Goal: Task Accomplishment & Management: Complete application form

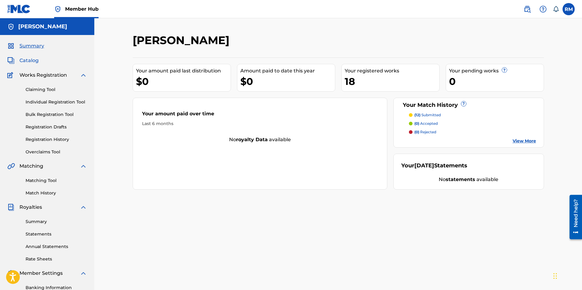
click at [33, 58] on span "Catalog" at bounding box center [28, 60] width 19 height 7
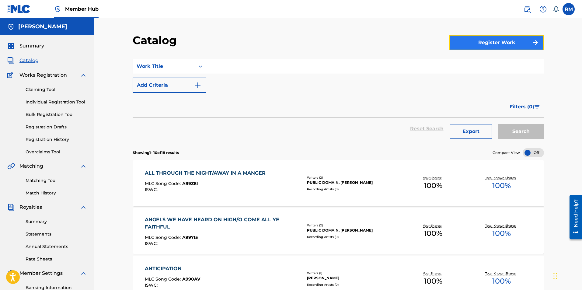
click at [501, 41] on button "Register Work" at bounding box center [497, 42] width 95 height 15
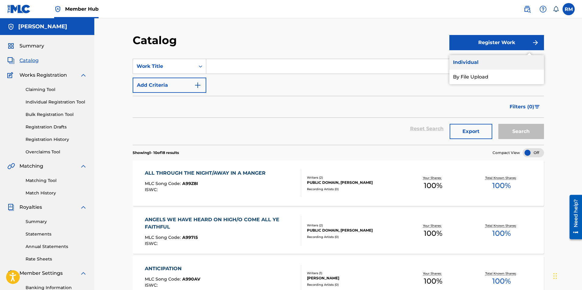
click at [471, 61] on link "Individual" at bounding box center [497, 62] width 95 height 15
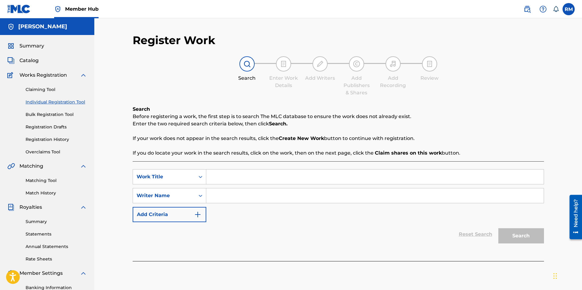
click at [214, 181] on input "Search Form" at bounding box center [375, 177] width 338 height 15
type input "the changing light"
click at [220, 197] on input "Search Form" at bounding box center [375, 195] width 338 height 15
type input "[PERSON_NAME]"
click at [515, 236] on button "Search" at bounding box center [522, 235] width 46 height 15
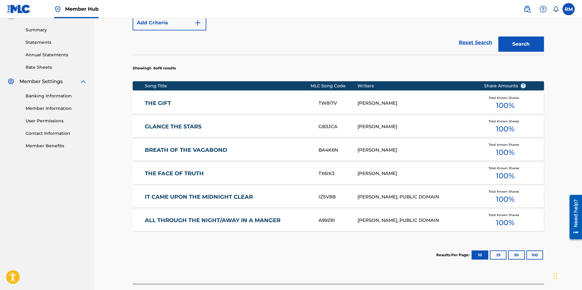
scroll to position [236, 0]
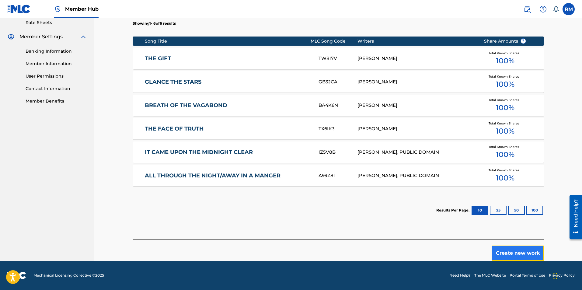
click at [510, 251] on button "Create new work" at bounding box center [518, 253] width 52 height 15
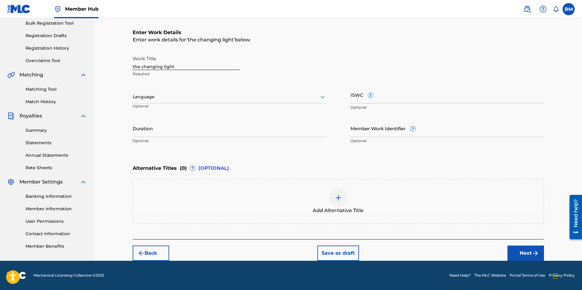
scroll to position [91, 0]
click at [134, 67] on input "the changing light" at bounding box center [186, 61] width 107 height 17
click at [144, 67] on input "The changing light" at bounding box center [186, 61] width 107 height 17
click at [166, 68] on input "The Changing light" at bounding box center [186, 61] width 107 height 17
type input "The Changing Light"
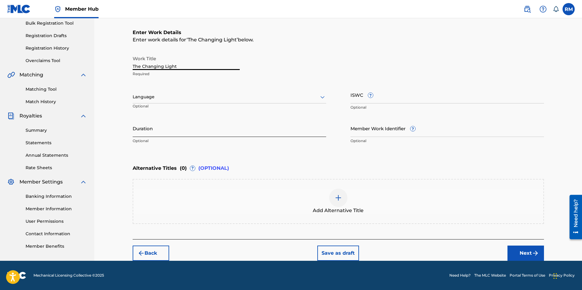
click at [190, 131] on input "Duration" at bounding box center [230, 128] width 194 height 17
click at [149, 131] on input "Duration" at bounding box center [230, 128] width 194 height 17
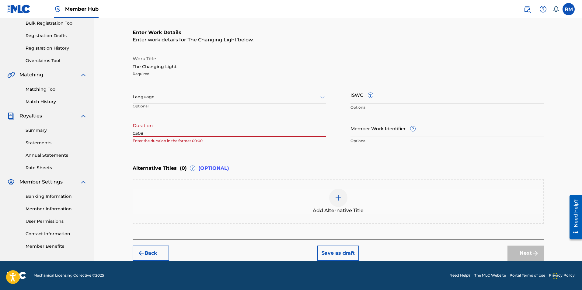
click at [137, 132] on input "0308" at bounding box center [230, 128] width 194 height 17
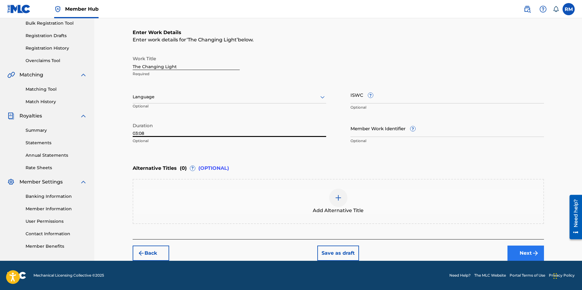
type input "03:08"
click at [521, 257] on button "Next" at bounding box center [526, 253] width 37 height 15
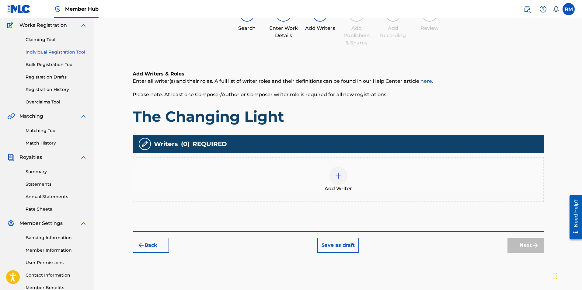
scroll to position [87, 0]
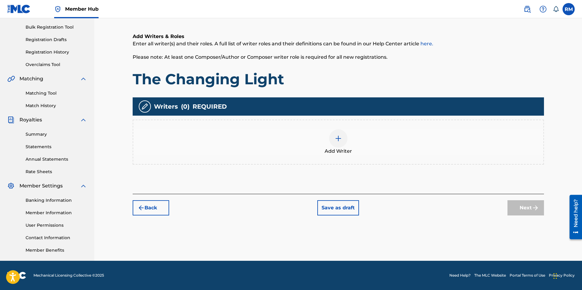
click at [342, 140] on div at bounding box center [338, 138] width 18 height 18
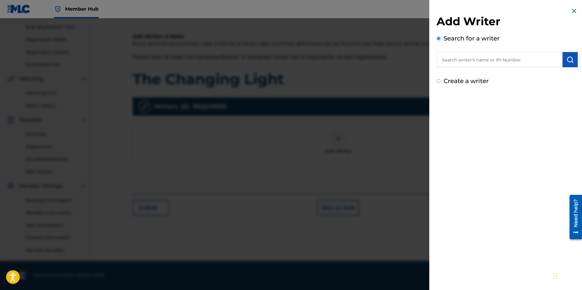
click at [480, 64] on input "text" at bounding box center [500, 59] width 126 height 15
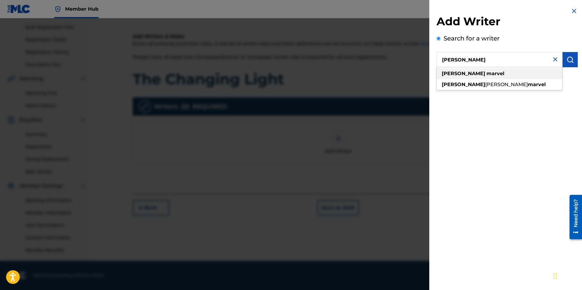
click at [466, 79] on div "[PERSON_NAME]" at bounding box center [500, 73] width 126 height 11
type input "[PERSON_NAME]"
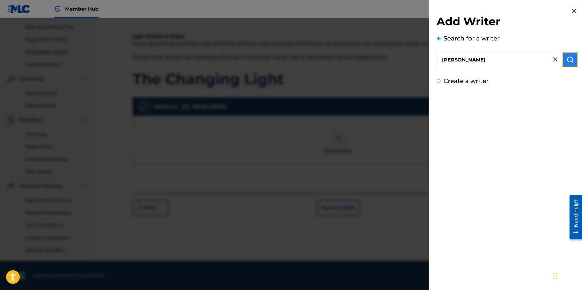
click at [568, 62] on img "submit" at bounding box center [570, 59] width 7 height 7
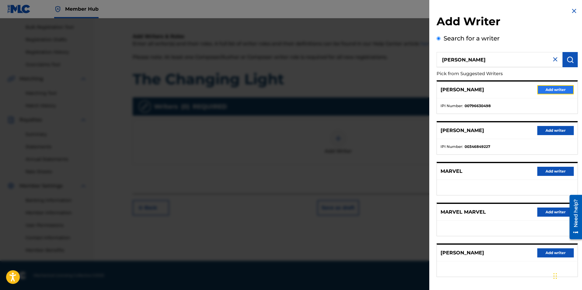
click at [549, 90] on button "Add writer" at bounding box center [555, 89] width 37 height 9
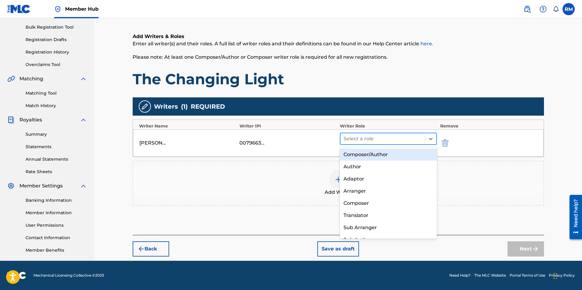
click at [419, 139] on div at bounding box center [383, 139] width 79 height 9
click at [384, 155] on div "Composer/Author" at bounding box center [388, 155] width 97 height 12
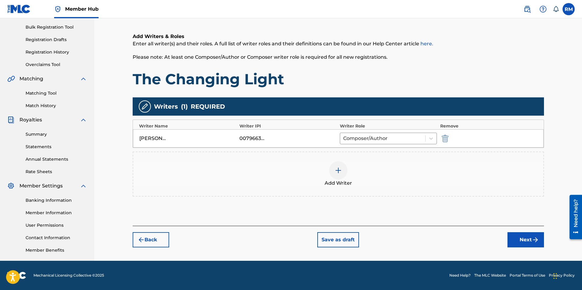
click at [344, 171] on div at bounding box center [338, 170] width 18 height 18
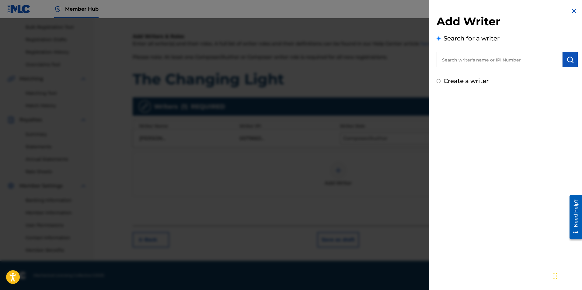
click at [572, 12] on img at bounding box center [574, 10] width 7 height 7
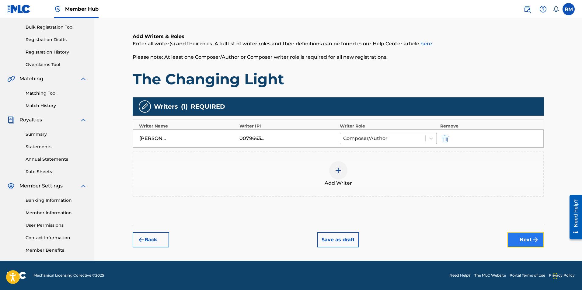
click at [525, 237] on button "Next" at bounding box center [526, 239] width 37 height 15
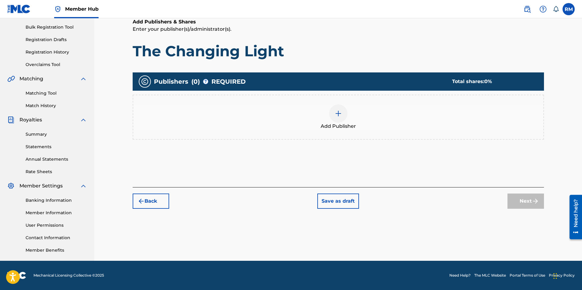
scroll to position [27, 0]
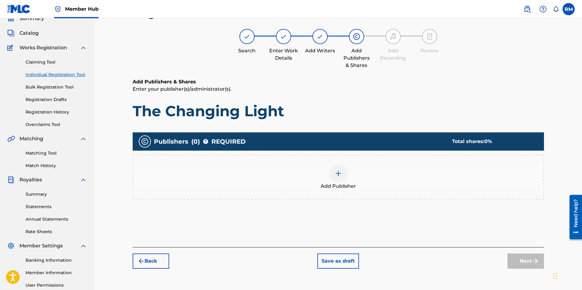
click at [338, 170] on img at bounding box center [338, 173] width 7 height 7
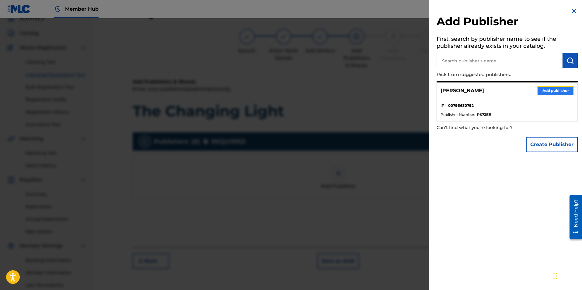
click at [542, 90] on button "Add publisher" at bounding box center [555, 90] width 37 height 9
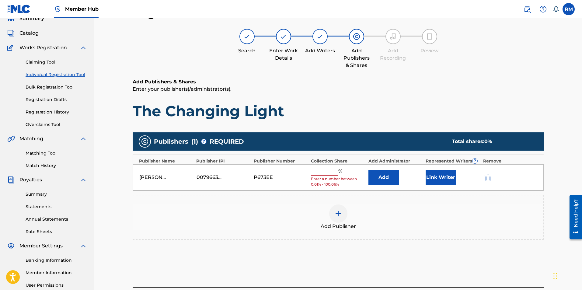
click at [327, 173] on input "text" at bounding box center [324, 172] width 27 height 8
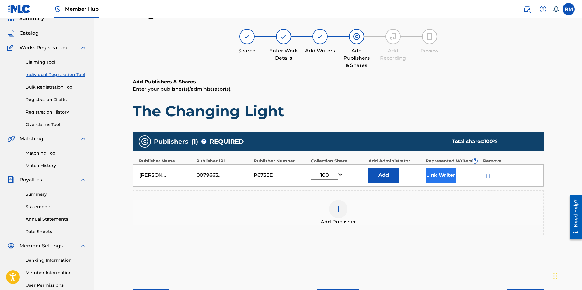
type input "100"
click at [434, 172] on button "Link Writer" at bounding box center [441, 175] width 30 height 15
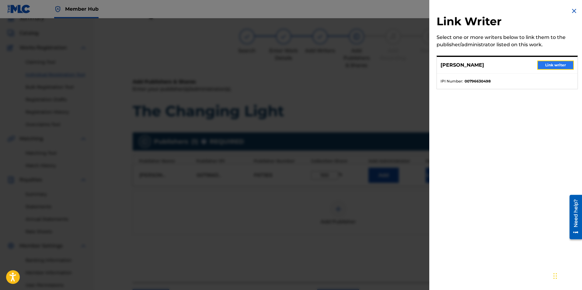
click at [542, 65] on button "Link writer" at bounding box center [555, 65] width 37 height 9
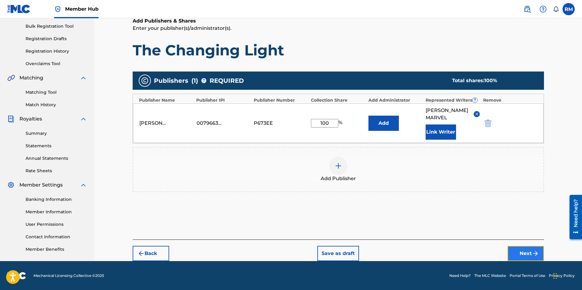
click at [523, 257] on button "Next" at bounding box center [526, 253] width 37 height 15
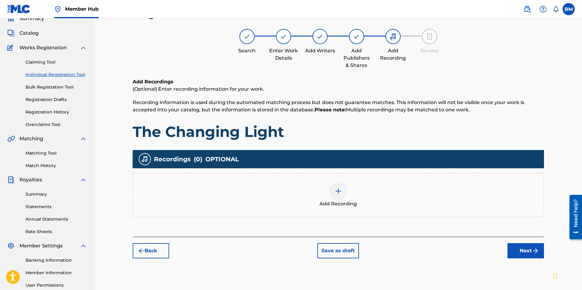
click at [338, 187] on div at bounding box center [338, 191] width 18 height 18
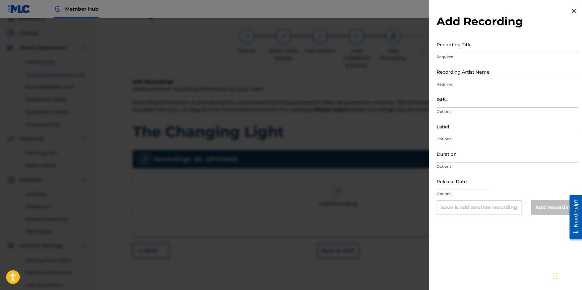
click at [499, 48] on input "Recording Title" at bounding box center [507, 44] width 141 height 17
type input "The Changing Light"
click at [446, 75] on input "Recording Artist Name" at bounding box center [507, 71] width 141 height 17
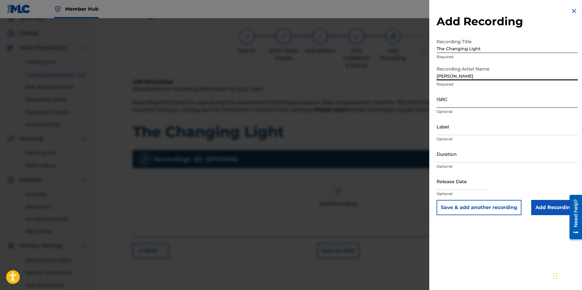
type input "[PERSON_NAME]"
click at [453, 101] on input "ISRC" at bounding box center [507, 98] width 141 height 17
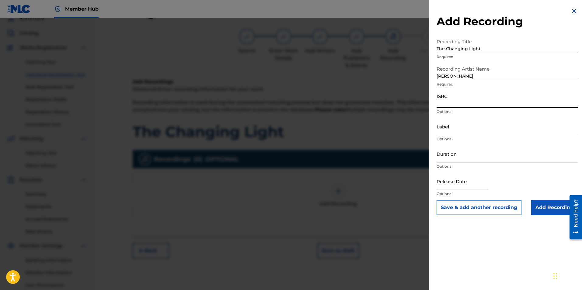
click at [444, 97] on input "ISRC" at bounding box center [507, 98] width 141 height 17
paste input "QZK6J2093560"
type input "QZK6J2093560"
click at [559, 208] on input "Add Recording" at bounding box center [554, 207] width 47 height 15
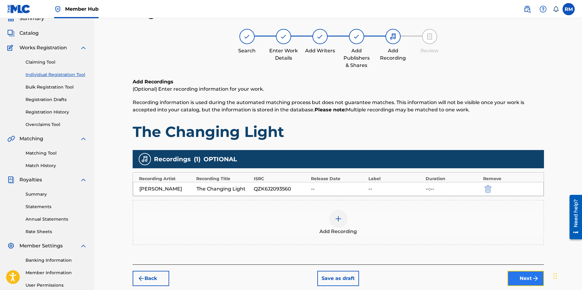
click at [530, 278] on button "Next" at bounding box center [526, 278] width 37 height 15
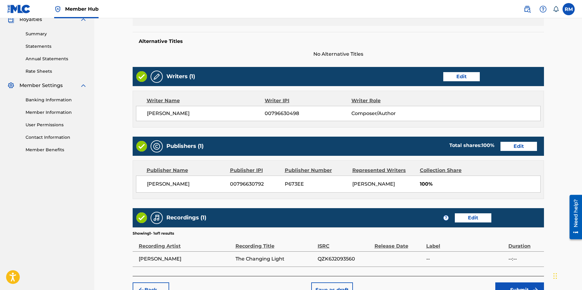
scroll to position [232, 0]
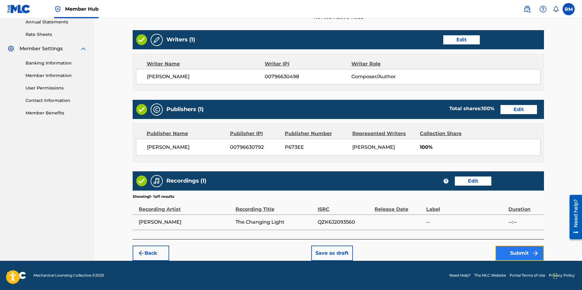
click at [528, 254] on button "Submit" at bounding box center [519, 253] width 49 height 15
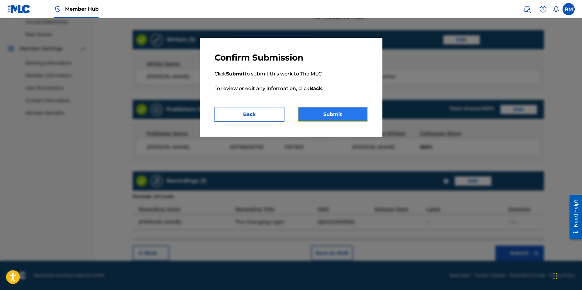
click at [330, 115] on button "Submit" at bounding box center [333, 114] width 70 height 15
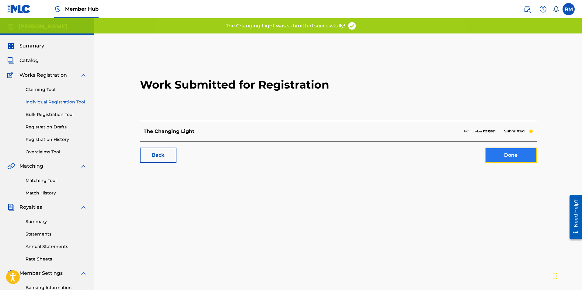
click at [500, 151] on link "Done" at bounding box center [511, 155] width 52 height 15
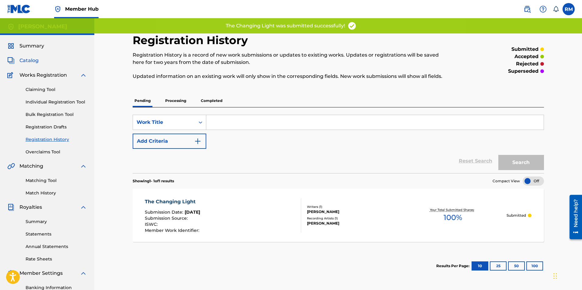
click at [27, 61] on span "Catalog" at bounding box center [28, 60] width 19 height 7
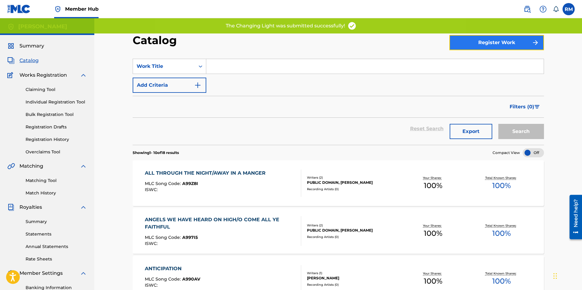
click at [509, 45] on button "Register Work" at bounding box center [497, 42] width 95 height 15
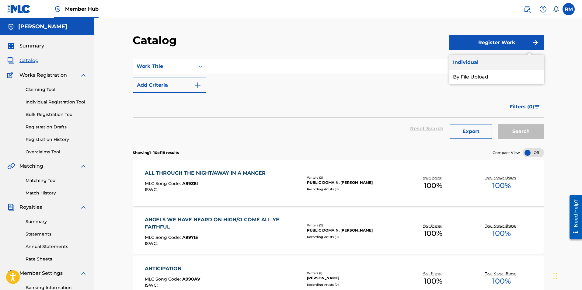
click at [485, 59] on link "Individual" at bounding box center [497, 62] width 95 height 15
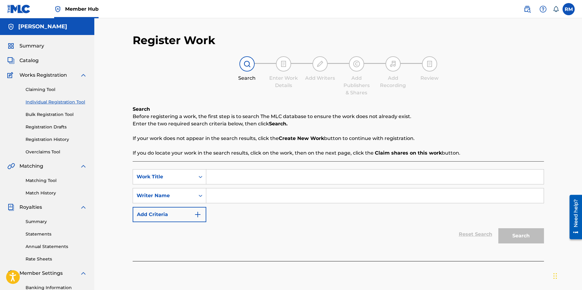
click at [254, 177] on input "Search Form" at bounding box center [375, 177] width 338 height 15
type input "The Changing Light"
click at [241, 196] on input "Search Form" at bounding box center [375, 195] width 338 height 15
type input "[PERSON_NAME]"
click at [521, 236] on button "Search" at bounding box center [522, 235] width 46 height 15
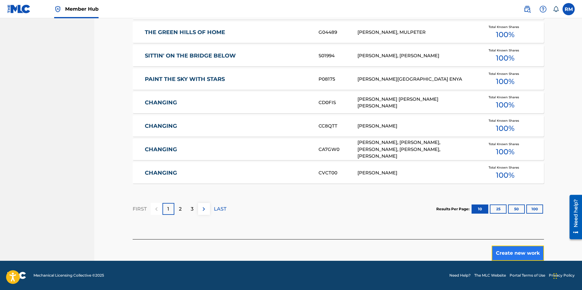
click at [517, 251] on button "Create new work" at bounding box center [518, 253] width 52 height 15
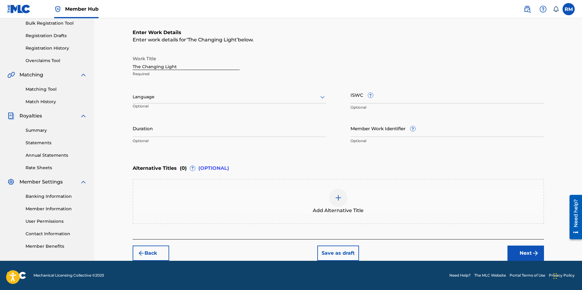
click at [172, 95] on div at bounding box center [230, 97] width 194 height 8
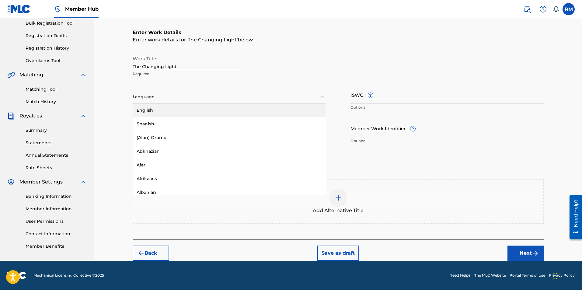
click at [199, 86] on div "Work Title The Changing Light Required 153 results available. Use Up and Down t…" at bounding box center [338, 100] width 411 height 94
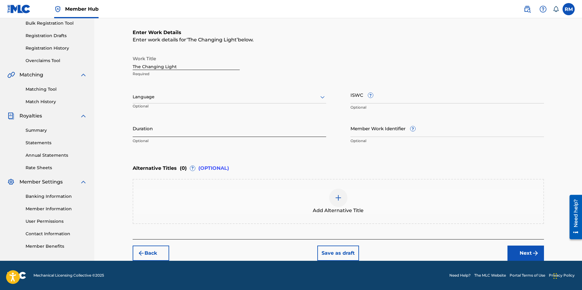
click at [171, 130] on input "Duration" at bounding box center [230, 128] width 194 height 17
type input "03:08"
click at [518, 252] on button "Next" at bounding box center [526, 253] width 37 height 15
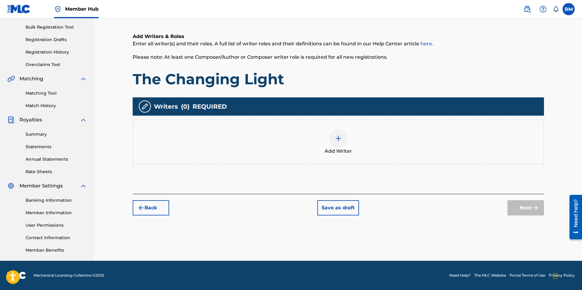
scroll to position [27, 0]
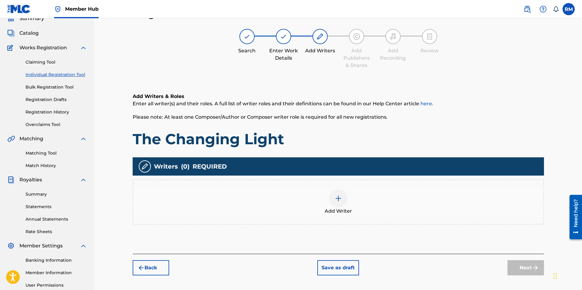
click at [339, 199] on img at bounding box center [338, 198] width 7 height 7
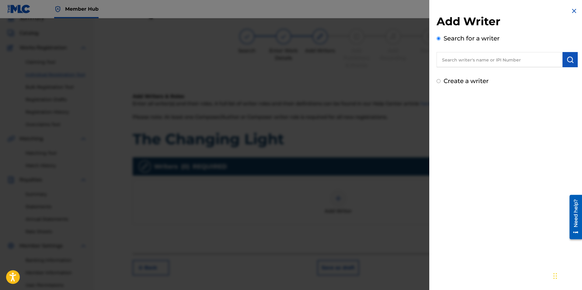
click at [445, 65] on input "text" at bounding box center [500, 59] width 126 height 15
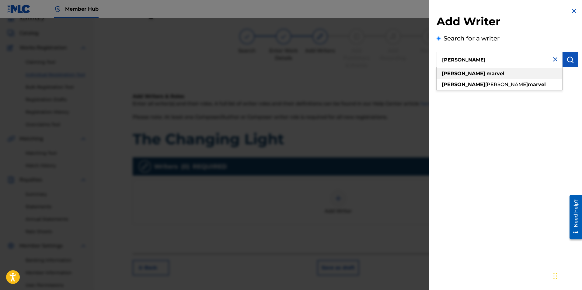
click at [452, 70] on div "[PERSON_NAME]" at bounding box center [500, 73] width 126 height 11
type input "[PERSON_NAME]"
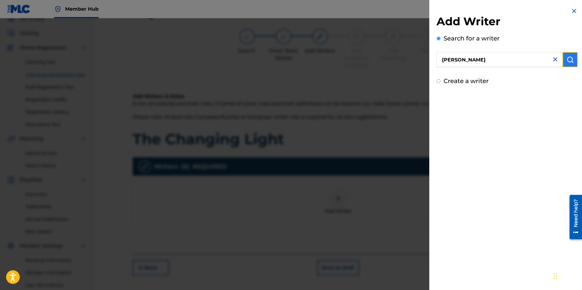
click at [564, 61] on button "submit" at bounding box center [570, 59] width 15 height 15
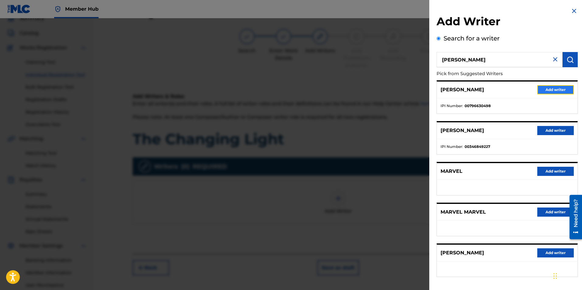
click at [552, 91] on button "Add writer" at bounding box center [555, 89] width 37 height 9
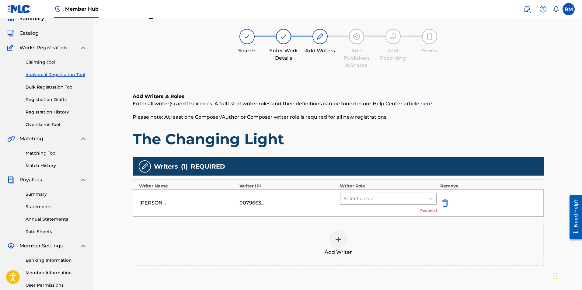
click at [388, 200] on div at bounding box center [383, 198] width 79 height 9
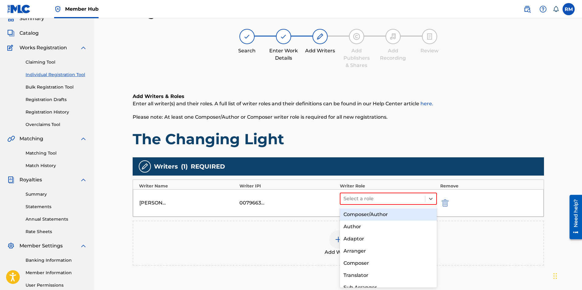
click at [383, 215] on div "Composer/Author" at bounding box center [388, 214] width 97 height 12
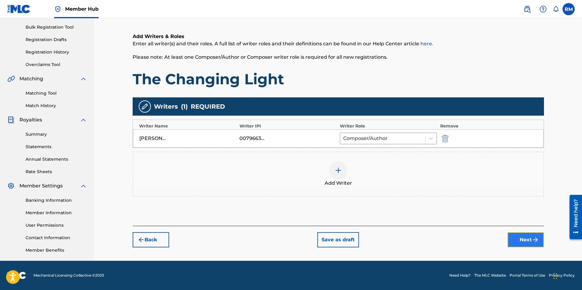
click at [518, 239] on button "Next" at bounding box center [526, 239] width 37 height 15
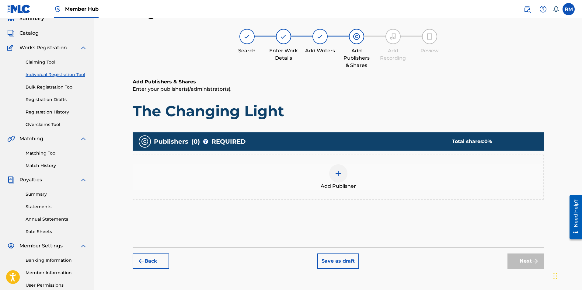
click at [340, 177] on div at bounding box center [338, 173] width 18 height 18
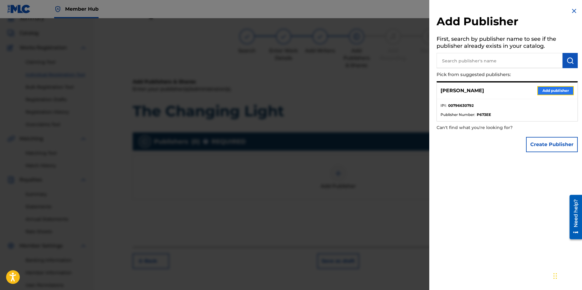
click at [541, 89] on button "Add publisher" at bounding box center [555, 90] width 37 height 9
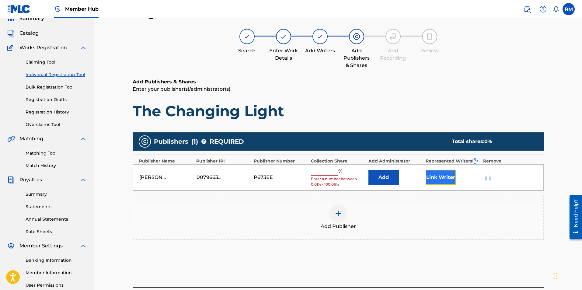
click at [452, 174] on button "Link Writer" at bounding box center [441, 177] width 30 height 15
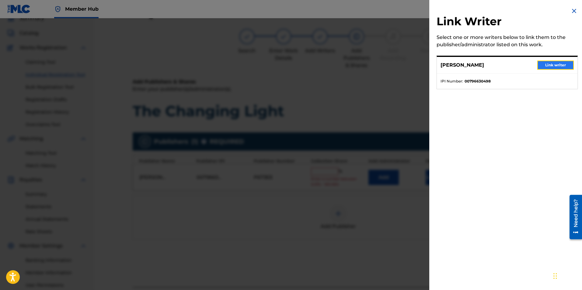
click at [539, 66] on button "Link writer" at bounding box center [555, 65] width 37 height 9
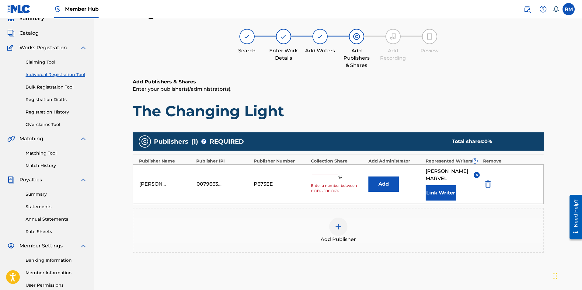
click at [325, 179] on input "text" at bounding box center [324, 178] width 27 height 8
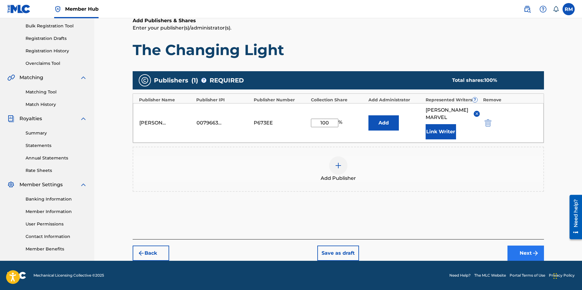
type input "100"
click at [522, 255] on button "Next" at bounding box center [526, 253] width 37 height 15
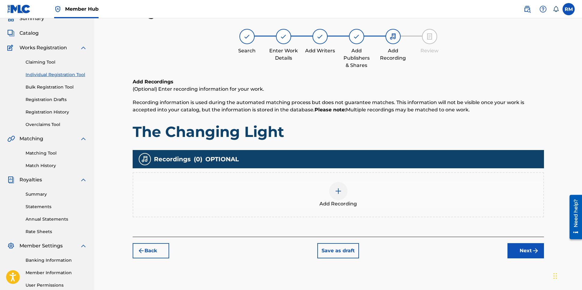
click at [338, 194] on img at bounding box center [338, 190] width 7 height 7
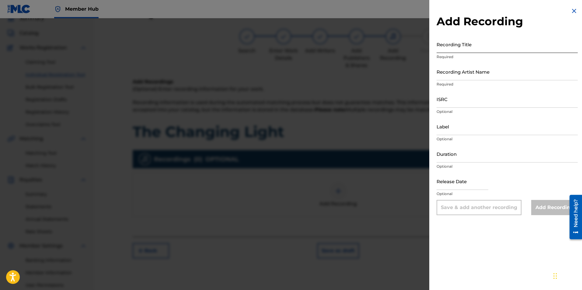
click at [467, 49] on input "Recording Title" at bounding box center [507, 44] width 141 height 17
type input "The Changing Light"
click at [488, 72] on input "Recording Artist Name" at bounding box center [507, 71] width 141 height 17
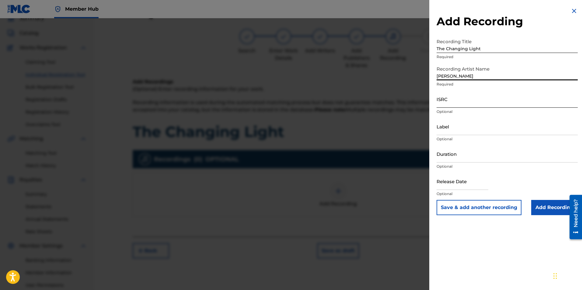
type input "[PERSON_NAME]"
click at [465, 103] on input "ISRC" at bounding box center [507, 98] width 141 height 17
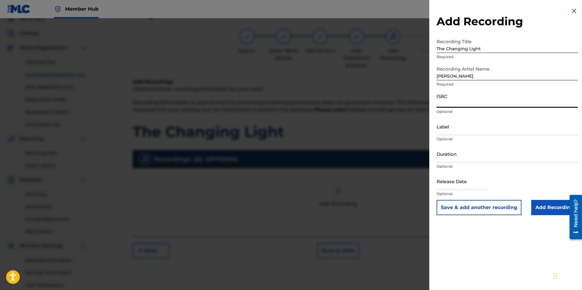
paste input "usl4q2071551"
type input "usl4q2071551"
click at [549, 209] on input "Add Recording" at bounding box center [554, 207] width 47 height 15
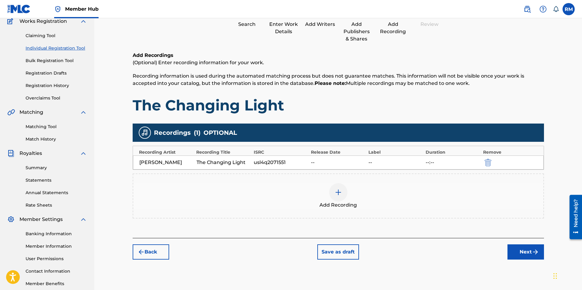
scroll to position [87, 0]
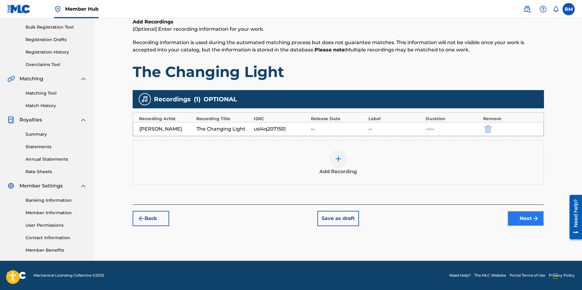
click at [531, 220] on button "Next" at bounding box center [526, 218] width 37 height 15
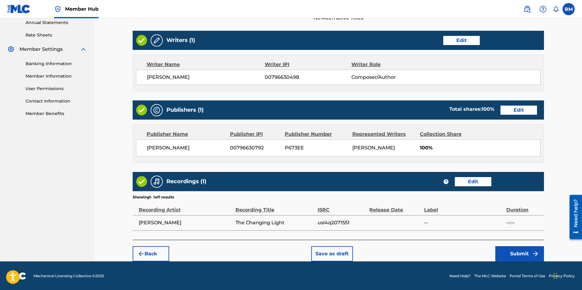
scroll to position [232, 0]
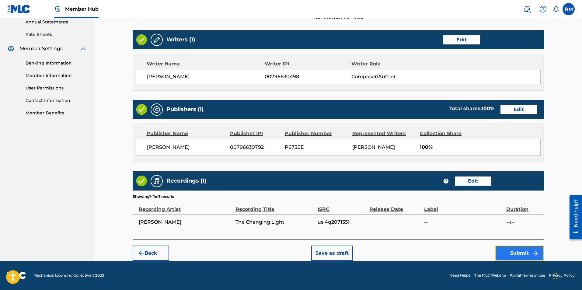
click at [524, 253] on button "Submit" at bounding box center [519, 253] width 49 height 15
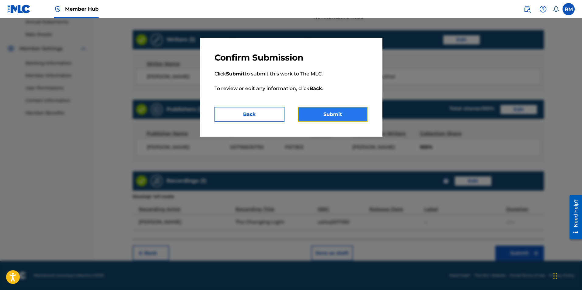
click at [330, 113] on button "Submit" at bounding box center [333, 114] width 70 height 15
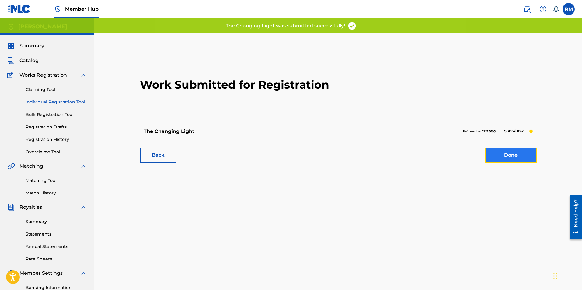
click at [501, 151] on link "Done" at bounding box center [511, 155] width 52 height 15
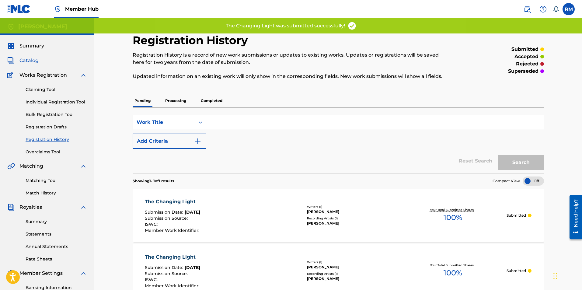
click at [30, 59] on span "Catalog" at bounding box center [28, 60] width 19 height 7
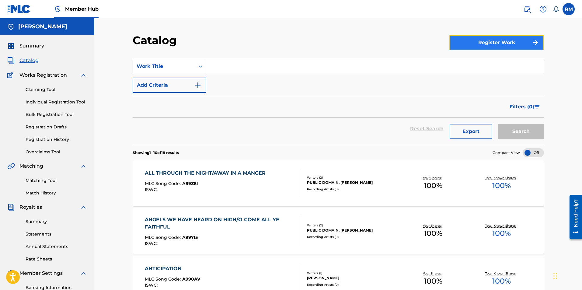
click at [503, 44] on button "Register Work" at bounding box center [497, 42] width 95 height 15
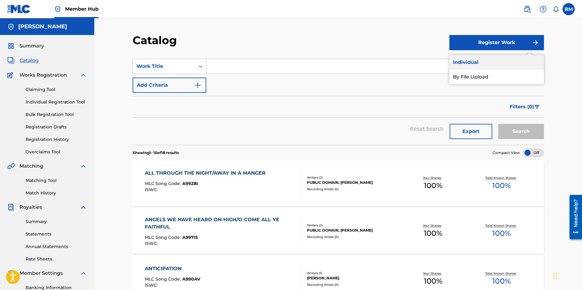
click at [474, 65] on link "Individual" at bounding box center [497, 62] width 95 height 15
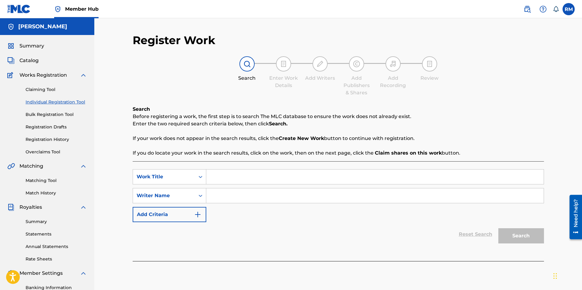
click at [223, 178] on input "Search Form" at bounding box center [375, 177] width 338 height 15
type input "Wind"
click at [233, 200] on input "Search Form" at bounding box center [375, 195] width 338 height 15
click at [219, 197] on input "Rya Marvel" at bounding box center [375, 195] width 338 height 15
click at [219, 198] on input "Rya Marvel" at bounding box center [375, 195] width 338 height 15
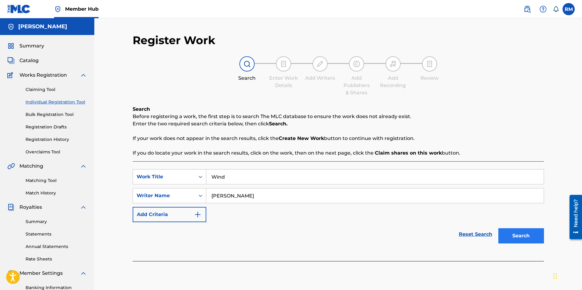
type input "[PERSON_NAME]"
click at [519, 234] on button "Search" at bounding box center [522, 235] width 46 height 15
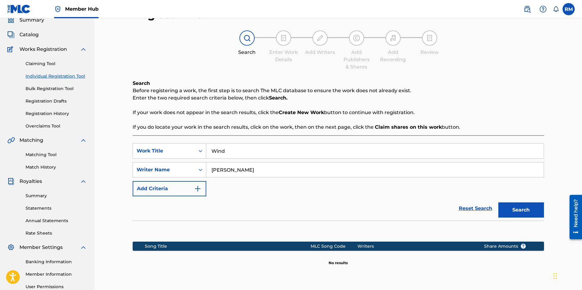
scroll to position [87, 0]
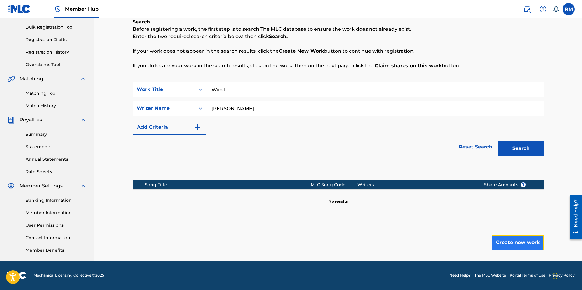
click at [514, 245] on button "Create new work" at bounding box center [518, 242] width 52 height 15
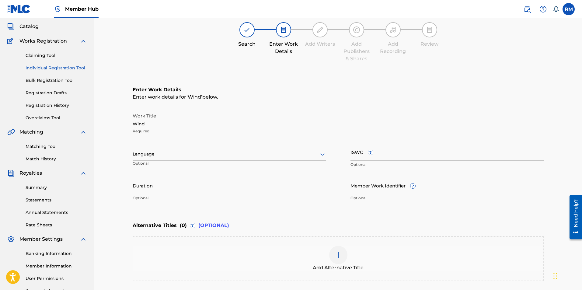
scroll to position [91, 0]
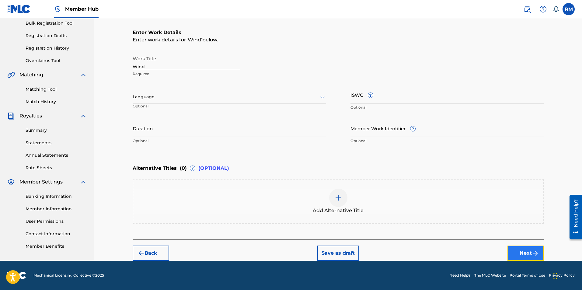
click at [528, 255] on button "Next" at bounding box center [526, 253] width 37 height 15
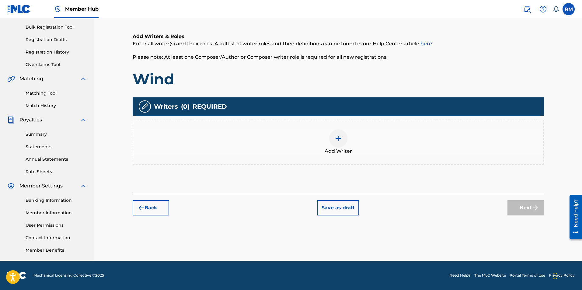
scroll to position [27, 0]
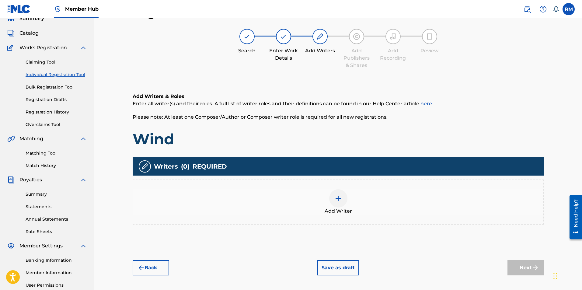
click at [346, 197] on div at bounding box center [338, 198] width 18 height 18
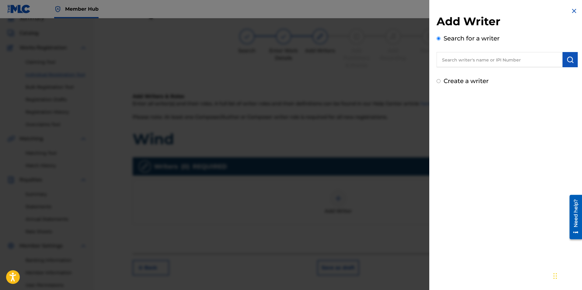
click at [482, 55] on input "text" at bounding box center [500, 59] width 126 height 15
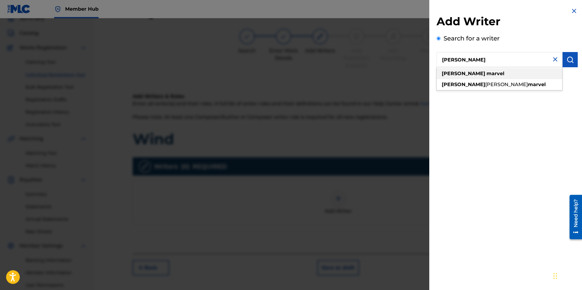
type input "[PERSON_NAME]"
click at [487, 74] on strong "marvel" at bounding box center [496, 74] width 18 height 6
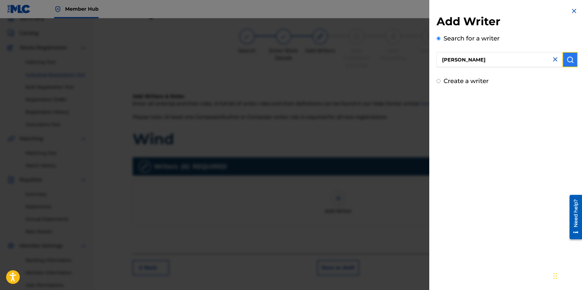
click at [569, 60] on img "submit" at bounding box center [570, 59] width 7 height 7
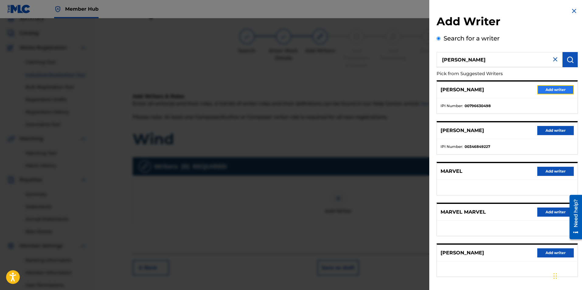
click at [558, 91] on button "Add writer" at bounding box center [555, 89] width 37 height 9
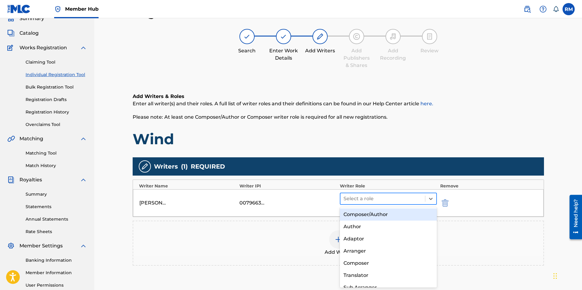
click at [360, 199] on div at bounding box center [383, 198] width 79 height 9
click at [369, 215] on div "Composer/Author" at bounding box center [388, 214] width 97 height 12
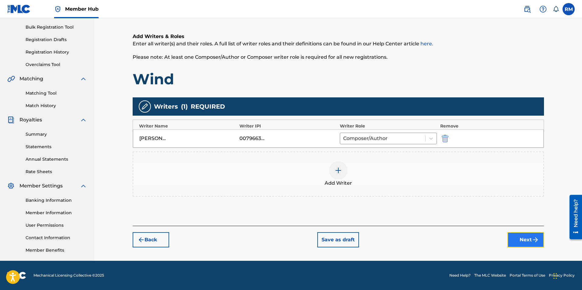
click at [524, 240] on button "Next" at bounding box center [526, 239] width 37 height 15
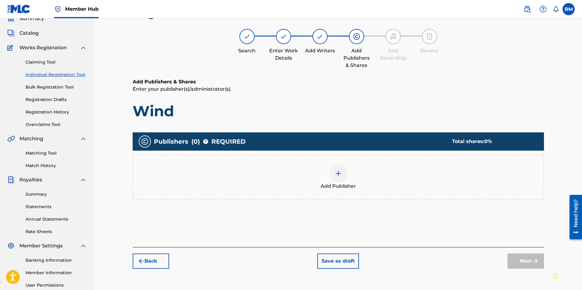
click at [342, 184] on span "Add Publisher" at bounding box center [338, 186] width 35 height 7
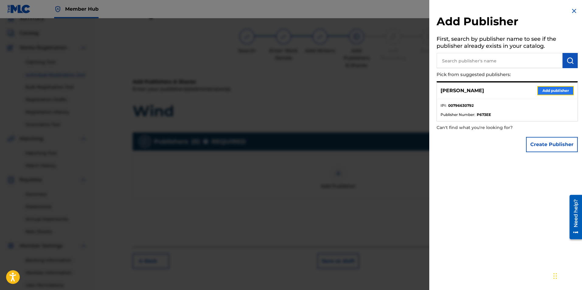
click at [542, 87] on button "Add publisher" at bounding box center [555, 90] width 37 height 9
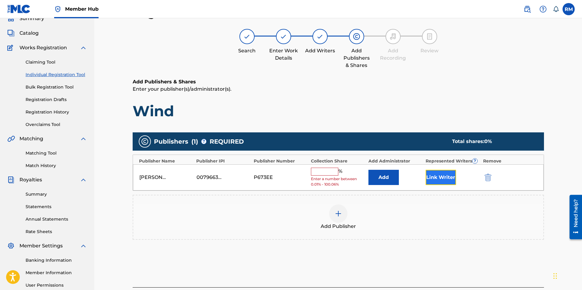
click at [441, 184] on button "Link Writer" at bounding box center [441, 177] width 30 height 15
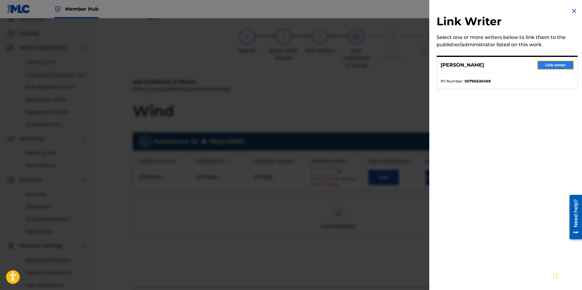
click at [558, 62] on button "Link writer" at bounding box center [555, 65] width 37 height 9
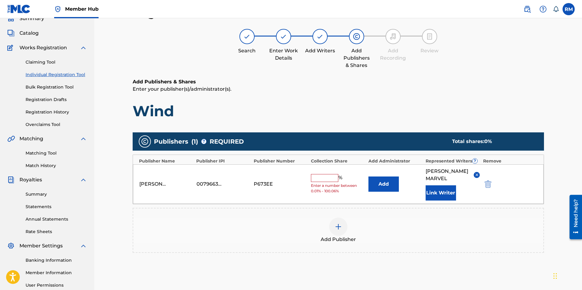
click at [336, 173] on div "[PERSON_NAME] 00796630792 P673EE % Enter a number between 0.01% - 100.06% Add […" at bounding box center [338, 184] width 411 height 40
click at [336, 177] on input "text" at bounding box center [324, 178] width 27 height 8
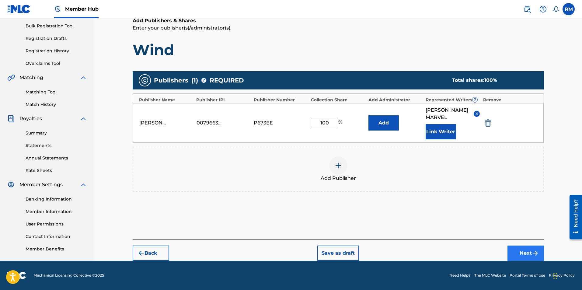
type input "100"
click at [519, 254] on button "Next" at bounding box center [526, 253] width 37 height 15
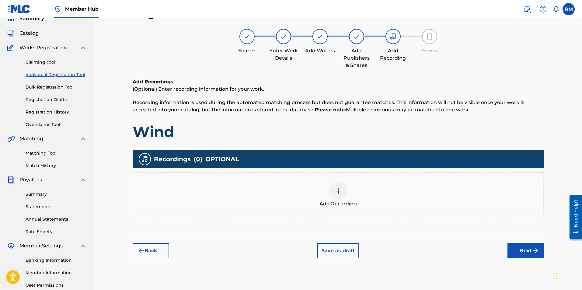
click at [335, 193] on img at bounding box center [338, 190] width 7 height 7
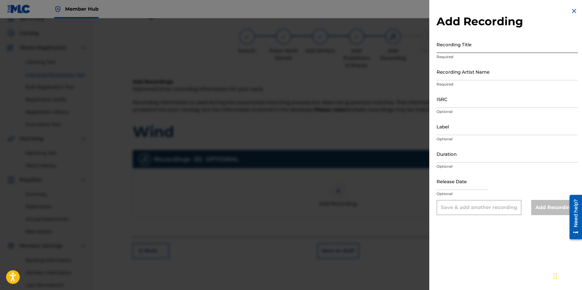
click at [492, 47] on input "Recording Title" at bounding box center [507, 44] width 141 height 17
type input "Wind"
click at [472, 78] on input "Recording Artist Name" at bounding box center [507, 71] width 141 height 17
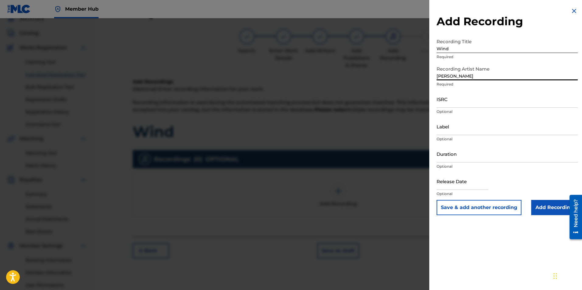
type input "[PERSON_NAME]"
click at [458, 99] on input "ISRC" at bounding box center [507, 98] width 141 height 17
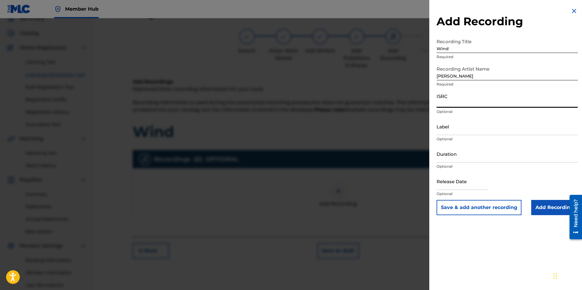
paste input "QZK6J2092065"
type input "QZK6J2092065"
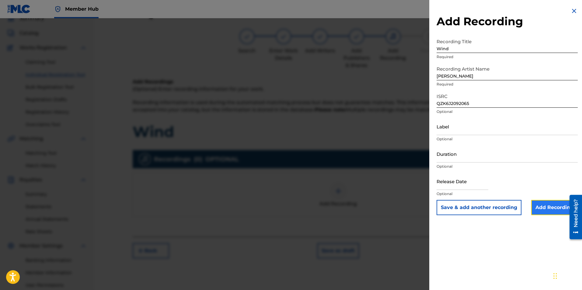
click at [548, 210] on input "Add Recording" at bounding box center [554, 207] width 47 height 15
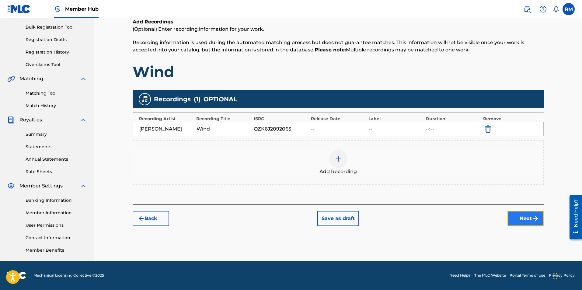
click at [524, 218] on button "Next" at bounding box center [526, 218] width 37 height 15
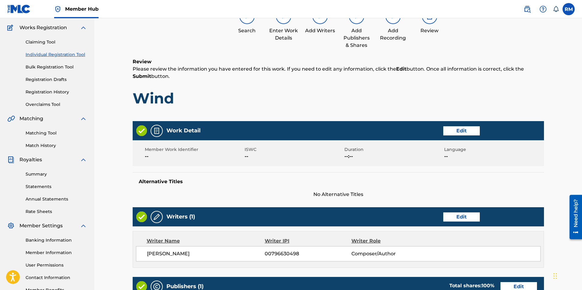
scroll to position [210, 0]
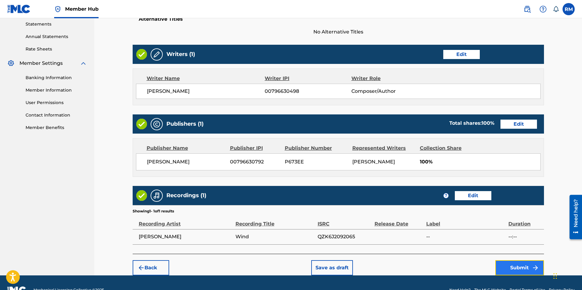
click at [511, 275] on button "Submit" at bounding box center [519, 267] width 49 height 15
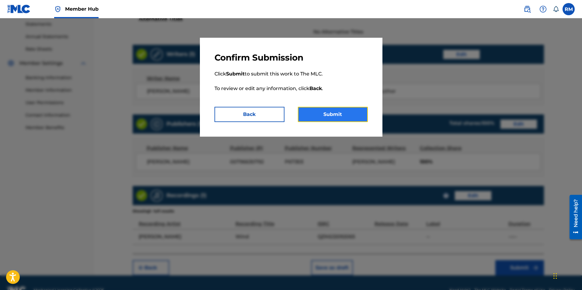
click at [342, 117] on button "Submit" at bounding box center [333, 114] width 70 height 15
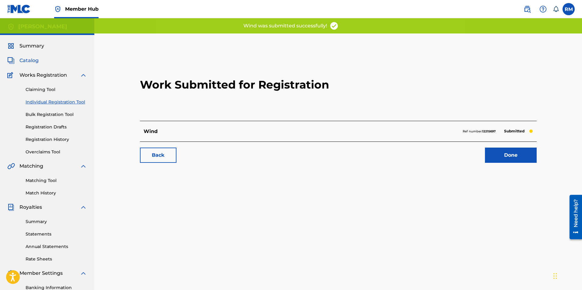
click at [29, 62] on span "Catalog" at bounding box center [28, 60] width 19 height 7
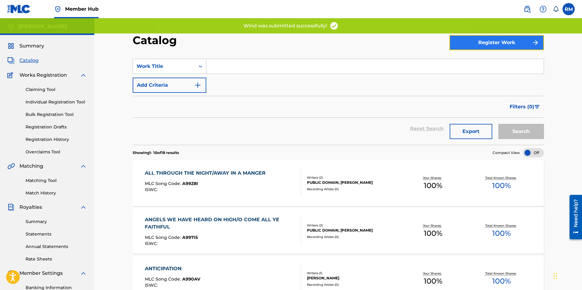
click at [485, 44] on button "Register Work" at bounding box center [497, 42] width 95 height 15
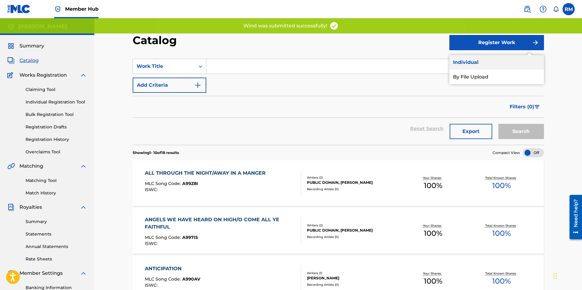
click at [474, 58] on link "Individual" at bounding box center [497, 62] width 95 height 15
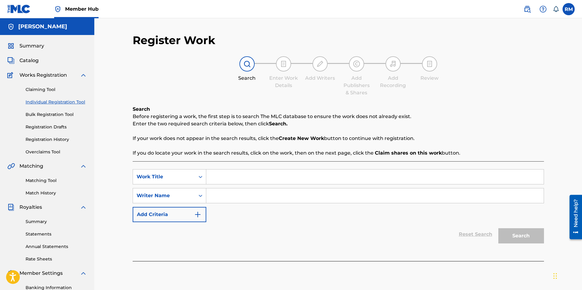
click at [233, 174] on input "Search Form" at bounding box center [375, 177] width 338 height 15
type input "wind"
click at [228, 197] on input "Search Form" at bounding box center [375, 195] width 338 height 15
type input "[PERSON_NAME]"
click at [499, 228] on button "Search" at bounding box center [522, 235] width 46 height 15
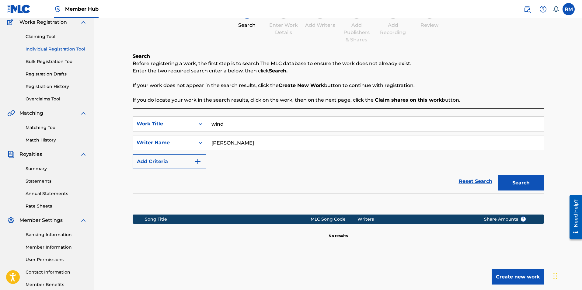
scroll to position [87, 0]
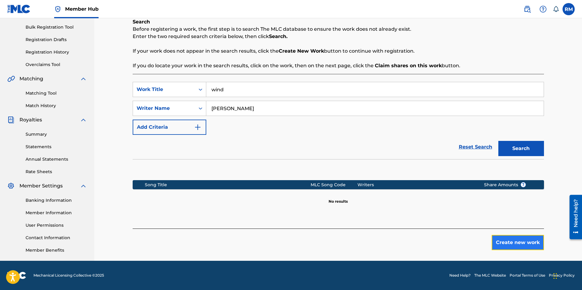
click at [502, 242] on button "Create new work" at bounding box center [518, 242] width 52 height 15
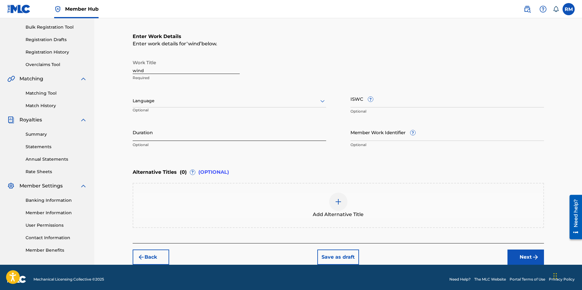
click at [165, 131] on input "Duration" at bounding box center [230, 132] width 194 height 17
drag, startPoint x: 145, startPoint y: 72, endPoint x: 120, endPoint y: 66, distance: 26.7
click at [120, 66] on div "Register Work Search Enter Work Details Add Writers Add Publishers & Shares Add…" at bounding box center [338, 98] width 488 height 334
type input "Wind"
click at [170, 141] on div "Duration Optional" at bounding box center [230, 137] width 194 height 27
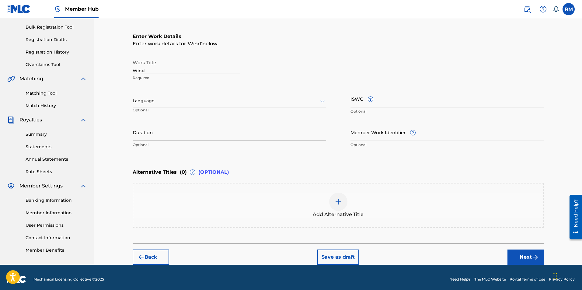
click at [170, 140] on input "Duration" at bounding box center [230, 132] width 194 height 17
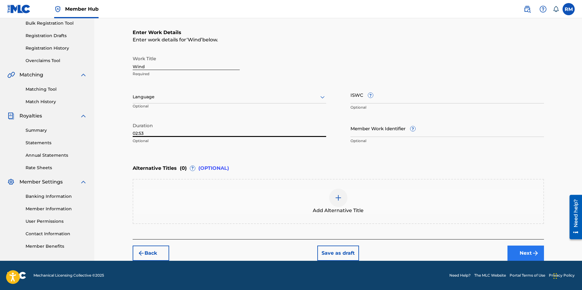
type input "02:53"
click at [535, 255] on img "submit" at bounding box center [535, 253] width 7 height 7
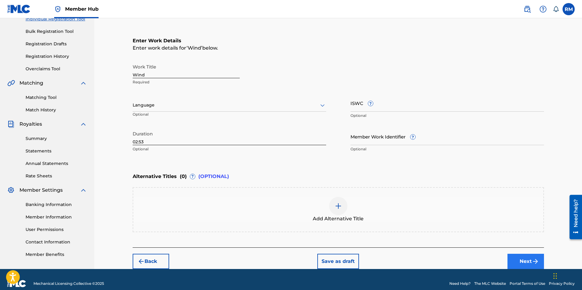
scroll to position [27, 0]
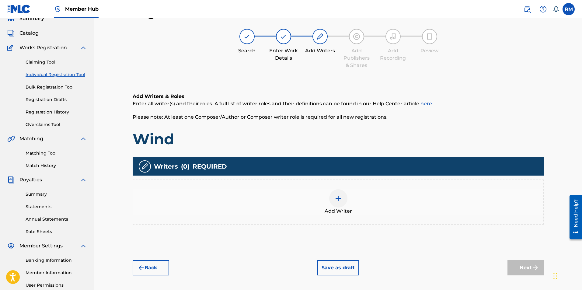
click at [338, 202] on div at bounding box center [338, 198] width 18 height 18
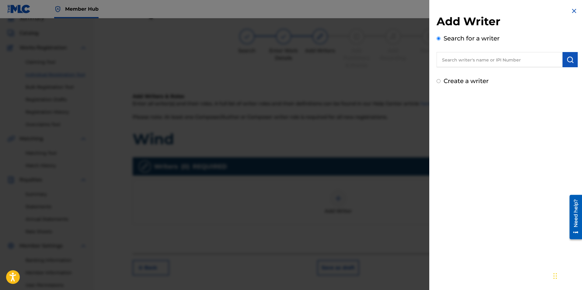
click at [474, 58] on input "text" at bounding box center [500, 59] width 126 height 15
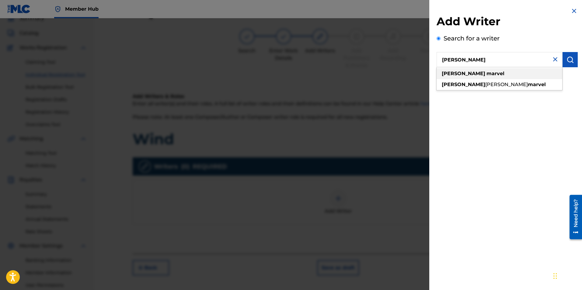
click at [473, 70] on div "[PERSON_NAME]" at bounding box center [500, 73] width 126 height 11
type input "[PERSON_NAME]"
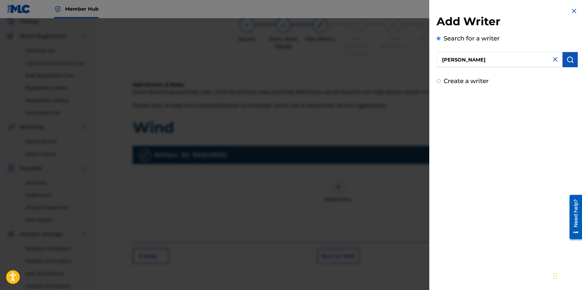
scroll to position [0, 0]
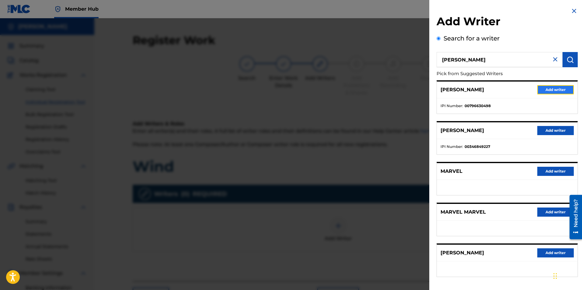
click at [541, 91] on button "Add writer" at bounding box center [555, 89] width 37 height 9
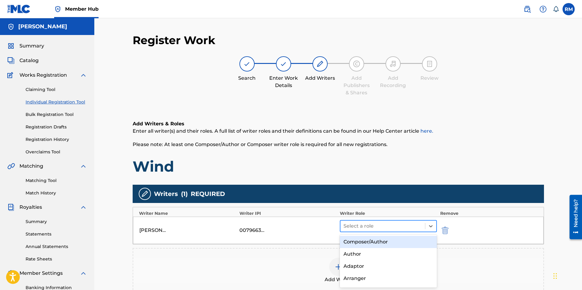
click at [411, 230] on div at bounding box center [383, 226] width 79 height 9
click at [395, 242] on div "Composer/Author" at bounding box center [388, 242] width 97 height 12
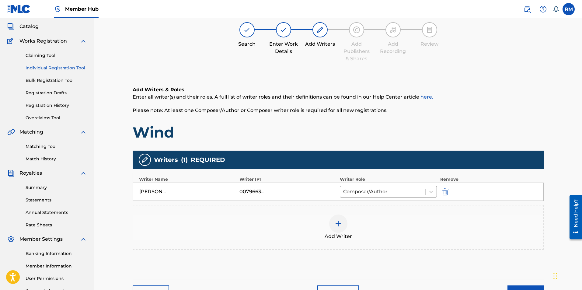
scroll to position [87, 0]
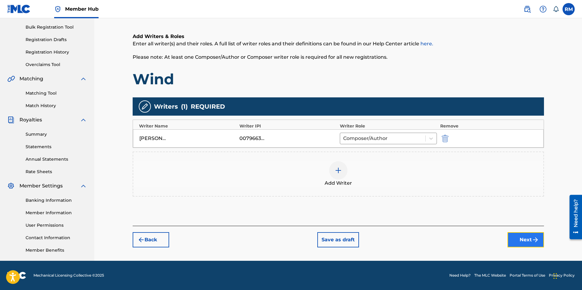
click at [520, 239] on button "Next" at bounding box center [526, 239] width 37 height 15
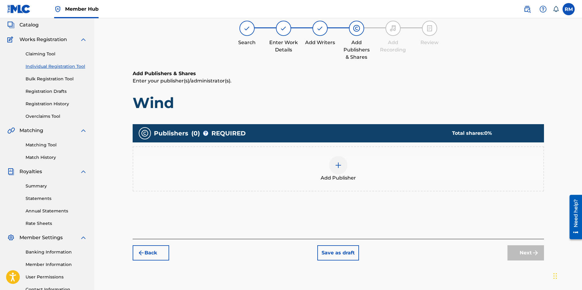
scroll to position [27, 0]
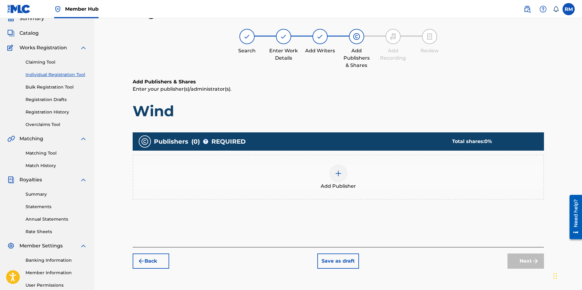
click at [335, 173] on img at bounding box center [338, 173] width 7 height 7
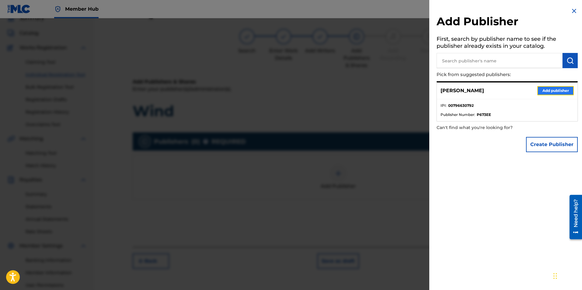
click at [545, 91] on button "Add publisher" at bounding box center [555, 90] width 37 height 9
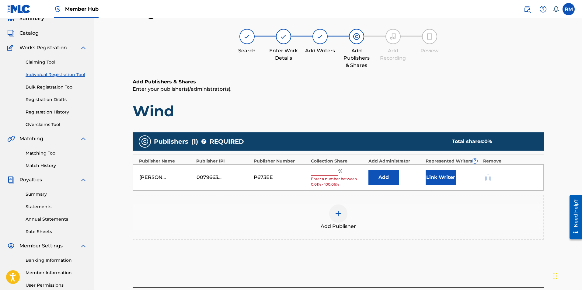
click at [319, 172] on input "text" at bounding box center [324, 172] width 27 height 8
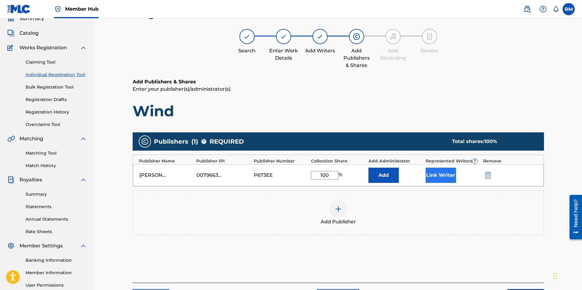
type input "100"
click at [438, 177] on button "Link Writer" at bounding box center [441, 175] width 30 height 15
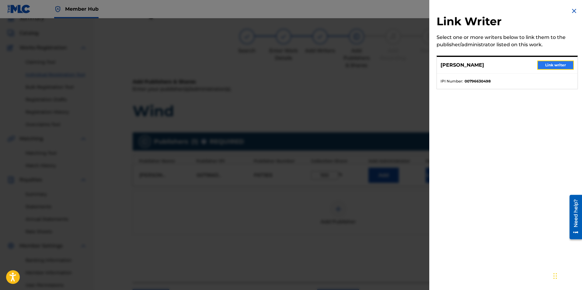
click at [548, 65] on button "Link writer" at bounding box center [555, 65] width 37 height 9
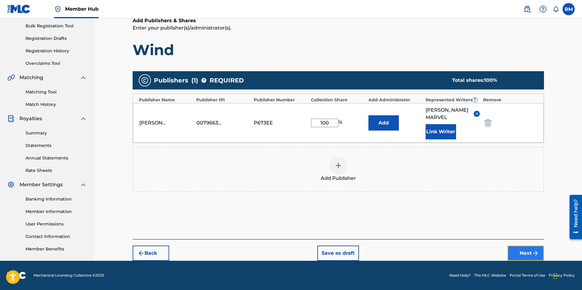
click at [519, 253] on button "Next" at bounding box center [526, 253] width 37 height 15
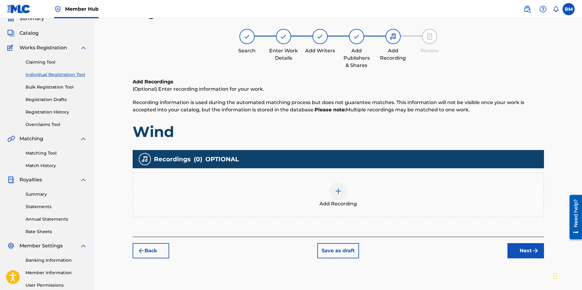
click at [338, 190] on img at bounding box center [338, 190] width 7 height 7
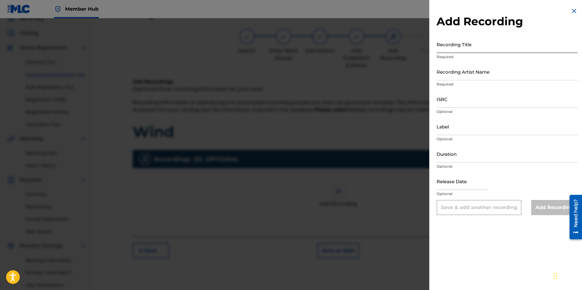
click at [469, 51] on input "Recording Title" at bounding box center [507, 44] width 141 height 17
type input "Wind"
click at [471, 75] on input "Recording Artist Name" at bounding box center [507, 71] width 141 height 17
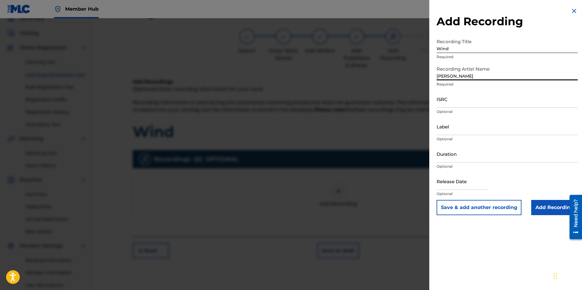
type input "[PERSON_NAME]"
click at [461, 108] on div "ISRC Optional" at bounding box center [507, 103] width 141 height 27
click at [460, 103] on input "ISRC" at bounding box center [507, 98] width 141 height 17
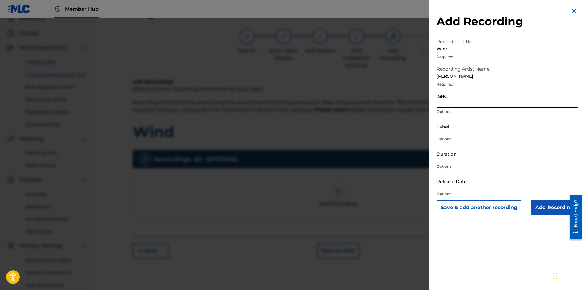
paste input "usl4q2071552"
type input "usl4q2071552"
click at [548, 208] on input "Add Recording" at bounding box center [554, 207] width 47 height 15
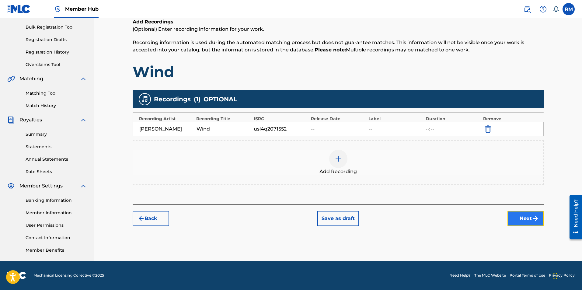
click at [520, 222] on button "Next" at bounding box center [526, 218] width 37 height 15
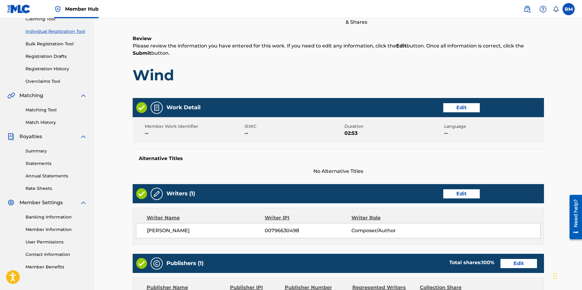
scroll to position [210, 0]
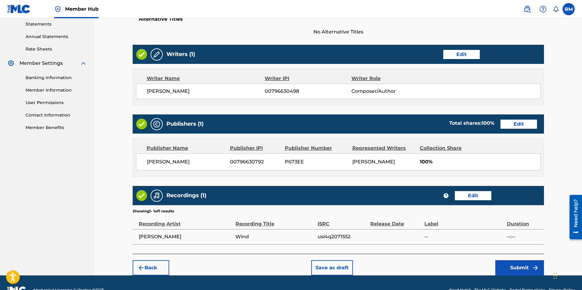
click at [521, 283] on footer "Mechanical Licensing Collective © 2025 Need Help? The MLC Website Portal Terms …" at bounding box center [291, 289] width 582 height 29
click at [521, 275] on button "Submit" at bounding box center [519, 267] width 49 height 15
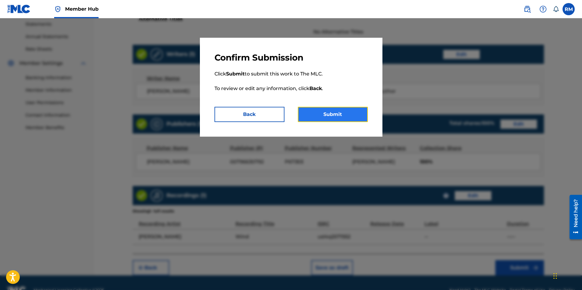
click at [345, 118] on button "Submit" at bounding box center [333, 114] width 70 height 15
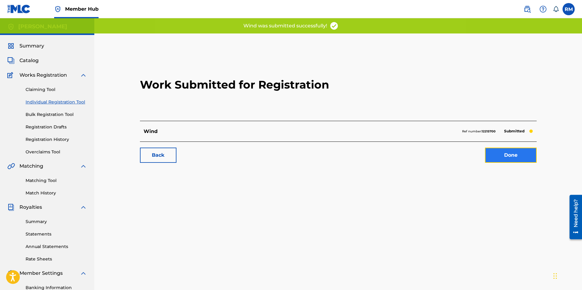
click at [514, 154] on link "Done" at bounding box center [511, 155] width 52 height 15
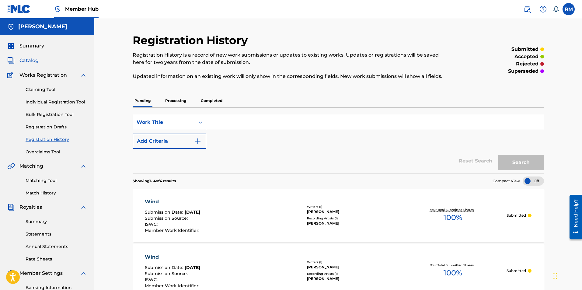
click at [23, 59] on span "Catalog" at bounding box center [28, 60] width 19 height 7
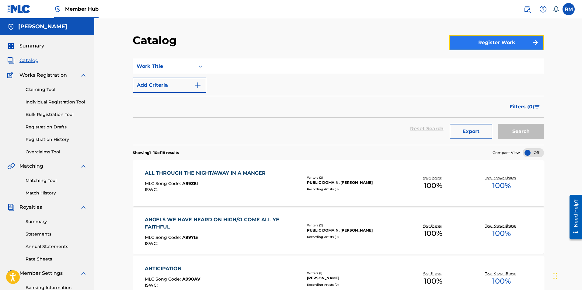
click at [509, 45] on button "Register Work" at bounding box center [497, 42] width 95 height 15
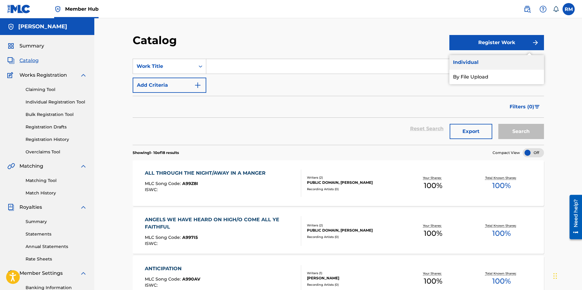
click at [481, 62] on link "Individual" at bounding box center [497, 62] width 95 height 15
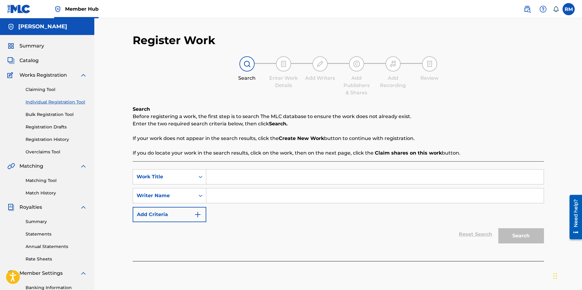
click at [239, 185] on div "SearchWithCriteria9d5061e5-b76f-4e27-863c-b2cc8f2c96d3 Work Title SearchWithCri…" at bounding box center [338, 195] width 411 height 53
click at [240, 182] on input "Search Form" at bounding box center [375, 177] width 338 height 15
type input "The Long Sleep"
click at [234, 189] on input "Search Form" at bounding box center [375, 195] width 338 height 15
type input "[PERSON_NAME] Marvel"
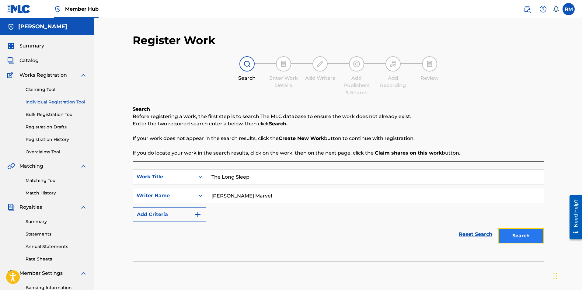
click at [513, 235] on button "Search" at bounding box center [522, 235] width 46 height 15
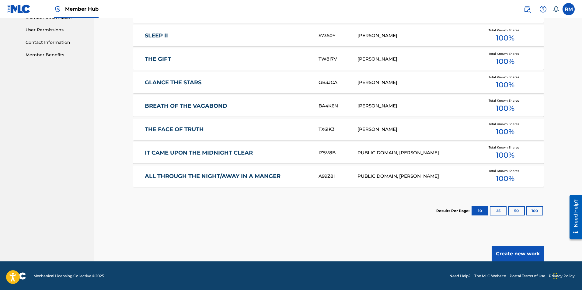
scroll to position [283, 0]
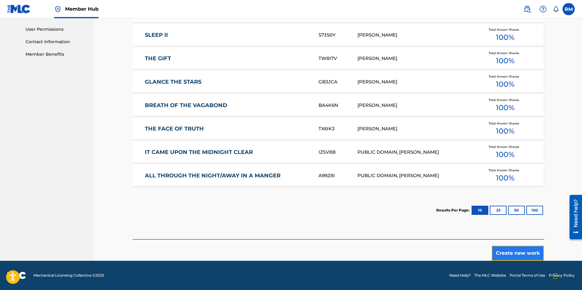
click at [499, 249] on button "Create new work" at bounding box center [518, 253] width 52 height 15
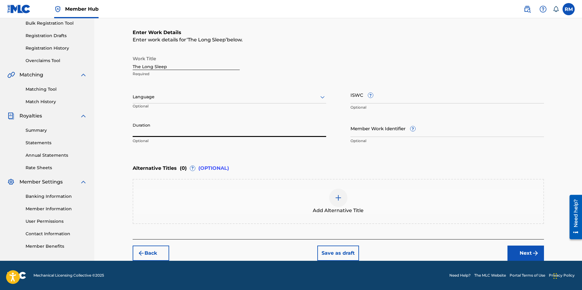
click at [195, 126] on input "Duration" at bounding box center [230, 128] width 194 height 17
click at [154, 132] on input "Duration" at bounding box center [230, 128] width 194 height 17
type input "06:15"
click at [520, 256] on button "Next" at bounding box center [526, 253] width 37 height 15
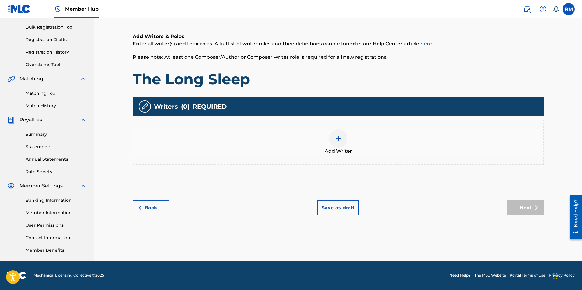
scroll to position [27, 0]
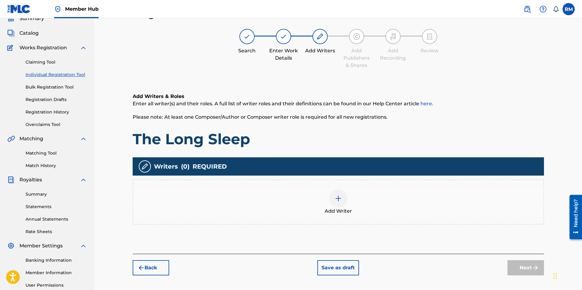
click at [345, 202] on div at bounding box center [338, 198] width 18 height 18
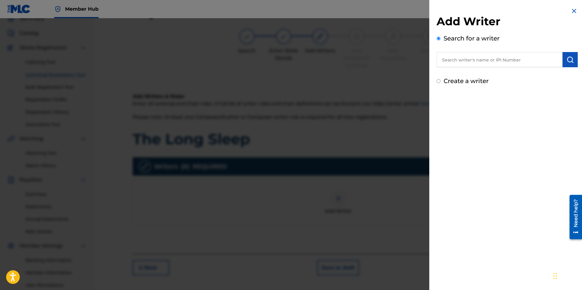
click at [466, 56] on input "text" at bounding box center [500, 59] width 126 height 15
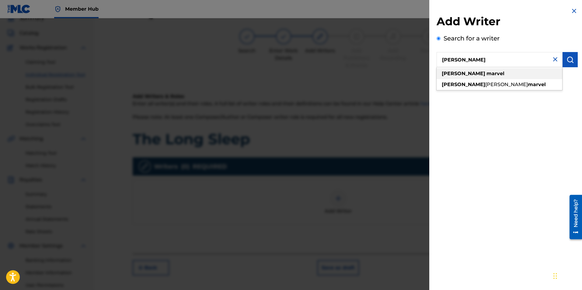
click at [487, 73] on strong "marvel" at bounding box center [496, 74] width 18 height 6
type input "[PERSON_NAME]"
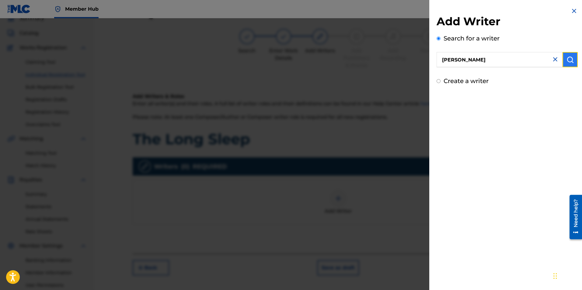
click at [568, 58] on img "submit" at bounding box center [570, 59] width 7 height 7
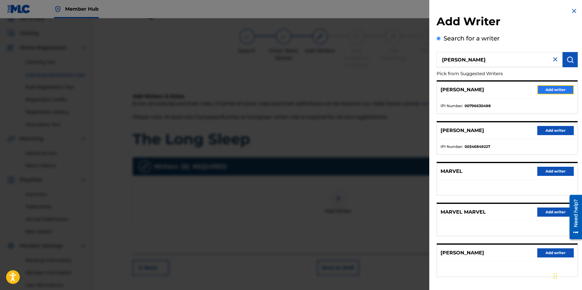
click at [545, 90] on button "Add writer" at bounding box center [555, 89] width 37 height 9
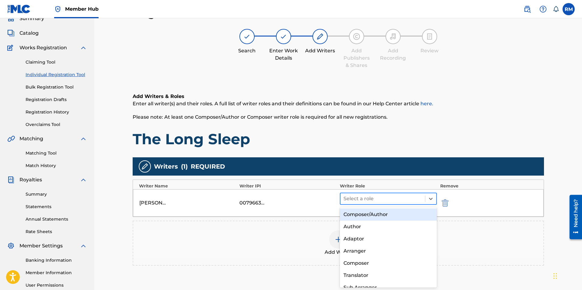
click at [362, 198] on div at bounding box center [383, 198] width 79 height 9
click at [355, 214] on div "Composer/Author" at bounding box center [388, 214] width 97 height 12
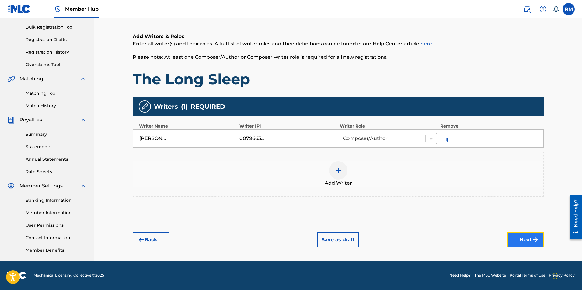
click at [517, 240] on button "Next" at bounding box center [526, 239] width 37 height 15
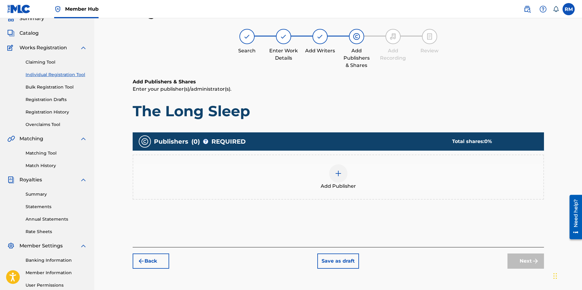
click at [342, 180] on div at bounding box center [338, 173] width 18 height 18
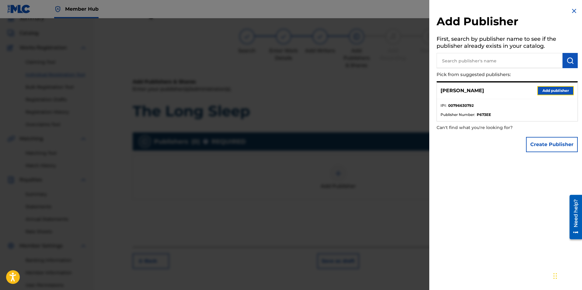
click at [544, 87] on button "Add publisher" at bounding box center [555, 90] width 37 height 9
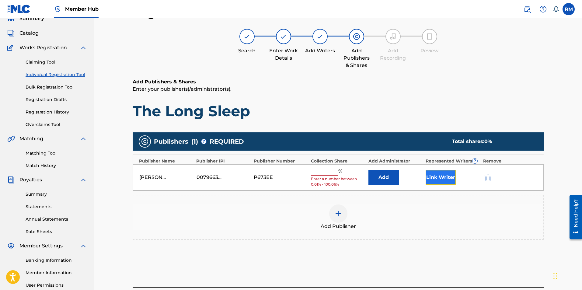
click at [441, 181] on button "Link Writer" at bounding box center [441, 177] width 30 height 15
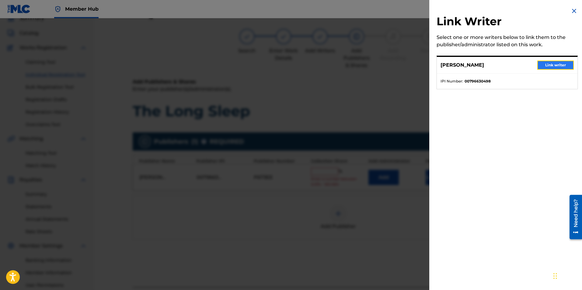
click at [552, 64] on button "Link writer" at bounding box center [555, 65] width 37 height 9
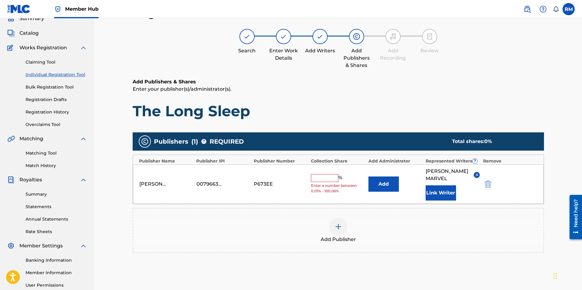
click at [330, 180] on input "text" at bounding box center [324, 178] width 27 height 8
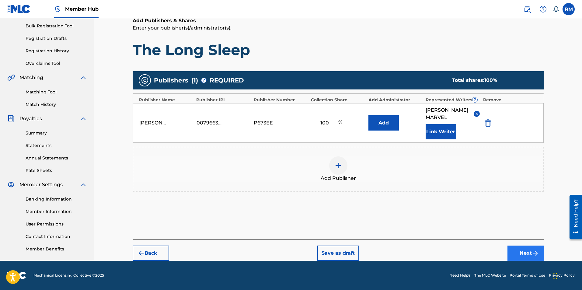
type input "100"
click at [517, 248] on button "Next" at bounding box center [526, 253] width 37 height 15
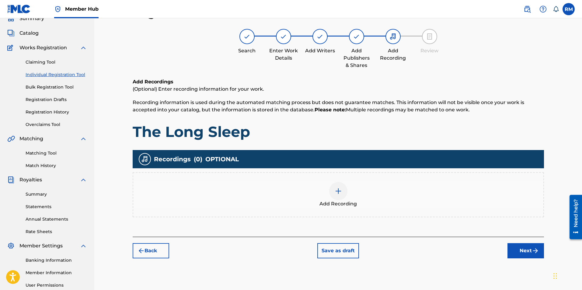
click at [343, 193] on div at bounding box center [338, 191] width 18 height 18
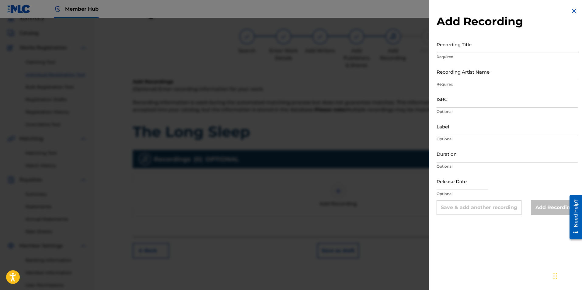
click at [462, 45] on input "Recording Title" at bounding box center [507, 44] width 141 height 17
type input "The Long Sleep"
click at [456, 73] on input "Recording Artist Name" at bounding box center [507, 71] width 141 height 17
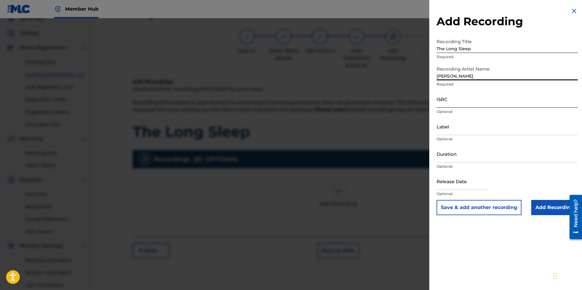
type input "[PERSON_NAME]"
click at [458, 106] on input "ISRC" at bounding box center [507, 98] width 141 height 17
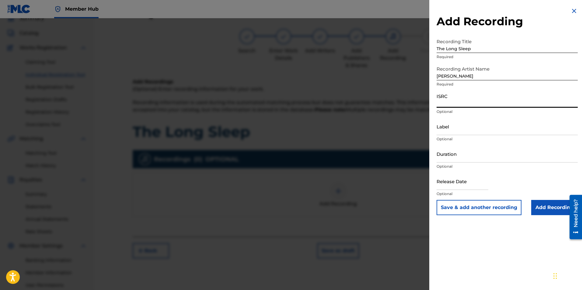
paste input "QZK6J2093561"
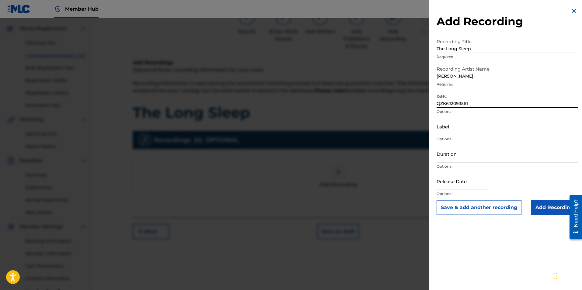
scroll to position [87, 0]
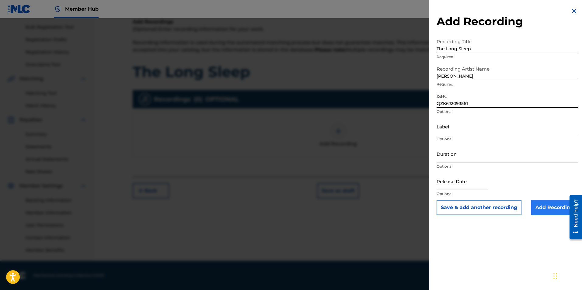
type input "QZK6J2093561"
click at [551, 211] on input "Add Recording" at bounding box center [554, 207] width 47 height 15
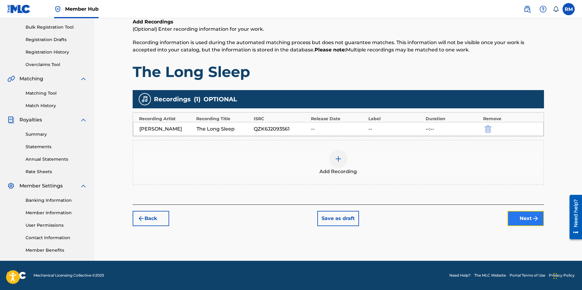
click at [530, 222] on button "Next" at bounding box center [526, 218] width 37 height 15
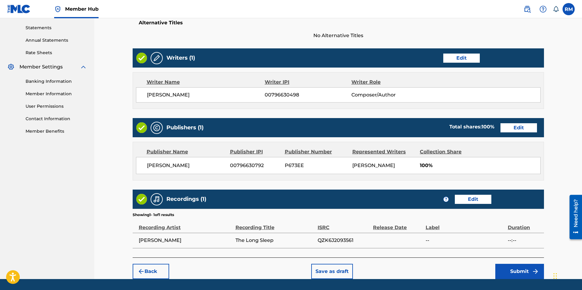
scroll to position [232, 0]
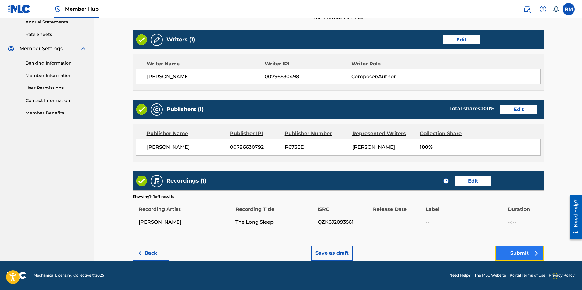
click at [515, 253] on button "Submit" at bounding box center [519, 253] width 49 height 15
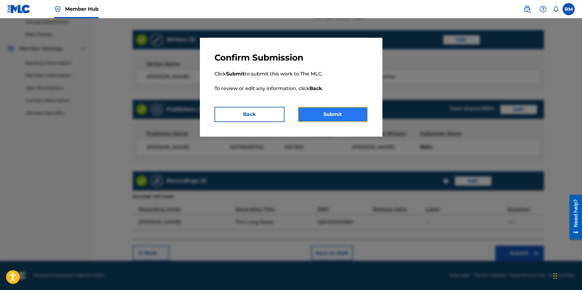
click at [337, 112] on button "Submit" at bounding box center [333, 114] width 70 height 15
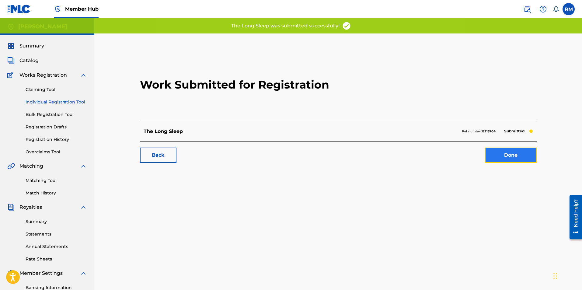
click at [509, 153] on link "Done" at bounding box center [511, 155] width 52 height 15
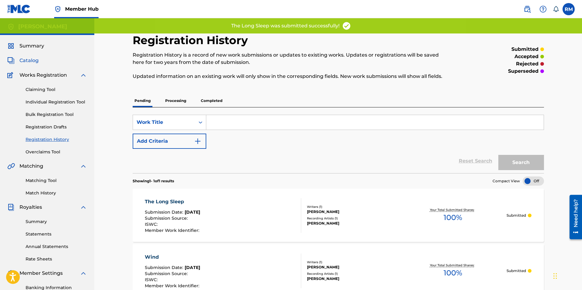
click at [28, 60] on span "Catalog" at bounding box center [28, 60] width 19 height 7
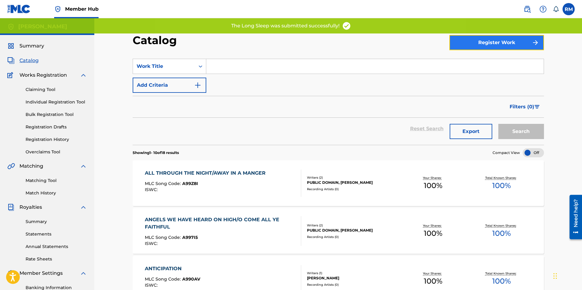
click at [464, 42] on button "Register Work" at bounding box center [497, 42] width 95 height 15
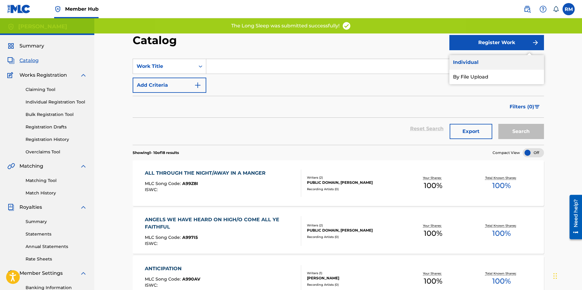
click at [466, 60] on link "Individual" at bounding box center [497, 62] width 95 height 15
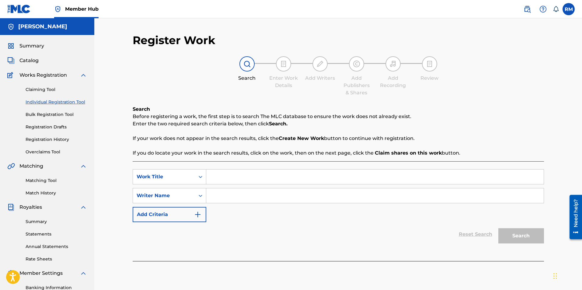
click at [221, 181] on input "Search Form" at bounding box center [375, 177] width 338 height 15
type input "The Long Sleep"
type input "[PERSON_NAME]"
click at [510, 237] on button "Search" at bounding box center [522, 235] width 46 height 15
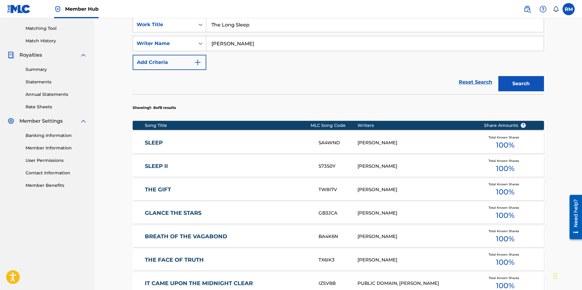
scroll to position [283, 0]
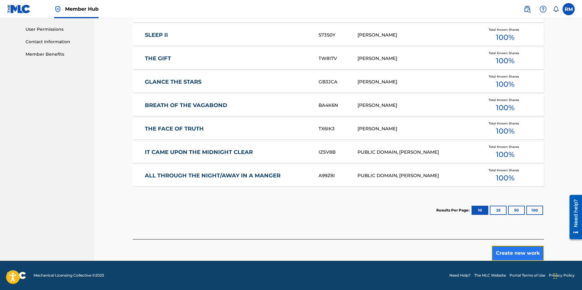
click at [526, 257] on button "Create new work" at bounding box center [518, 253] width 52 height 15
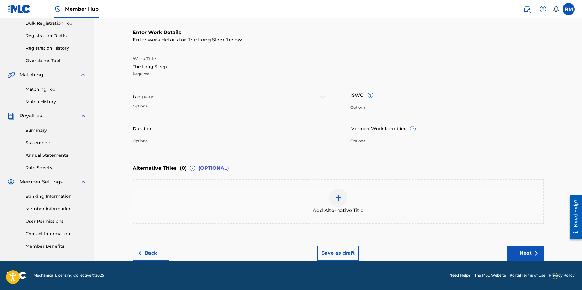
scroll to position [91, 0]
click at [176, 100] on div at bounding box center [230, 97] width 194 height 8
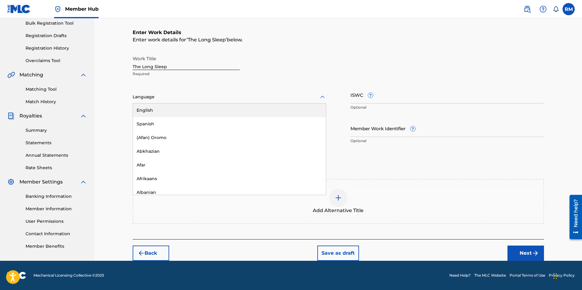
click at [205, 81] on div "Work Title The Long Sleep Required 153 results available. Use Up and Down to ch…" at bounding box center [338, 100] width 411 height 94
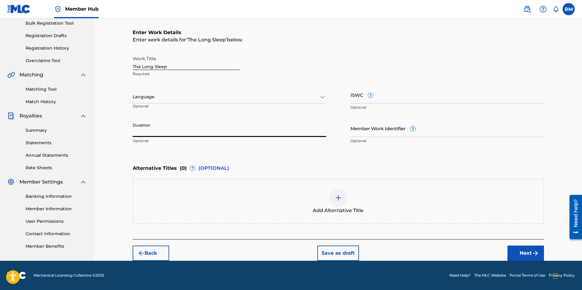
click at [176, 128] on input "Duration" at bounding box center [230, 128] width 194 height 17
click at [154, 129] on input "Duration" at bounding box center [230, 128] width 194 height 17
type input "06:15"
click at [522, 255] on button "Next" at bounding box center [526, 253] width 37 height 15
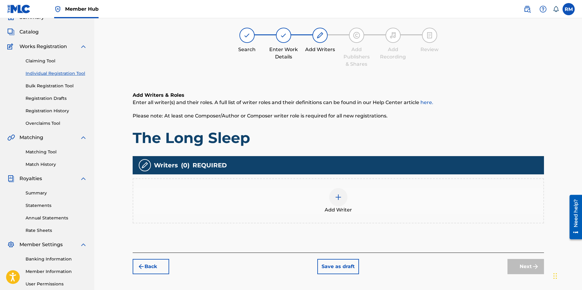
scroll to position [27, 0]
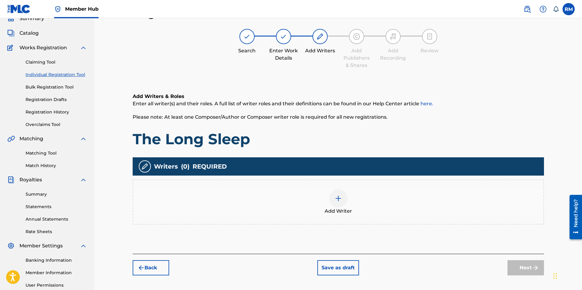
click at [340, 202] on div at bounding box center [338, 198] width 18 height 18
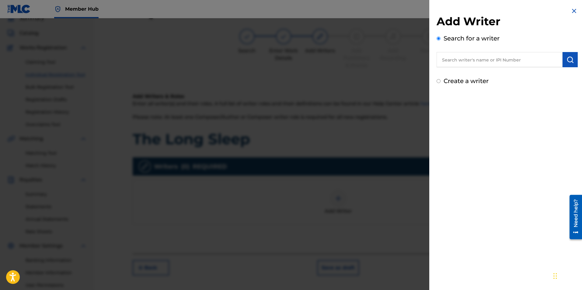
click at [468, 57] on input "text" at bounding box center [500, 59] width 126 height 15
click at [475, 61] on input "text" at bounding box center [500, 59] width 126 height 15
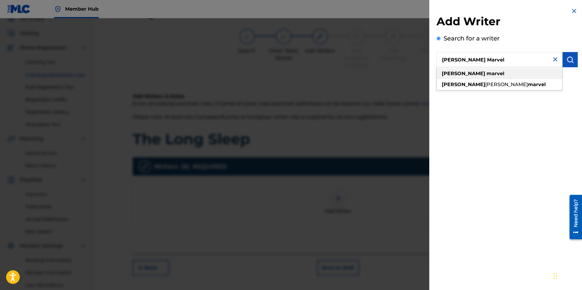
click at [458, 78] on div "[PERSON_NAME]" at bounding box center [500, 73] width 126 height 11
type input "[PERSON_NAME]"
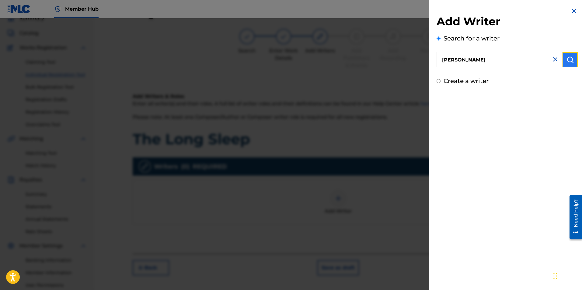
click at [571, 58] on img "submit" at bounding box center [570, 59] width 7 height 7
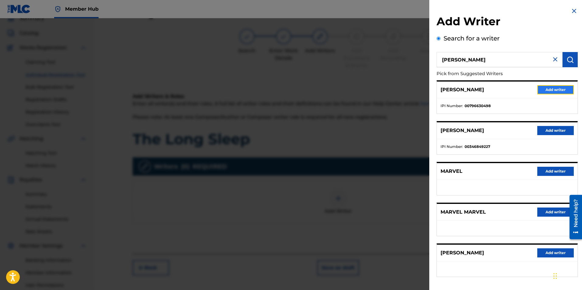
click at [557, 88] on button "Add writer" at bounding box center [555, 89] width 37 height 9
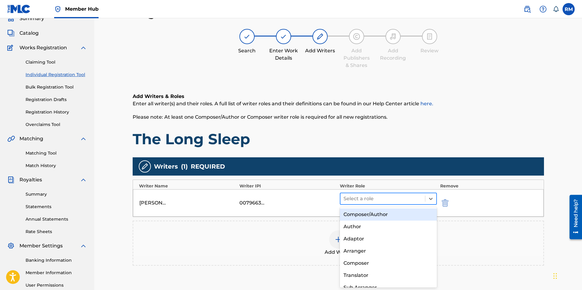
click at [408, 199] on div at bounding box center [383, 198] width 79 height 9
click at [376, 212] on div "Composer/Author" at bounding box center [388, 214] width 97 height 12
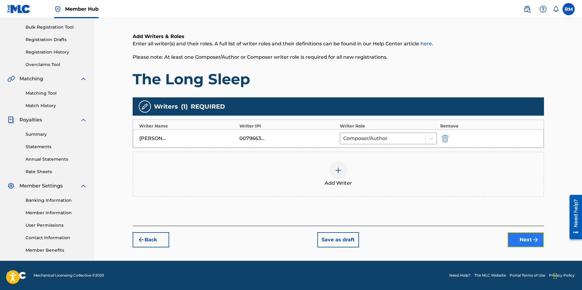
click at [524, 236] on button "Next" at bounding box center [526, 239] width 37 height 15
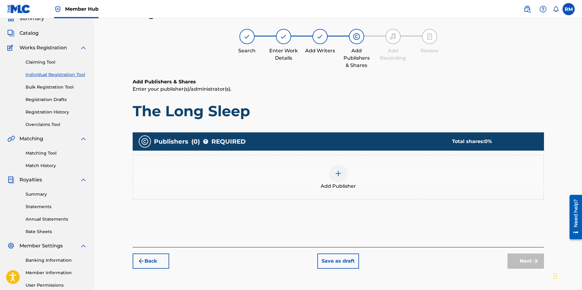
click at [341, 172] on img at bounding box center [338, 173] width 7 height 7
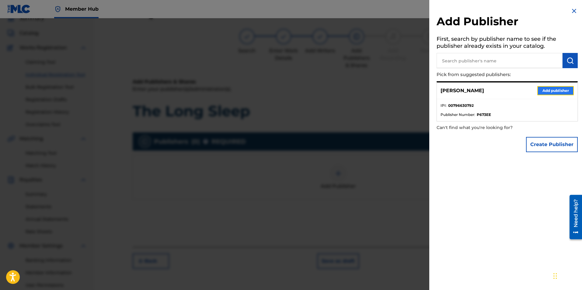
click at [553, 92] on button "Add publisher" at bounding box center [555, 90] width 37 height 9
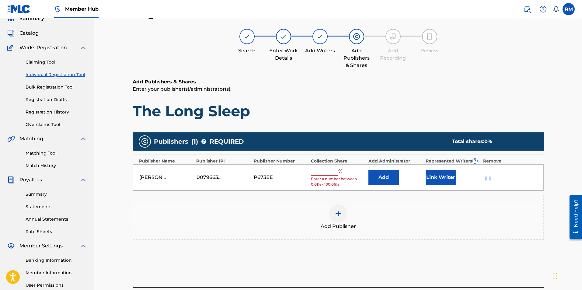
click at [331, 170] on input "text" at bounding box center [324, 172] width 27 height 8
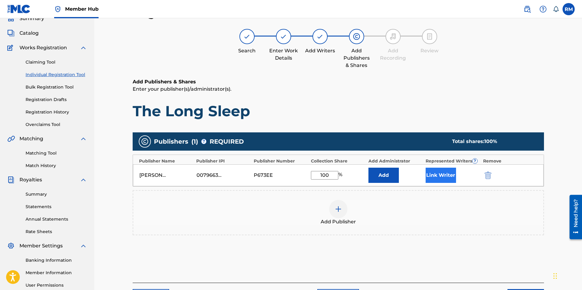
type input "100"
click at [443, 176] on button "Link Writer" at bounding box center [441, 175] width 30 height 15
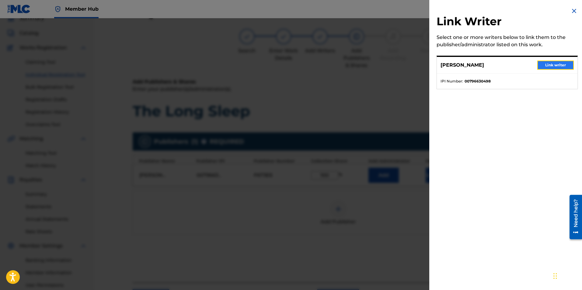
click at [548, 65] on button "Link writer" at bounding box center [555, 65] width 37 height 9
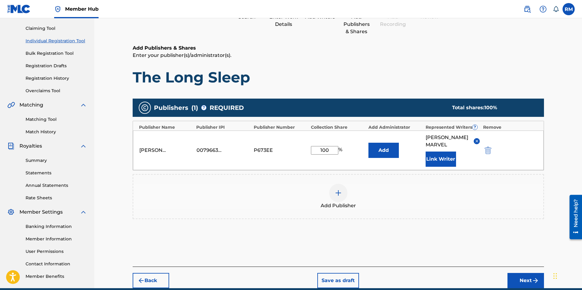
scroll to position [89, 0]
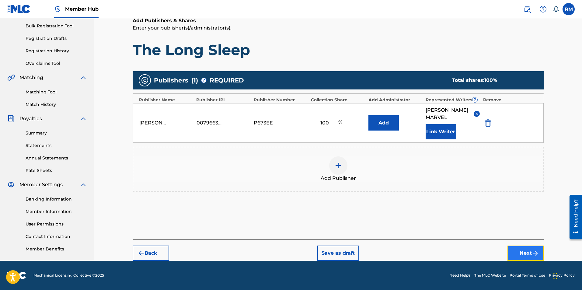
click at [533, 253] on img "submit" at bounding box center [535, 253] width 7 height 7
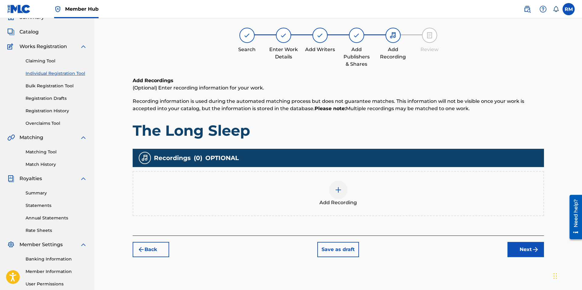
scroll to position [27, 0]
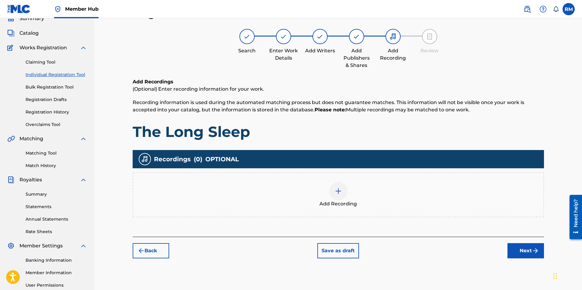
click at [338, 191] on img at bounding box center [338, 190] width 7 height 7
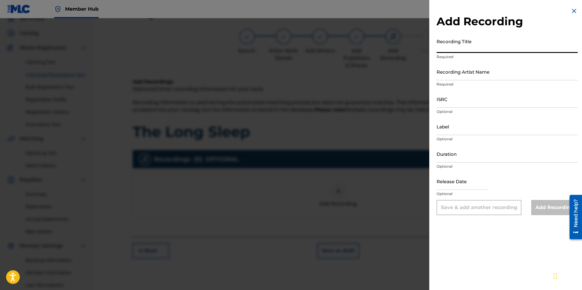
click at [491, 49] on input "Recording Title" at bounding box center [507, 44] width 141 height 17
type input "The Long Sleep"
click at [458, 71] on input "Recording Artist Name" at bounding box center [507, 71] width 141 height 17
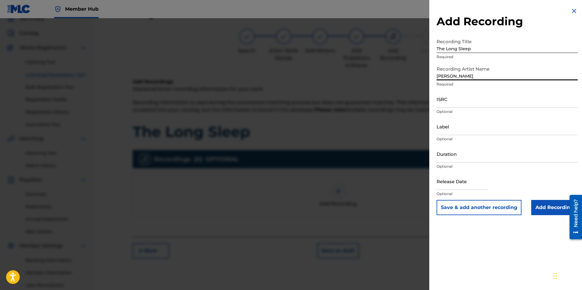
type input "[PERSON_NAME]"
click at [476, 110] on p "Optional" at bounding box center [507, 111] width 141 height 5
click at [475, 106] on input "ISRC" at bounding box center [507, 98] width 141 height 17
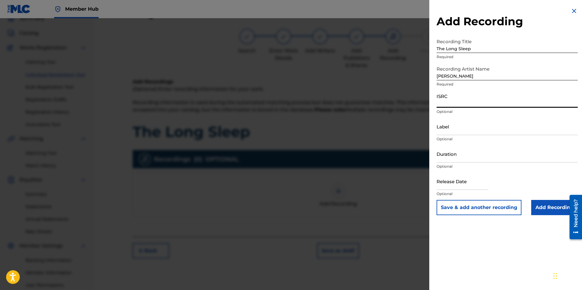
click at [465, 100] on input "ISRC" at bounding box center [507, 98] width 141 height 17
paste input "usl4q2071553"
type input "usl4q2071553"
click at [551, 204] on input "Add Recording" at bounding box center [554, 207] width 47 height 15
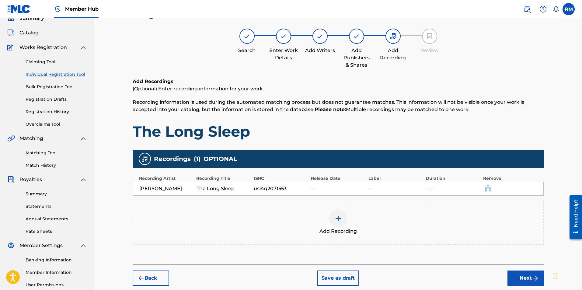
scroll to position [87, 0]
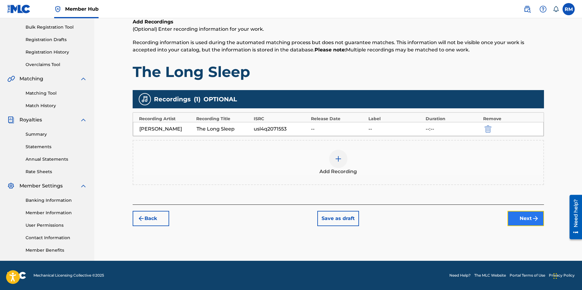
click at [518, 219] on button "Next" at bounding box center [526, 218] width 37 height 15
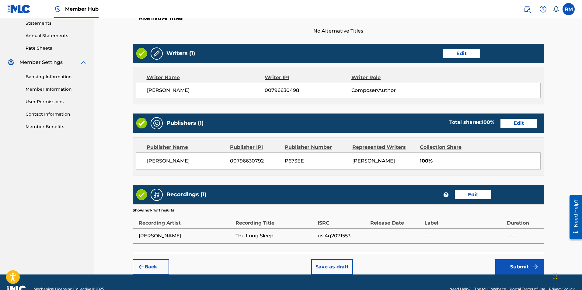
scroll to position [232, 0]
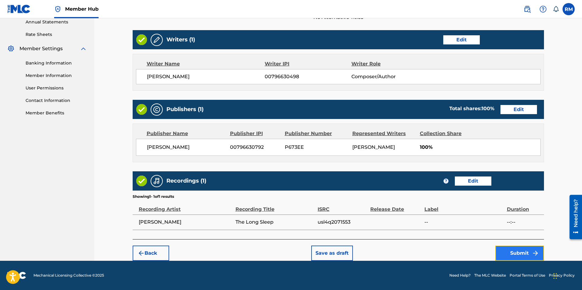
click at [519, 254] on button "Submit" at bounding box center [519, 253] width 49 height 15
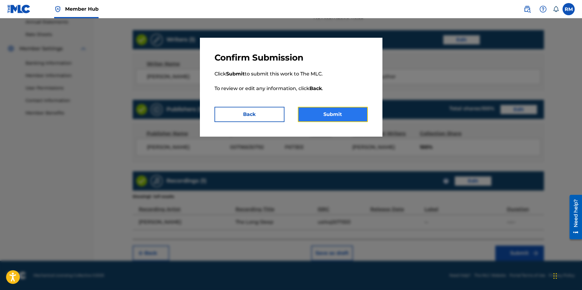
click at [347, 116] on button "Submit" at bounding box center [333, 114] width 70 height 15
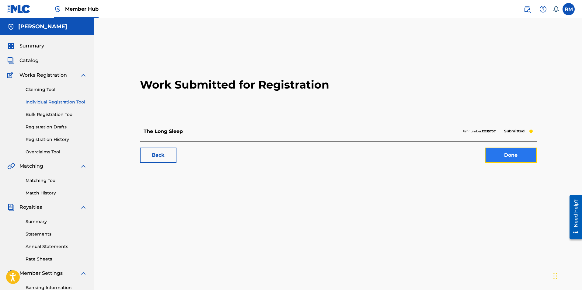
click at [510, 160] on link "Done" at bounding box center [511, 155] width 52 height 15
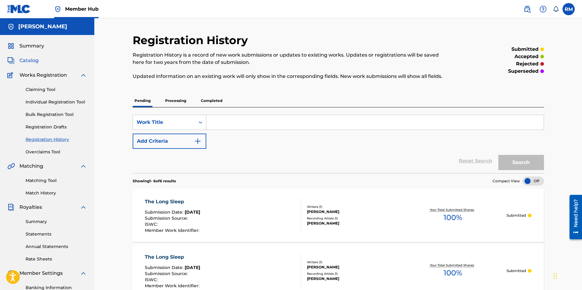
click at [22, 61] on span "Catalog" at bounding box center [28, 60] width 19 height 7
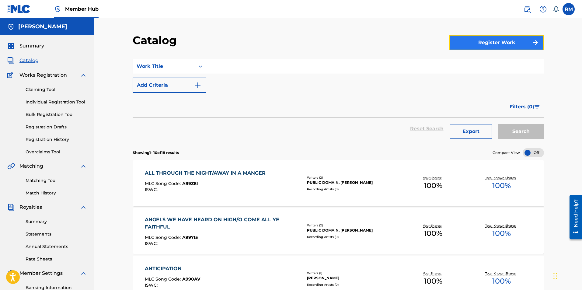
click at [517, 47] on button "Register Work" at bounding box center [497, 42] width 95 height 15
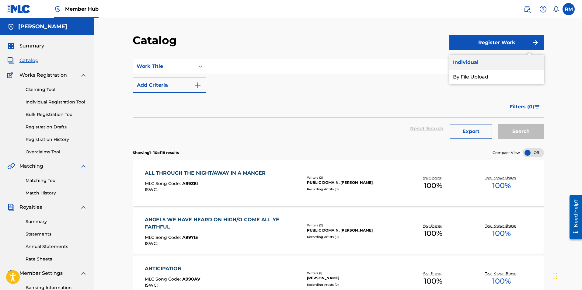
click at [485, 61] on link "Individual" at bounding box center [497, 62] width 95 height 15
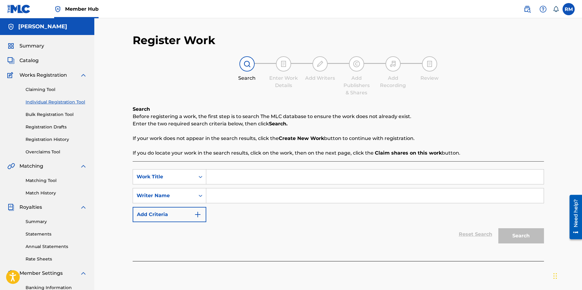
click at [213, 179] on input "Search Form" at bounding box center [375, 177] width 338 height 15
type input "[PERSON_NAME]"
click at [214, 190] on input "Search Form" at bounding box center [375, 195] width 338 height 15
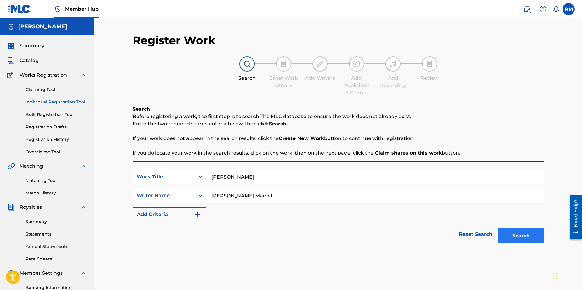
type input "[PERSON_NAME] Marvel"
click at [522, 241] on button "Search" at bounding box center [522, 235] width 46 height 15
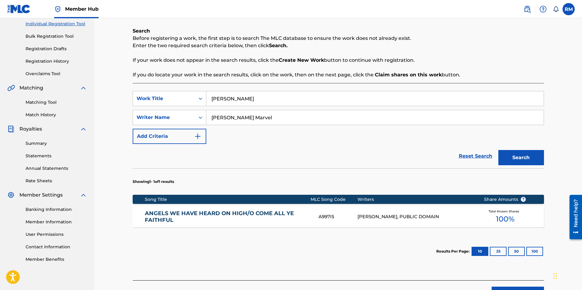
scroll to position [119, 0]
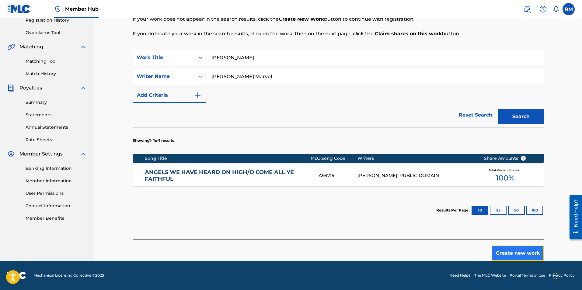
click at [527, 253] on button "Create new work" at bounding box center [518, 253] width 52 height 15
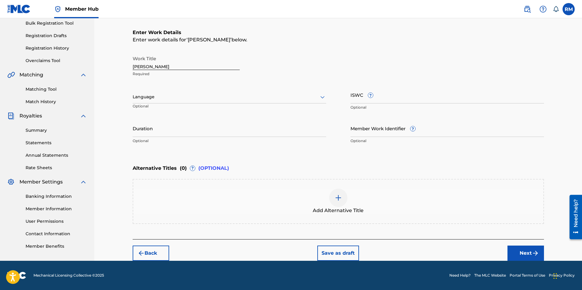
click at [135, 66] on input "[PERSON_NAME]" at bounding box center [186, 61] width 107 height 17
click at [168, 66] on input "tannenbaumO" at bounding box center [186, 61] width 107 height 17
click at [133, 66] on input "[PERSON_NAME]" at bounding box center [186, 61] width 107 height 17
type input "[PERSON_NAME]"
click at [162, 134] on input "Duration" at bounding box center [230, 128] width 194 height 17
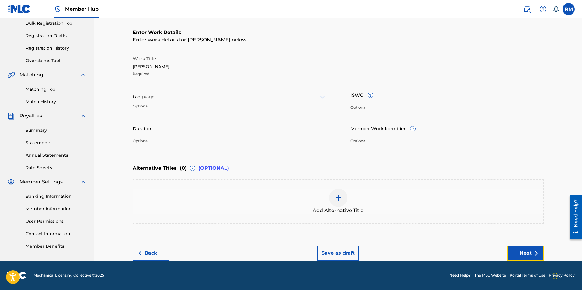
click at [517, 249] on button "Next" at bounding box center [526, 253] width 37 height 15
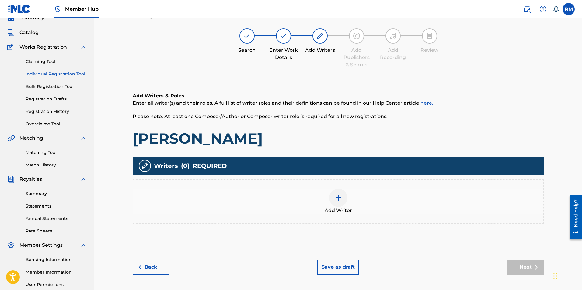
scroll to position [27, 0]
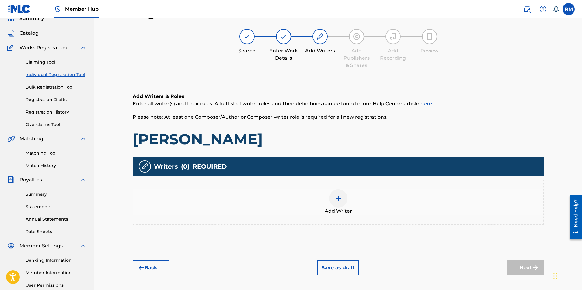
click at [338, 200] on img at bounding box center [338, 198] width 7 height 7
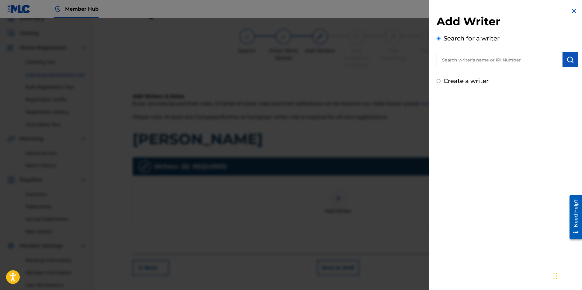
click at [465, 60] on input "text" at bounding box center [500, 59] width 126 height 15
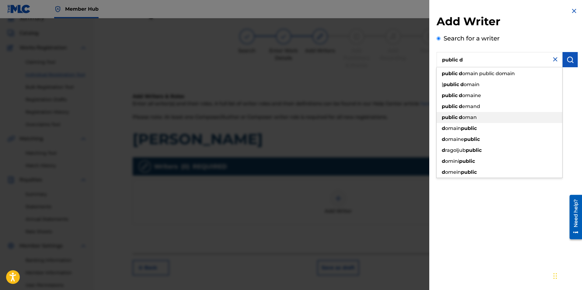
click at [463, 117] on span "oman" at bounding box center [469, 117] width 15 height 6
type input "public [PERSON_NAME]"
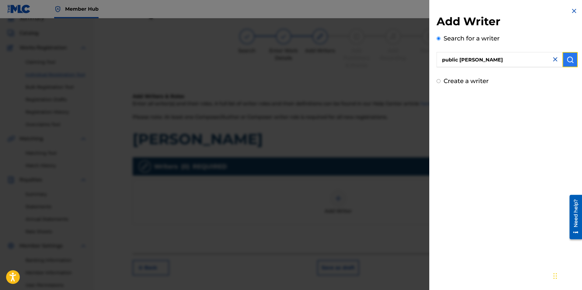
click at [564, 58] on button "submit" at bounding box center [570, 59] width 15 height 15
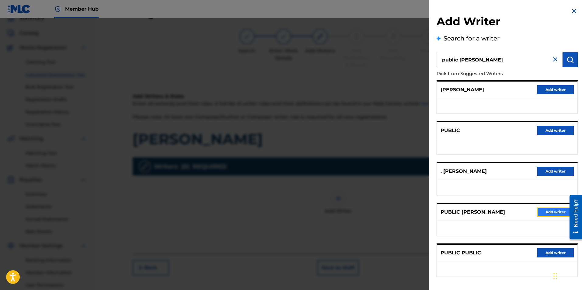
click at [562, 209] on button "Add writer" at bounding box center [555, 212] width 37 height 9
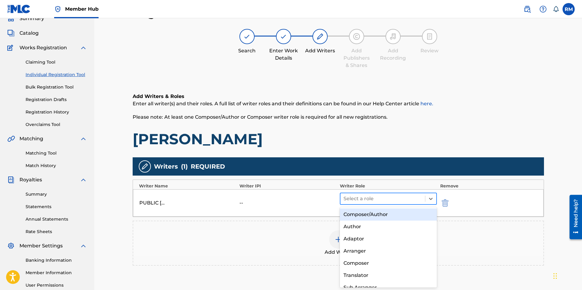
click at [388, 200] on div at bounding box center [383, 198] width 79 height 9
click at [371, 217] on div "Composer/Author" at bounding box center [388, 214] width 97 height 12
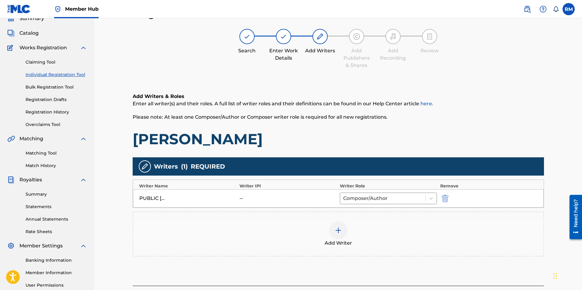
click at [339, 230] on img at bounding box center [338, 230] width 7 height 7
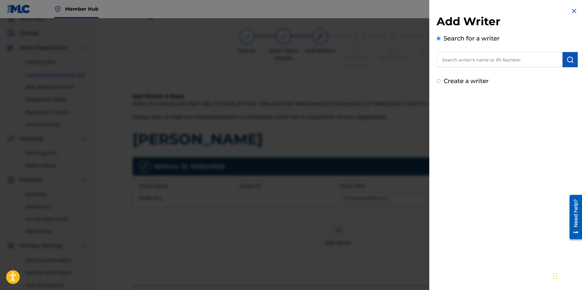
click at [485, 59] on input "text" at bounding box center [500, 59] width 126 height 15
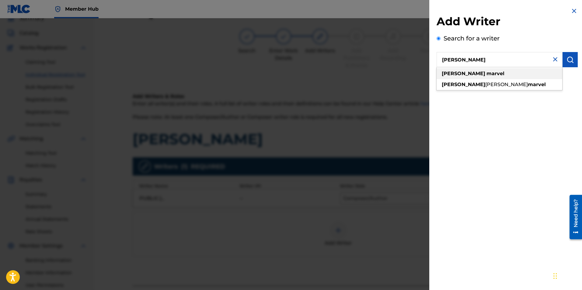
type input "[PERSON_NAME]"
click at [473, 77] on div "[PERSON_NAME]" at bounding box center [500, 73] width 126 height 11
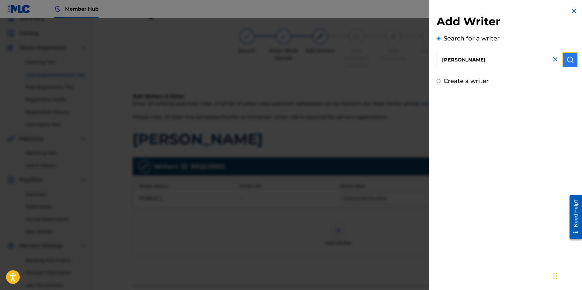
click at [567, 64] on button "submit" at bounding box center [570, 59] width 15 height 15
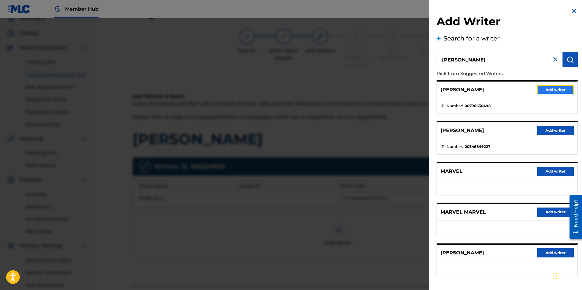
click at [543, 89] on button "Add writer" at bounding box center [555, 89] width 37 height 9
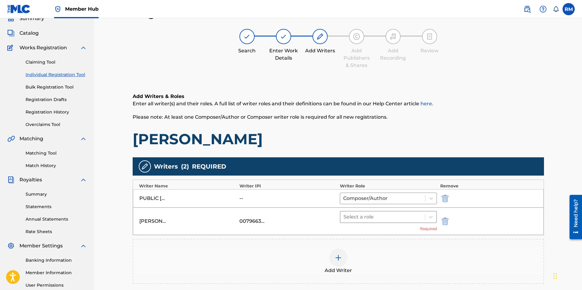
click at [385, 220] on div at bounding box center [383, 217] width 79 height 9
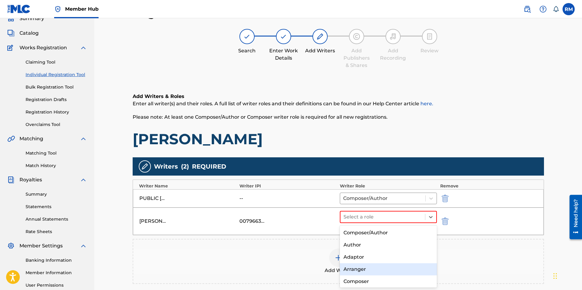
click at [363, 271] on div "Arranger" at bounding box center [388, 269] width 97 height 12
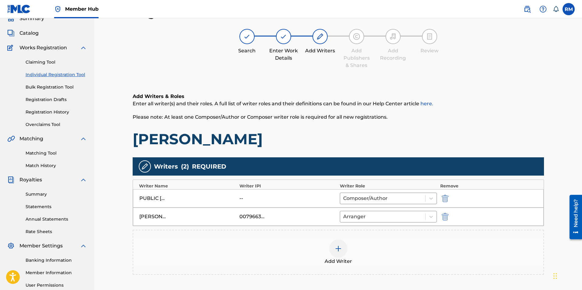
click at [459, 251] on div "Add Writer" at bounding box center [338, 253] width 410 height 26
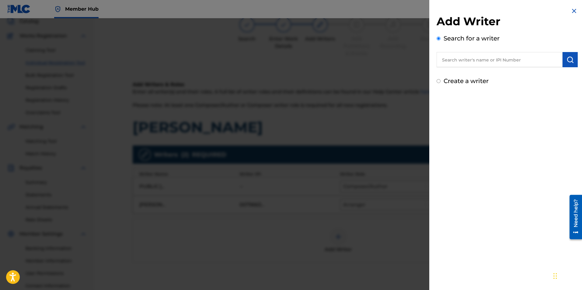
scroll to position [0, 0]
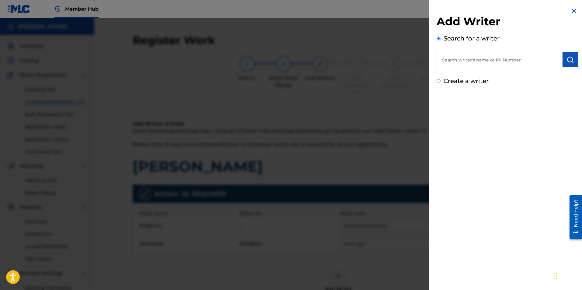
click at [397, 233] on div at bounding box center [291, 163] width 582 height 290
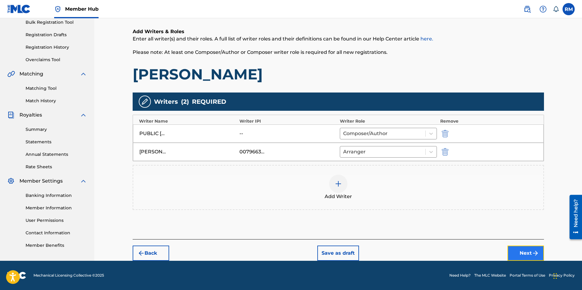
click at [511, 250] on button "Next" at bounding box center [526, 253] width 37 height 15
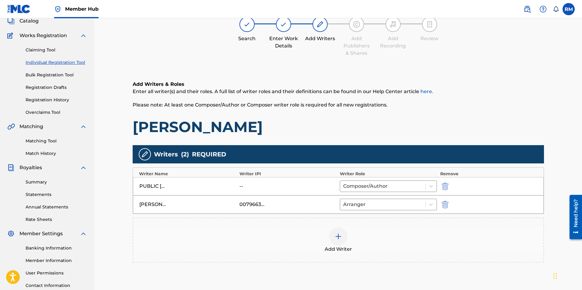
scroll to position [27, 0]
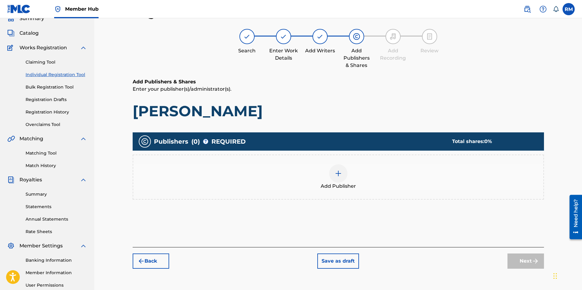
click at [332, 171] on div at bounding box center [338, 173] width 18 height 18
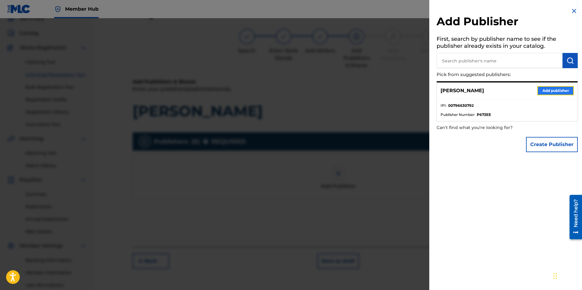
click at [538, 89] on button "Add publisher" at bounding box center [555, 90] width 37 height 9
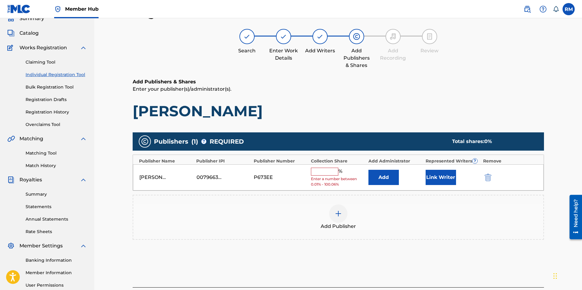
click at [332, 172] on input "text" at bounding box center [324, 172] width 27 height 8
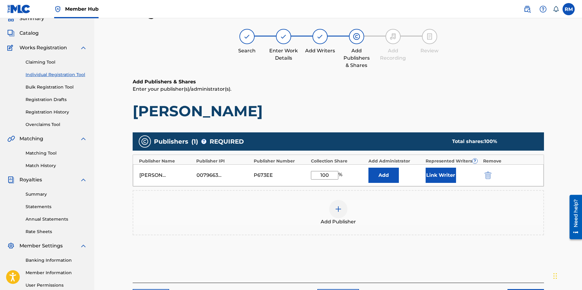
type input "100"
click at [379, 208] on div "Add Publisher" at bounding box center [338, 213] width 410 height 26
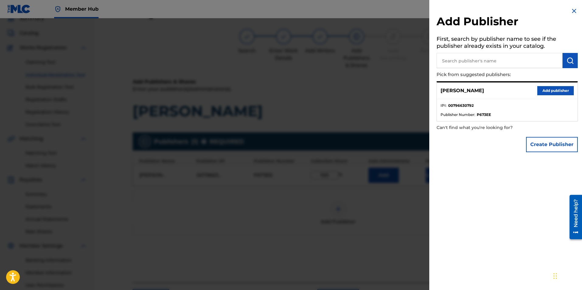
drag, startPoint x: 427, startPoint y: 236, endPoint x: 418, endPoint y: 237, distance: 9.8
click at [418, 237] on div at bounding box center [291, 163] width 582 height 290
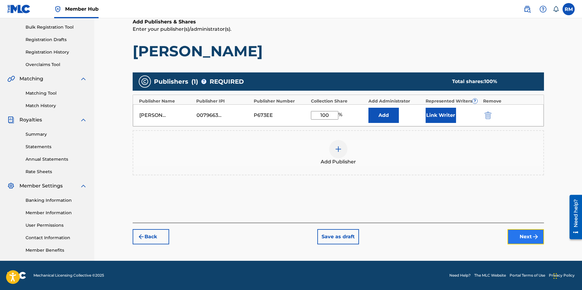
click at [531, 238] on button "Next" at bounding box center [526, 236] width 37 height 15
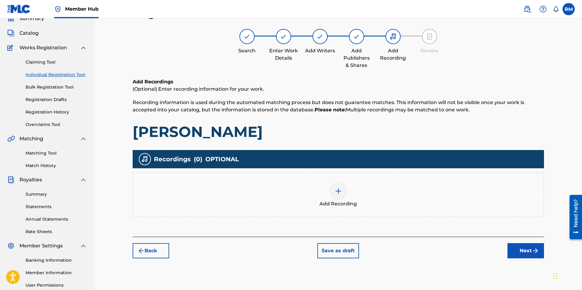
click at [334, 194] on div at bounding box center [338, 191] width 18 height 18
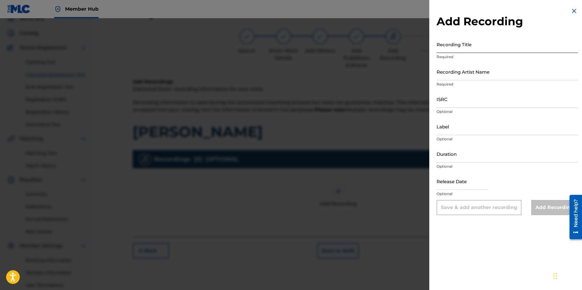
click at [450, 46] on input "Recording Title" at bounding box center [507, 44] width 141 height 17
type input "[PERSON_NAME]"
click at [458, 73] on input "Recording Artist Name" at bounding box center [507, 71] width 141 height 17
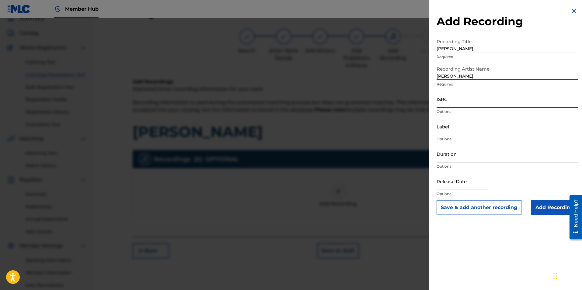
type input "[PERSON_NAME]"
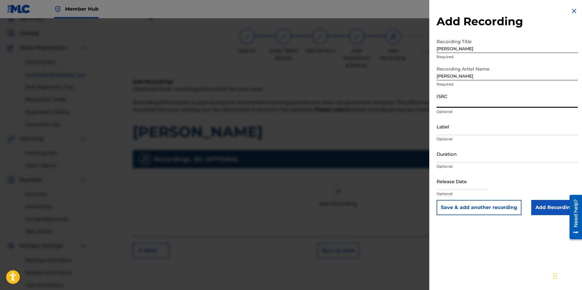
click at [457, 103] on input "ISRC" at bounding box center [507, 98] width 141 height 17
paste input "QZWFW2442934"
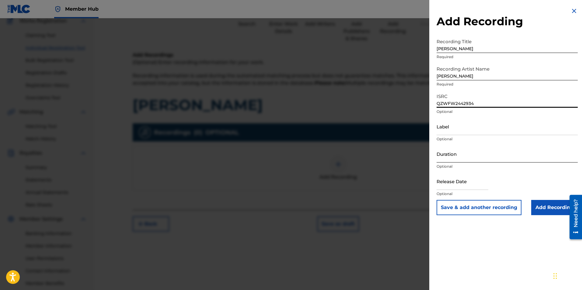
scroll to position [87, 0]
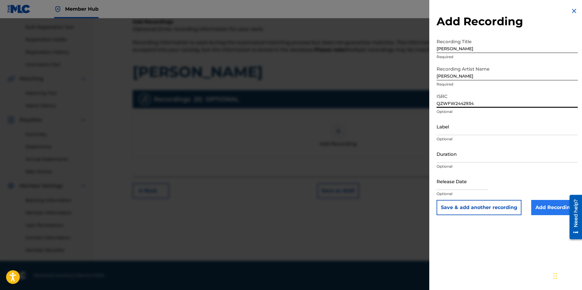
type input "QZWFW2442934"
click at [552, 207] on input "Add Recording" at bounding box center [554, 207] width 47 height 15
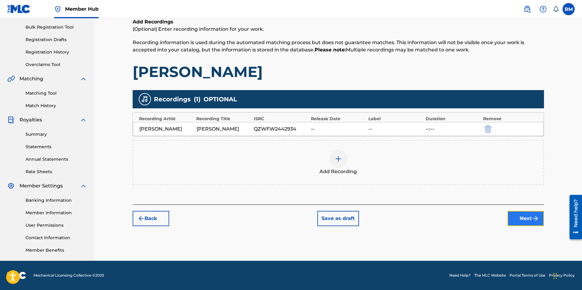
click at [527, 218] on button "Next" at bounding box center [526, 218] width 37 height 15
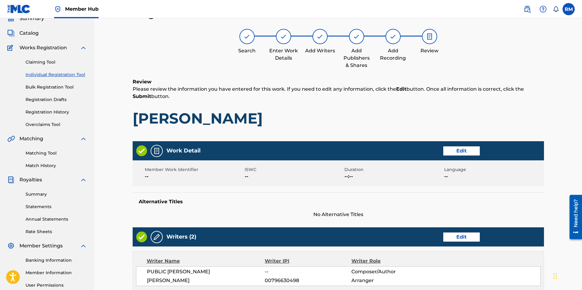
scroll to position [229, 0]
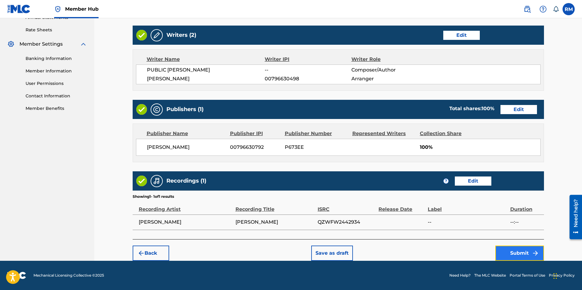
click at [522, 257] on button "Submit" at bounding box center [519, 253] width 49 height 15
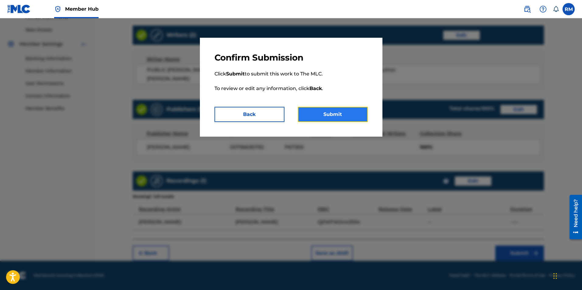
click at [331, 119] on button "Submit" at bounding box center [333, 114] width 70 height 15
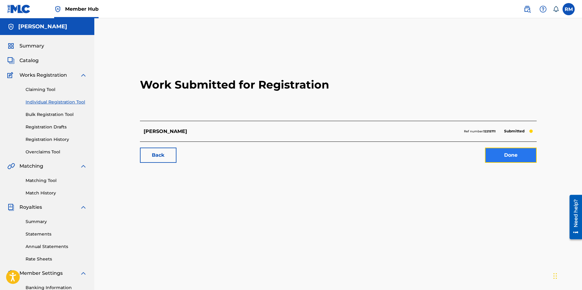
click at [522, 152] on link "Done" at bounding box center [511, 155] width 52 height 15
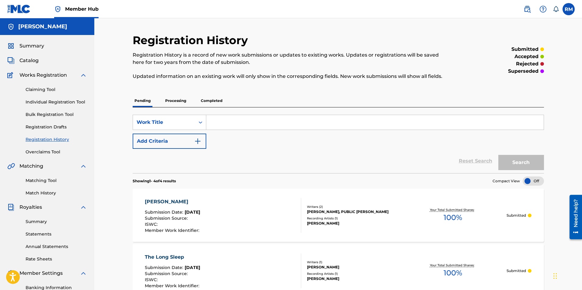
click at [35, 65] on div "Summary Catalog Works Registration Claiming Tool Individual Registration Tool B…" at bounding box center [47, 191] width 94 height 313
click at [35, 61] on span "Catalog" at bounding box center [28, 60] width 19 height 7
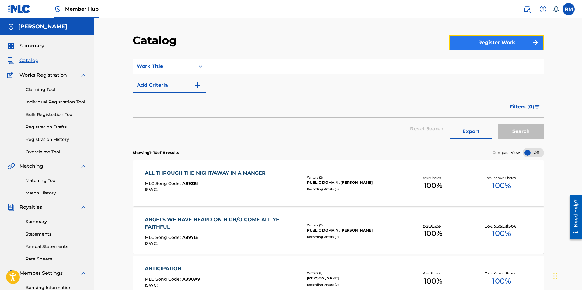
click at [512, 40] on button "Register Work" at bounding box center [497, 42] width 95 height 15
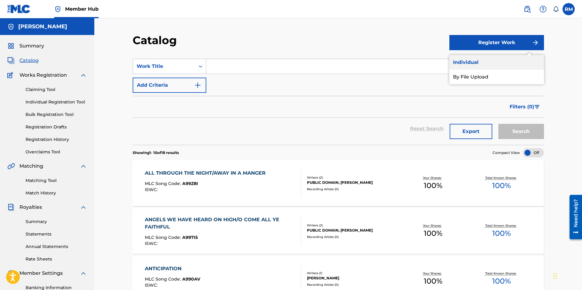
click at [493, 61] on link "Individual" at bounding box center [497, 62] width 95 height 15
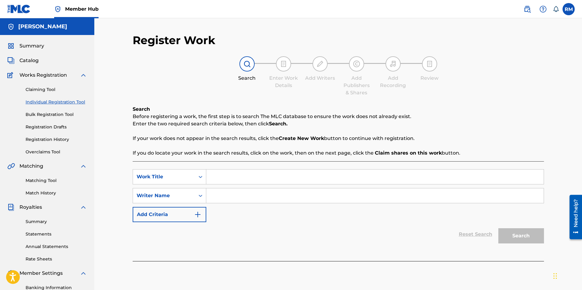
click at [222, 177] on input "Search Form" at bounding box center [375, 177] width 338 height 15
type input "[DEMOGRAPHIC_DATA]"
click at [217, 199] on input "Search Form" at bounding box center [375, 195] width 338 height 15
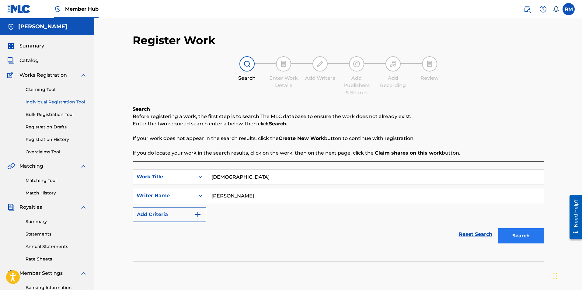
type input "[PERSON_NAME]"
click at [523, 238] on button "Search" at bounding box center [522, 235] width 46 height 15
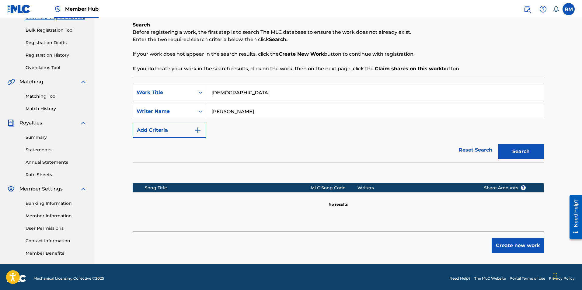
scroll to position [87, 0]
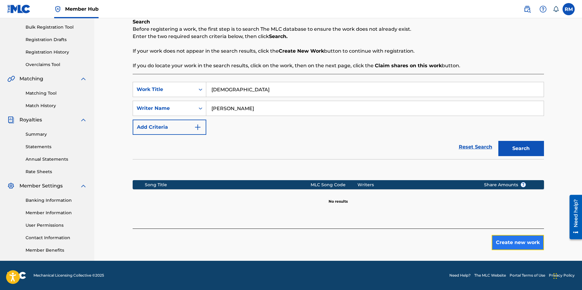
click at [509, 247] on button "Create new work" at bounding box center [518, 242] width 52 height 15
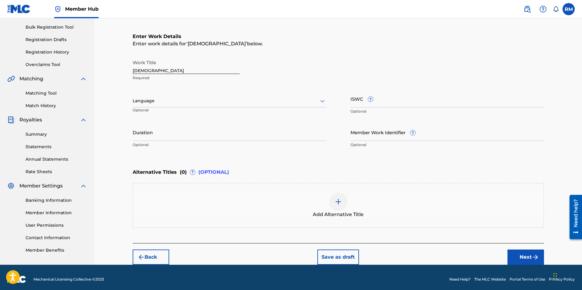
click at [170, 66] on input "[DEMOGRAPHIC_DATA]" at bounding box center [186, 65] width 107 height 17
type input "[DEMOGRAPHIC_DATA], Joy of Man's Desiring"
click at [129, 138] on div "Register Work Search Enter Work Details Add Writers Add Publishers & Shares Add…" at bounding box center [338, 105] width 426 height 319
click at [137, 137] on input "Duration" at bounding box center [230, 132] width 194 height 17
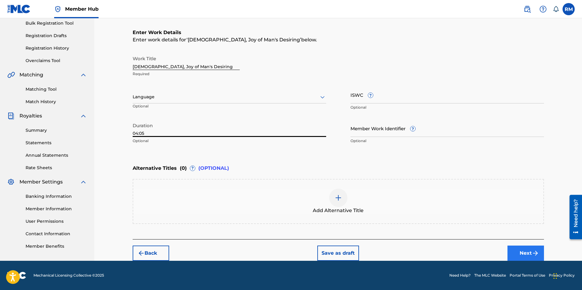
type input "04:05"
click at [523, 254] on button "Next" at bounding box center [526, 253] width 37 height 15
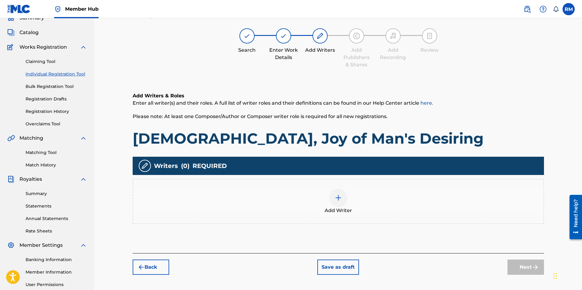
scroll to position [27, 0]
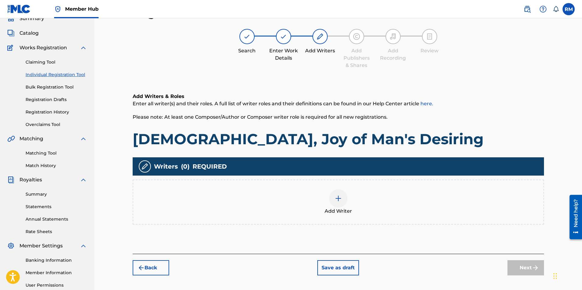
click at [339, 198] on img at bounding box center [338, 198] width 7 height 7
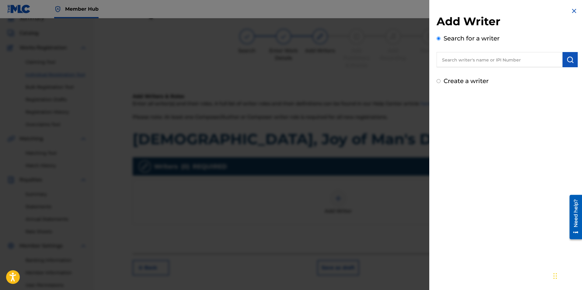
click at [492, 55] on input "text" at bounding box center [500, 59] width 126 height 15
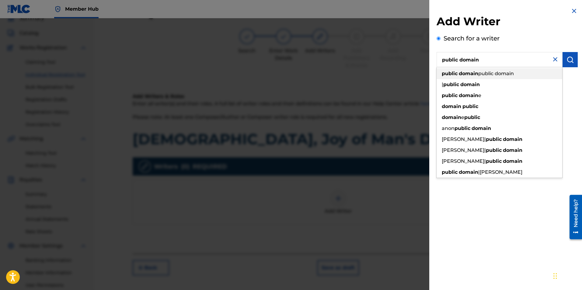
click at [483, 73] on span "public domain" at bounding box center [496, 74] width 36 height 6
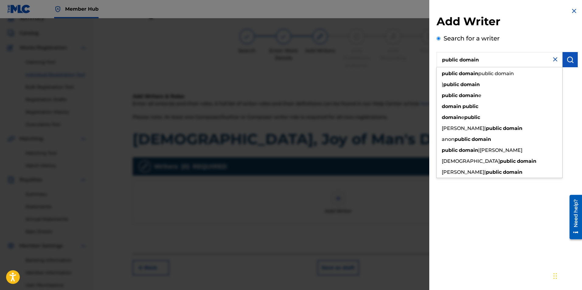
click at [470, 75] on strong "domain" at bounding box center [468, 74] width 19 height 6
type input "public domain public domain"
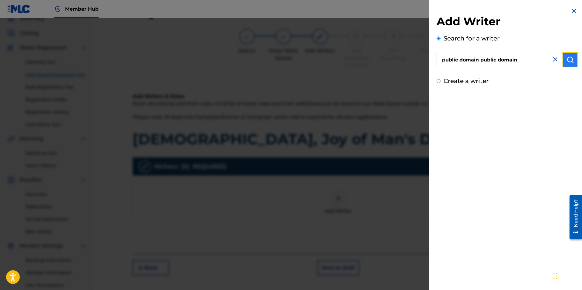
click at [570, 59] on img "submit" at bounding box center [570, 59] width 7 height 7
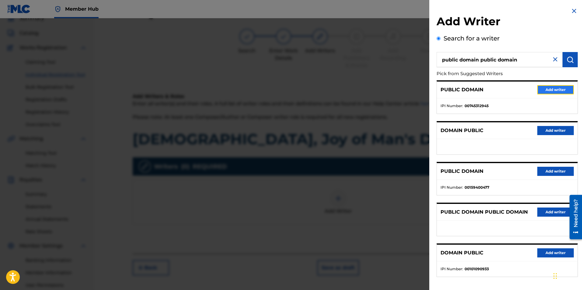
click at [549, 91] on button "Add writer" at bounding box center [555, 89] width 37 height 9
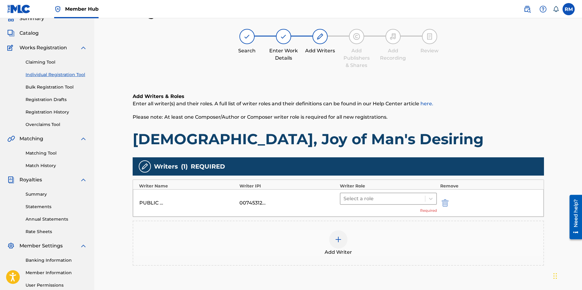
click at [373, 200] on div at bounding box center [383, 198] width 79 height 9
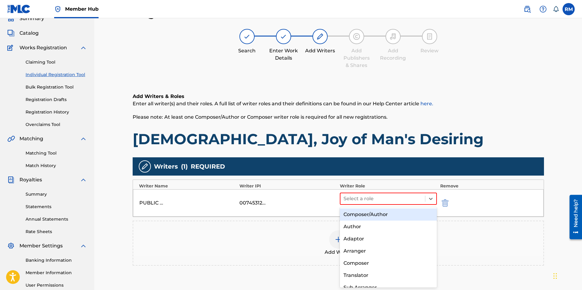
click at [369, 213] on div "Composer/Author" at bounding box center [388, 214] width 97 height 12
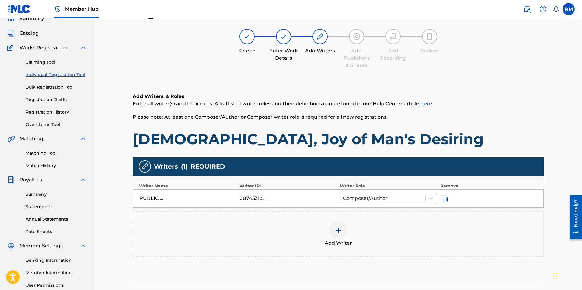
click at [340, 234] on img at bounding box center [338, 230] width 7 height 7
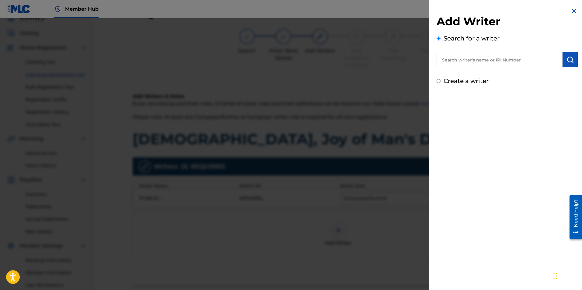
click at [505, 60] on input "text" at bounding box center [500, 59] width 126 height 15
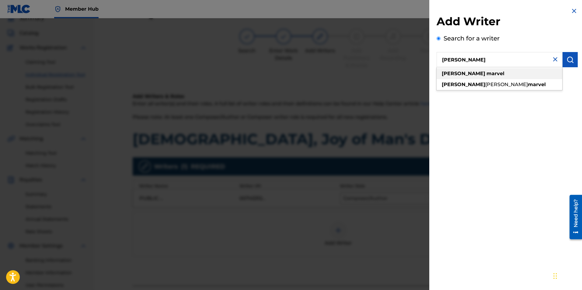
click at [449, 75] on strong "[PERSON_NAME]" at bounding box center [464, 74] width 44 height 6
type input "[PERSON_NAME]"
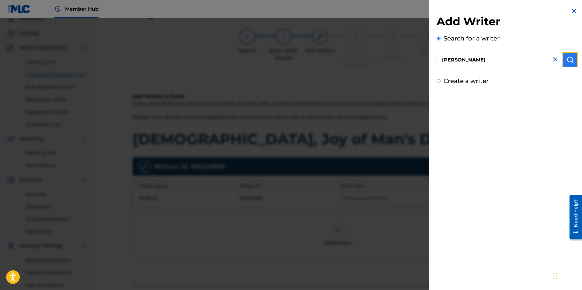
click at [567, 59] on img "submit" at bounding box center [570, 59] width 7 height 7
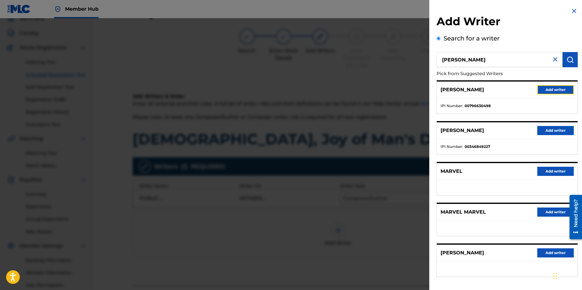
click at [559, 90] on button "Add writer" at bounding box center [555, 89] width 37 height 9
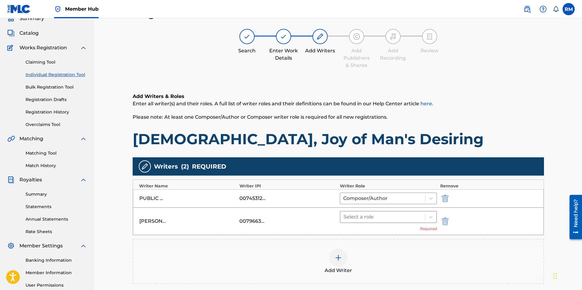
click at [376, 219] on div at bounding box center [383, 217] width 79 height 9
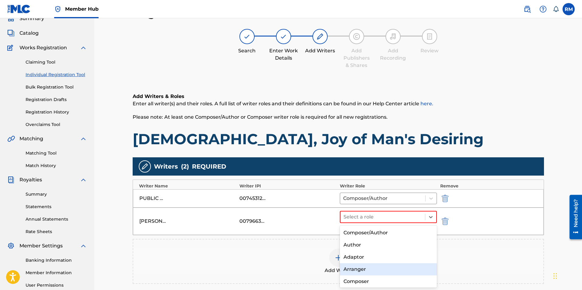
click at [356, 270] on div "Arranger" at bounding box center [388, 269] width 97 height 12
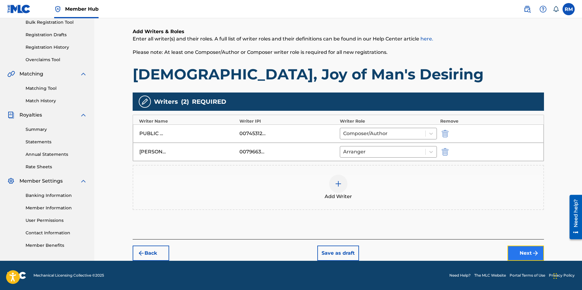
click at [527, 255] on button "Next" at bounding box center [526, 253] width 37 height 15
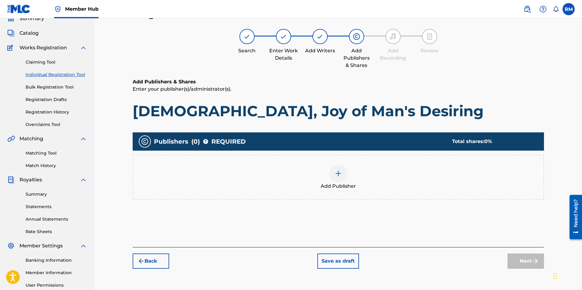
click at [342, 176] on div at bounding box center [338, 173] width 18 height 18
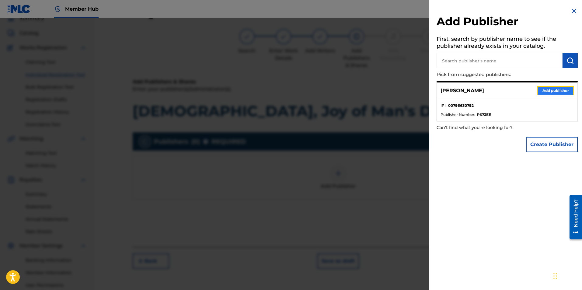
click at [543, 91] on button "Add publisher" at bounding box center [555, 90] width 37 height 9
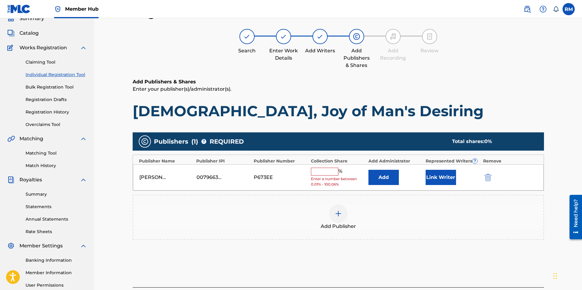
click at [331, 169] on input "text" at bounding box center [324, 172] width 27 height 8
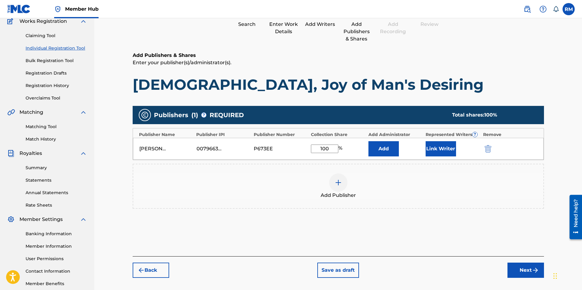
scroll to position [87, 0]
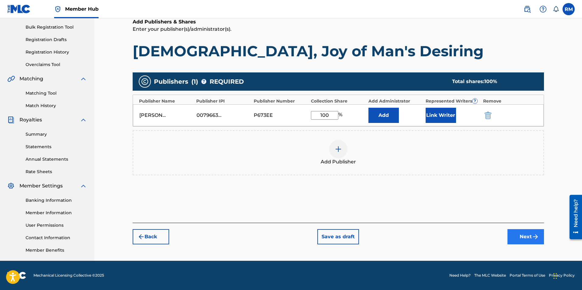
type input "100"
click at [533, 238] on img "submit" at bounding box center [535, 236] width 7 height 7
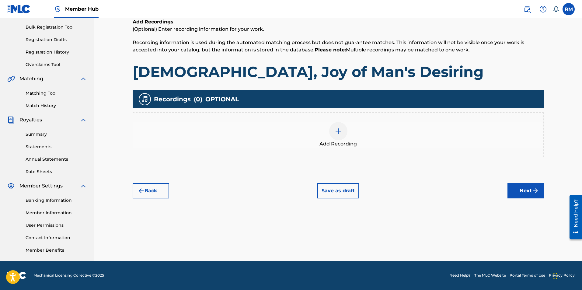
scroll to position [27, 0]
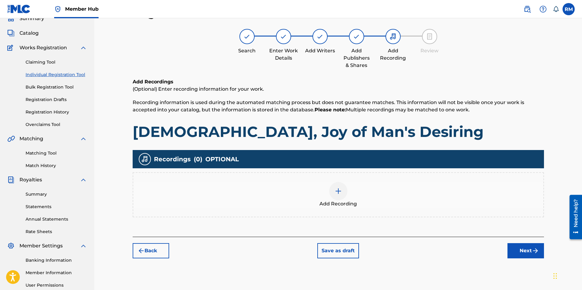
click at [349, 186] on div "Add Recording" at bounding box center [338, 195] width 410 height 26
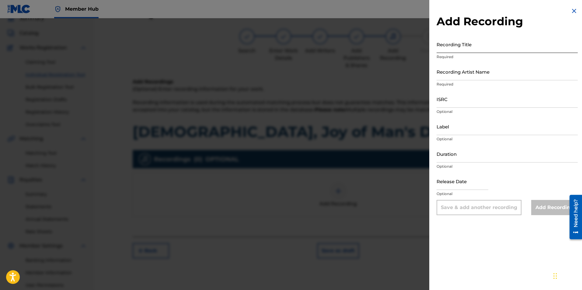
click at [453, 47] on input "Recording Title" at bounding box center [507, 44] width 141 height 17
type input "[DEMOGRAPHIC_DATA], Joy of Man's Desiring"
click at [467, 79] on input "Recording Artist Name" at bounding box center [507, 71] width 141 height 17
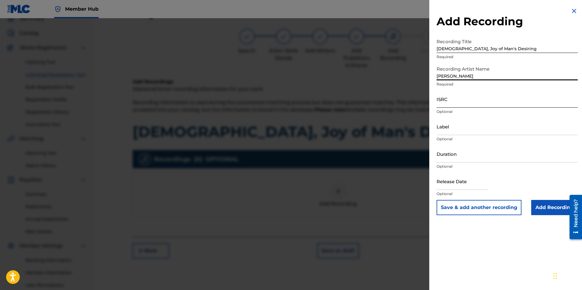
type input "[PERSON_NAME]"
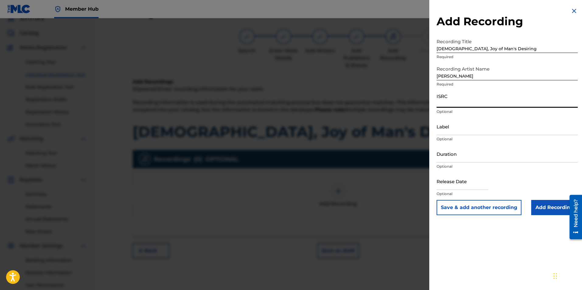
click at [459, 103] on input "ISRC" at bounding box center [507, 98] width 141 height 17
paste input "QZPLR2244643"
type input "QZPLR2244643"
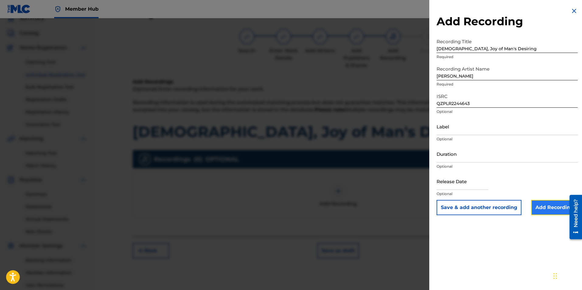
click at [551, 207] on input "Add Recording" at bounding box center [554, 207] width 47 height 15
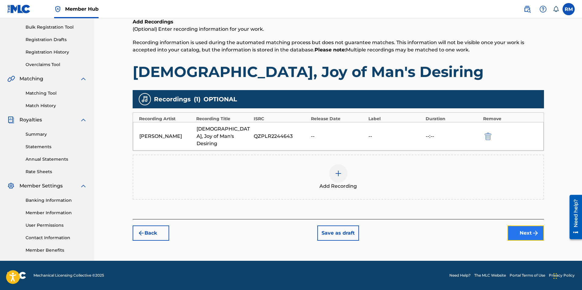
click at [534, 226] on button "Next" at bounding box center [526, 233] width 37 height 15
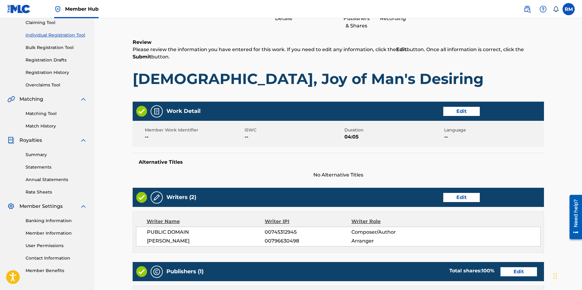
scroll to position [229, 0]
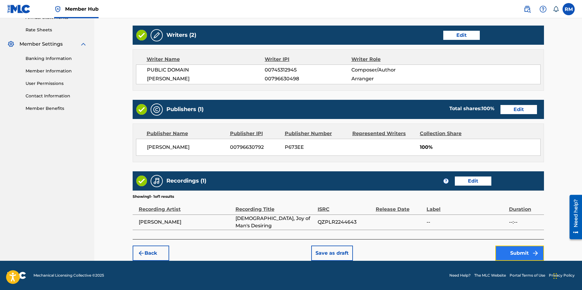
click at [518, 256] on button "Submit" at bounding box center [519, 253] width 49 height 15
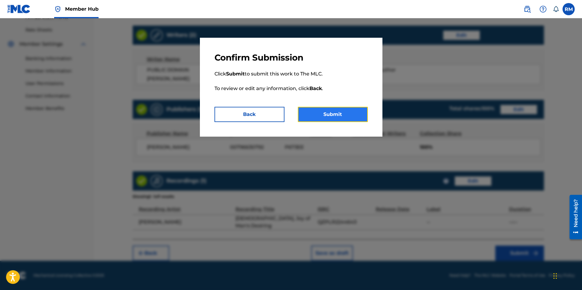
click at [334, 117] on button "Submit" at bounding box center [333, 114] width 70 height 15
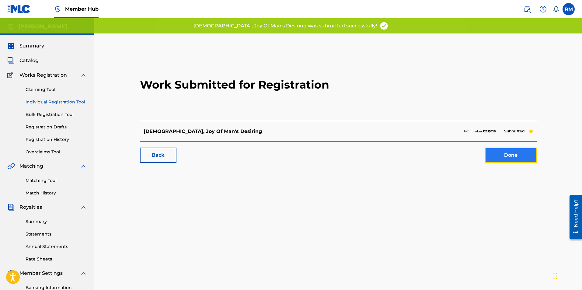
click at [511, 158] on link "Done" at bounding box center [511, 155] width 52 height 15
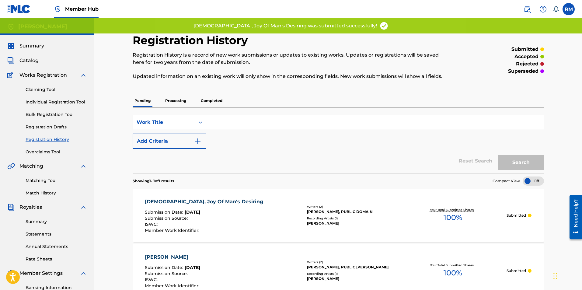
click at [39, 58] on div "Catalog" at bounding box center [47, 60] width 80 height 7
click at [37, 60] on span "Catalog" at bounding box center [28, 60] width 19 height 7
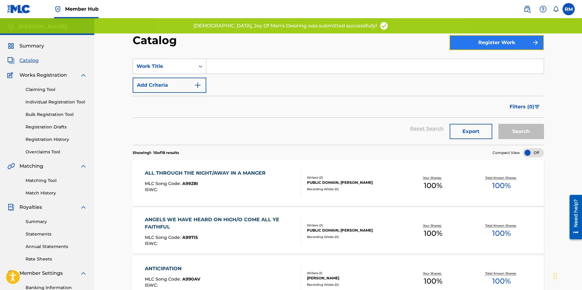
click at [480, 45] on button "Register Work" at bounding box center [497, 42] width 95 height 15
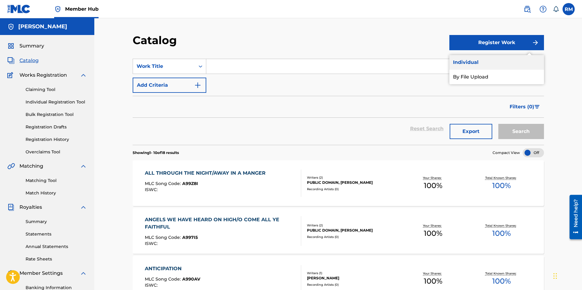
click at [472, 61] on link "Individual" at bounding box center [497, 62] width 95 height 15
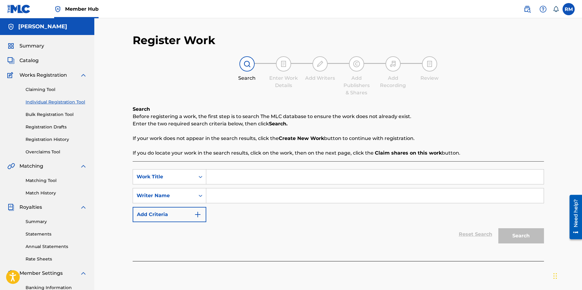
click at [221, 176] on input "Search Form" at bounding box center [375, 177] width 338 height 15
type input "Deck the Hall"
click at [230, 187] on div "SearchWithCriteria9d5061e5-b76f-4e27-863c-b2cc8f2c96d3 Work Title Deck the Hall…" at bounding box center [338, 195] width 411 height 53
click at [228, 194] on input "Search Form" at bounding box center [375, 195] width 338 height 15
type input "[PERSON_NAME] Marvel"
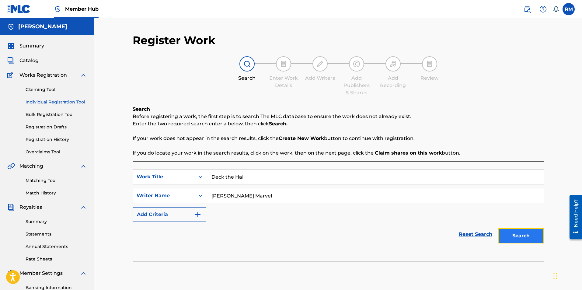
click at [519, 236] on button "Search" at bounding box center [522, 235] width 46 height 15
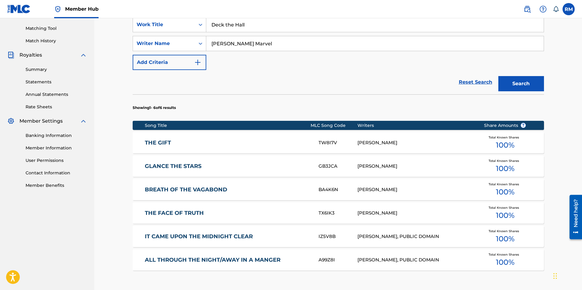
scroll to position [236, 0]
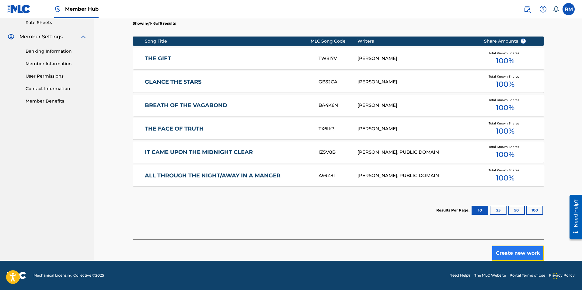
click at [521, 254] on button "Create new work" at bounding box center [518, 253] width 52 height 15
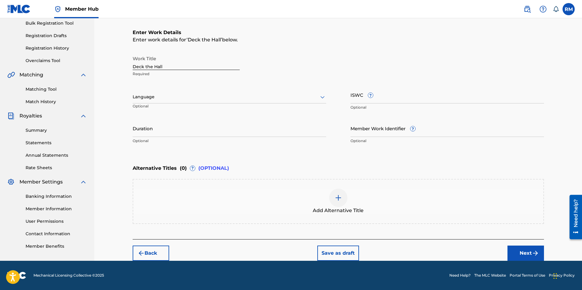
scroll to position [91, 0]
click at [167, 132] on input "Duration" at bounding box center [230, 128] width 194 height 17
type input "02:16"
click at [522, 253] on button "Next" at bounding box center [526, 253] width 37 height 15
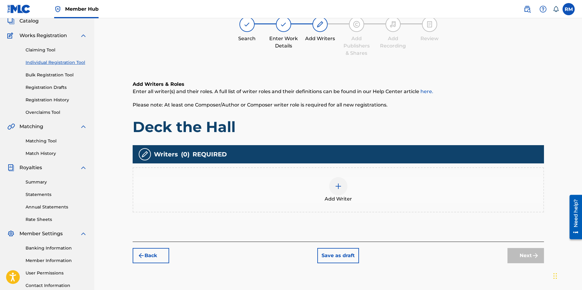
scroll to position [27, 0]
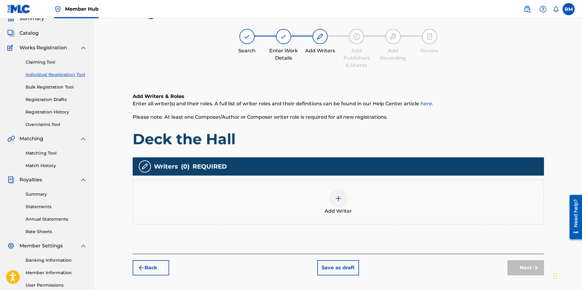
click at [333, 201] on div at bounding box center [338, 198] width 18 height 18
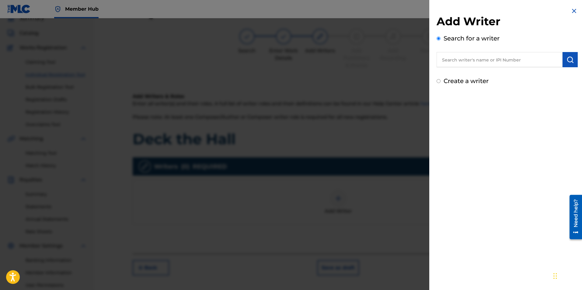
click at [473, 63] on input "text" at bounding box center [500, 59] width 126 height 15
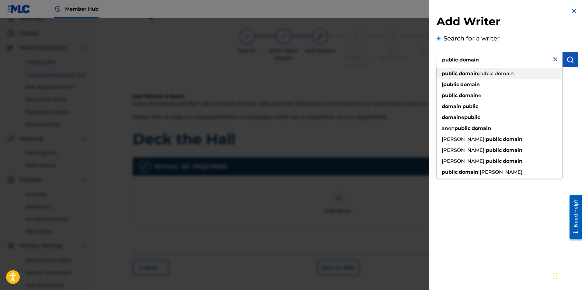
click at [472, 69] on div "public domain public domain" at bounding box center [500, 73] width 126 height 11
type input "public domain public domain"
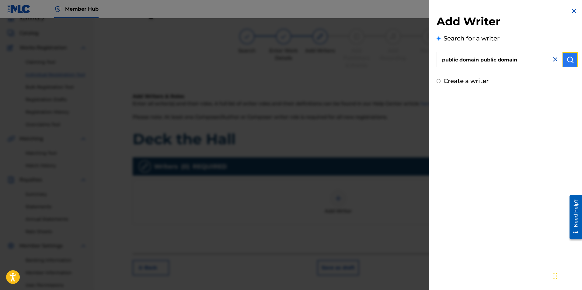
click at [563, 59] on button "submit" at bounding box center [570, 59] width 15 height 15
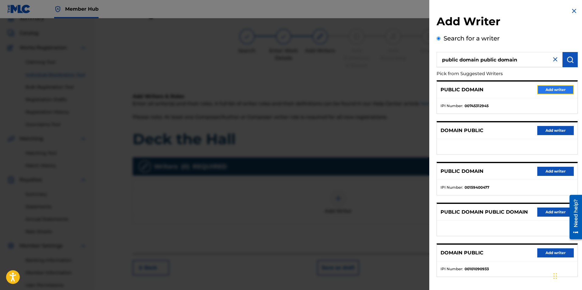
click at [550, 91] on button "Add writer" at bounding box center [555, 89] width 37 height 9
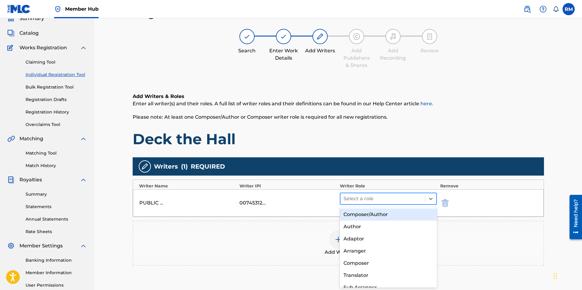
click at [382, 202] on div at bounding box center [383, 198] width 79 height 9
click at [377, 215] on div "Composer/Author" at bounding box center [388, 214] width 97 height 12
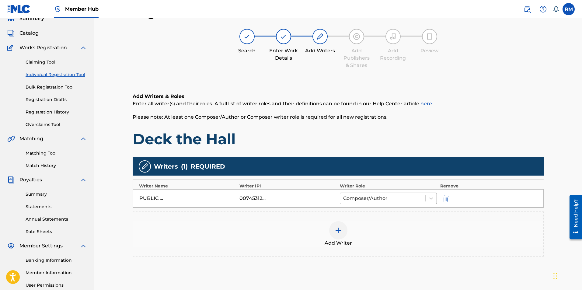
click at [332, 231] on div at bounding box center [338, 230] width 18 height 18
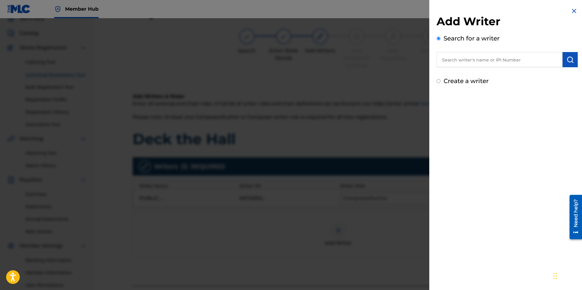
click at [479, 65] on input "text" at bounding box center [500, 59] width 126 height 15
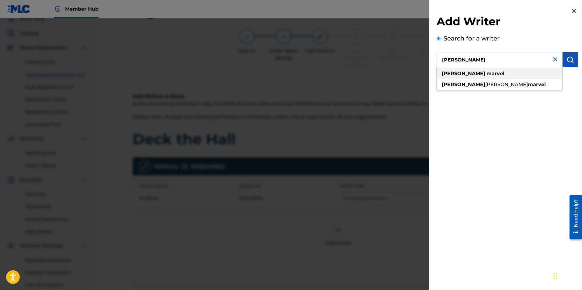
click at [475, 72] on div "[PERSON_NAME]" at bounding box center [500, 73] width 126 height 11
type input "[PERSON_NAME]"
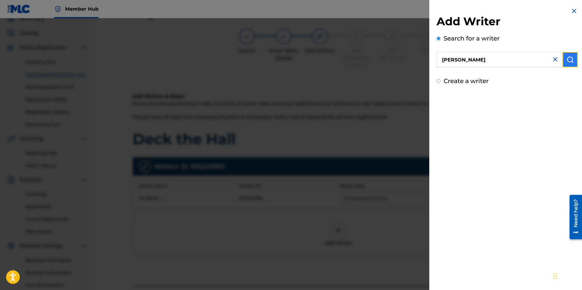
click at [567, 58] on img "submit" at bounding box center [570, 59] width 7 height 7
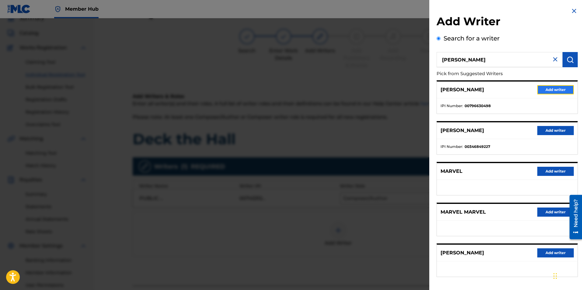
click at [564, 87] on button "Add writer" at bounding box center [555, 89] width 37 height 9
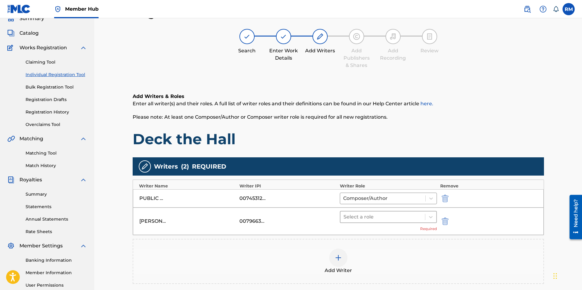
click at [358, 219] on div at bounding box center [383, 217] width 79 height 9
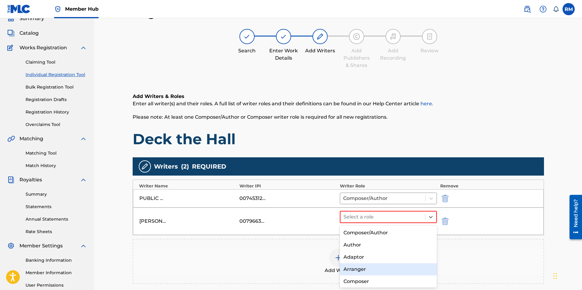
click at [359, 268] on div "Arranger" at bounding box center [388, 269] width 97 height 12
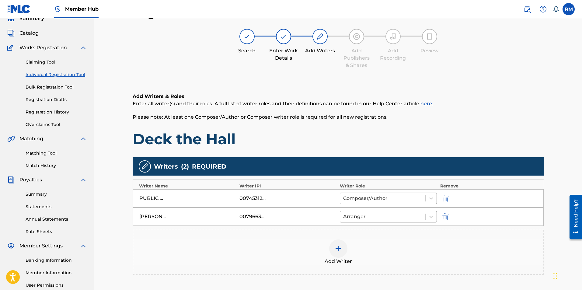
click at [463, 258] on div "Add Writer" at bounding box center [338, 253] width 410 height 26
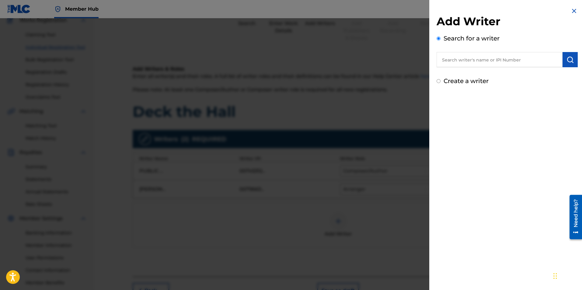
scroll to position [88, 0]
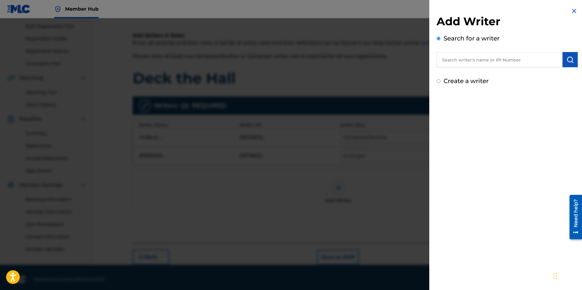
click at [352, 175] on div at bounding box center [291, 163] width 582 height 290
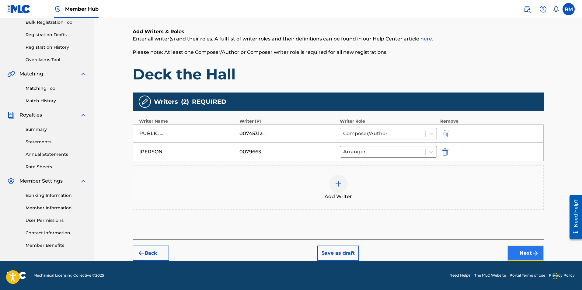
click at [516, 249] on button "Next" at bounding box center [526, 253] width 37 height 15
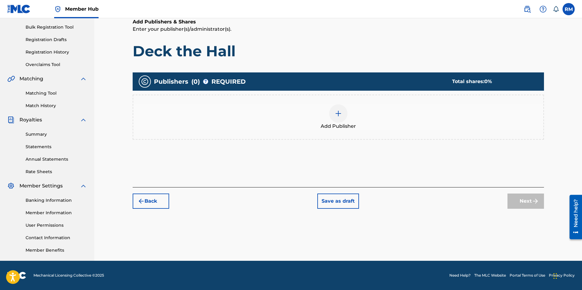
scroll to position [27, 0]
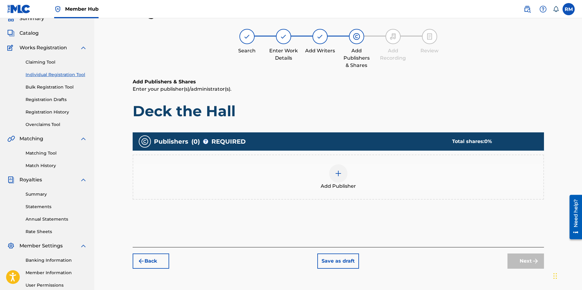
click at [332, 173] on div at bounding box center [338, 173] width 18 height 18
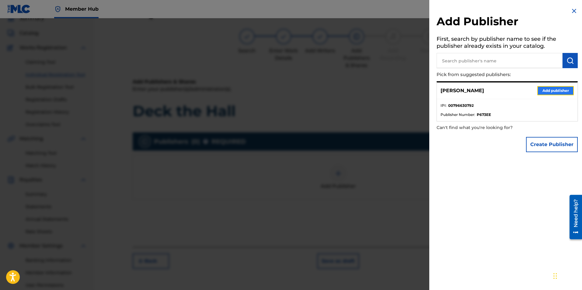
click at [540, 93] on button "Add publisher" at bounding box center [555, 90] width 37 height 9
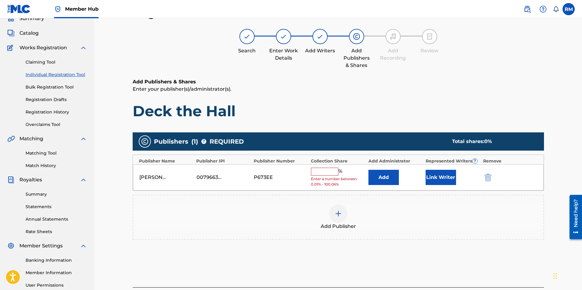
click at [327, 173] on input "text" at bounding box center [324, 172] width 27 height 8
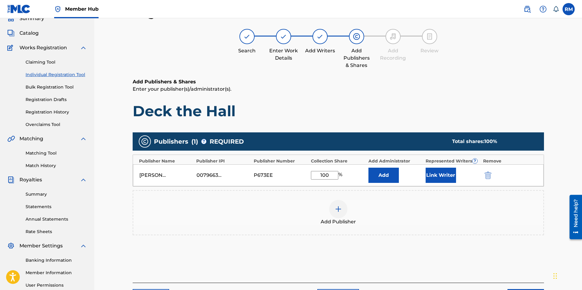
type input "100"
drag, startPoint x: 430, startPoint y: 242, endPoint x: 431, endPoint y: 245, distance: 3.3
click at [430, 245] on div "Publishers ( 1 ) ? REQUIRED Total shares: 100 % Publisher Name Publisher IPI Pu…" at bounding box center [338, 192] width 411 height 127
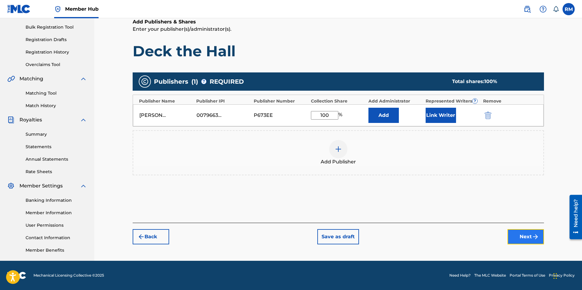
click at [527, 239] on button "Next" at bounding box center [526, 236] width 37 height 15
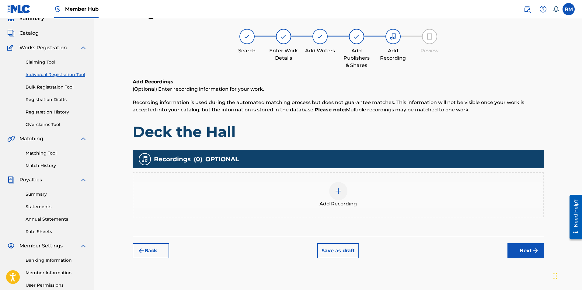
click at [331, 195] on div at bounding box center [338, 191] width 18 height 18
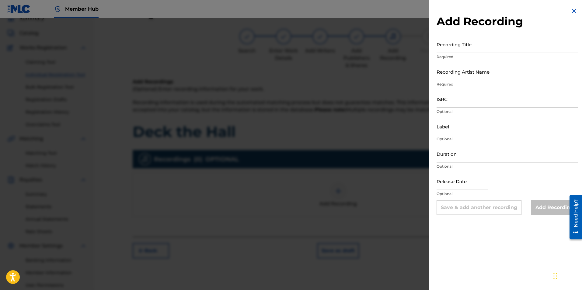
click at [469, 48] on input "Recording Title" at bounding box center [507, 44] width 141 height 17
type input "Deck the Hall"
click at [470, 75] on input "Recording Artist Name" at bounding box center [507, 71] width 141 height 17
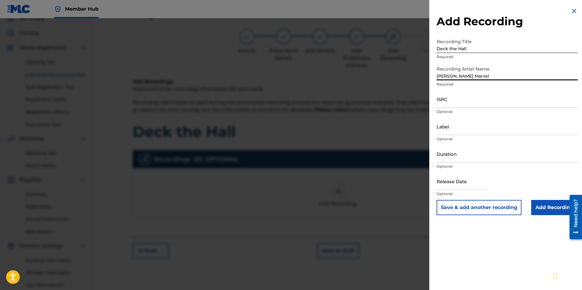
click at [442, 75] on input "[PERSON_NAME] Marvel" at bounding box center [507, 71] width 141 height 17
type input "[PERSON_NAME]"
click at [465, 105] on input "ISRC" at bounding box center [507, 98] width 141 height 17
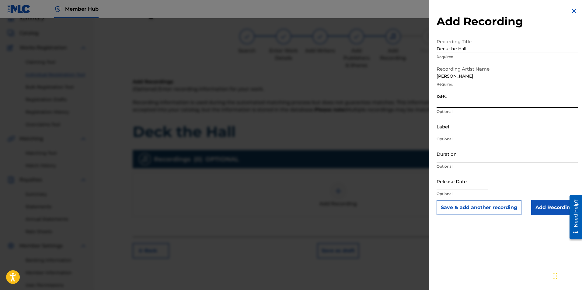
click at [459, 102] on input "ISRC" at bounding box center [507, 98] width 141 height 17
paste input "usl4r2352077"
type input "usl4r2352077"
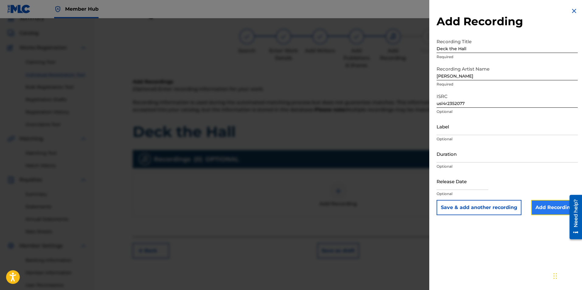
click at [560, 209] on input "Add Recording" at bounding box center [554, 207] width 47 height 15
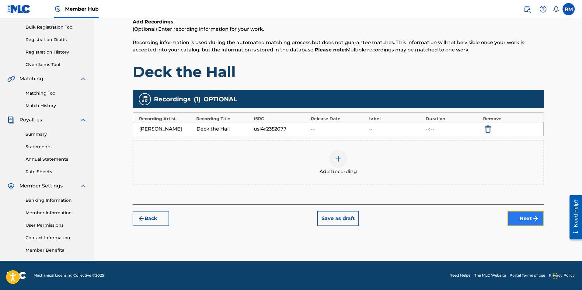
click at [531, 221] on button "Next" at bounding box center [526, 218] width 37 height 15
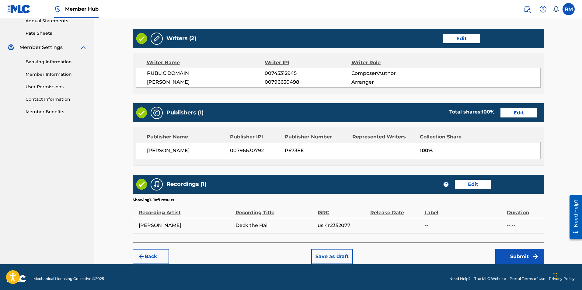
scroll to position [229, 0]
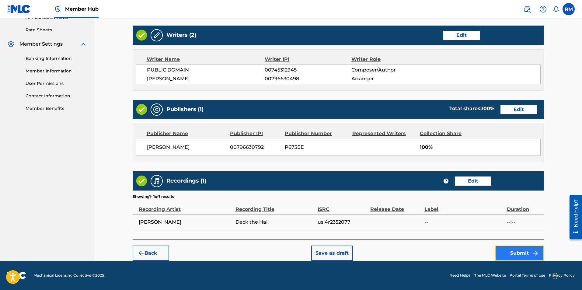
click at [524, 253] on button "Submit" at bounding box center [519, 253] width 49 height 15
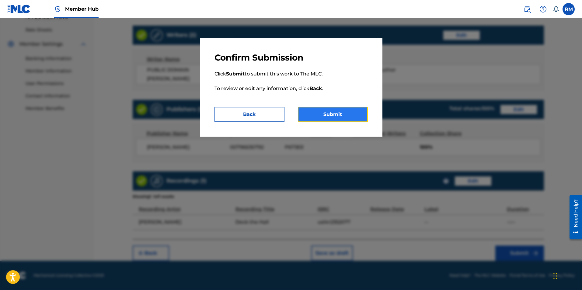
click at [346, 113] on button "Submit" at bounding box center [333, 114] width 70 height 15
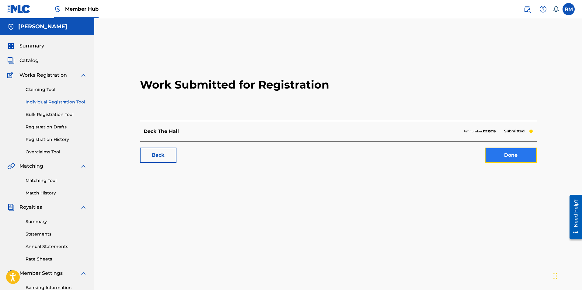
click at [511, 155] on link "Done" at bounding box center [511, 155] width 52 height 15
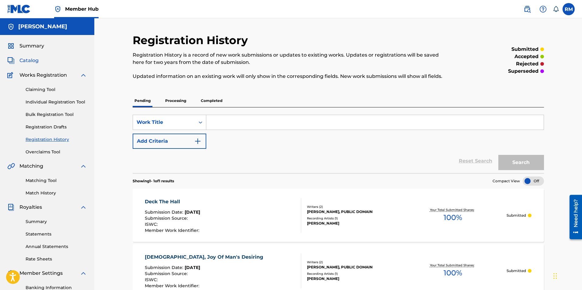
click at [36, 62] on span "Catalog" at bounding box center [28, 60] width 19 height 7
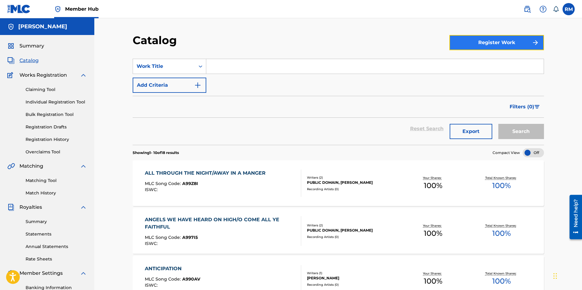
click at [503, 44] on button "Register Work" at bounding box center [497, 42] width 95 height 15
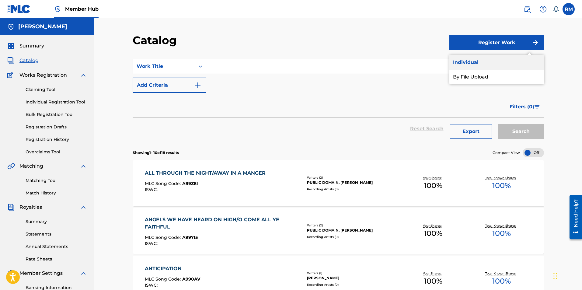
click at [482, 64] on link "Individual" at bounding box center [497, 62] width 95 height 15
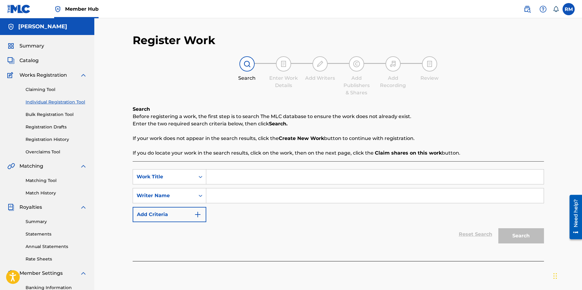
click at [266, 173] on input "Search Form" at bounding box center [375, 177] width 338 height 15
type input "[DATE][PERSON_NAME] (Sing We Now of Christmas)"
click at [235, 196] on input "Search Form" at bounding box center [375, 195] width 338 height 15
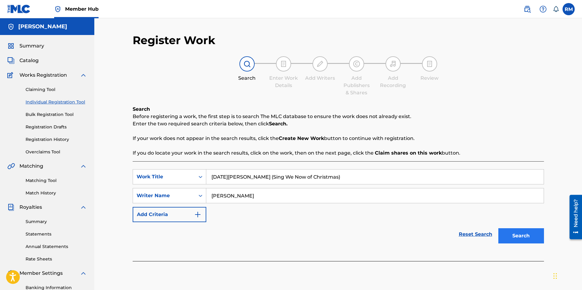
type input "[PERSON_NAME]"
click at [520, 240] on button "Search" at bounding box center [522, 235] width 46 height 15
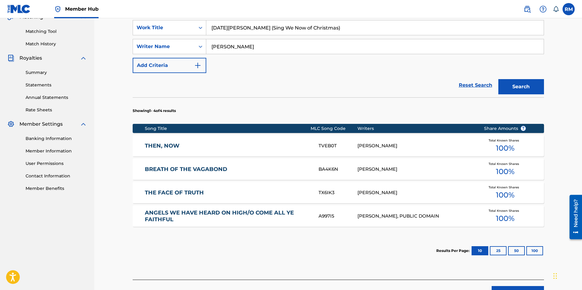
scroll to position [183, 0]
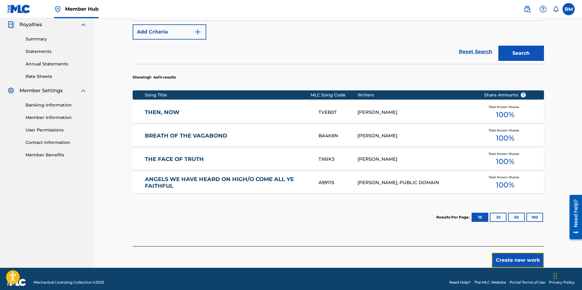
click at [529, 261] on button "Create new work" at bounding box center [518, 260] width 52 height 15
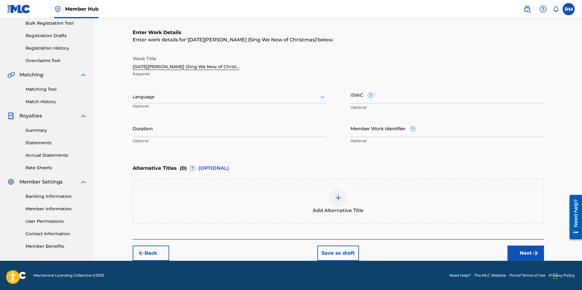
scroll to position [91, 0]
click at [181, 139] on p "Optional" at bounding box center [230, 140] width 194 height 5
click at [183, 133] on input "Duration" at bounding box center [230, 128] width 194 height 17
click at [165, 130] on input "Duration" at bounding box center [230, 128] width 194 height 17
type input "02:53"
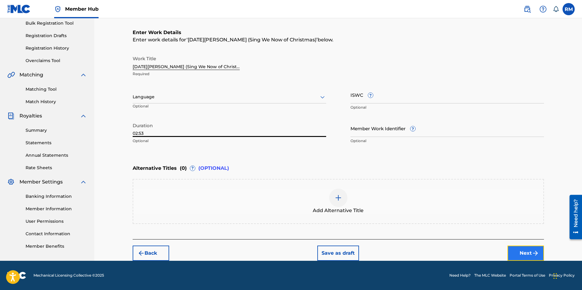
click at [534, 256] on img "submit" at bounding box center [535, 253] width 7 height 7
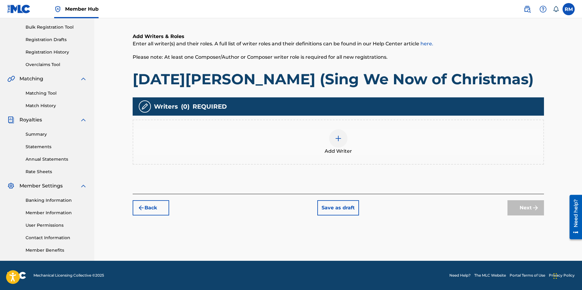
scroll to position [27, 0]
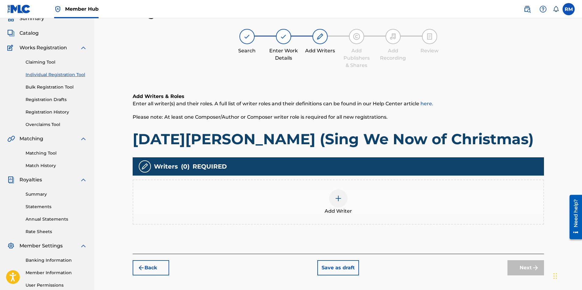
click at [341, 201] on img at bounding box center [338, 198] width 7 height 7
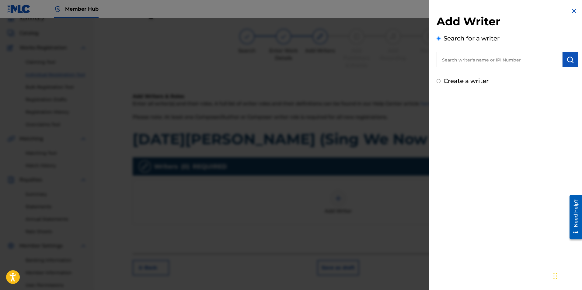
click at [480, 59] on input "text" at bounding box center [500, 59] width 126 height 15
type input "R"
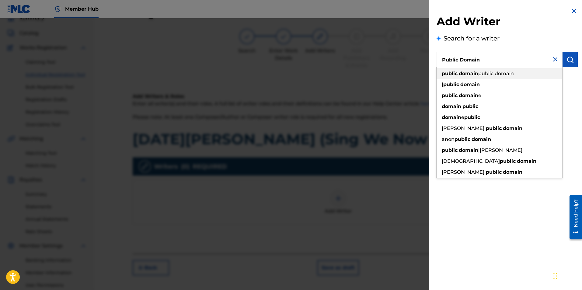
click at [475, 72] on strong "domain" at bounding box center [468, 74] width 19 height 6
type input "public domain public domain"
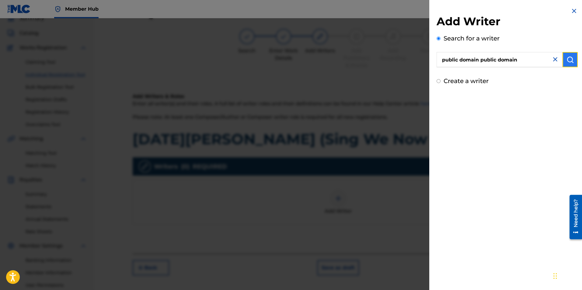
click at [571, 60] on img "submit" at bounding box center [570, 59] width 7 height 7
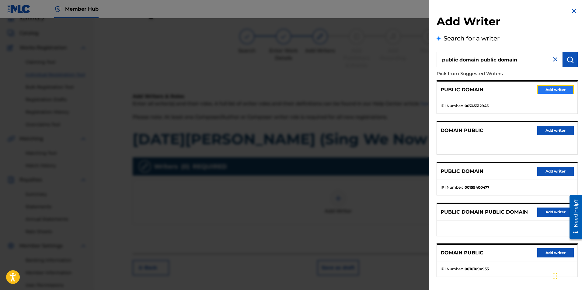
click at [553, 93] on button "Add writer" at bounding box center [555, 89] width 37 height 9
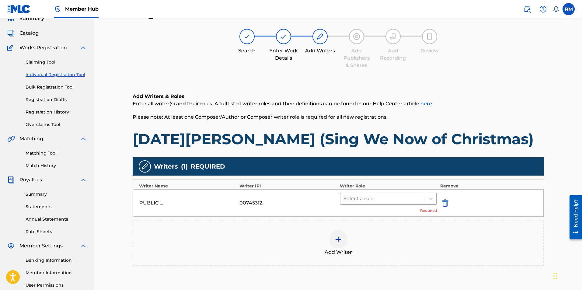
click at [365, 200] on div at bounding box center [383, 198] width 79 height 9
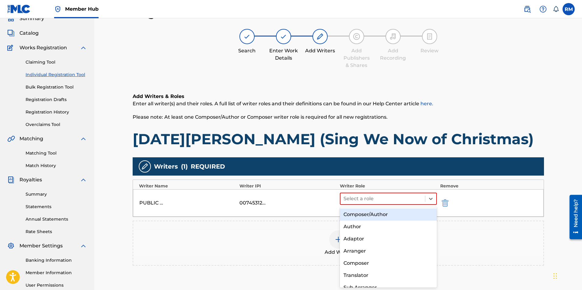
click at [365, 217] on div "Composer/Author" at bounding box center [388, 214] width 97 height 12
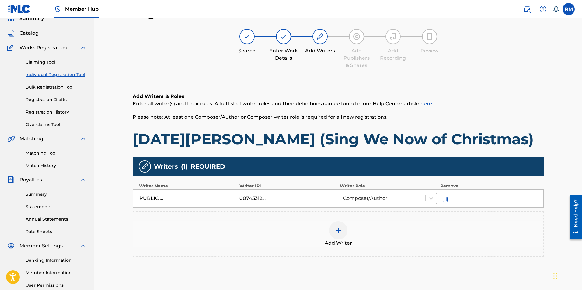
click at [340, 229] on img at bounding box center [338, 230] width 7 height 7
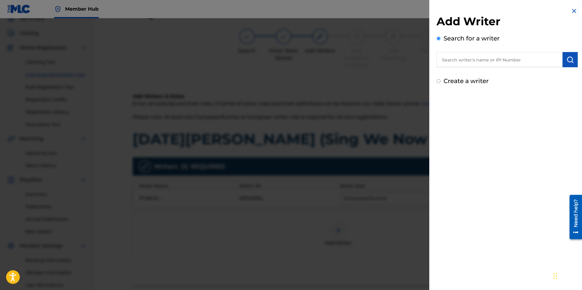
click at [488, 66] on input "text" at bounding box center [500, 59] width 126 height 15
click at [567, 59] on img "submit" at bounding box center [570, 59] width 7 height 7
click at [477, 60] on input "text" at bounding box center [500, 59] width 126 height 15
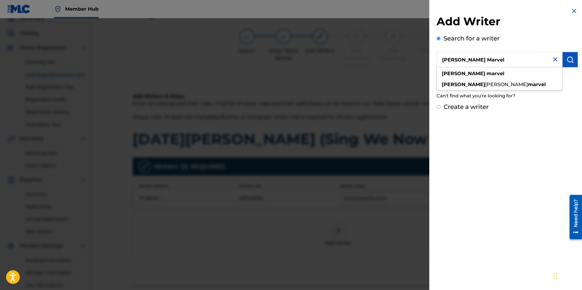
type input "[PERSON_NAME] Marvel"
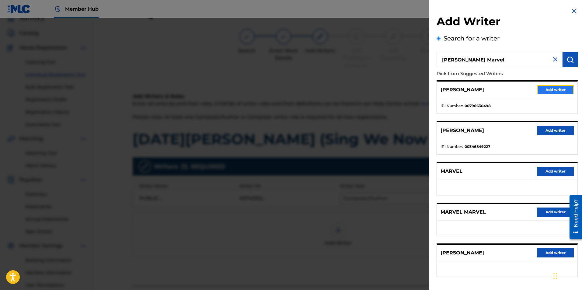
click at [544, 91] on button "Add writer" at bounding box center [555, 89] width 37 height 9
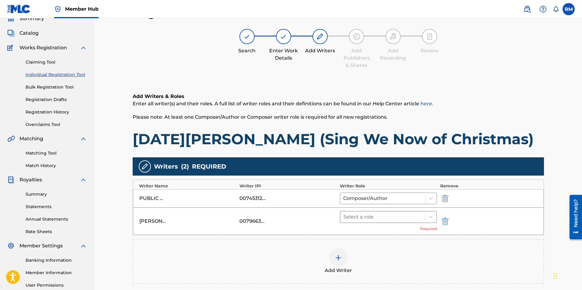
click at [374, 218] on div at bounding box center [383, 217] width 79 height 9
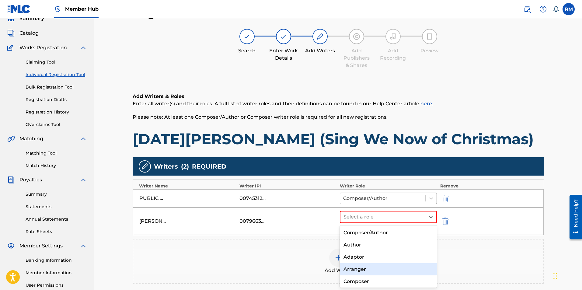
click at [363, 273] on div "Arranger" at bounding box center [388, 269] width 97 height 12
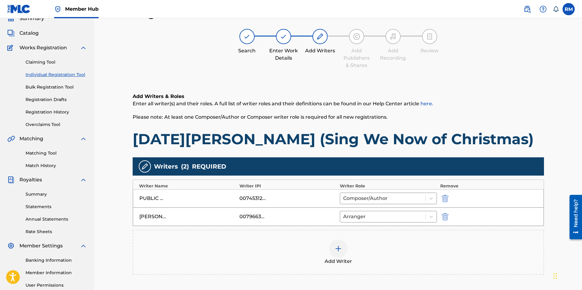
click at [406, 254] on div "Add Writer" at bounding box center [338, 253] width 410 height 26
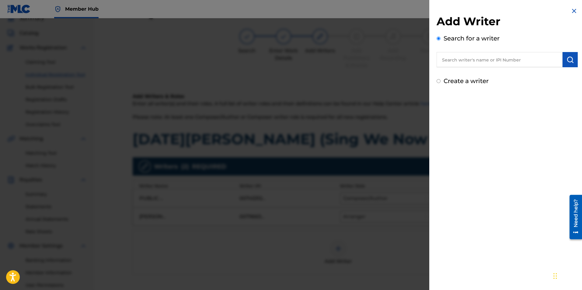
click at [332, 238] on div at bounding box center [291, 163] width 582 height 290
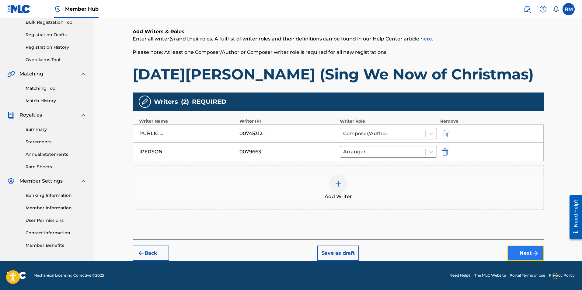
click at [521, 247] on button "Next" at bounding box center [526, 253] width 37 height 15
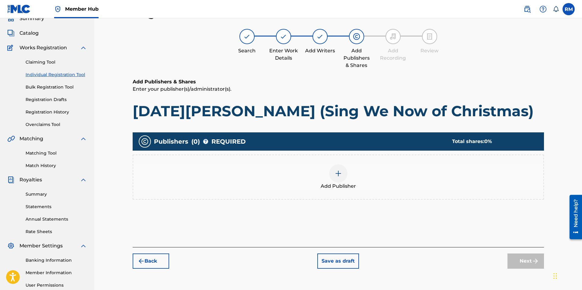
click at [339, 174] on img at bounding box center [338, 173] width 7 height 7
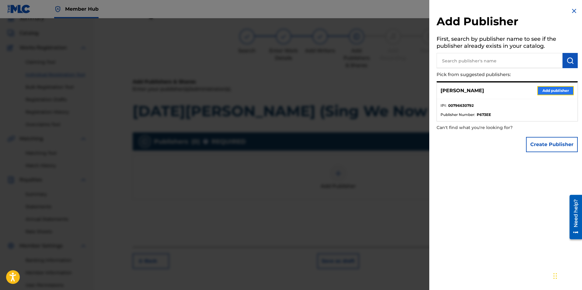
click at [555, 92] on button "Add publisher" at bounding box center [555, 90] width 37 height 9
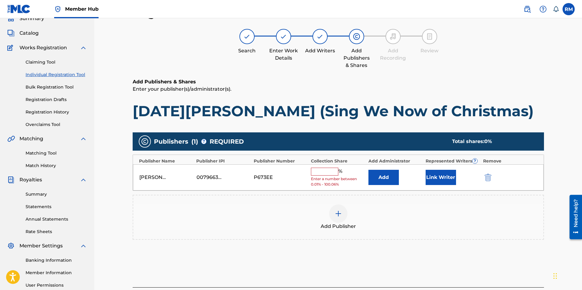
click at [330, 169] on input "text" at bounding box center [324, 172] width 27 height 8
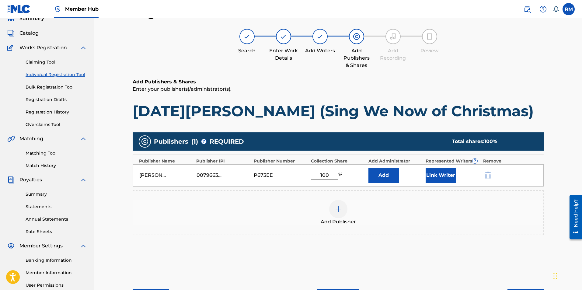
type input "100"
click at [471, 239] on div "Publishers ( 1 ) ? REQUIRED Total shares: 100 % Publisher Name Publisher IPI Pu…" at bounding box center [338, 186] width 411 height 109
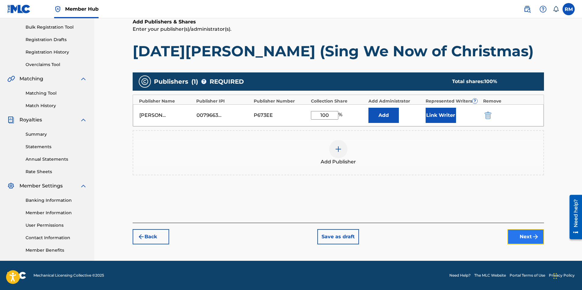
click at [518, 240] on button "Next" at bounding box center [526, 236] width 37 height 15
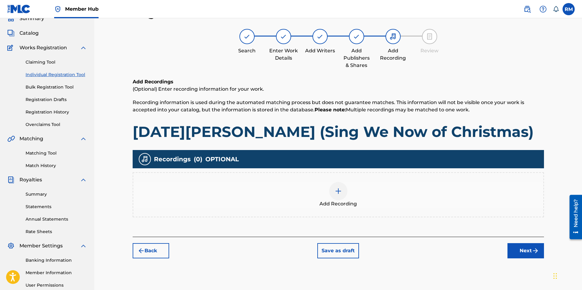
click at [331, 202] on span "Add Recording" at bounding box center [338, 203] width 37 height 7
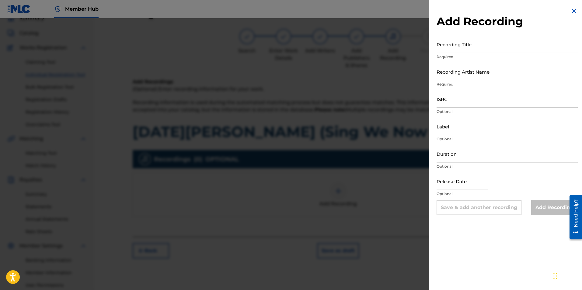
click at [337, 195] on div at bounding box center [291, 163] width 582 height 290
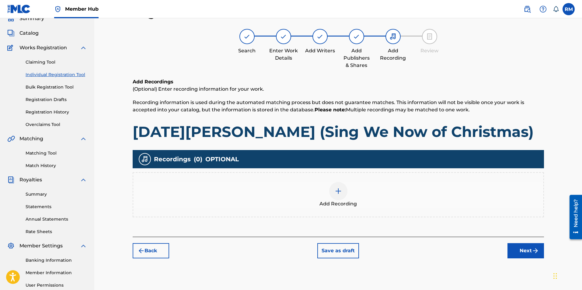
click at [343, 194] on div at bounding box center [338, 191] width 18 height 18
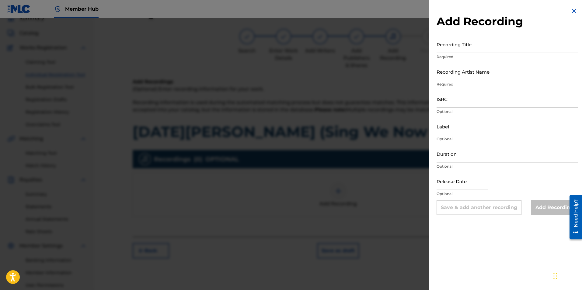
click at [481, 46] on input "Recording Title" at bounding box center [507, 44] width 141 height 17
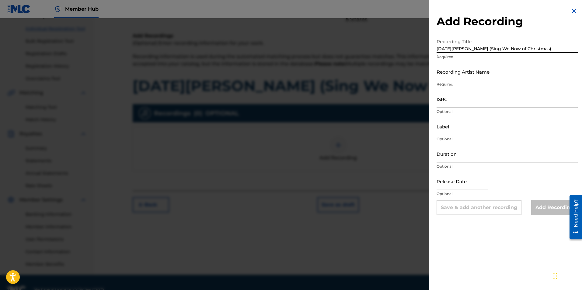
scroll to position [87, 0]
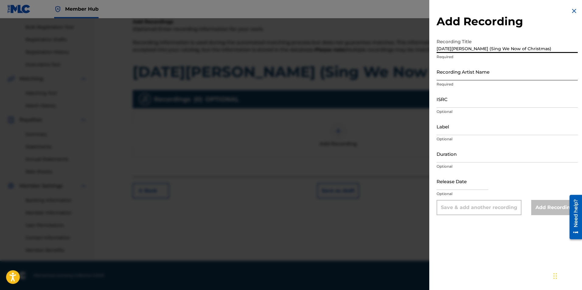
type input "[DATE][PERSON_NAME] (Sing We Now of Christmas)"
click at [445, 75] on input "Recording Artist Name" at bounding box center [507, 71] width 141 height 17
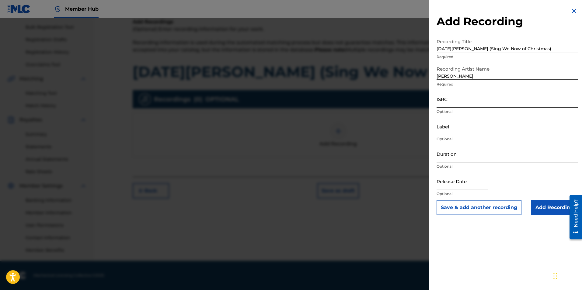
type input "[PERSON_NAME]"
click at [454, 103] on input "ISRC" at bounding box center [507, 98] width 141 height 17
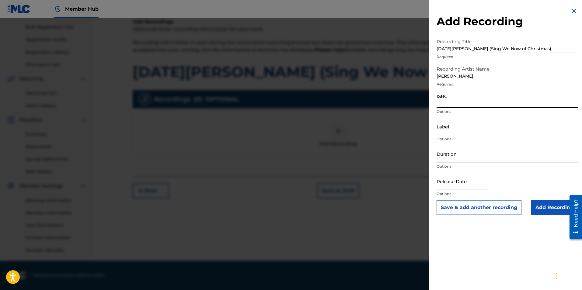
click at [460, 103] on input "ISRC" at bounding box center [507, 98] width 141 height 17
paste input "usl4r2352078"
type input "usl4r2352078"
click at [558, 205] on input "Add Recording" at bounding box center [554, 207] width 47 height 15
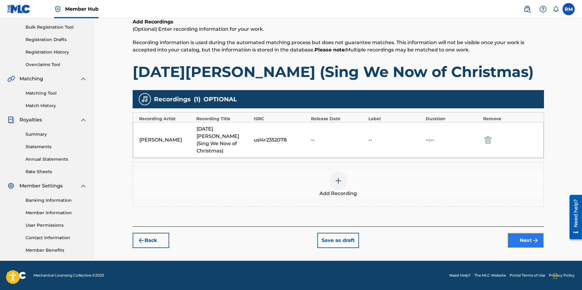
click at [520, 236] on button "Next" at bounding box center [526, 240] width 37 height 15
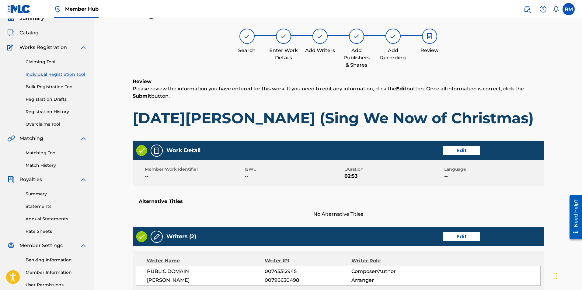
scroll to position [229, 0]
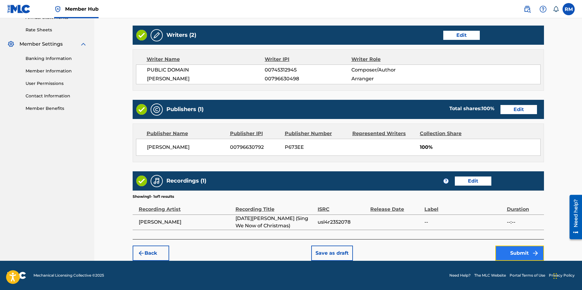
click at [518, 255] on button "Submit" at bounding box center [519, 253] width 49 height 15
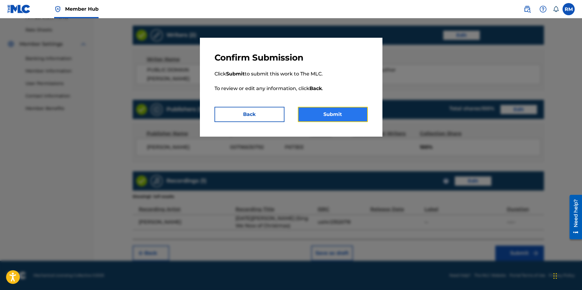
click at [341, 108] on button "Submit" at bounding box center [333, 114] width 70 height 15
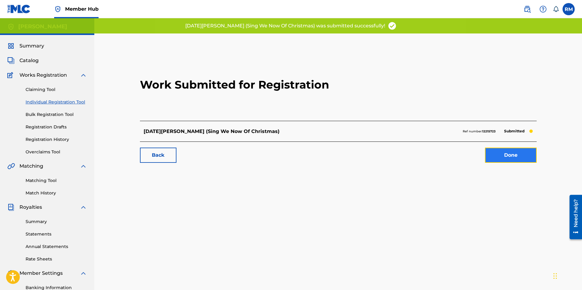
click at [504, 160] on link "Done" at bounding box center [511, 155] width 52 height 15
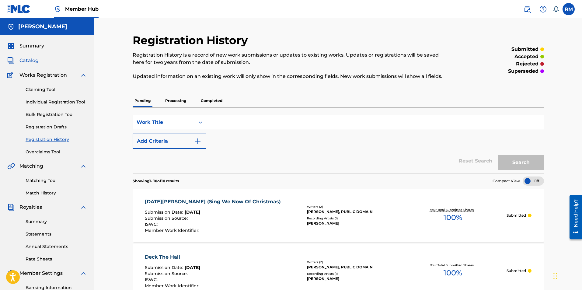
click at [28, 61] on span "Catalog" at bounding box center [28, 60] width 19 height 7
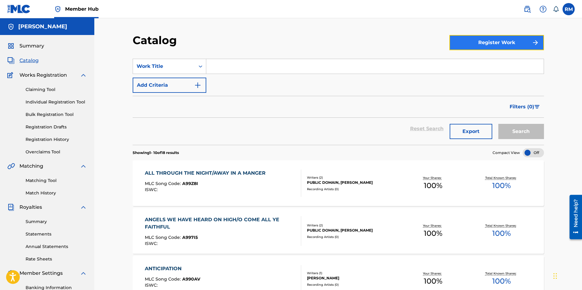
click at [465, 42] on button "Register Work" at bounding box center [497, 42] width 95 height 15
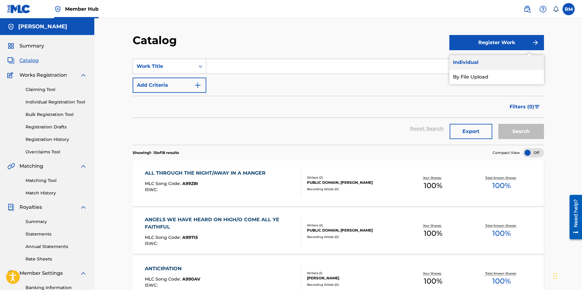
click at [474, 60] on link "Individual" at bounding box center [497, 62] width 95 height 15
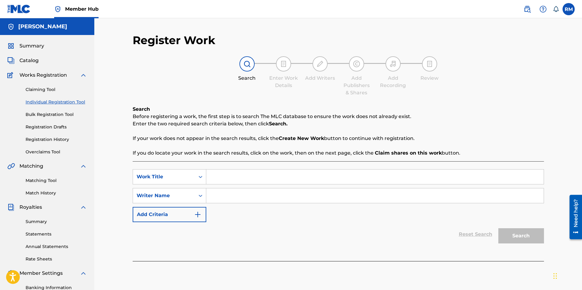
click at [221, 174] on input "Search Form" at bounding box center [375, 177] width 338 height 15
click at [220, 177] on input "GOd Rest Ye, Merry Christmas" at bounding box center [375, 177] width 338 height 15
type input "God Rest Ye, Merry Christmas"
click at [219, 195] on input "Search Form" at bounding box center [375, 195] width 338 height 15
type input "[PERSON_NAME]"
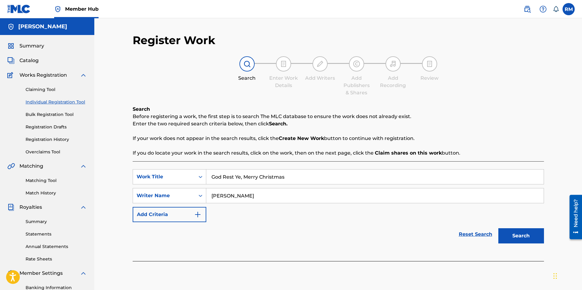
click at [499, 228] on button "Search" at bounding box center [522, 235] width 46 height 15
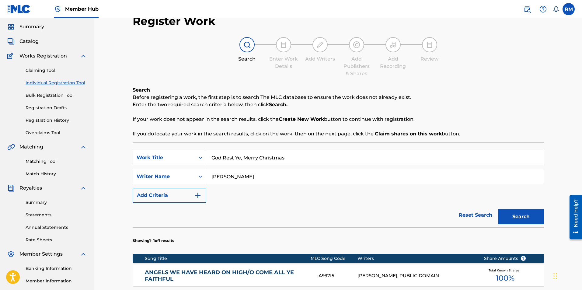
scroll to position [119, 0]
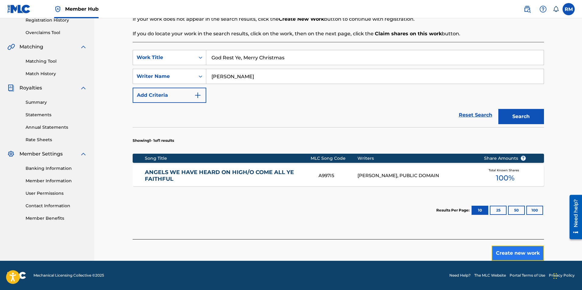
click at [516, 252] on button "Create new work" at bounding box center [518, 253] width 52 height 15
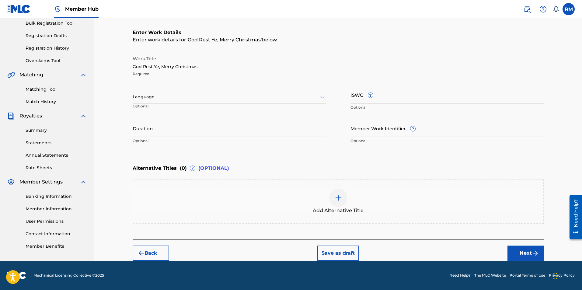
click at [198, 67] on input "God Rest Ye, Merry Christmas" at bounding box center [186, 61] width 107 height 17
click at [174, 66] on input "[DEMOGRAPHIC_DATA] Rest Ye, MerryGentlemen" at bounding box center [186, 61] width 107 height 17
click at [161, 68] on input "[DEMOGRAPHIC_DATA] Rest Ye, Merry Gentlemen" at bounding box center [186, 61] width 107 height 17
click at [171, 66] on input "[DEMOGRAPHIC_DATA] Rest Ye Merry Gentlemen" at bounding box center [186, 61] width 107 height 17
type input "[DEMOGRAPHIC_DATA] Rest Ye Merry, Gentlemen"
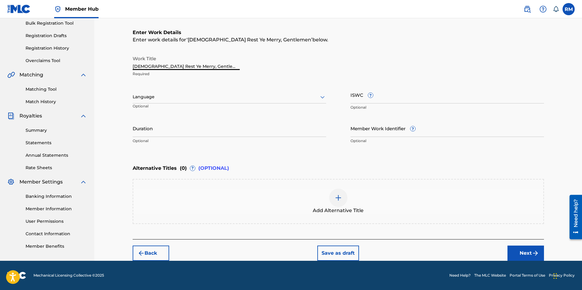
click at [170, 97] on div at bounding box center [230, 97] width 194 height 8
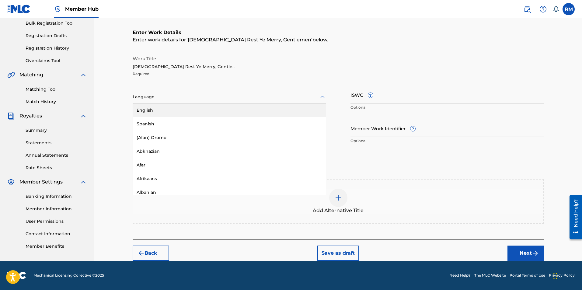
click at [173, 90] on div "153 results available. Use Up and Down to choose options, press Enter to select…" at bounding box center [230, 99] width 194 height 27
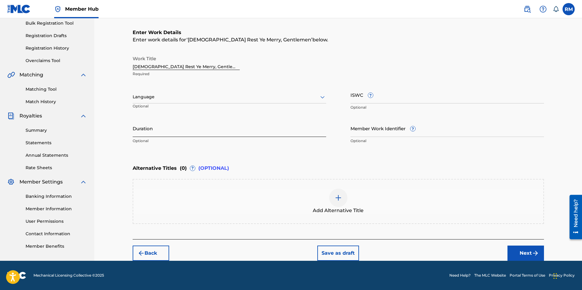
click at [169, 135] on input "Duration" at bounding box center [230, 128] width 194 height 17
type input "03:56"
click at [533, 256] on img "submit" at bounding box center [535, 253] width 7 height 7
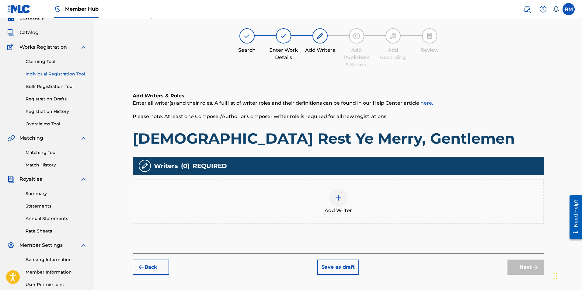
scroll to position [27, 0]
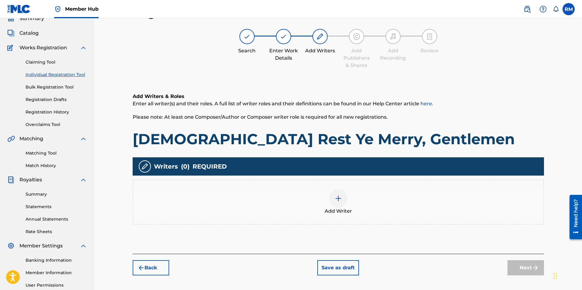
click at [339, 199] on img at bounding box center [338, 198] width 7 height 7
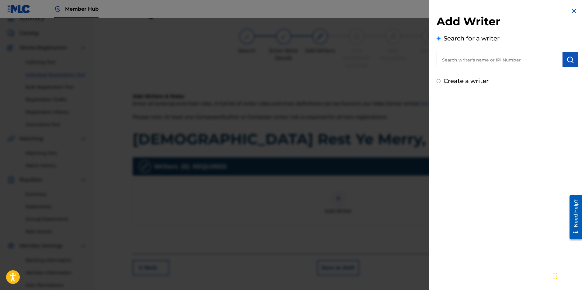
click at [500, 59] on input "text" at bounding box center [500, 59] width 126 height 15
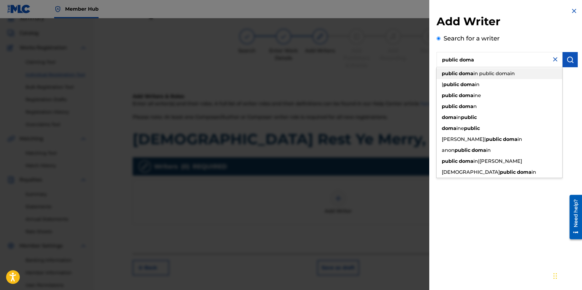
click at [495, 75] on span "in public domain" at bounding box center [494, 74] width 41 height 6
type input "public domain public domain"
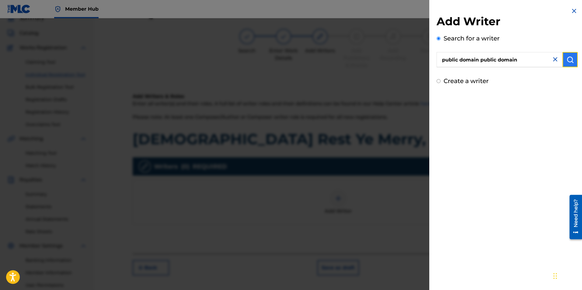
click at [570, 61] on img "submit" at bounding box center [570, 59] width 7 height 7
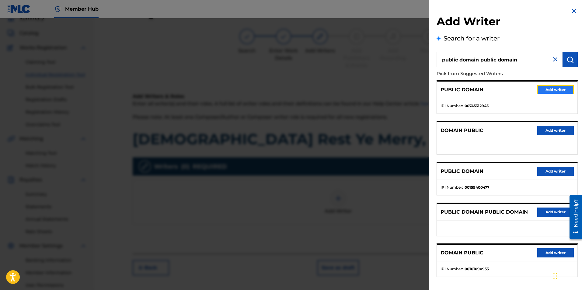
click at [550, 91] on button "Add writer" at bounding box center [555, 89] width 37 height 9
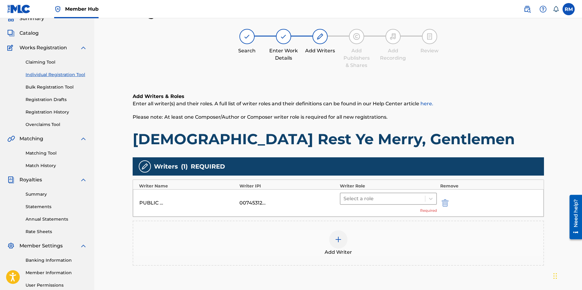
click at [380, 200] on div at bounding box center [383, 198] width 79 height 9
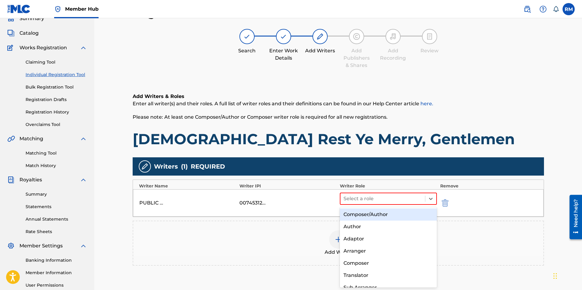
click at [375, 213] on div "Composer/Author" at bounding box center [388, 214] width 97 height 12
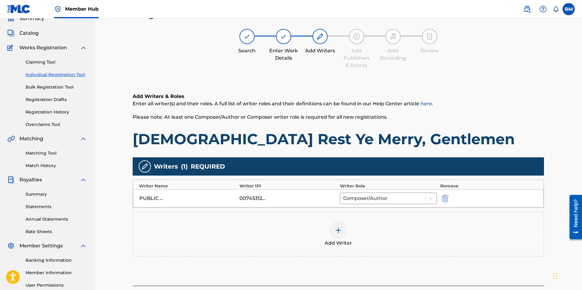
click at [342, 237] on div at bounding box center [338, 230] width 18 height 18
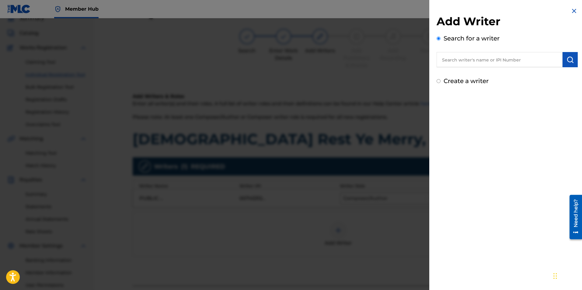
click at [492, 63] on input "text" at bounding box center [500, 59] width 126 height 15
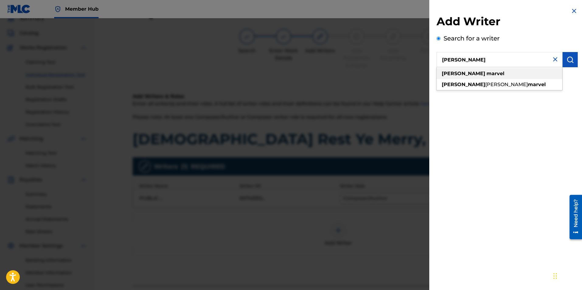
click at [466, 76] on div "[PERSON_NAME]" at bounding box center [500, 73] width 126 height 11
type input "[PERSON_NAME]"
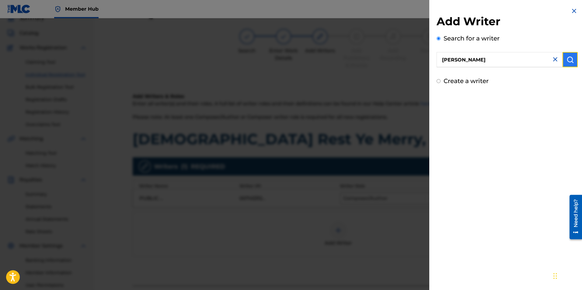
click at [570, 60] on img "submit" at bounding box center [570, 59] width 7 height 7
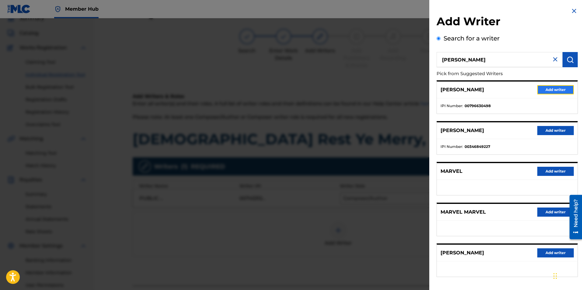
click at [550, 91] on button "Add writer" at bounding box center [555, 89] width 37 height 9
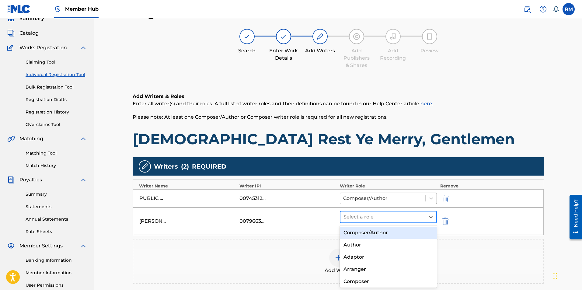
click at [372, 217] on div at bounding box center [383, 217] width 79 height 9
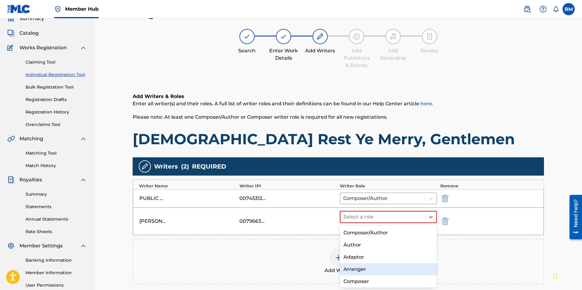
click at [361, 268] on div "Arranger" at bounding box center [388, 269] width 97 height 12
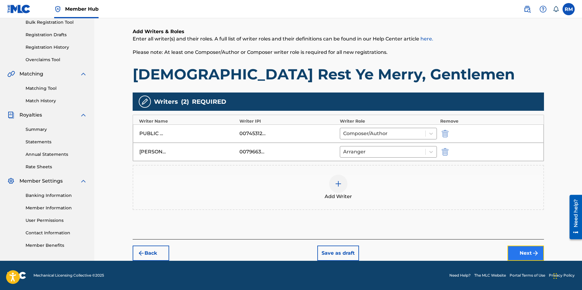
click at [520, 254] on button "Next" at bounding box center [526, 253] width 37 height 15
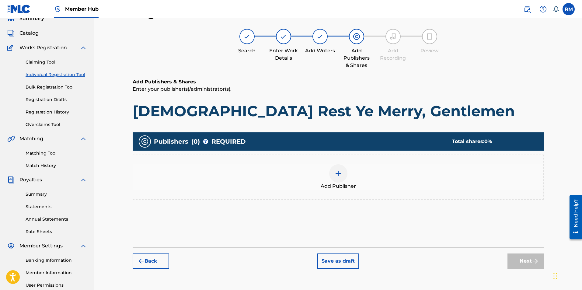
click at [335, 172] on img at bounding box center [338, 173] width 7 height 7
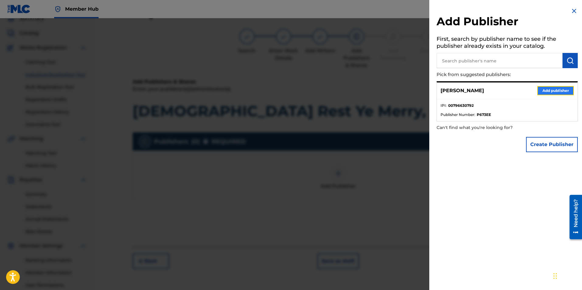
click at [538, 91] on button "Add publisher" at bounding box center [555, 90] width 37 height 9
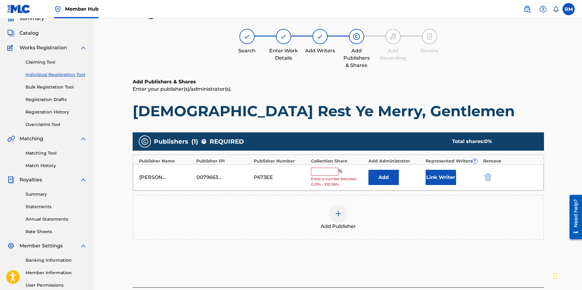
click at [327, 173] on input "text" at bounding box center [324, 172] width 27 height 8
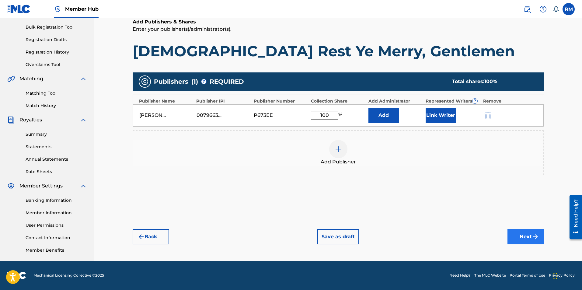
type input "100"
click at [524, 233] on button "Next" at bounding box center [526, 236] width 37 height 15
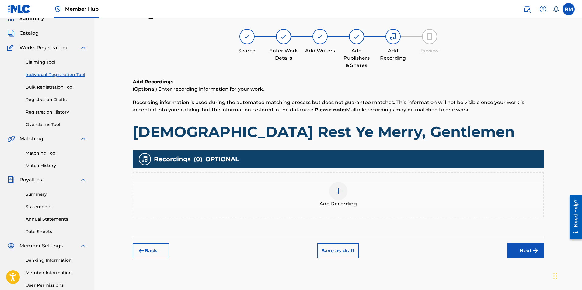
click at [334, 188] on div at bounding box center [338, 191] width 18 height 18
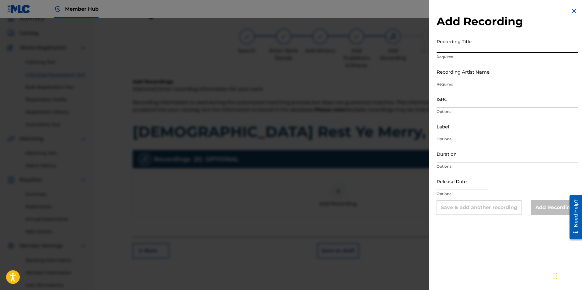
click at [461, 48] on input "Recording Title" at bounding box center [507, 44] width 141 height 17
type input "[DEMOGRAPHIC_DATA] Rest Ye Merry, Gentlemen"
click at [467, 73] on input "Recording Artist Name" at bounding box center [507, 71] width 141 height 17
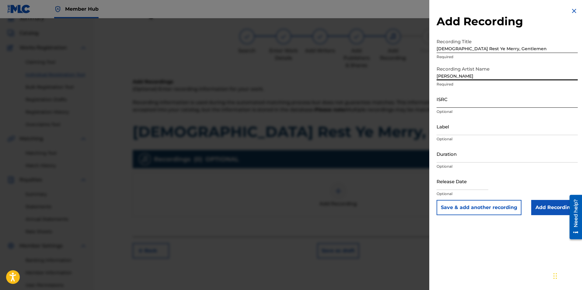
type input "[PERSON_NAME]"
click at [451, 104] on input "ISRC" at bounding box center [507, 98] width 141 height 17
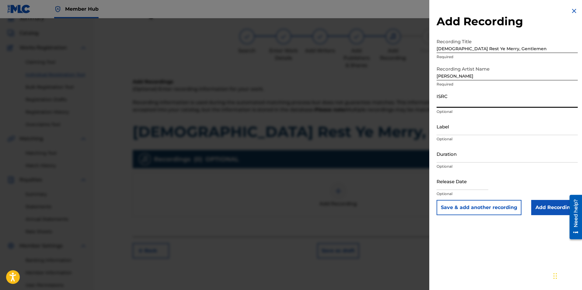
click at [455, 100] on input "ISRC" at bounding box center [507, 98] width 141 height 17
paste input "usl4r2352080"
type input "usl4r2352080"
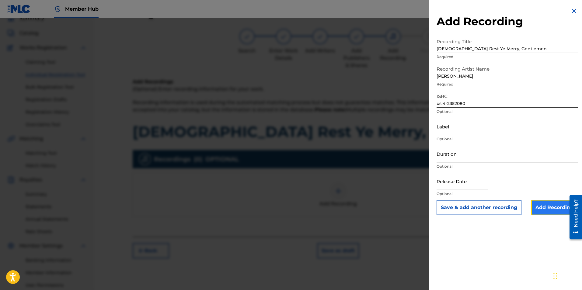
click at [547, 206] on input "Add Recording" at bounding box center [554, 207] width 47 height 15
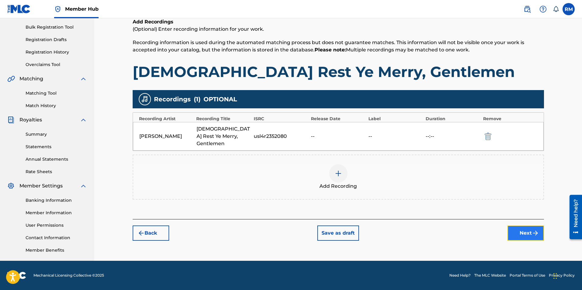
click at [529, 226] on button "Next" at bounding box center [526, 233] width 37 height 15
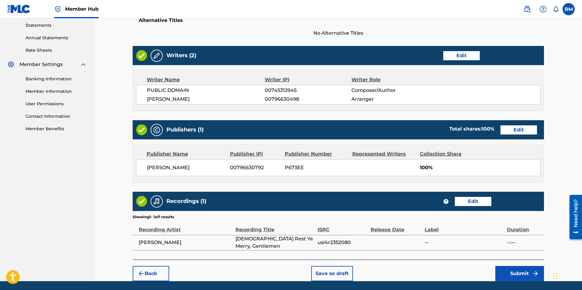
scroll to position [229, 0]
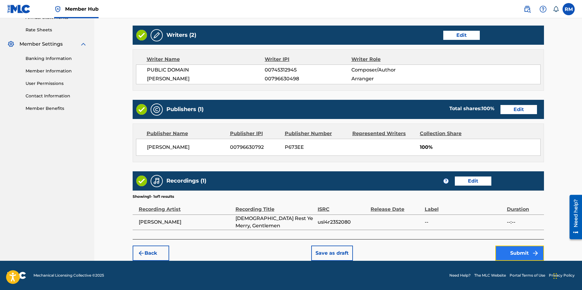
click at [507, 251] on button "Submit" at bounding box center [519, 253] width 49 height 15
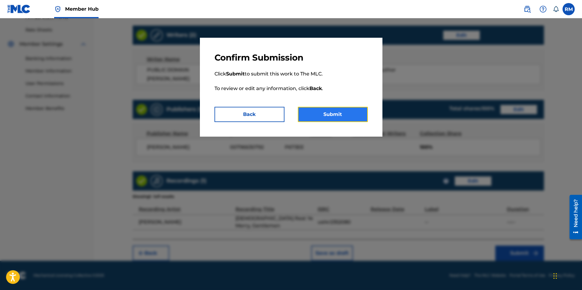
click at [344, 118] on button "Submit" at bounding box center [333, 114] width 70 height 15
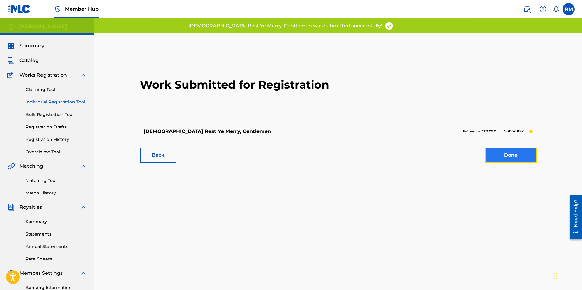
click at [519, 156] on link "Done" at bounding box center [511, 155] width 52 height 15
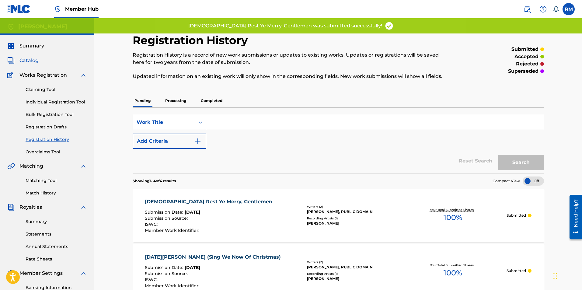
click at [26, 60] on span "Catalog" at bounding box center [28, 60] width 19 height 7
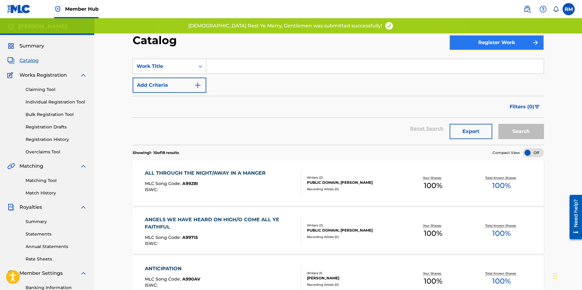
click at [466, 41] on button "Register Work" at bounding box center [497, 42] width 95 height 15
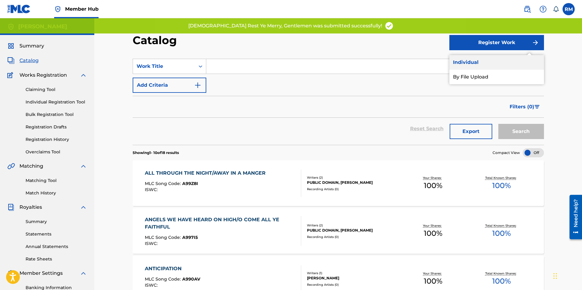
click at [462, 61] on link "Individual" at bounding box center [497, 62] width 95 height 15
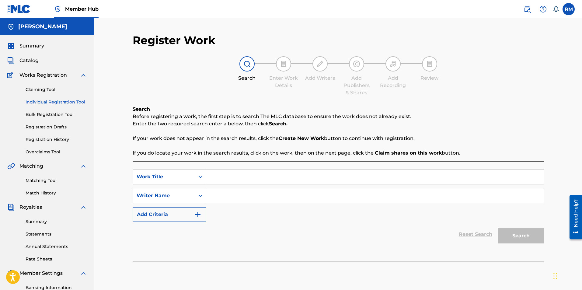
click at [215, 178] on input "Search Form" at bounding box center [375, 177] width 338 height 15
type input "Hark! The Herald Angels Sing"
click at [240, 199] on input "Search Form" at bounding box center [375, 195] width 338 height 15
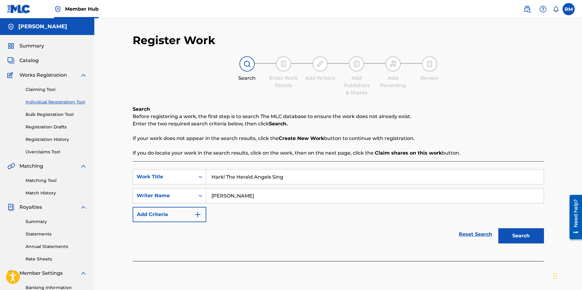
type input "[PERSON_NAME]"
click at [499, 228] on button "Search" at bounding box center [522, 235] width 46 height 15
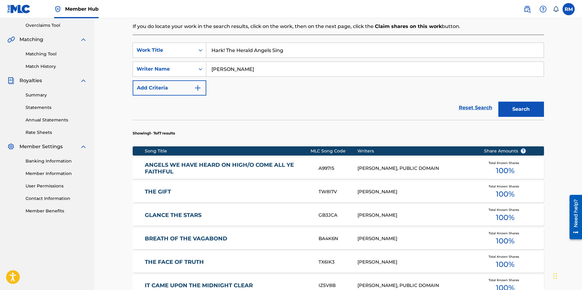
scroll to position [260, 0]
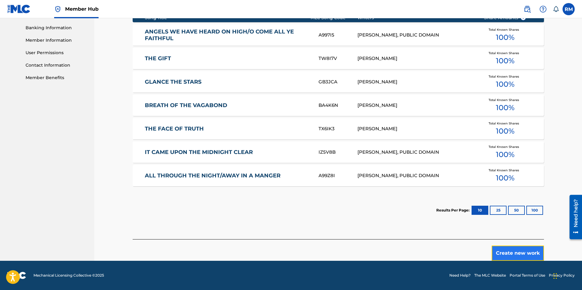
click at [533, 257] on button "Create new work" at bounding box center [518, 253] width 52 height 15
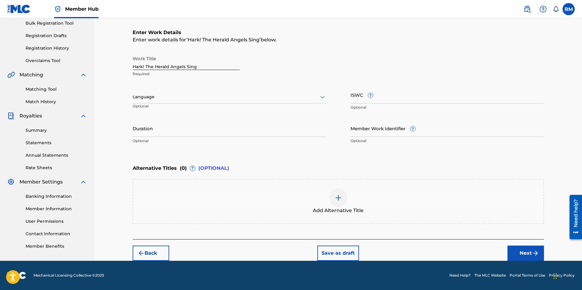
scroll to position [91, 0]
click at [166, 131] on input "Duration" at bounding box center [230, 128] width 194 height 17
type input "03:05"
click at [523, 252] on button "Next" at bounding box center [526, 253] width 37 height 15
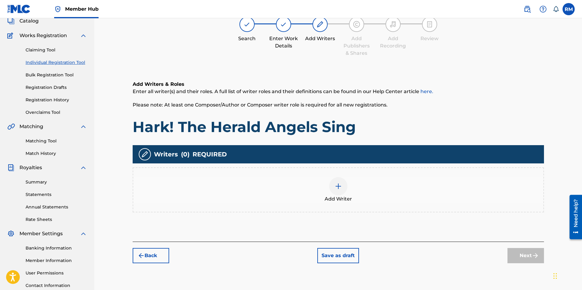
scroll to position [27, 0]
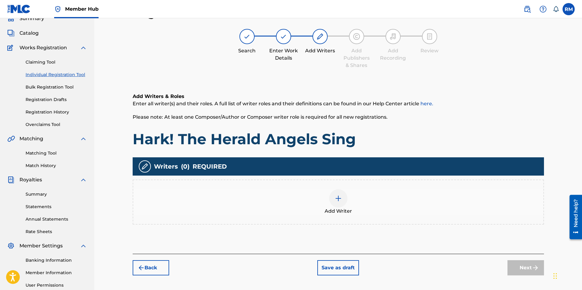
click at [339, 198] on img at bounding box center [338, 198] width 7 height 7
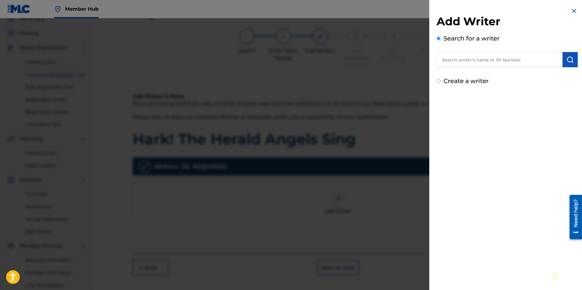
click at [501, 57] on input "text" at bounding box center [500, 59] width 126 height 15
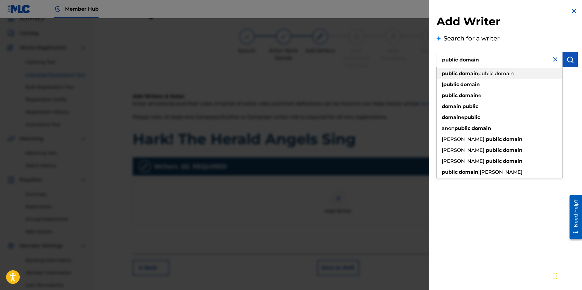
click at [510, 76] on div "public domain public domain" at bounding box center [500, 73] width 126 height 11
type input "public domain public domain"
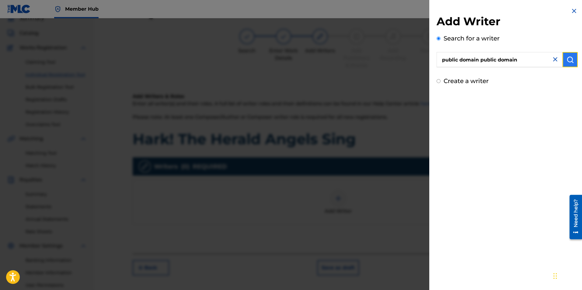
click at [568, 59] on img "submit" at bounding box center [570, 59] width 7 height 7
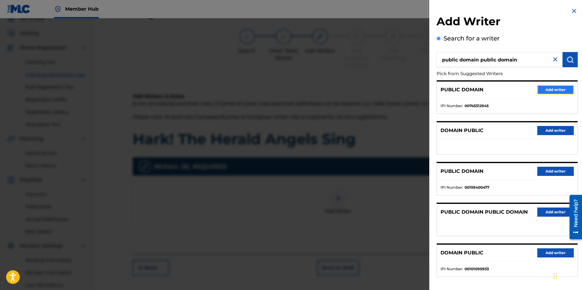
click at [545, 90] on button "Add writer" at bounding box center [555, 89] width 37 height 9
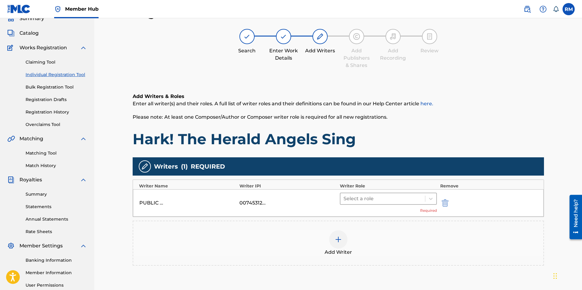
click at [362, 199] on div at bounding box center [383, 198] width 79 height 9
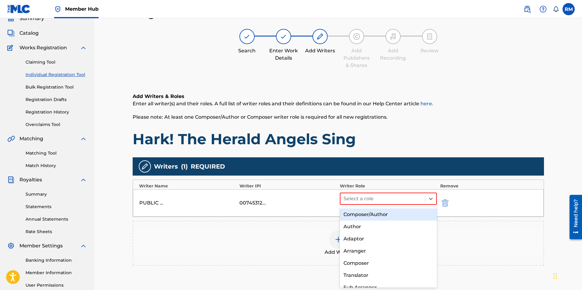
click at [360, 215] on div "Composer/Author" at bounding box center [388, 214] width 97 height 12
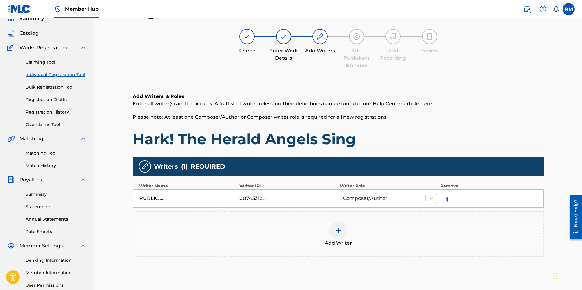
click at [339, 229] on img at bounding box center [338, 230] width 7 height 7
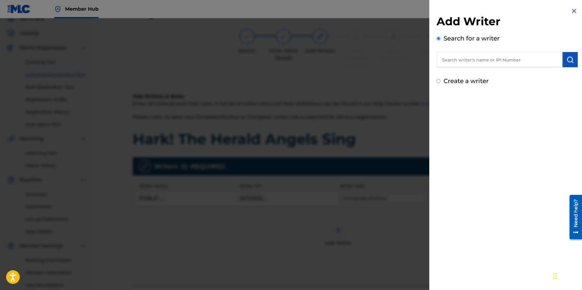
click at [468, 65] on input "text" at bounding box center [500, 59] width 126 height 15
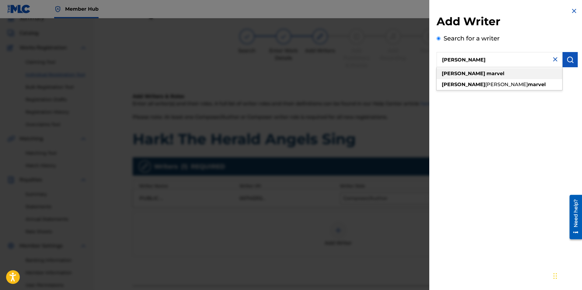
click at [487, 74] on strong "marvel" at bounding box center [496, 74] width 18 height 6
type input "[PERSON_NAME]"
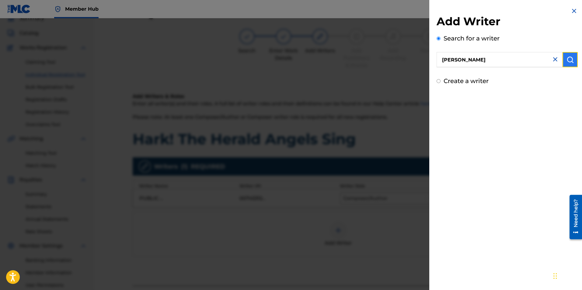
click at [569, 59] on img "submit" at bounding box center [570, 59] width 7 height 7
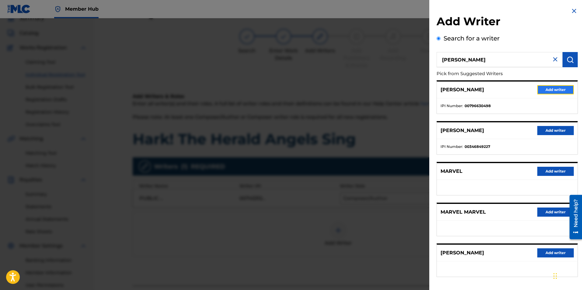
click at [561, 89] on button "Add writer" at bounding box center [555, 89] width 37 height 9
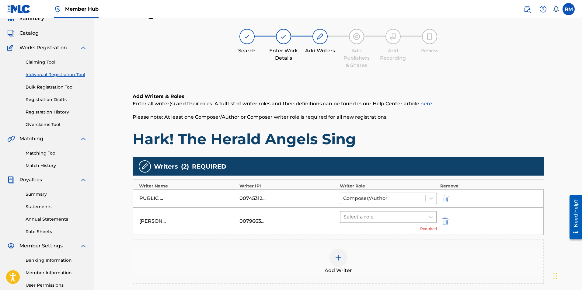
click at [397, 218] on div at bounding box center [383, 217] width 79 height 9
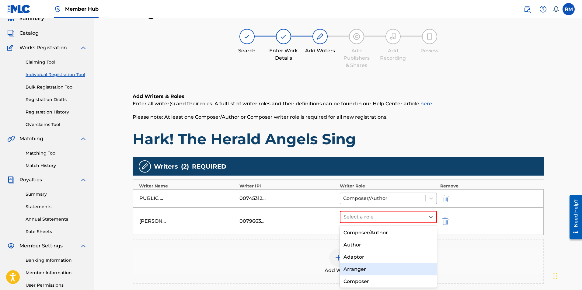
click at [357, 266] on div "Arranger" at bounding box center [388, 269] width 97 height 12
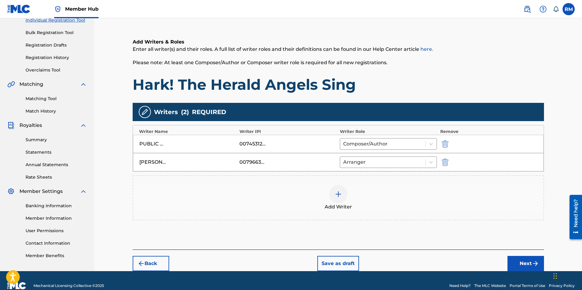
scroll to position [92, 0]
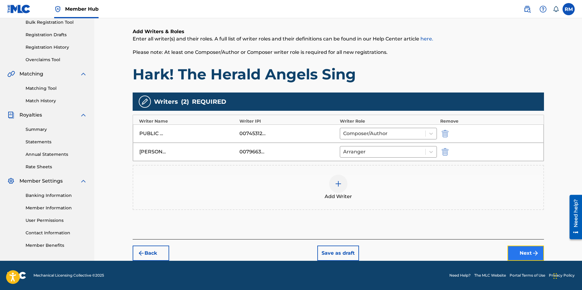
click at [524, 252] on button "Next" at bounding box center [526, 253] width 37 height 15
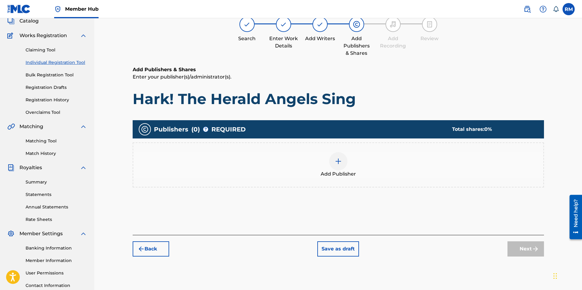
scroll to position [27, 0]
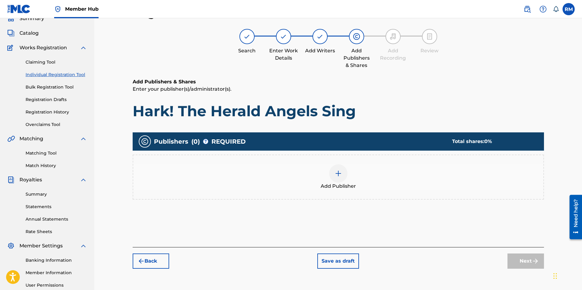
click at [336, 174] on img at bounding box center [338, 173] width 7 height 7
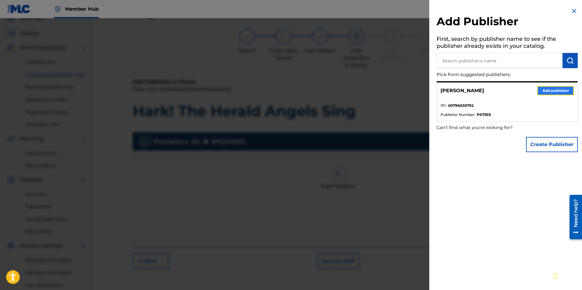
click at [562, 89] on button "Add publisher" at bounding box center [555, 90] width 37 height 9
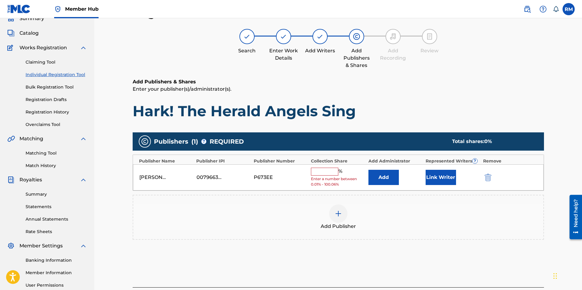
click at [331, 172] on input "text" at bounding box center [324, 172] width 27 height 8
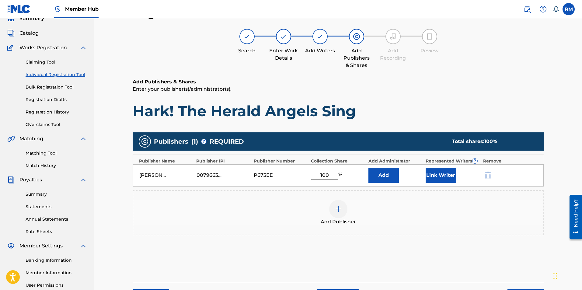
type input "100"
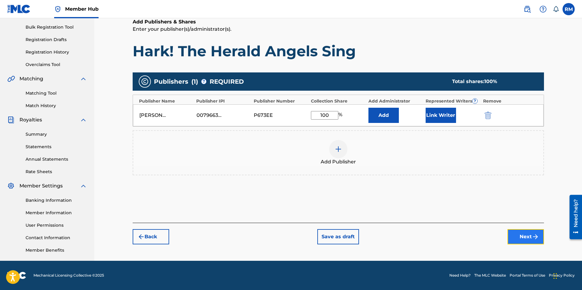
click at [520, 237] on button "Next" at bounding box center [526, 236] width 37 height 15
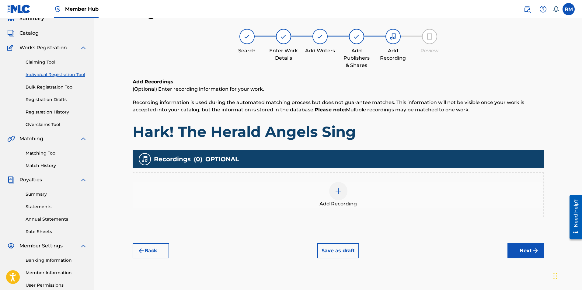
click at [336, 190] on img at bounding box center [338, 190] width 7 height 7
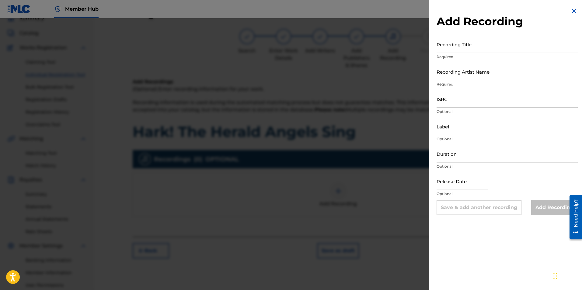
click at [467, 44] on input "Recording Title" at bounding box center [507, 44] width 141 height 17
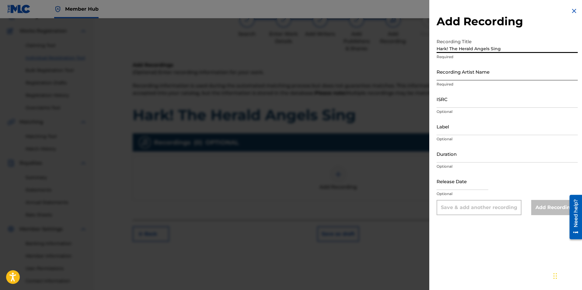
scroll to position [58, 0]
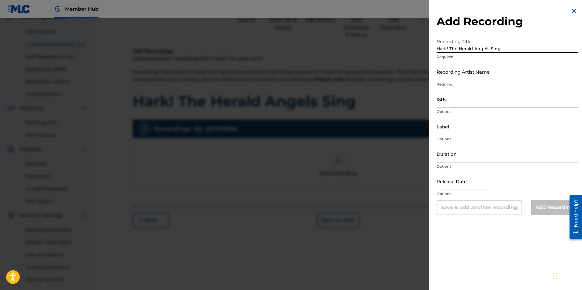
type input "Hark! The Herald Angels Sing"
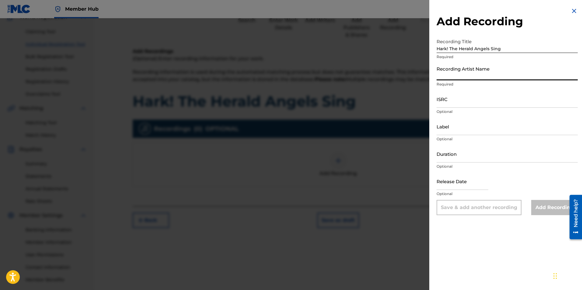
click at [443, 74] on input "Recording Artist Name" at bounding box center [507, 71] width 141 height 17
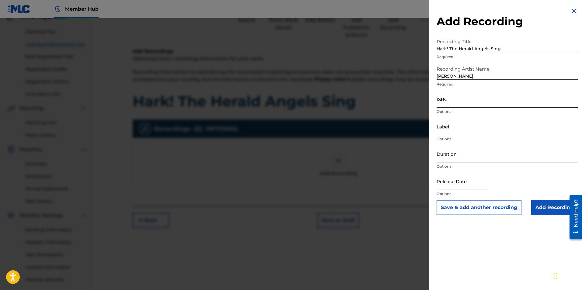
type input "[PERSON_NAME]"
click at [449, 103] on input "ISRC" at bounding box center [507, 98] width 141 height 17
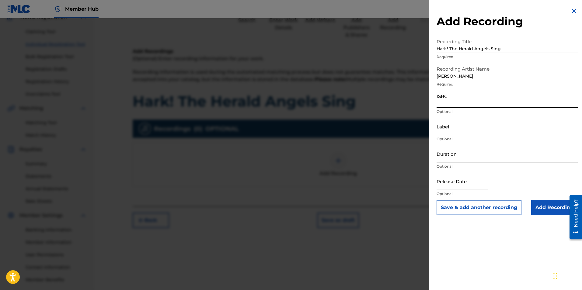
click at [452, 98] on input "ISRC" at bounding box center [507, 98] width 141 height 17
paste input "usl4r2352081"
type input "usl4r2352081"
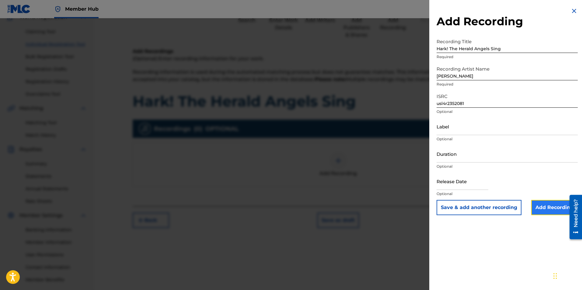
click at [537, 205] on input "Add Recording" at bounding box center [554, 207] width 47 height 15
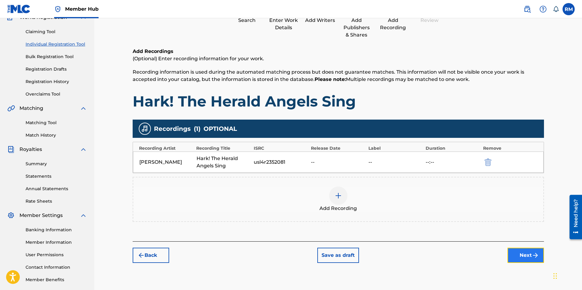
click at [538, 257] on img "submit" at bounding box center [535, 255] width 7 height 7
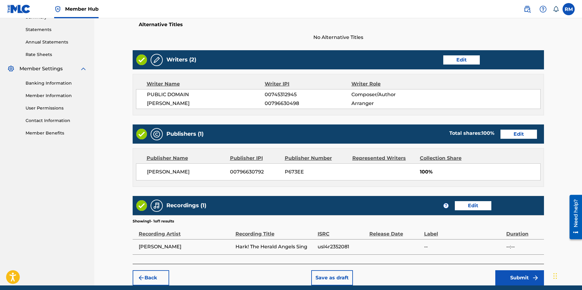
scroll to position [229, 0]
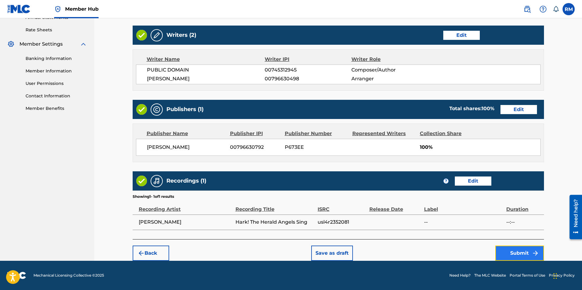
click at [526, 254] on button "Submit" at bounding box center [519, 253] width 49 height 15
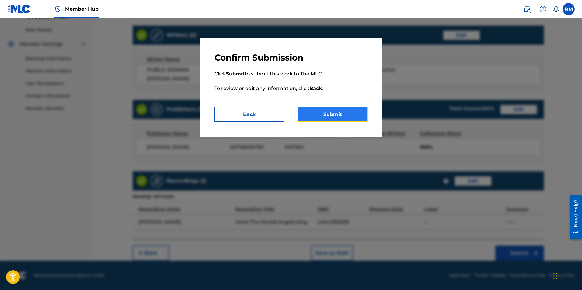
click at [332, 114] on button "Submit" at bounding box center [333, 114] width 70 height 15
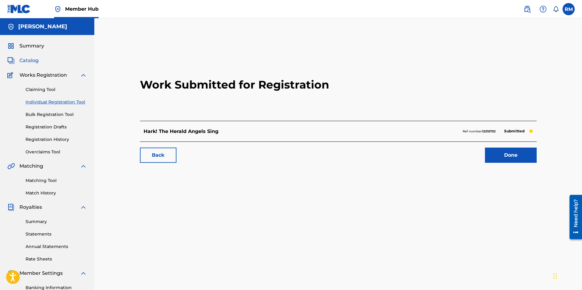
click at [27, 57] on span "Catalog" at bounding box center [28, 60] width 19 height 7
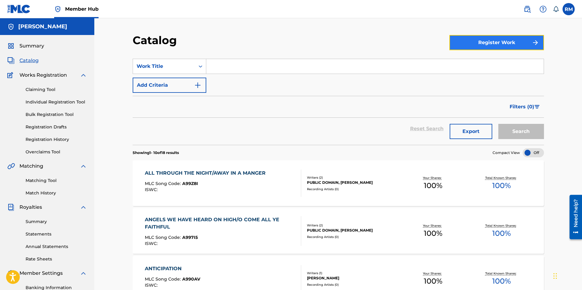
click at [454, 39] on button "Register Work" at bounding box center [497, 42] width 95 height 15
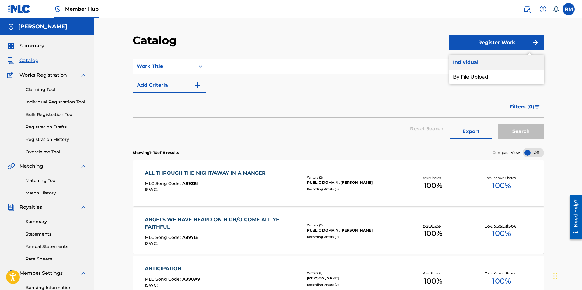
click at [472, 65] on link "Individual" at bounding box center [497, 62] width 95 height 15
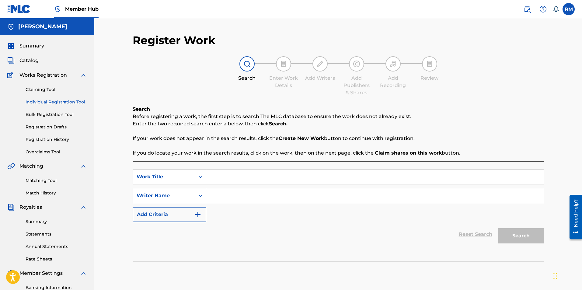
click at [288, 176] on input "Search Form" at bounding box center [375, 177] width 338 height 15
type input "I Saw Three Ships"
click at [229, 200] on input "Search Form" at bounding box center [375, 195] width 338 height 15
type input "[PERSON_NAME]"
click at [523, 235] on button "Search" at bounding box center [522, 235] width 46 height 15
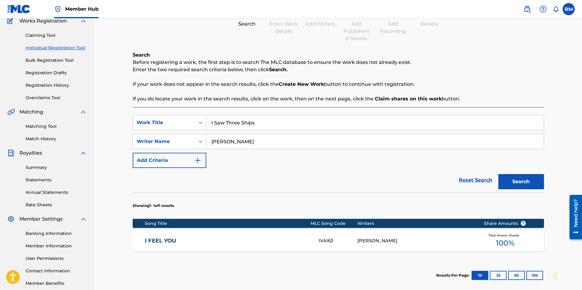
scroll to position [119, 0]
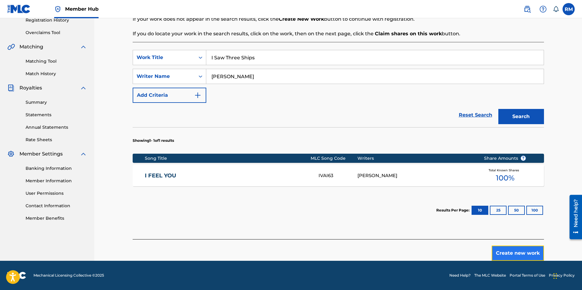
click at [517, 250] on button "Create new work" at bounding box center [518, 253] width 52 height 15
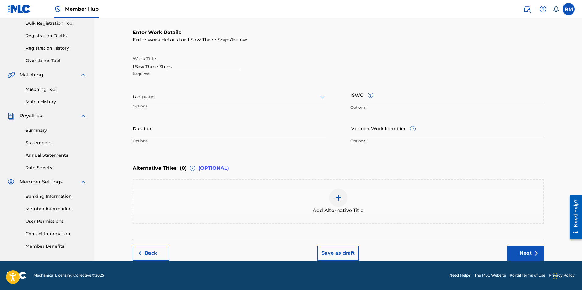
scroll to position [91, 0]
click at [176, 129] on input "Duration" at bounding box center [230, 128] width 194 height 17
click at [160, 122] on input "Duration" at bounding box center [230, 128] width 194 height 17
type input "02:20"
click at [531, 254] on button "Next" at bounding box center [526, 253] width 37 height 15
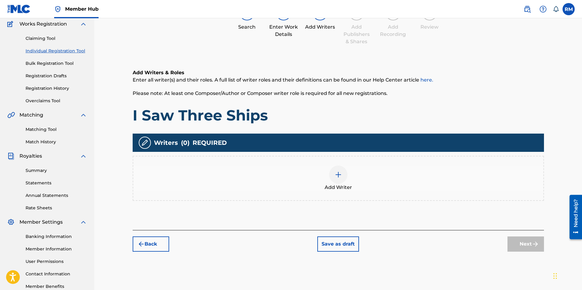
scroll to position [87, 0]
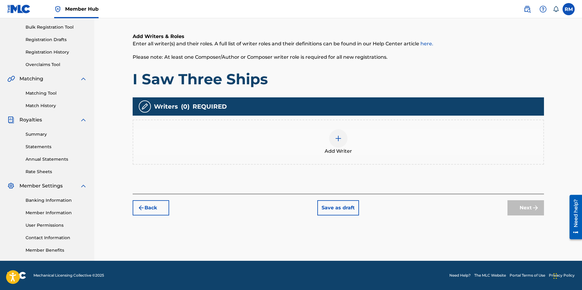
click at [338, 136] on img at bounding box center [338, 138] width 7 height 7
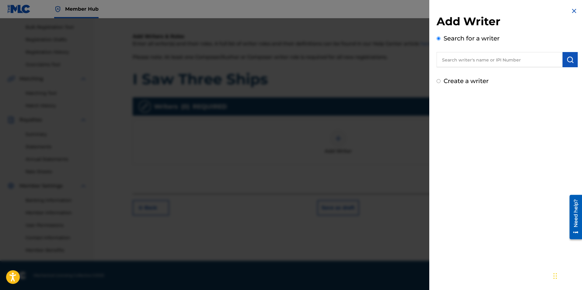
click at [473, 58] on input "text" at bounding box center [500, 59] width 126 height 15
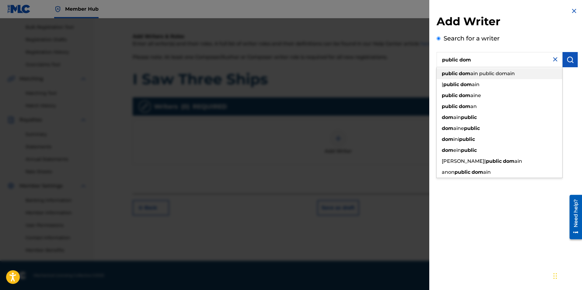
click at [473, 72] on span "ain public domain" at bounding box center [493, 74] width 44 height 6
type input "public domain public domain"
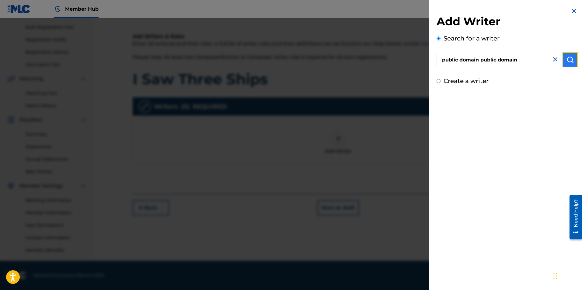
click at [570, 62] on img "submit" at bounding box center [570, 59] width 7 height 7
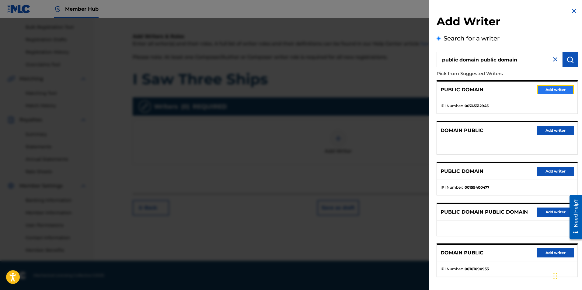
click at [547, 90] on button "Add writer" at bounding box center [555, 89] width 37 height 9
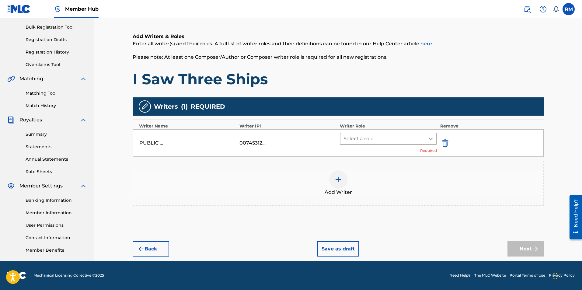
click at [431, 138] on icon at bounding box center [431, 139] width 6 height 6
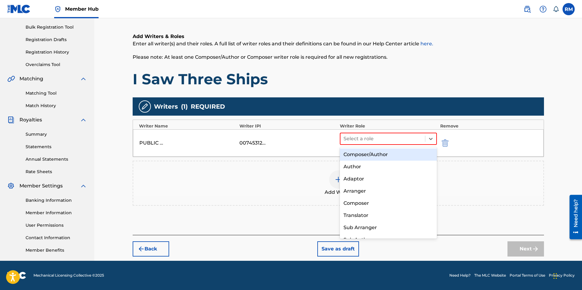
click at [388, 154] on div "Composer/Author" at bounding box center [388, 155] width 97 height 12
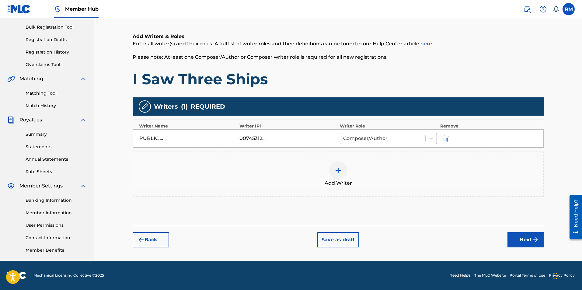
click at [340, 174] on div at bounding box center [338, 170] width 18 height 18
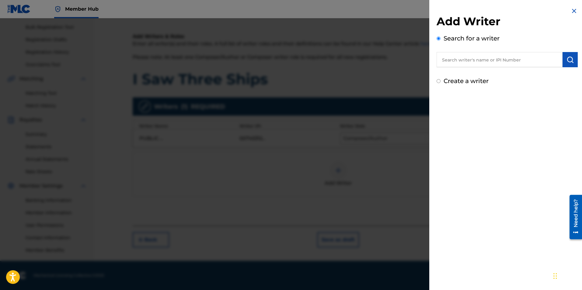
click at [526, 60] on input "text" at bounding box center [500, 59] width 126 height 15
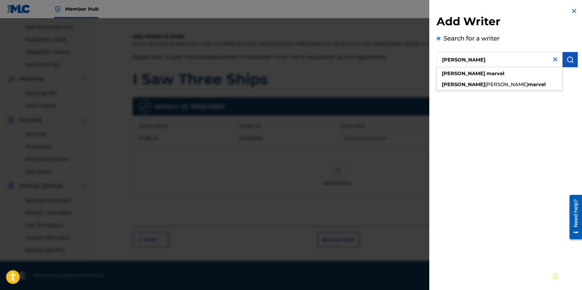
type input "[PERSON_NAME]"
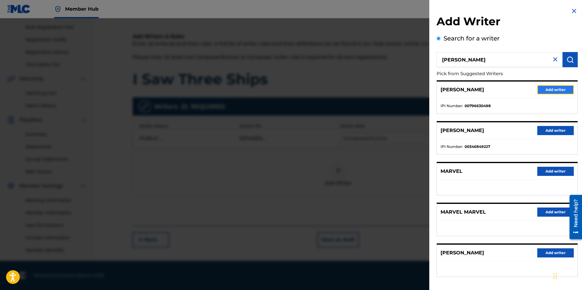
click at [562, 88] on button "Add writer" at bounding box center [555, 89] width 37 height 9
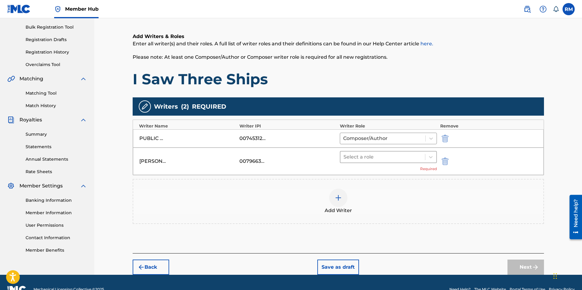
click at [371, 159] on div at bounding box center [383, 157] width 79 height 9
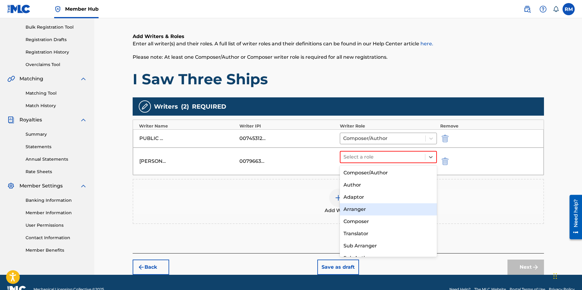
click at [366, 208] on div "Arranger" at bounding box center [388, 209] width 97 height 12
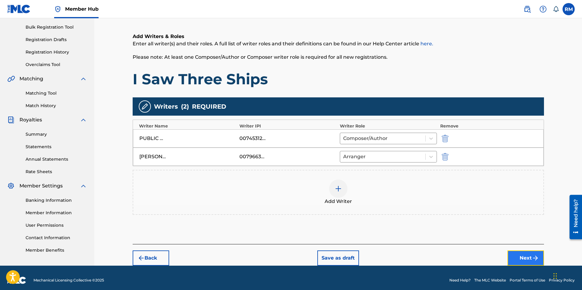
click at [524, 257] on button "Next" at bounding box center [526, 257] width 37 height 15
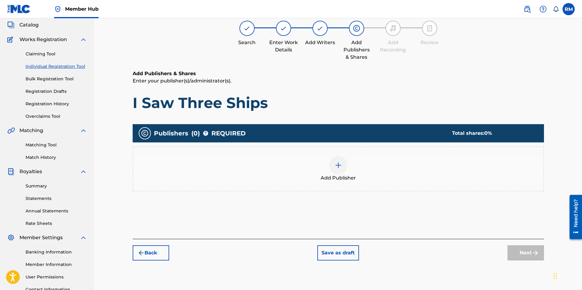
scroll to position [27, 0]
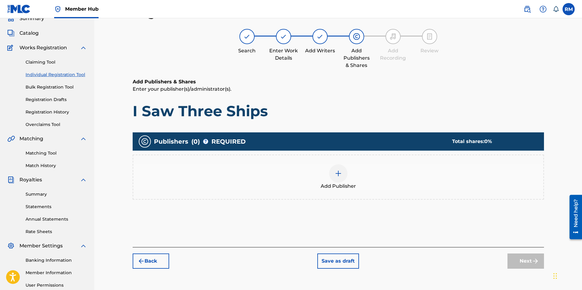
click at [344, 177] on div at bounding box center [338, 173] width 18 height 18
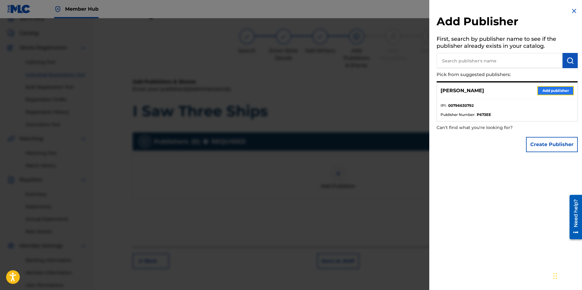
click at [567, 92] on button "Add publisher" at bounding box center [555, 90] width 37 height 9
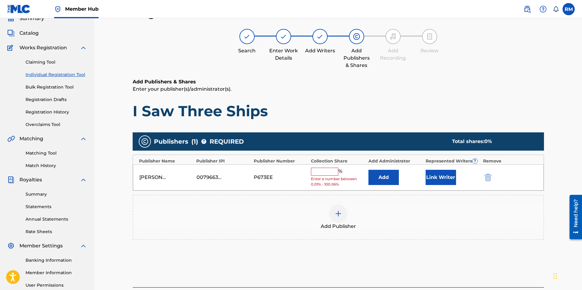
click at [336, 171] on input "text" at bounding box center [324, 172] width 27 height 8
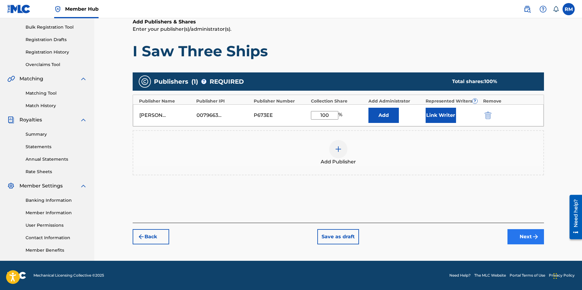
type input "100"
click at [524, 240] on button "Next" at bounding box center [526, 236] width 37 height 15
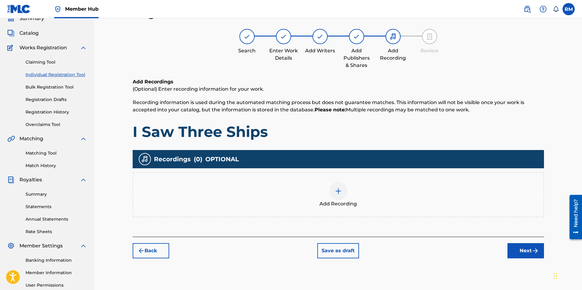
click at [331, 193] on div at bounding box center [338, 191] width 18 height 18
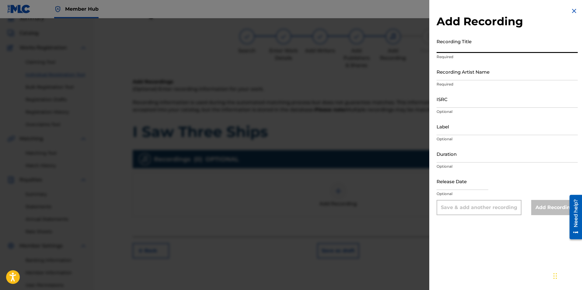
click at [461, 48] on input "Recording Title" at bounding box center [507, 44] width 141 height 17
type input "I Saw Three Ships"
click at [469, 75] on input "Recording Artist Name" at bounding box center [507, 71] width 141 height 17
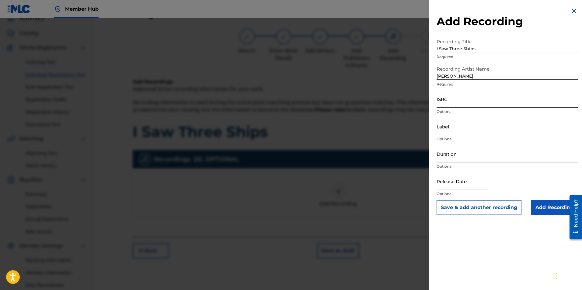
type input "[PERSON_NAME]"
click at [438, 100] on input "ISRC" at bounding box center [507, 98] width 141 height 17
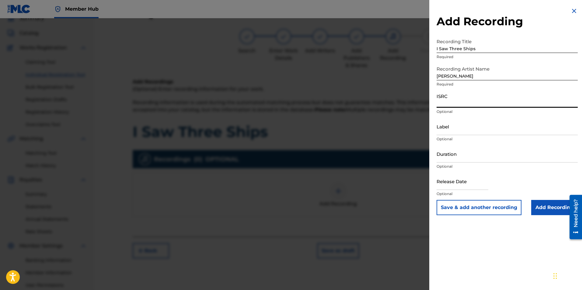
paste input "usl4r2352083"
type input "usl4r2352083"
click at [555, 207] on input "Add Recording" at bounding box center [554, 207] width 47 height 15
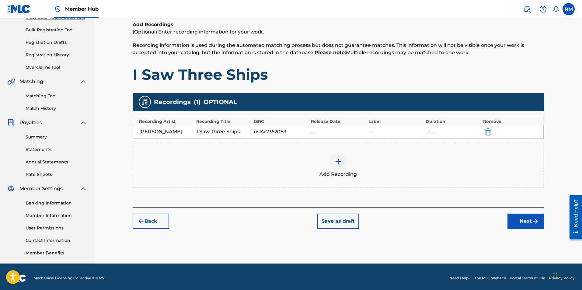
scroll to position [87, 0]
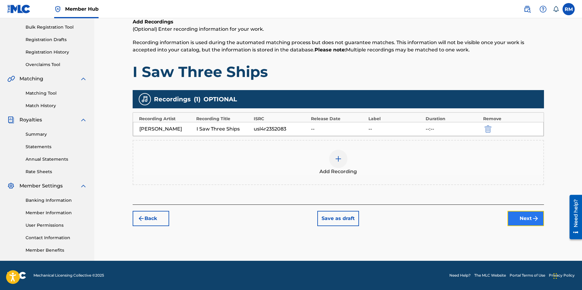
click at [530, 222] on button "Next" at bounding box center [526, 218] width 37 height 15
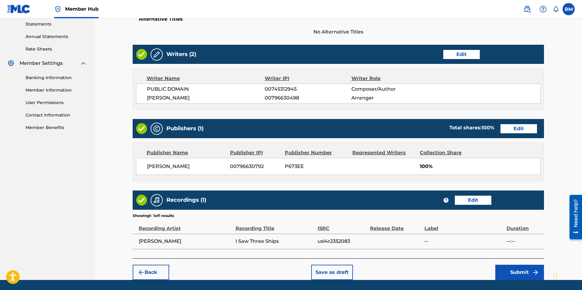
scroll to position [229, 0]
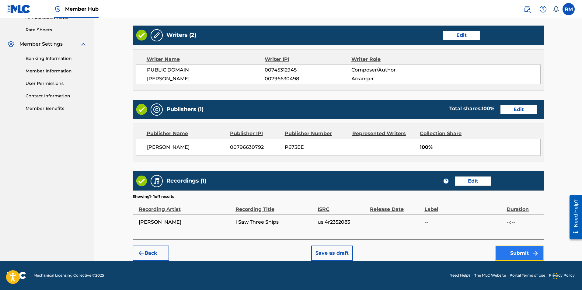
click at [520, 251] on button "Submit" at bounding box center [519, 253] width 49 height 15
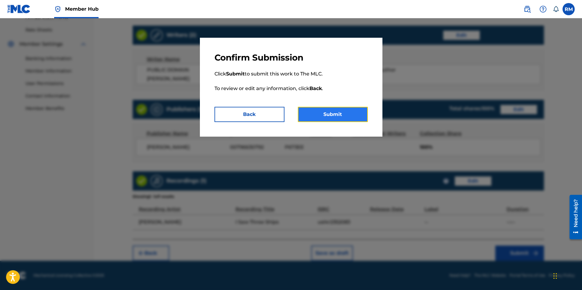
click at [338, 117] on button "Submit" at bounding box center [333, 114] width 70 height 15
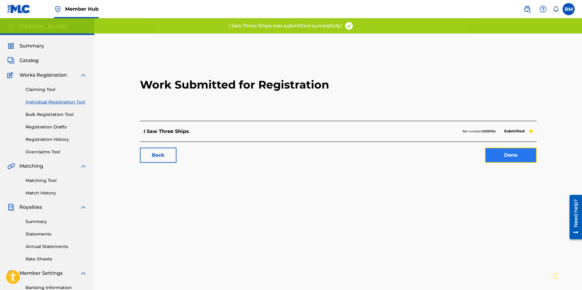
click at [501, 158] on link "Done" at bounding box center [511, 155] width 52 height 15
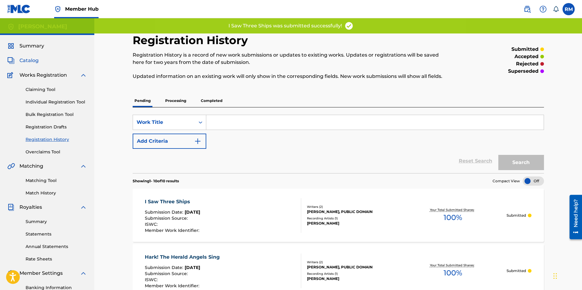
click at [30, 59] on span "Catalog" at bounding box center [28, 60] width 19 height 7
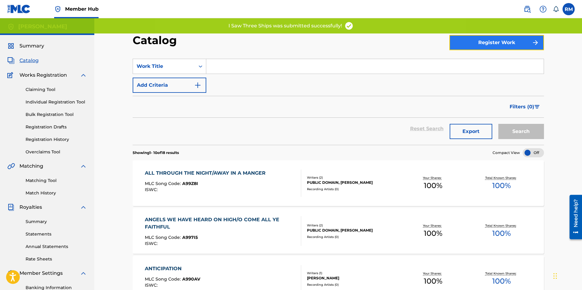
click at [478, 46] on button "Register Work" at bounding box center [497, 42] width 95 height 15
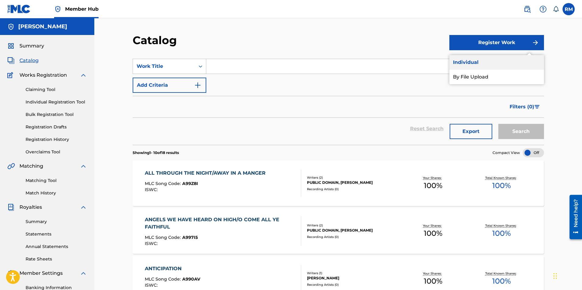
click at [482, 60] on link "Individual" at bounding box center [497, 62] width 95 height 15
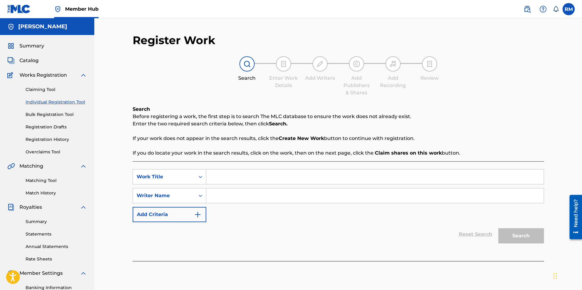
click at [235, 182] on input "Search Form" at bounding box center [375, 177] width 338 height 15
type input "The [PERSON_NAME] and the Ivy"
click at [234, 194] on input "Search Form" at bounding box center [375, 195] width 338 height 15
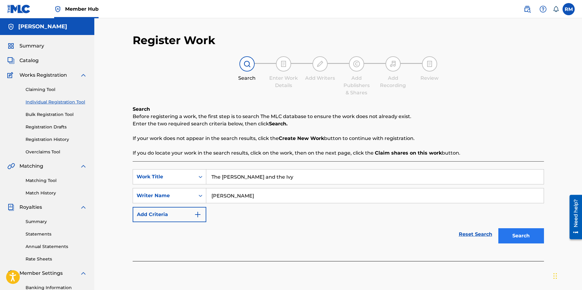
type input "[PERSON_NAME]"
click at [536, 236] on button "Search" at bounding box center [522, 235] width 46 height 15
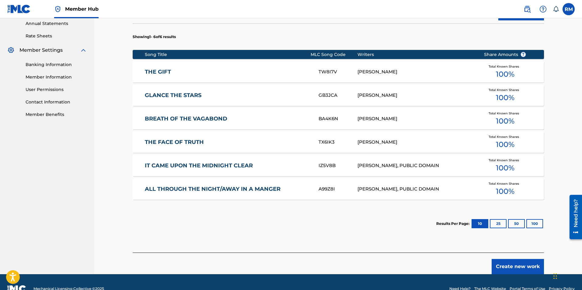
scroll to position [236, 0]
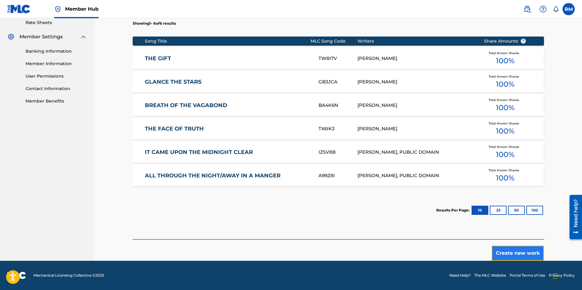
click at [511, 254] on button "Create new work" at bounding box center [518, 253] width 52 height 15
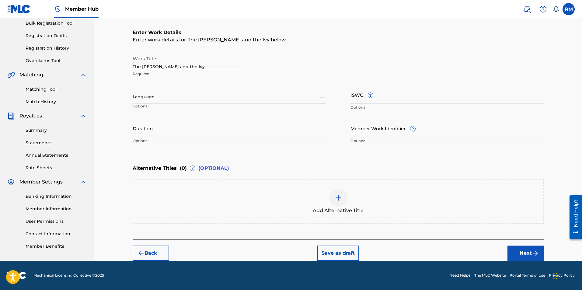
scroll to position [91, 0]
click at [168, 131] on input "Duration" at bounding box center [230, 128] width 194 height 17
click at [222, 118] on div "Work Title The [PERSON_NAME] and the Ivy Required Language Optional ISWC ? Opti…" at bounding box center [338, 100] width 411 height 94
click at [230, 127] on input "Duration" at bounding box center [230, 128] width 194 height 17
type input "03:31"
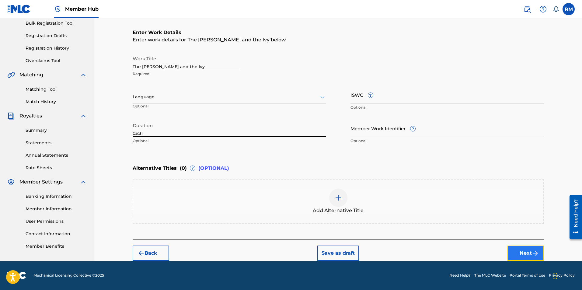
click at [530, 253] on button "Next" at bounding box center [526, 253] width 37 height 15
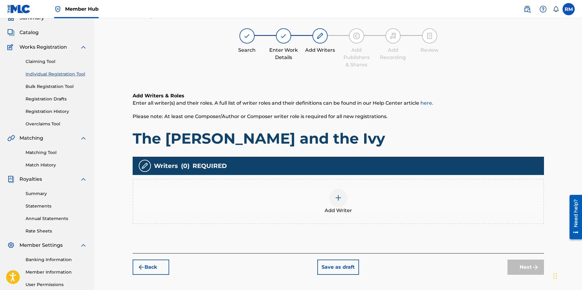
scroll to position [27, 0]
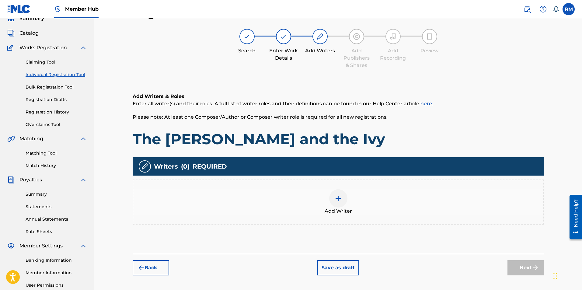
click at [339, 199] on img at bounding box center [338, 198] width 7 height 7
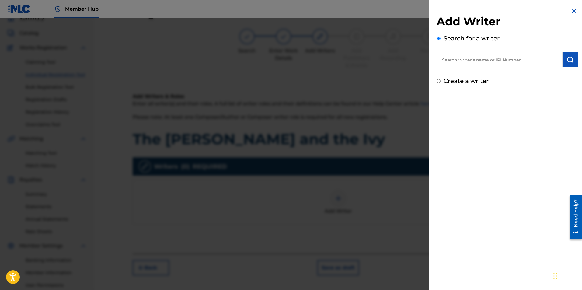
click at [465, 56] on input "text" at bounding box center [500, 59] width 126 height 15
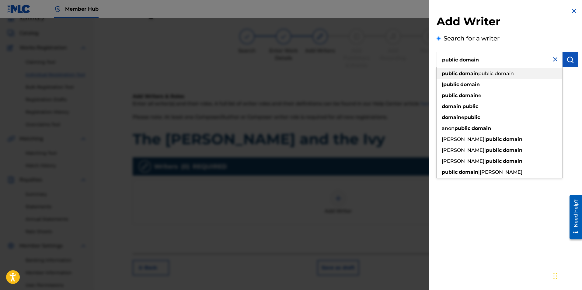
click at [480, 70] on div "public domain public domain" at bounding box center [500, 73] width 126 height 11
type input "public domain public domain"
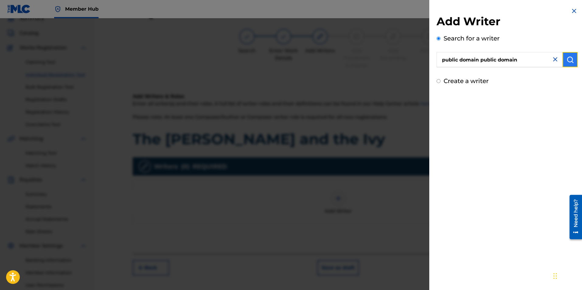
click at [568, 57] on img "submit" at bounding box center [570, 59] width 7 height 7
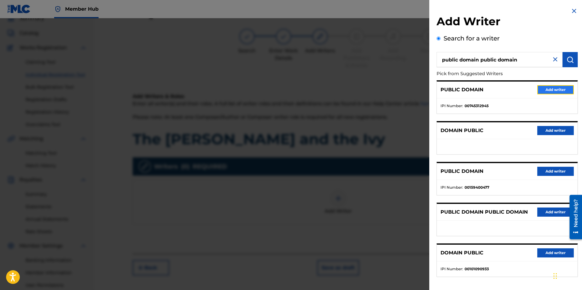
click at [542, 93] on button "Add writer" at bounding box center [555, 89] width 37 height 9
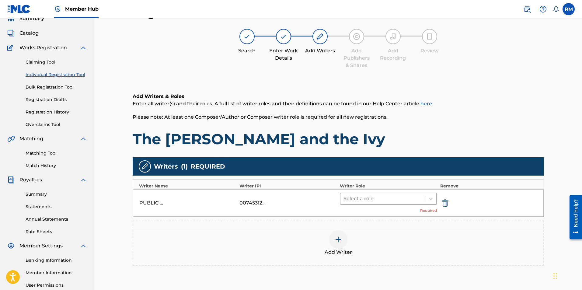
click at [363, 199] on div at bounding box center [383, 198] width 79 height 9
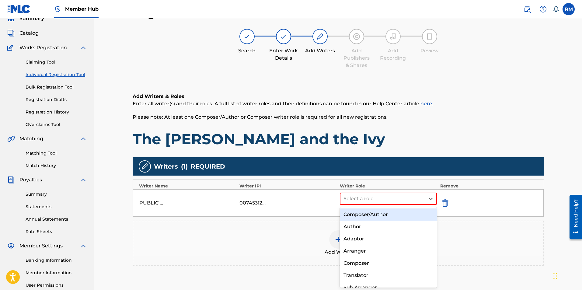
click at [363, 214] on div "Composer/Author" at bounding box center [388, 214] width 97 height 12
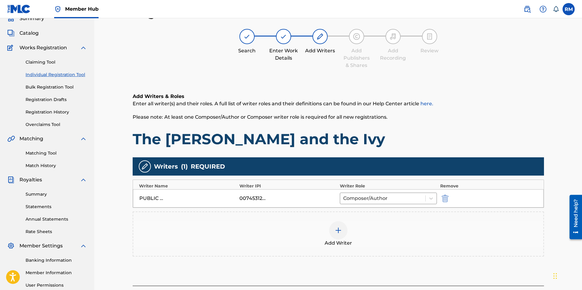
click at [348, 233] on div "Add Writer" at bounding box center [338, 234] width 410 height 26
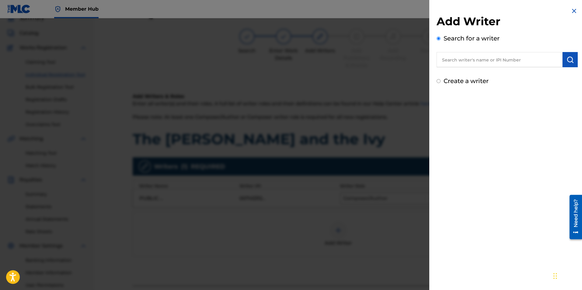
click at [506, 59] on input "text" at bounding box center [500, 59] width 126 height 15
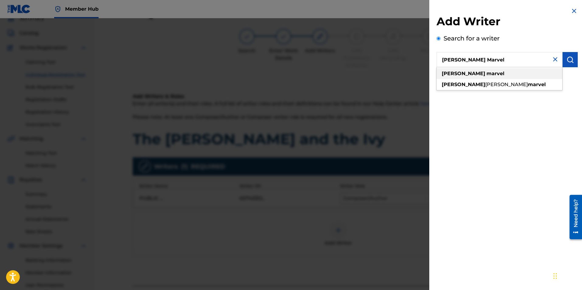
click at [487, 71] on strong "marvel" at bounding box center [496, 74] width 18 height 6
type input "[PERSON_NAME]"
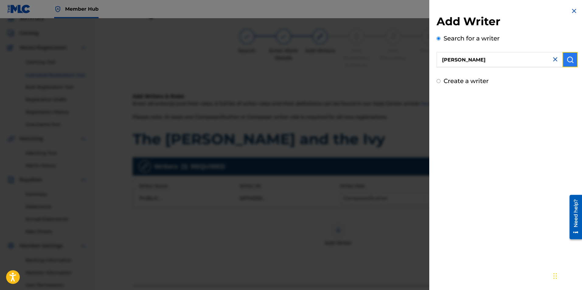
click at [564, 61] on button "submit" at bounding box center [570, 59] width 15 height 15
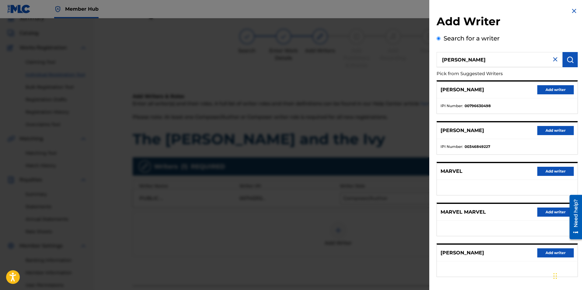
click at [550, 95] on div "[PERSON_NAME] Add writer" at bounding box center [507, 90] width 141 height 17
click at [551, 92] on button "Add writer" at bounding box center [555, 89] width 37 height 9
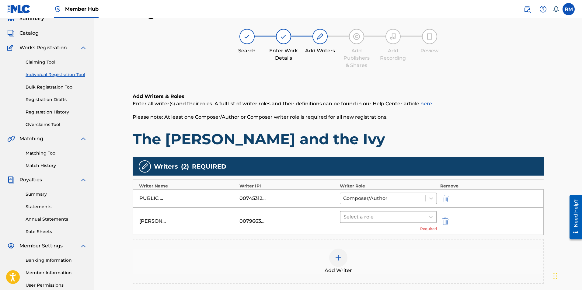
click at [377, 212] on div "Select a role" at bounding box center [383, 217] width 85 height 11
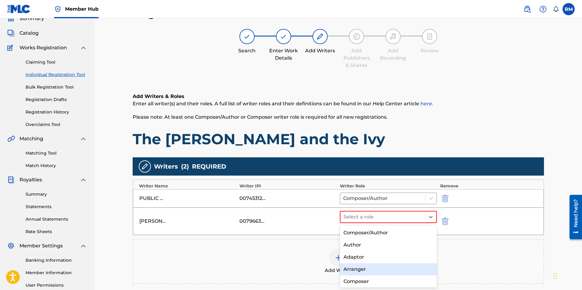
click at [359, 269] on div "Arranger" at bounding box center [388, 269] width 97 height 12
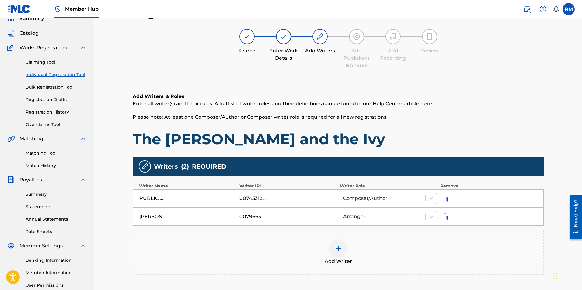
scroll to position [88, 0]
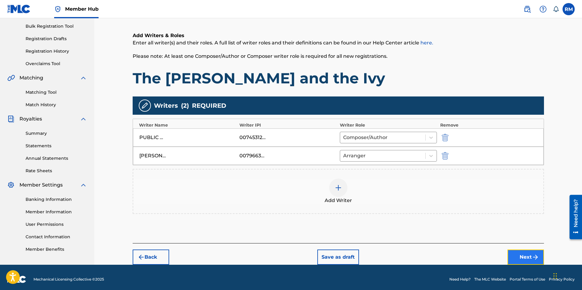
click at [513, 259] on button "Next" at bounding box center [526, 257] width 37 height 15
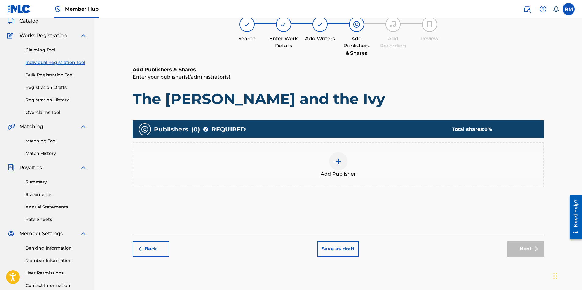
scroll to position [27, 0]
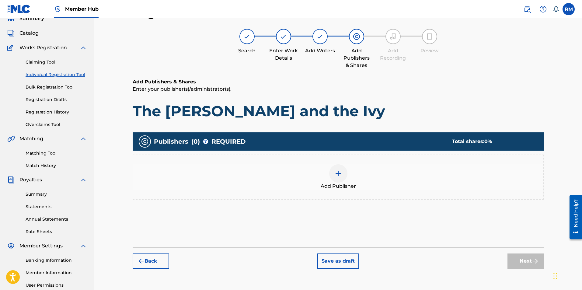
click at [338, 175] on img at bounding box center [338, 173] width 7 height 7
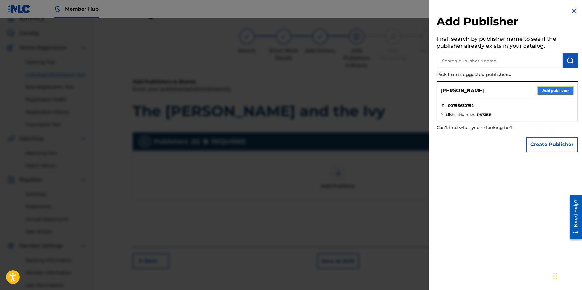
click at [537, 91] on button "Add publisher" at bounding box center [555, 90] width 37 height 9
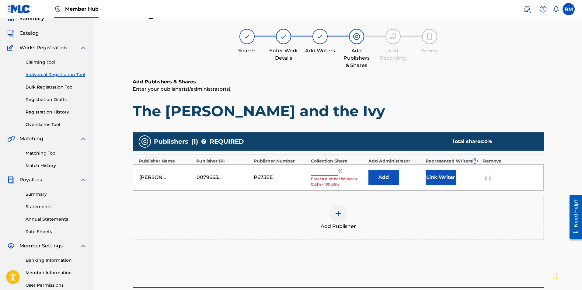
click at [321, 174] on input "text" at bounding box center [324, 172] width 27 height 8
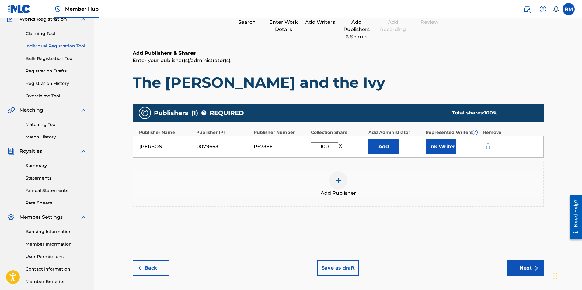
scroll to position [87, 0]
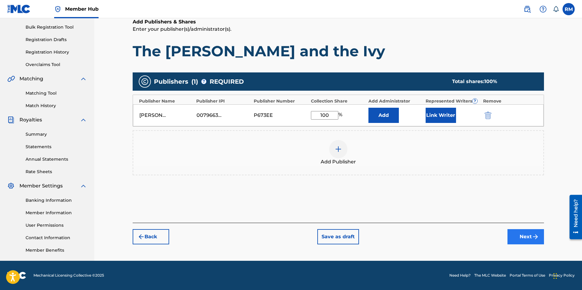
type input "100"
click at [530, 240] on button "Next" at bounding box center [526, 236] width 37 height 15
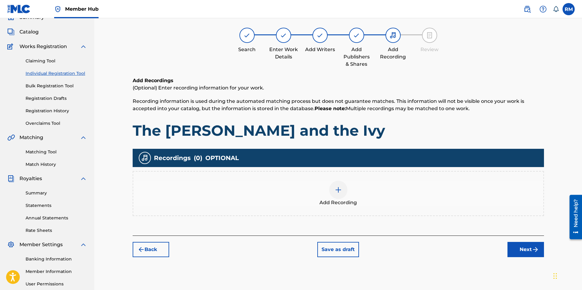
scroll to position [27, 0]
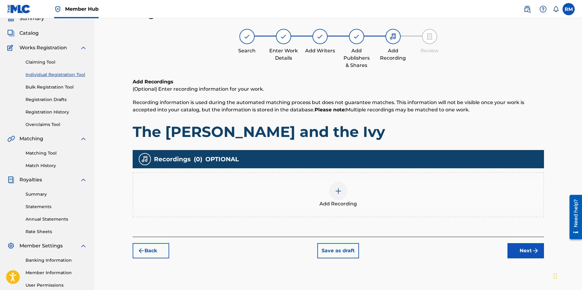
click at [343, 195] on div at bounding box center [338, 191] width 18 height 18
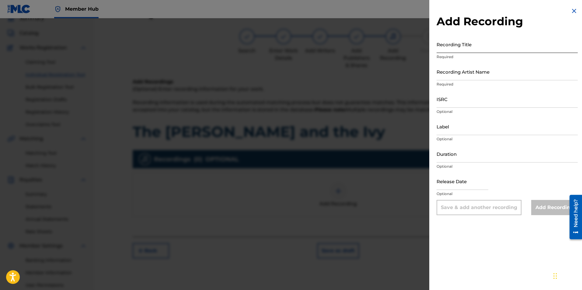
click at [477, 46] on input "Recording Title" at bounding box center [507, 44] width 141 height 17
type input "The [PERSON_NAME] and the Ivy"
click at [467, 69] on input "Recording Artist Name" at bounding box center [507, 71] width 141 height 17
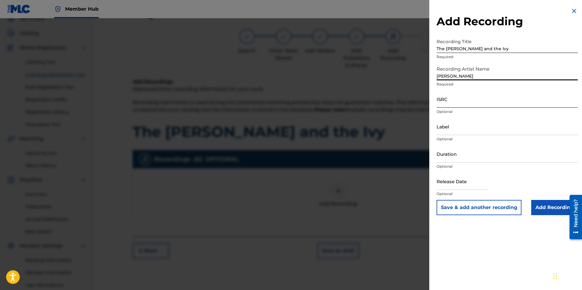
type input "[PERSON_NAME]"
click at [461, 98] on input "ISRC" at bounding box center [507, 98] width 141 height 17
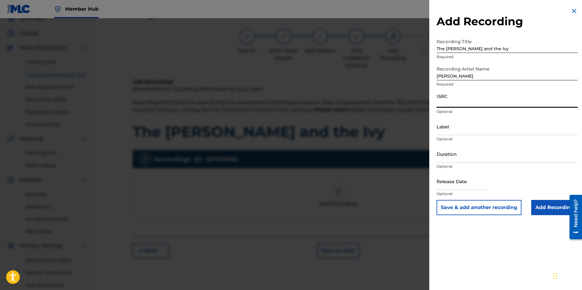
paste input "usl4r2352084"
type input "usl4r2352084"
click at [549, 202] on input "Add Recording" at bounding box center [554, 207] width 47 height 15
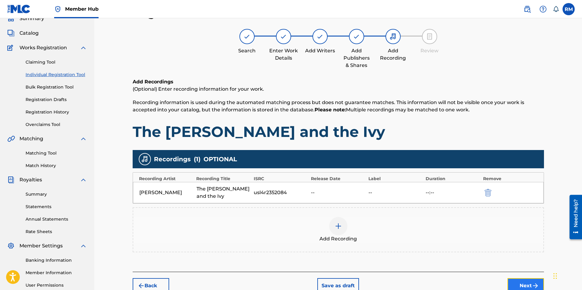
click at [518, 278] on button "Next" at bounding box center [526, 285] width 37 height 15
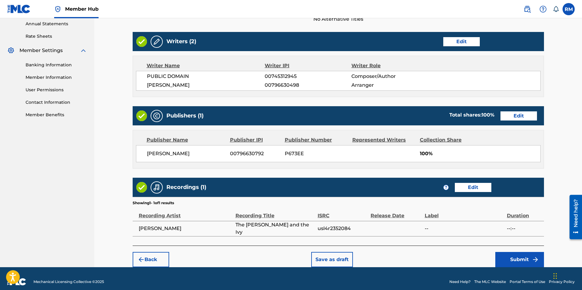
scroll to position [229, 0]
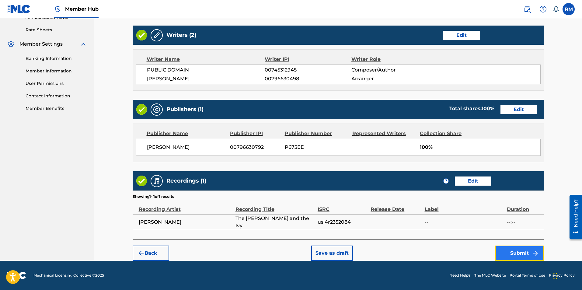
click at [534, 254] on img "submit" at bounding box center [535, 253] width 7 height 7
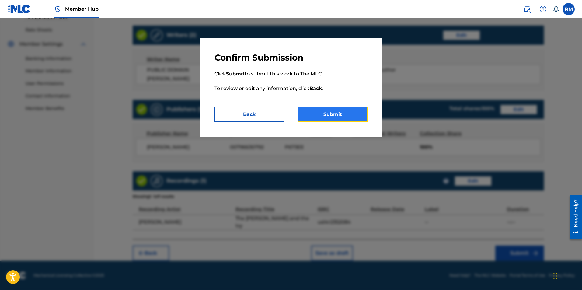
click at [332, 115] on button "Submit" at bounding box center [333, 114] width 70 height 15
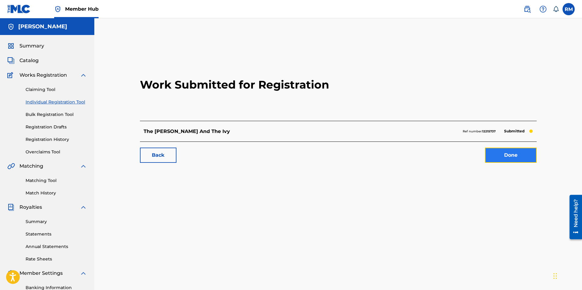
click at [501, 152] on link "Done" at bounding box center [511, 155] width 52 height 15
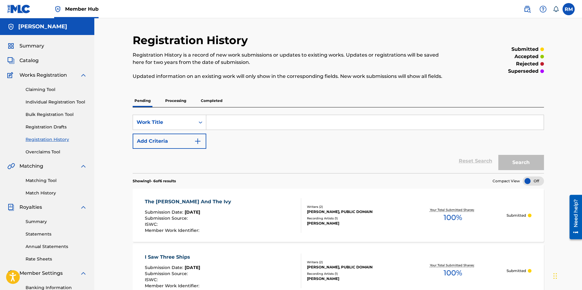
click at [41, 59] on div "Catalog" at bounding box center [47, 60] width 80 height 7
click at [29, 61] on span "Catalog" at bounding box center [28, 60] width 19 height 7
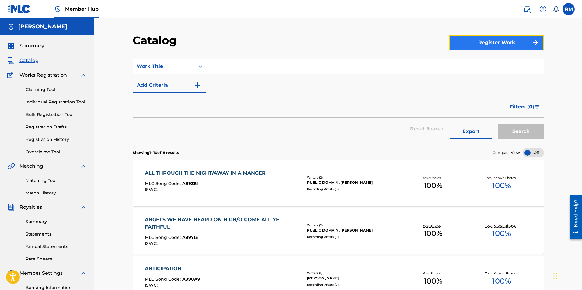
click at [510, 44] on button "Register Work" at bounding box center [497, 42] width 95 height 15
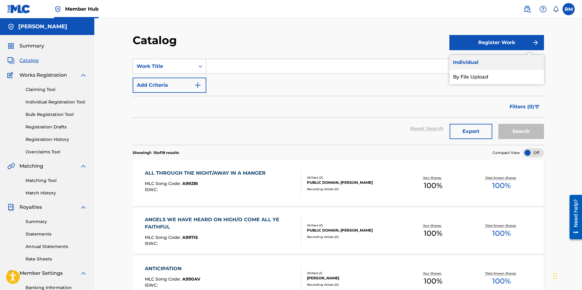
click at [492, 62] on link "Individual" at bounding box center [497, 62] width 95 height 15
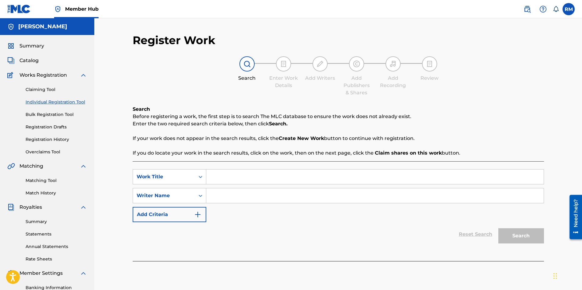
click at [238, 179] on input "Search Form" at bounding box center [375, 177] width 338 height 15
click at [233, 177] on input "il est ne, divin enfant" at bounding box center [375, 177] width 338 height 15
type input "il est ne, [PERSON_NAME] enfant"
click at [240, 196] on input "Search Form" at bounding box center [375, 195] width 338 height 15
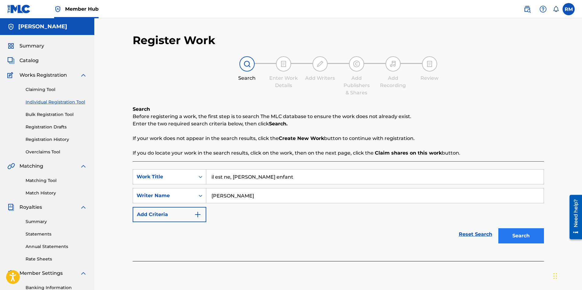
type input "[PERSON_NAME]"
click at [524, 236] on button "Search" at bounding box center [522, 235] width 46 height 15
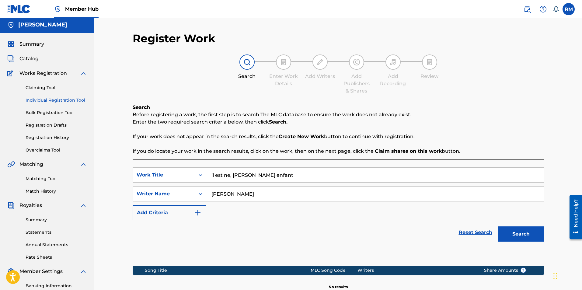
scroll to position [87, 0]
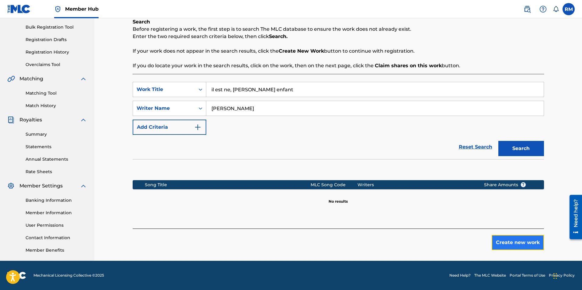
click at [503, 245] on button "Create new work" at bounding box center [518, 242] width 52 height 15
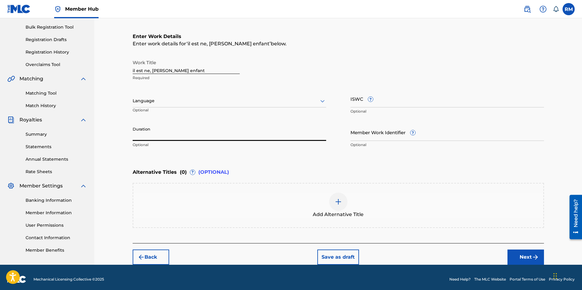
click at [171, 133] on input "Duration" at bounding box center [230, 132] width 194 height 17
type input "02:33"
click at [534, 259] on img "submit" at bounding box center [535, 257] width 7 height 7
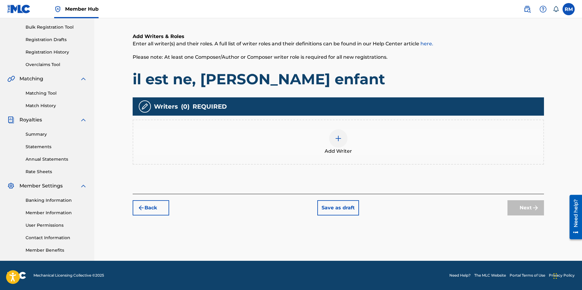
click at [338, 140] on img at bounding box center [338, 138] width 7 height 7
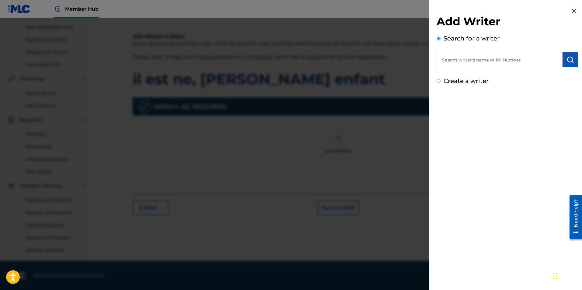
click at [507, 59] on input "text" at bounding box center [500, 59] width 126 height 15
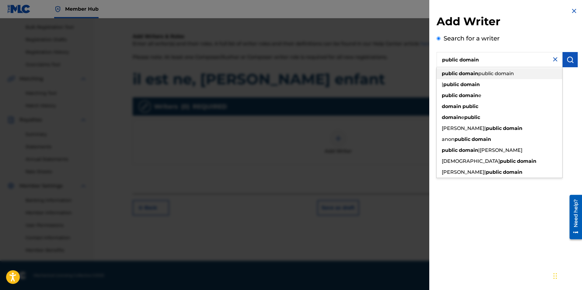
click at [504, 72] on span "public domain" at bounding box center [496, 74] width 36 height 6
type input "public domain public domain"
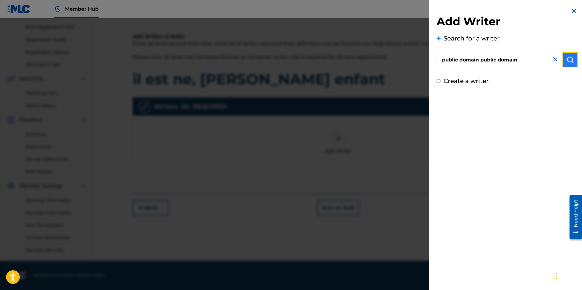
click at [563, 58] on button "submit" at bounding box center [570, 59] width 15 height 15
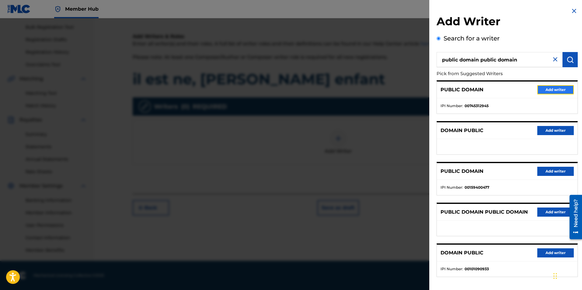
click at [547, 89] on button "Add writer" at bounding box center [555, 89] width 37 height 9
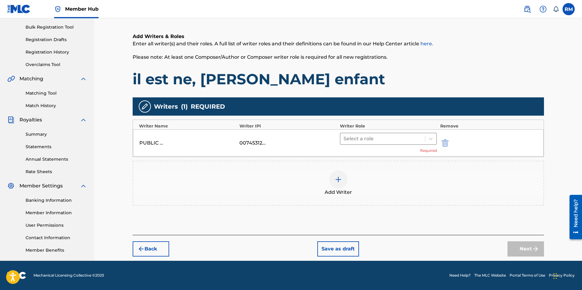
click at [389, 139] on div at bounding box center [383, 139] width 79 height 9
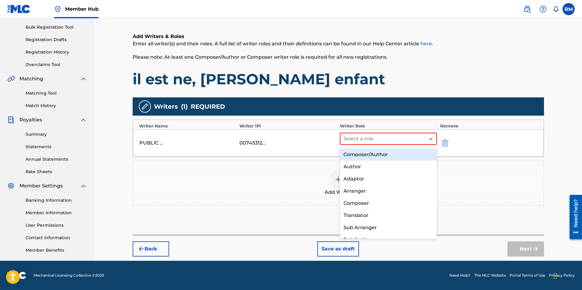
click at [375, 152] on div "Composer/Author" at bounding box center [388, 155] width 97 height 12
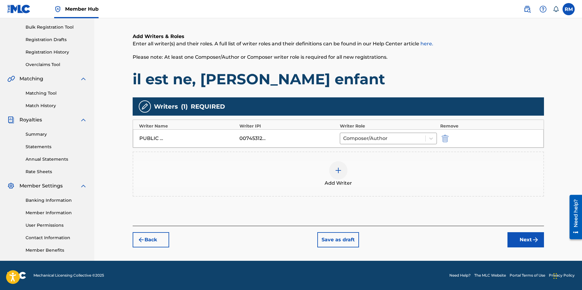
click at [338, 169] on img at bounding box center [338, 170] width 7 height 7
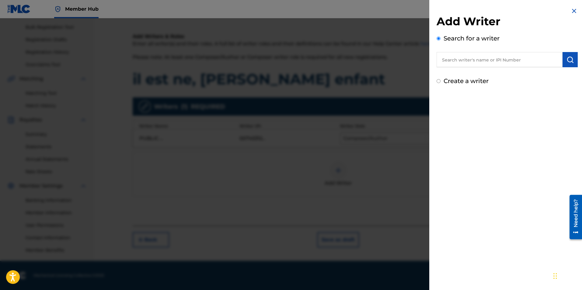
click at [486, 62] on input "text" at bounding box center [500, 59] width 126 height 15
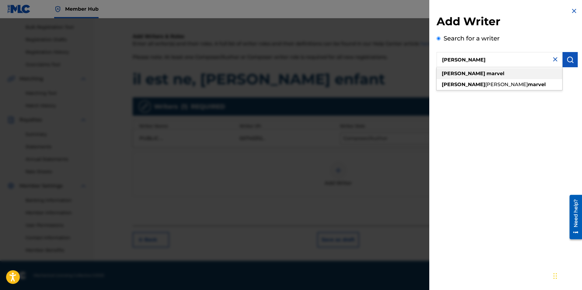
click at [487, 71] on strong "marvel" at bounding box center [496, 74] width 18 height 6
type input "[PERSON_NAME]"
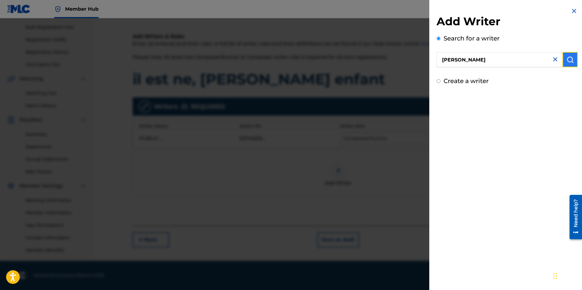
click at [571, 58] on img "submit" at bounding box center [570, 59] width 7 height 7
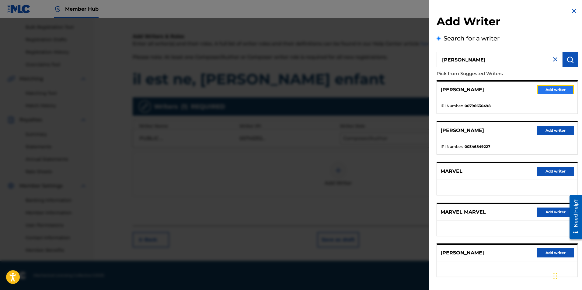
click at [552, 90] on button "Add writer" at bounding box center [555, 89] width 37 height 9
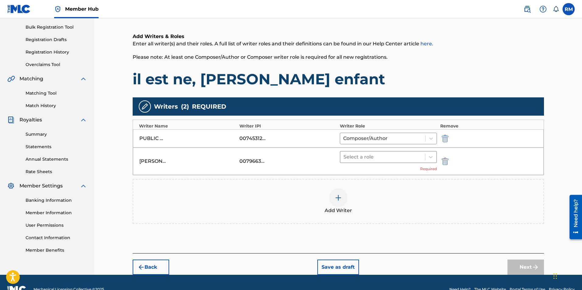
click at [417, 155] on div at bounding box center [383, 157] width 79 height 9
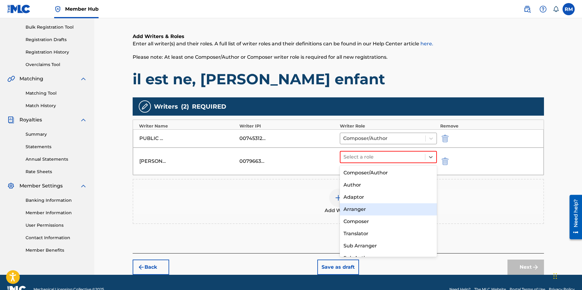
click at [373, 212] on div "Arranger" at bounding box center [388, 209] width 97 height 12
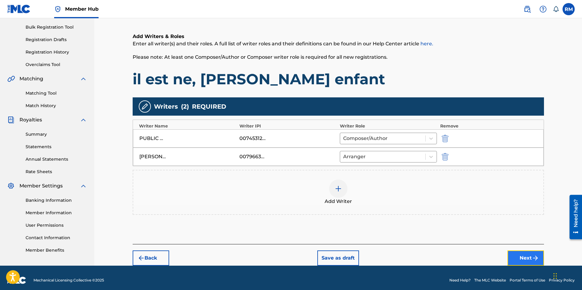
click at [528, 255] on button "Next" at bounding box center [526, 257] width 37 height 15
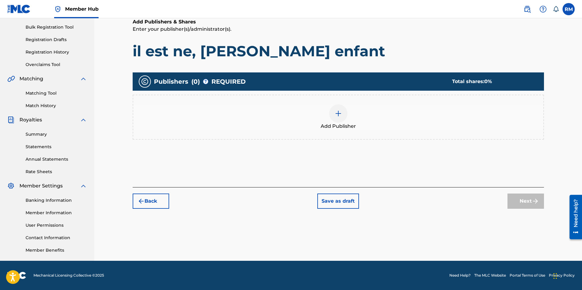
scroll to position [27, 0]
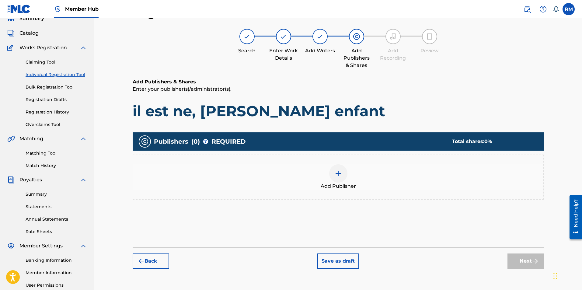
click at [338, 176] on img at bounding box center [338, 173] width 7 height 7
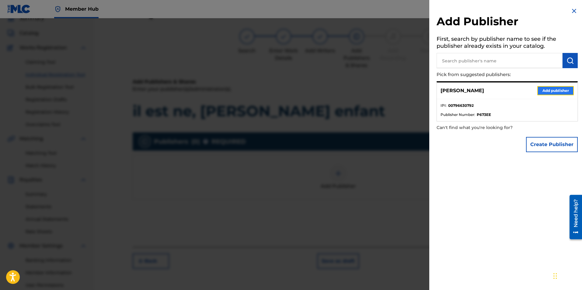
click at [557, 91] on button "Add publisher" at bounding box center [555, 90] width 37 height 9
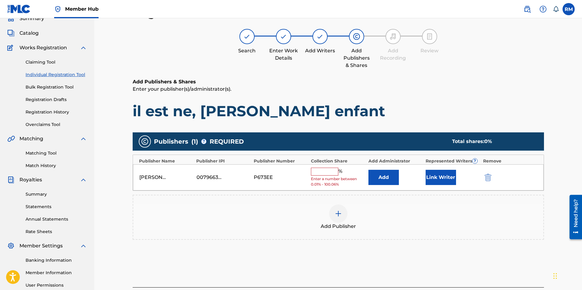
click at [329, 169] on input "text" at bounding box center [324, 172] width 27 height 8
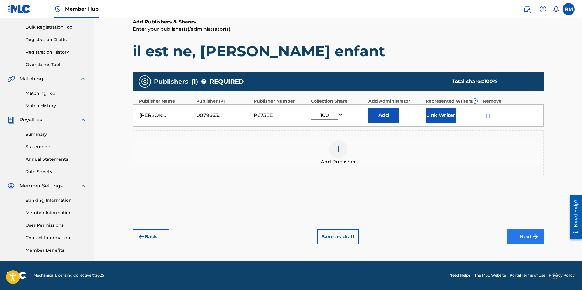
type input "100"
click at [521, 236] on button "Next" at bounding box center [526, 236] width 37 height 15
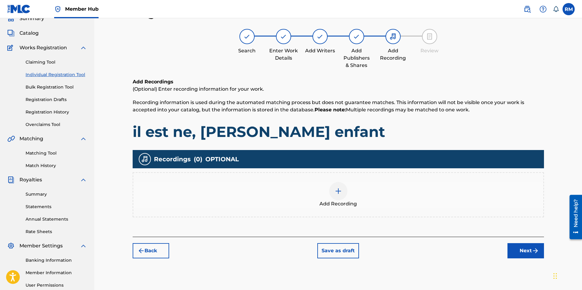
click at [339, 197] on div at bounding box center [338, 191] width 18 height 18
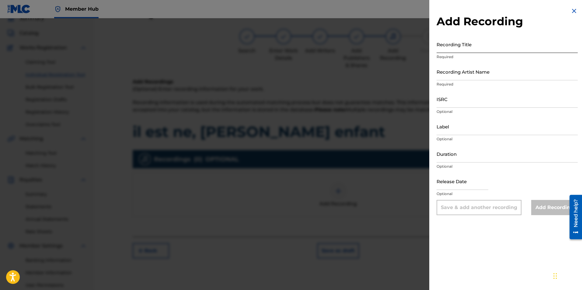
click at [473, 48] on input "Recording Title" at bounding box center [507, 44] width 141 height 17
type input "Il est ne, [PERSON_NAME] enfant"
click at [456, 76] on input "Recording Artist Name" at bounding box center [507, 71] width 141 height 17
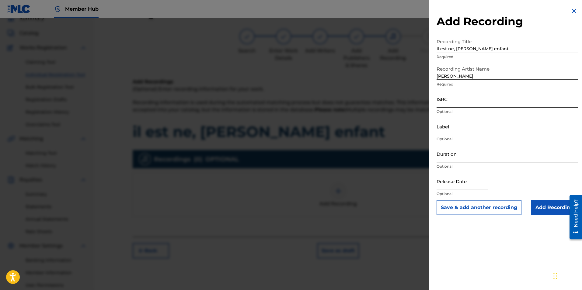
type input "[PERSON_NAME]"
click at [454, 99] on input "ISRC" at bounding box center [507, 98] width 141 height 17
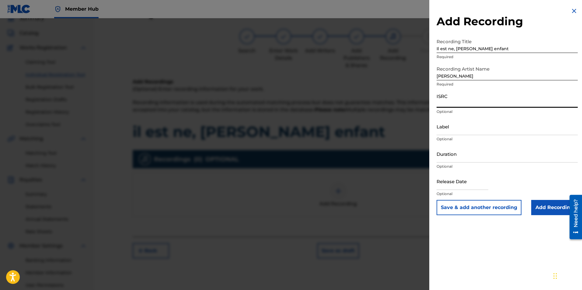
paste input "usl4r2352085"
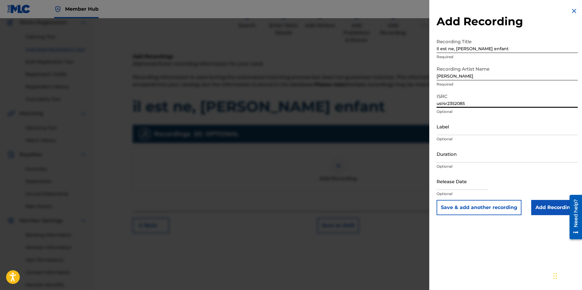
scroll to position [87, 0]
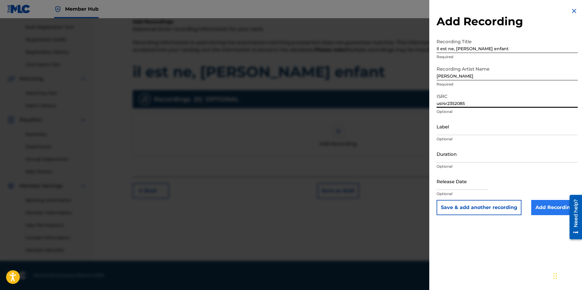
type input "usl4r2352085"
click at [545, 204] on input "Add Recording" at bounding box center [554, 207] width 47 height 15
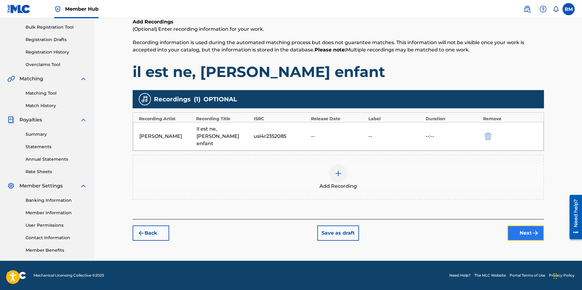
click at [529, 232] on button "Next" at bounding box center [526, 233] width 37 height 15
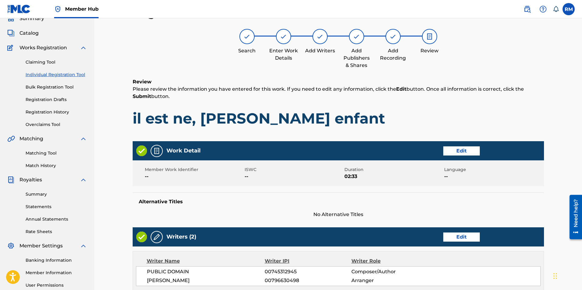
scroll to position [229, 0]
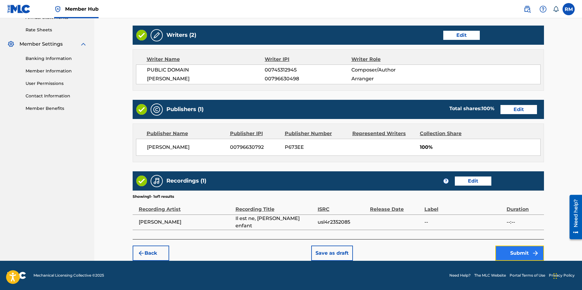
click at [520, 257] on button "Submit" at bounding box center [519, 253] width 49 height 15
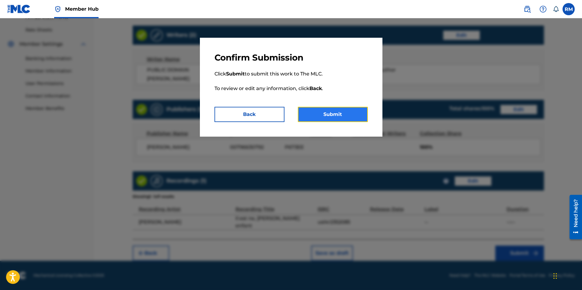
click at [340, 113] on button "Submit" at bounding box center [333, 114] width 70 height 15
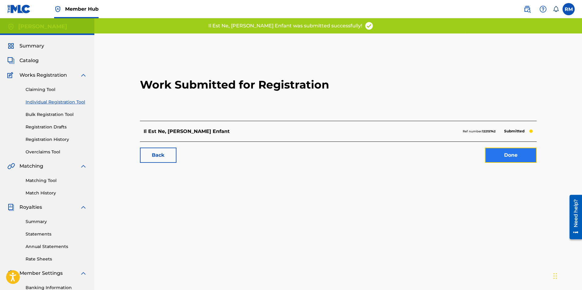
click at [519, 154] on link "Done" at bounding box center [511, 155] width 52 height 15
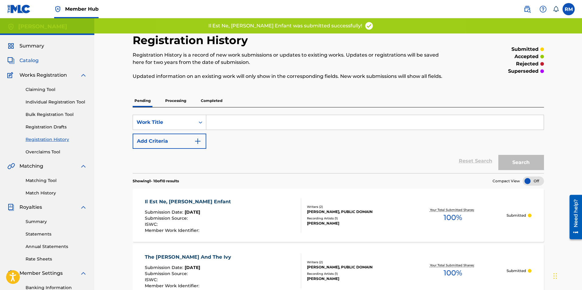
click at [33, 59] on span "Catalog" at bounding box center [28, 60] width 19 height 7
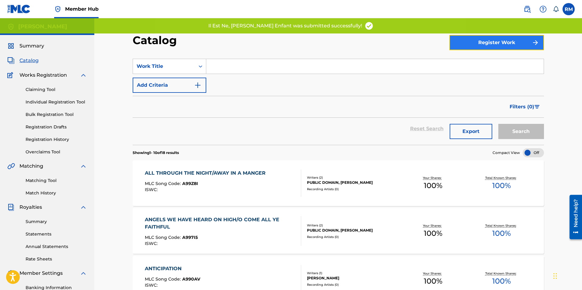
click at [508, 44] on button "Register Work" at bounding box center [497, 42] width 95 height 15
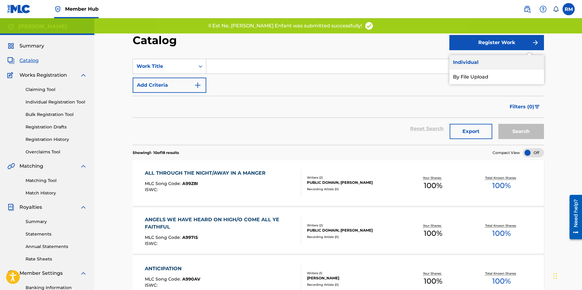
click at [488, 59] on link "Individual" at bounding box center [497, 62] width 95 height 15
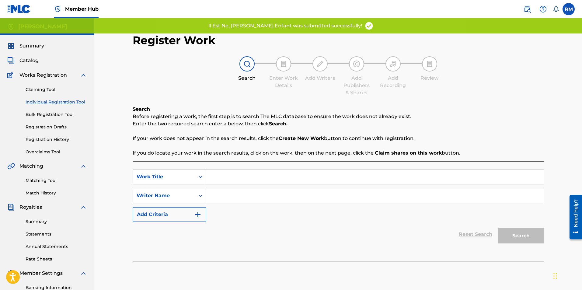
click at [219, 181] on input "Search Form" at bounding box center [375, 177] width 338 height 15
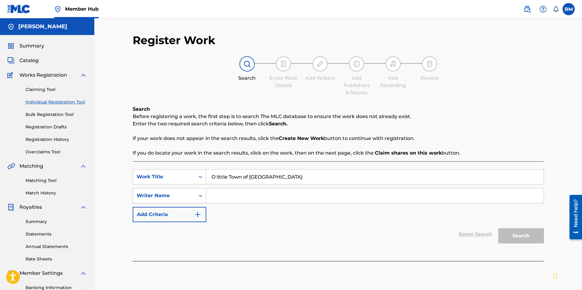
click at [218, 176] on input "O little Town of [GEOGRAPHIC_DATA]" at bounding box center [375, 177] width 338 height 15
type input "O Little Town of [GEOGRAPHIC_DATA]"
click at [236, 196] on input "Search Form" at bounding box center [375, 195] width 338 height 15
type input "[PERSON_NAME]"
click at [522, 240] on button "Search" at bounding box center [522, 235] width 46 height 15
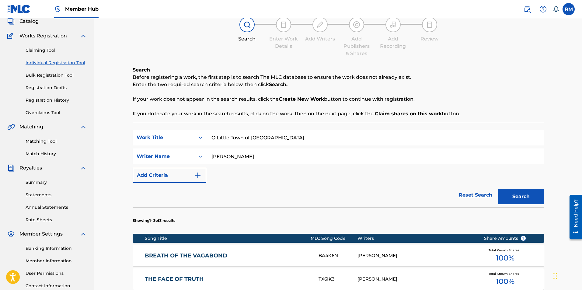
scroll to position [122, 0]
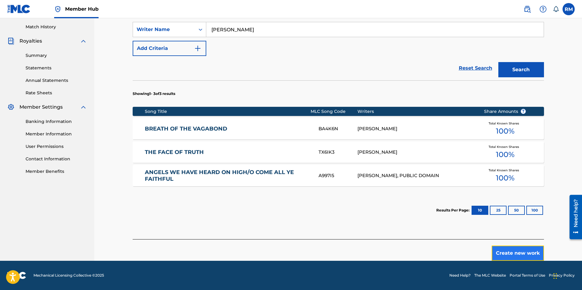
click at [527, 255] on button "Create new work" at bounding box center [518, 253] width 52 height 15
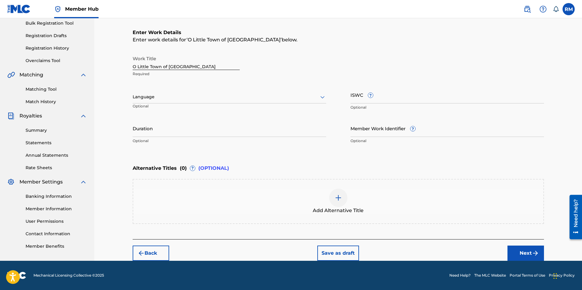
scroll to position [91, 0]
click at [153, 128] on input "Duration" at bounding box center [230, 128] width 194 height 17
type input "02:33"
click at [530, 252] on button "Next" at bounding box center [526, 253] width 37 height 15
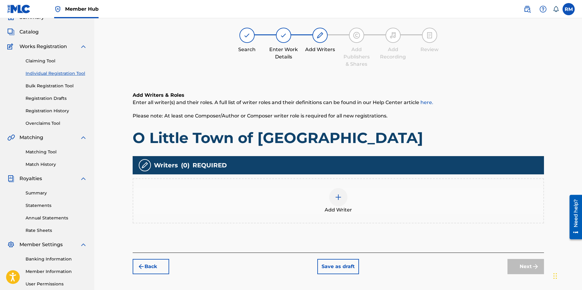
scroll to position [27, 0]
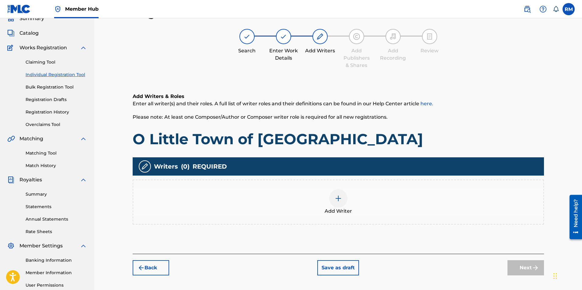
click at [338, 200] on img at bounding box center [338, 198] width 7 height 7
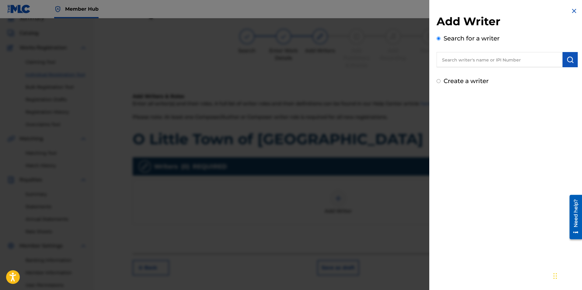
click at [494, 60] on input "text" at bounding box center [500, 59] width 126 height 15
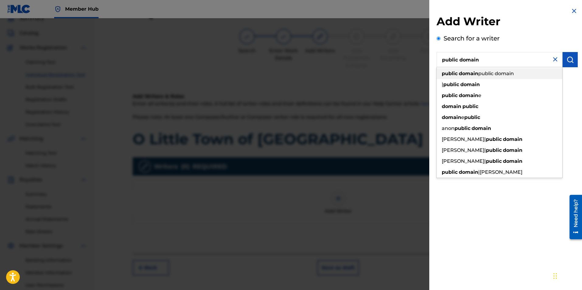
click at [456, 74] on strong "public" at bounding box center [450, 74] width 16 height 6
type input "public domain public domain"
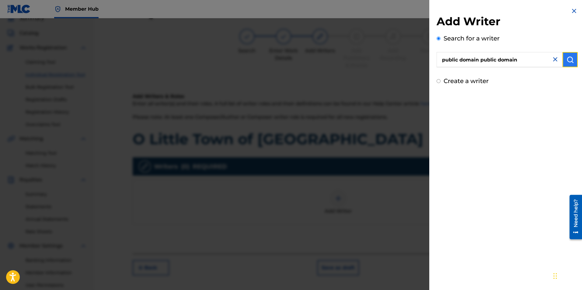
click at [566, 58] on button "submit" at bounding box center [570, 59] width 15 height 15
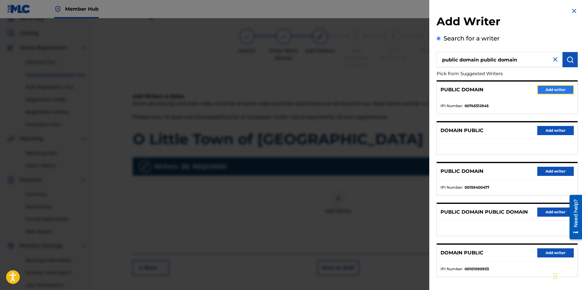
click at [551, 87] on button "Add writer" at bounding box center [555, 89] width 37 height 9
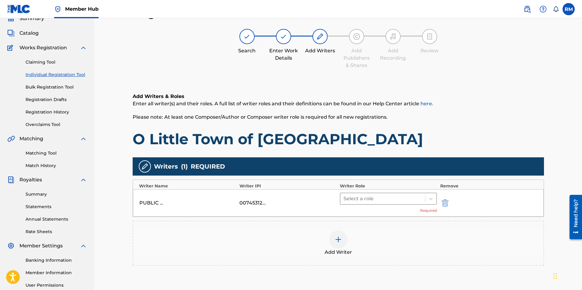
click at [365, 199] on div at bounding box center [383, 198] width 79 height 9
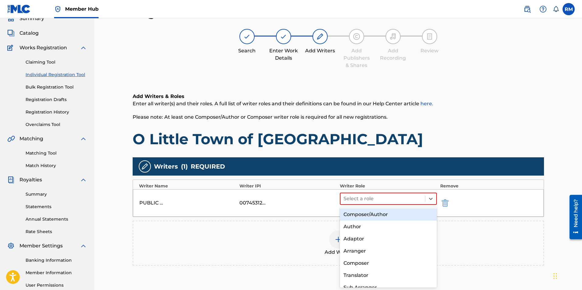
click at [362, 213] on div "Composer/Author" at bounding box center [388, 214] width 97 height 12
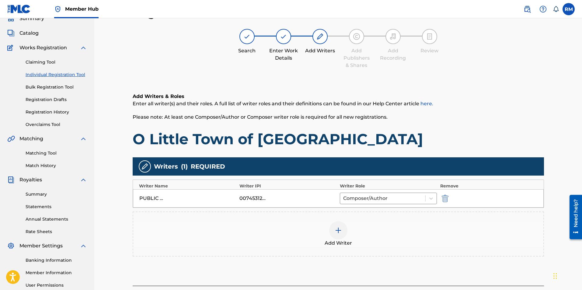
click at [337, 229] on img at bounding box center [338, 230] width 7 height 7
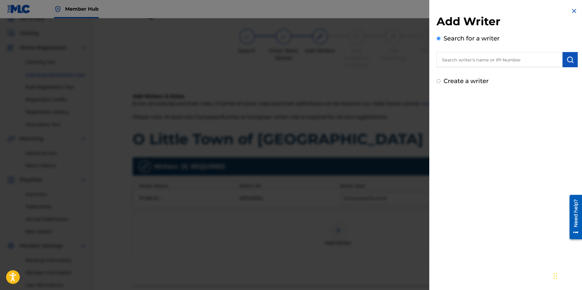
click at [487, 68] on div "Add Writer Search for a writer Create a writer" at bounding box center [507, 50] width 141 height 71
click at [488, 64] on input "text" at bounding box center [500, 59] width 126 height 15
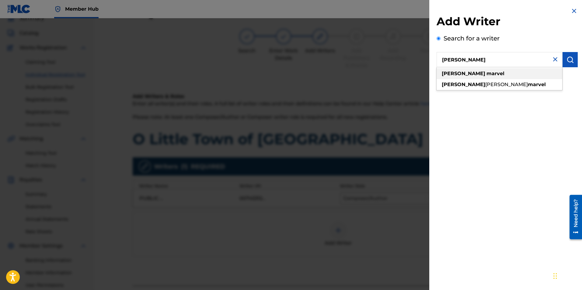
type input "[PERSON_NAME]"
click at [487, 72] on strong "marvel" at bounding box center [496, 74] width 18 height 6
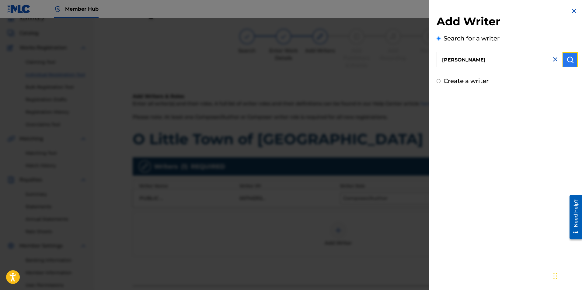
click at [567, 60] on img "submit" at bounding box center [570, 59] width 7 height 7
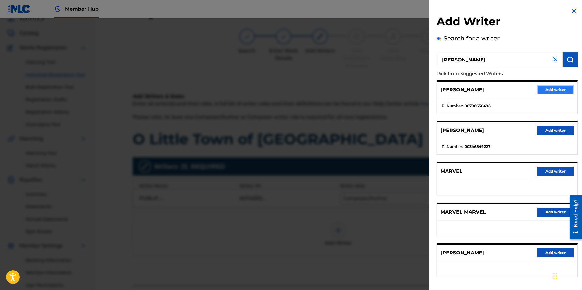
click at [546, 89] on button "Add writer" at bounding box center [555, 89] width 37 height 9
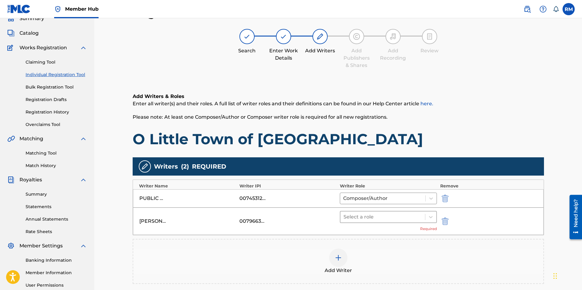
click at [370, 215] on div at bounding box center [383, 217] width 79 height 9
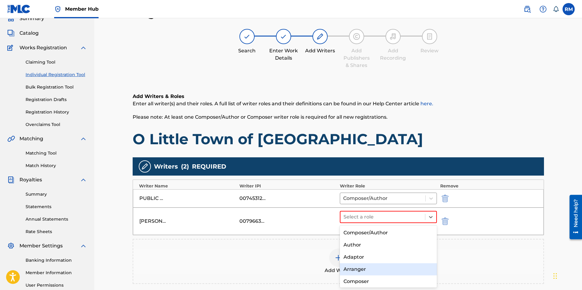
click at [359, 268] on div "Arranger" at bounding box center [388, 269] width 97 height 12
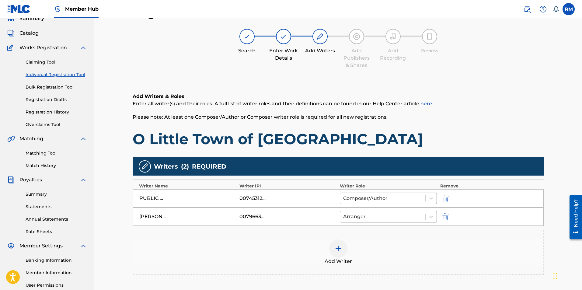
click at [436, 264] on div "Add Writer" at bounding box center [338, 253] width 410 height 26
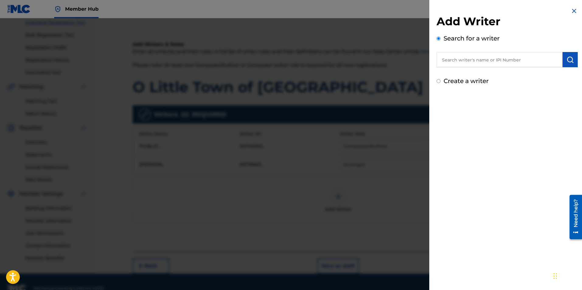
scroll to position [92, 0]
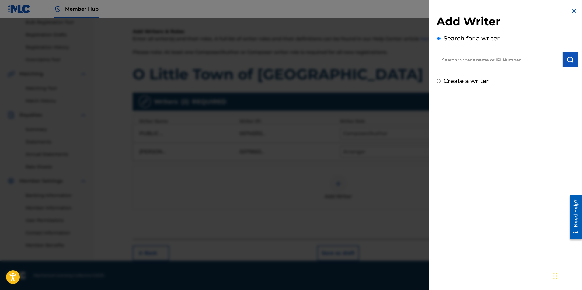
click at [386, 236] on div at bounding box center [291, 163] width 582 height 290
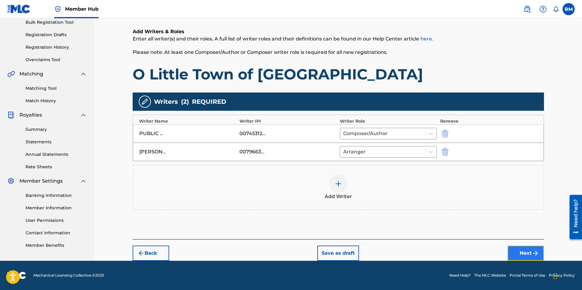
click at [528, 254] on button "Next" at bounding box center [526, 253] width 37 height 15
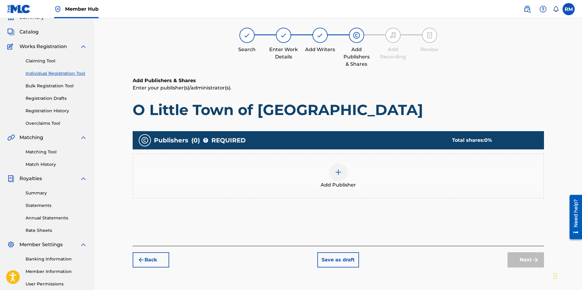
scroll to position [27, 0]
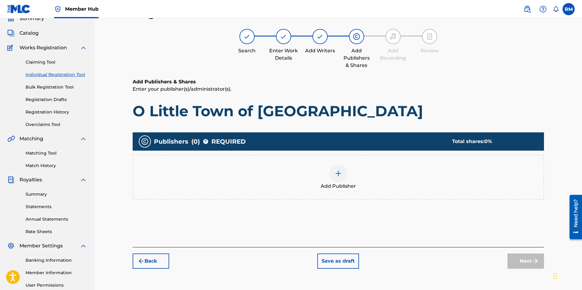
click at [339, 176] on img at bounding box center [338, 173] width 7 height 7
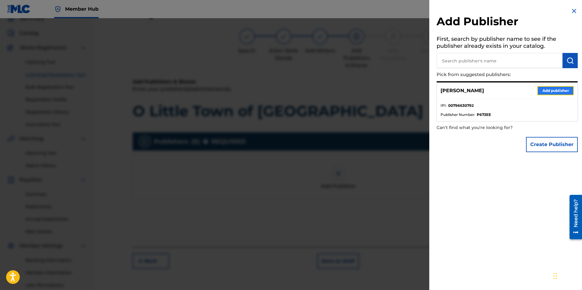
click at [562, 90] on button "Add publisher" at bounding box center [555, 90] width 37 height 9
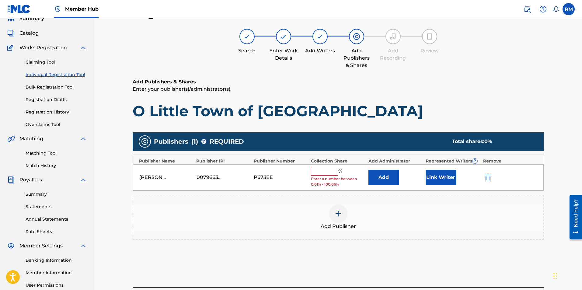
click at [332, 175] on input "text" at bounding box center [324, 172] width 27 height 8
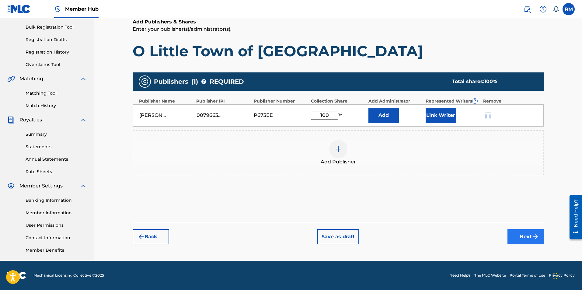
type input "100"
click at [520, 236] on button "Next" at bounding box center [526, 236] width 37 height 15
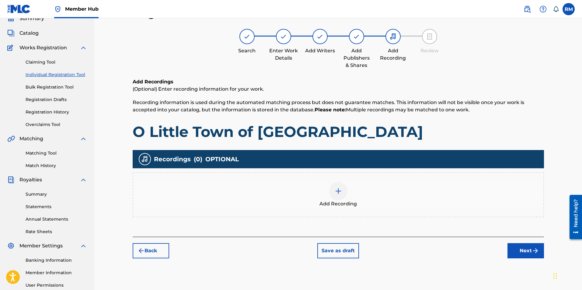
click at [342, 195] on div at bounding box center [338, 191] width 18 height 18
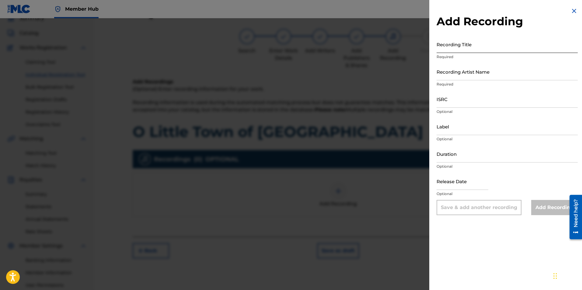
click at [474, 49] on input "Recording Title" at bounding box center [507, 44] width 141 height 17
type input "O Little Town of [GEOGRAPHIC_DATA]"
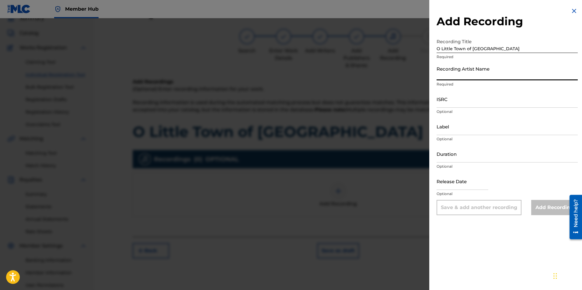
click at [459, 71] on input "Recording Artist Name" at bounding box center [507, 71] width 141 height 17
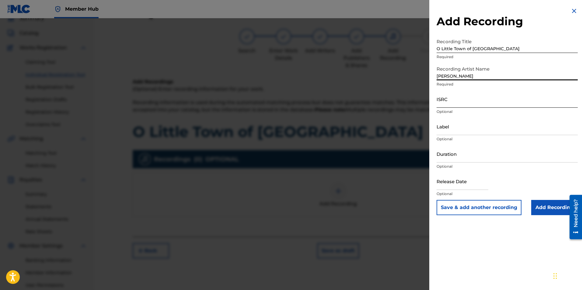
type input "[PERSON_NAME]"
click at [453, 97] on input "ISRC" at bounding box center [507, 98] width 141 height 17
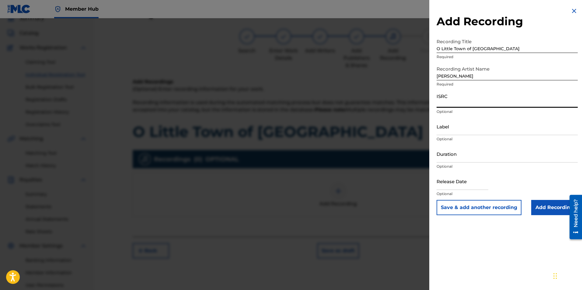
paste input "usl4r2352086"
type input "usl4r2352086"
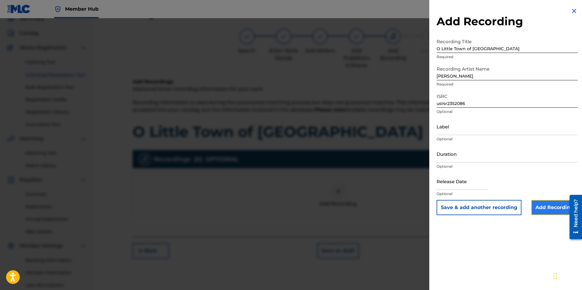
click at [553, 208] on input "Add Recording" at bounding box center [554, 207] width 47 height 15
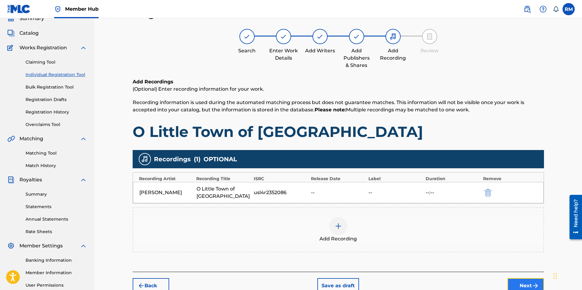
click at [529, 284] on button "Next" at bounding box center [526, 285] width 37 height 15
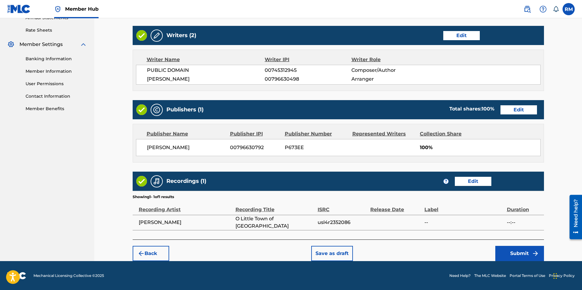
scroll to position [229, 0]
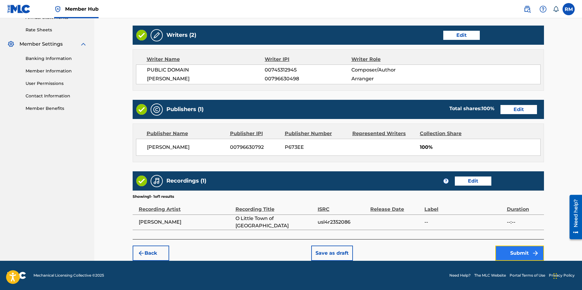
click at [518, 254] on button "Submit" at bounding box center [519, 253] width 49 height 15
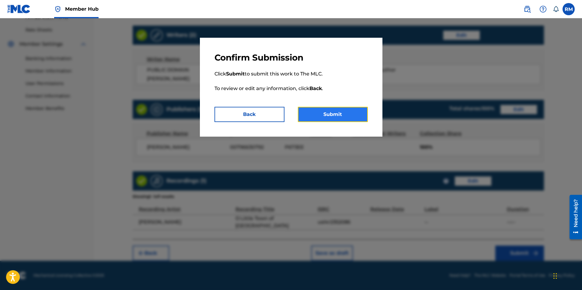
click at [338, 119] on button "Submit" at bounding box center [333, 114] width 70 height 15
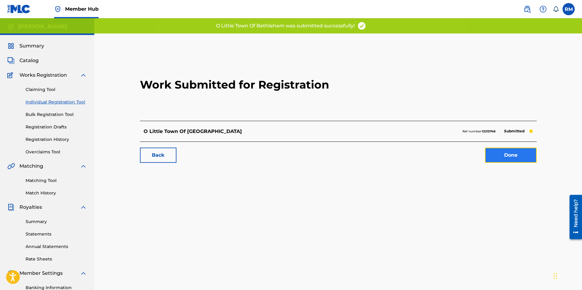
click at [509, 153] on link "Done" at bounding box center [511, 155] width 52 height 15
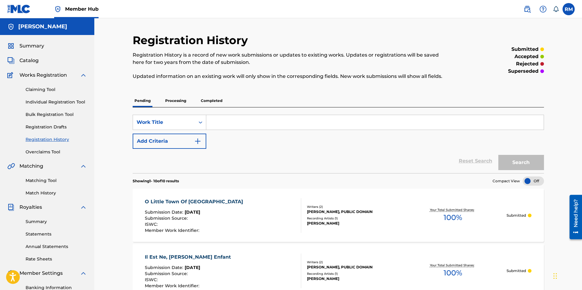
click at [237, 119] on input "Search Form" at bounding box center [375, 122] width 338 height 15
click at [30, 61] on span "Catalog" at bounding box center [28, 60] width 19 height 7
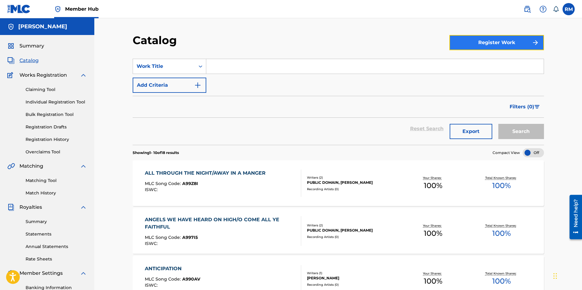
click at [513, 49] on button "Register Work" at bounding box center [497, 42] width 95 height 15
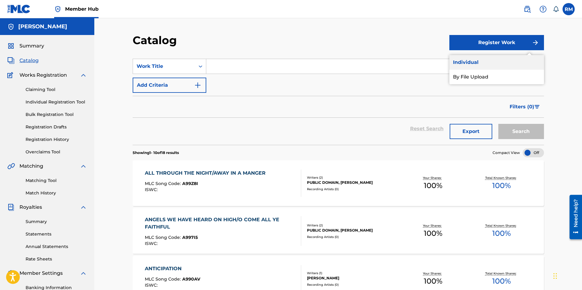
click at [486, 63] on link "Individual" at bounding box center [497, 62] width 95 height 15
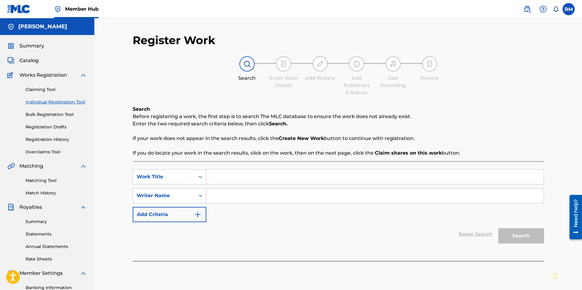
click at [225, 169] on div "SearchWithCriteria9d5061e5-b76f-4e27-863c-b2cc8f2c96d3 Work Title SearchWithCri…" at bounding box center [338, 211] width 411 height 100
click at [227, 176] on input "Search Form" at bounding box center [375, 177] width 338 height 15
type input "Once in a Royal [PERSON_NAME]'s City"
click at [236, 197] on input "Search Form" at bounding box center [375, 195] width 338 height 15
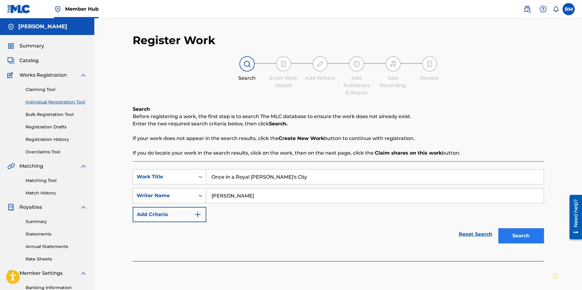
type input "[PERSON_NAME]"
click at [514, 231] on button "Search" at bounding box center [522, 235] width 46 height 15
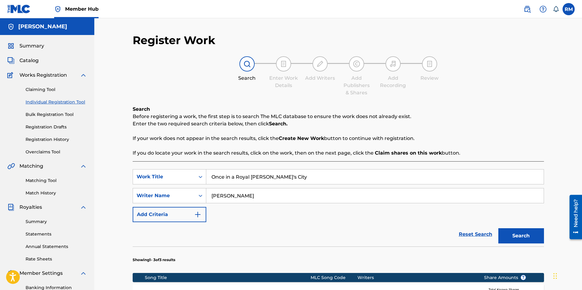
click at [234, 175] on input "Once in a Royal [PERSON_NAME]'s City" at bounding box center [375, 177] width 338 height 15
type input "Once in [GEOGRAPHIC_DATA][PERSON_NAME]"
click at [520, 240] on button "Search" at bounding box center [522, 235] width 46 height 15
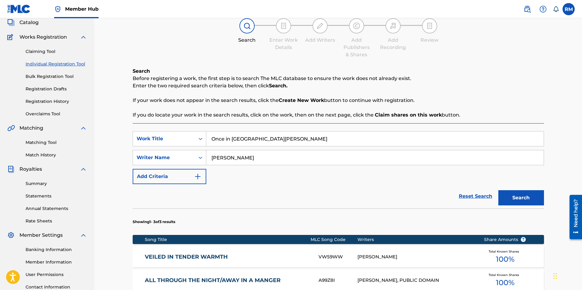
scroll to position [152, 0]
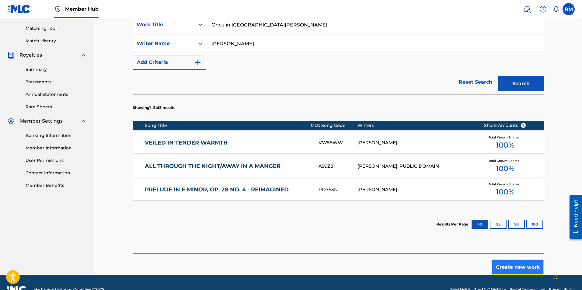
click at [525, 270] on button "Create new work" at bounding box center [518, 267] width 52 height 15
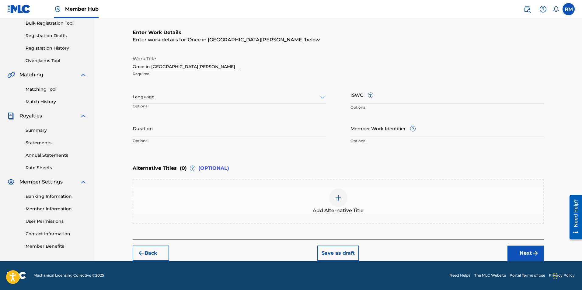
scroll to position [91, 0]
click at [179, 127] on input "Duration" at bounding box center [230, 128] width 194 height 17
type input "03:47"
click at [525, 254] on button "Next" at bounding box center [526, 253] width 37 height 15
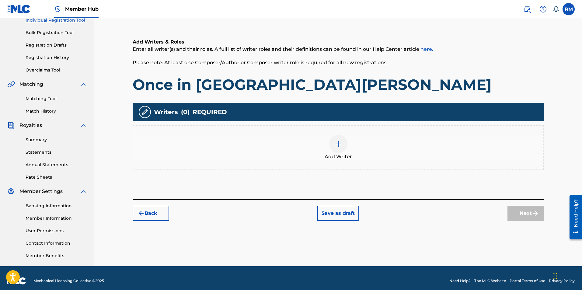
scroll to position [87, 0]
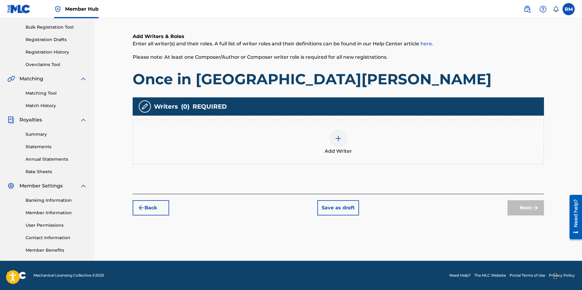
click at [341, 141] on img at bounding box center [338, 138] width 7 height 7
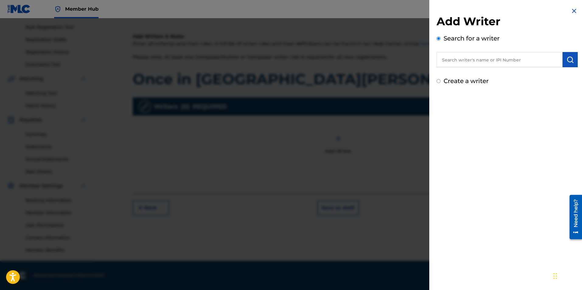
click at [479, 53] on input "text" at bounding box center [500, 59] width 126 height 15
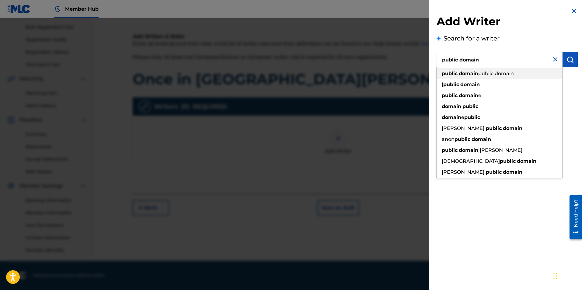
click at [478, 72] on strong "domain" at bounding box center [468, 74] width 19 height 6
type input "public domain public domain"
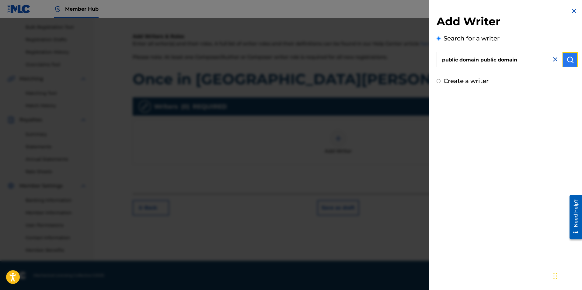
click at [569, 55] on button "submit" at bounding box center [570, 59] width 15 height 15
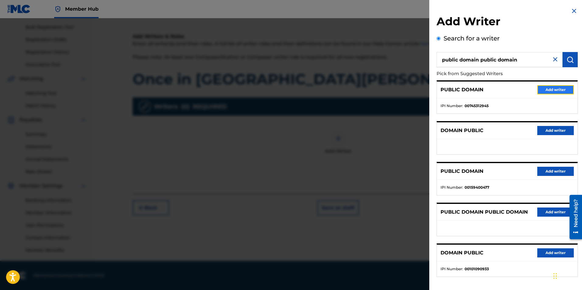
click at [546, 90] on button "Add writer" at bounding box center [555, 89] width 37 height 9
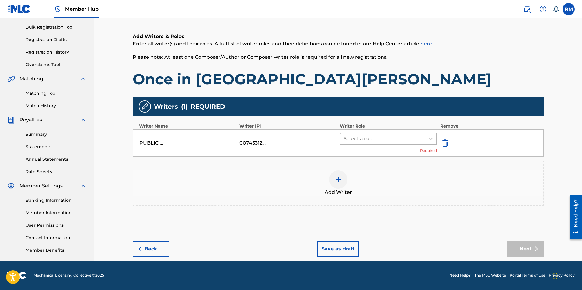
click at [403, 139] on div at bounding box center [383, 139] width 79 height 9
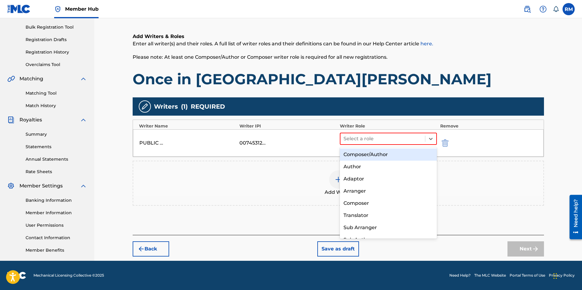
click at [371, 155] on div "Composer/Author" at bounding box center [388, 155] width 97 height 12
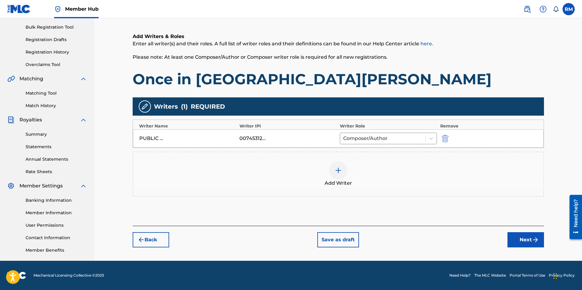
click at [337, 170] on img at bounding box center [338, 170] width 7 height 7
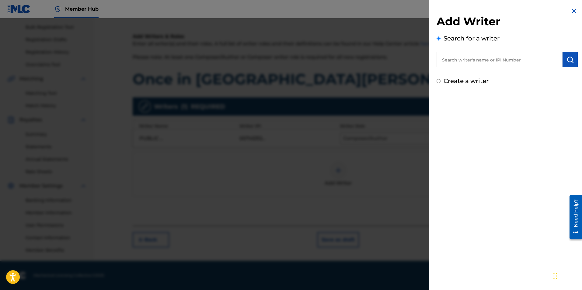
click at [480, 55] on input "text" at bounding box center [500, 59] width 126 height 15
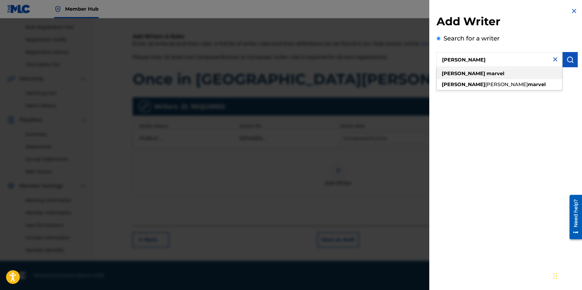
type input "[PERSON_NAME]"
click at [487, 75] on strong "marvel" at bounding box center [496, 74] width 18 height 6
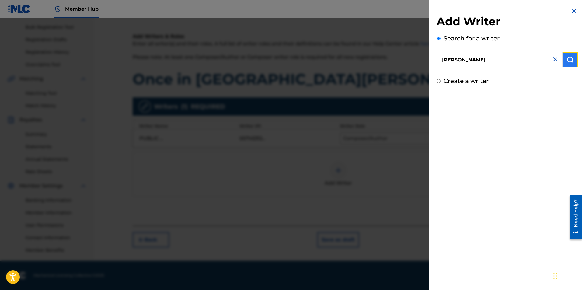
click at [567, 61] on img "submit" at bounding box center [570, 59] width 7 height 7
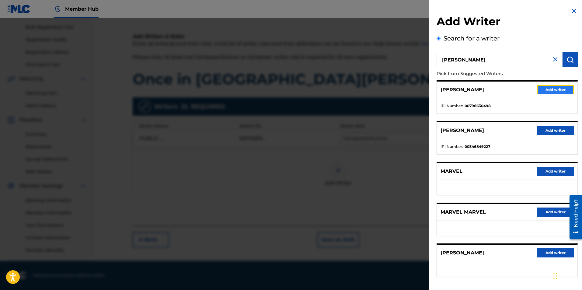
click at [545, 91] on button "Add writer" at bounding box center [555, 89] width 37 height 9
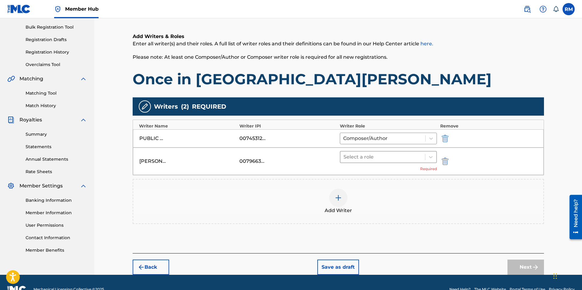
click at [367, 152] on div "Select a role" at bounding box center [383, 157] width 85 height 11
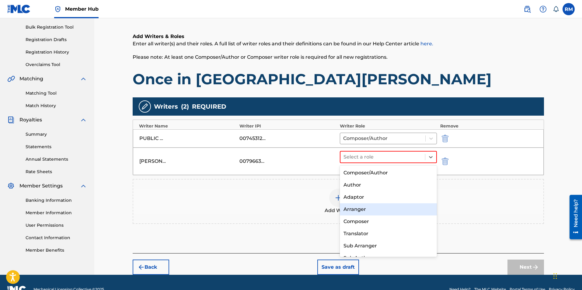
click at [360, 209] on div "Arranger" at bounding box center [388, 209] width 97 height 12
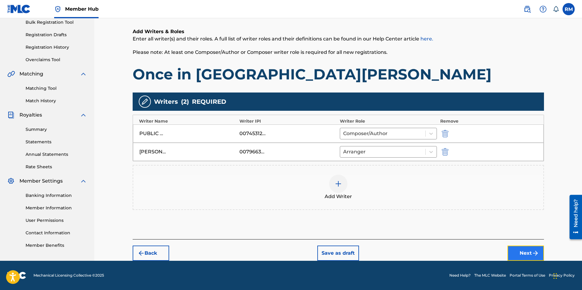
click at [519, 251] on button "Next" at bounding box center [526, 253] width 37 height 15
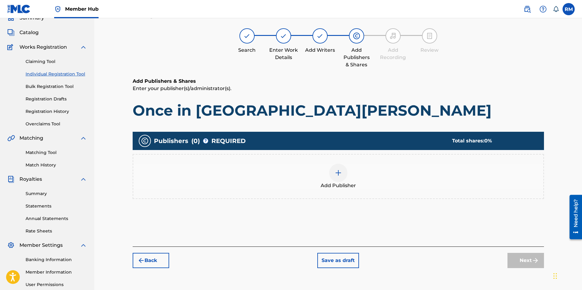
scroll to position [27, 0]
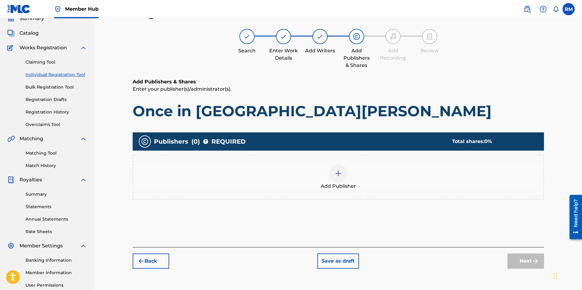
click at [338, 171] on img at bounding box center [338, 173] width 7 height 7
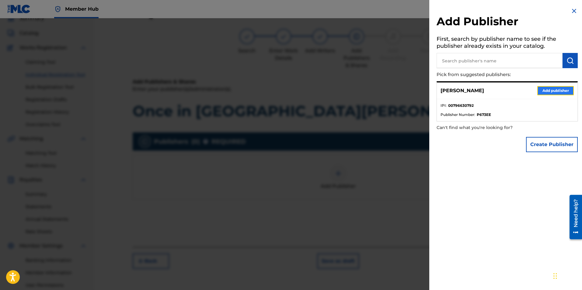
click at [540, 88] on button "Add publisher" at bounding box center [555, 90] width 37 height 9
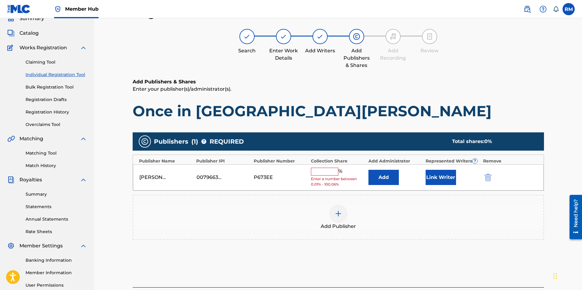
click at [317, 171] on input "text" at bounding box center [324, 172] width 27 height 8
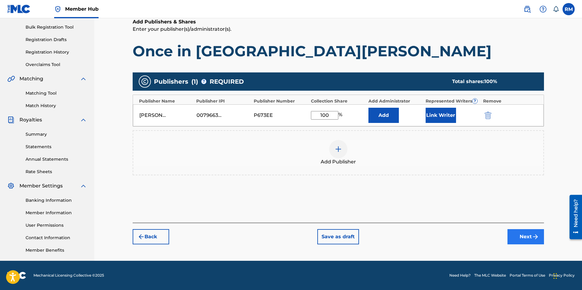
type input "100"
click at [518, 234] on button "Next" at bounding box center [526, 236] width 37 height 15
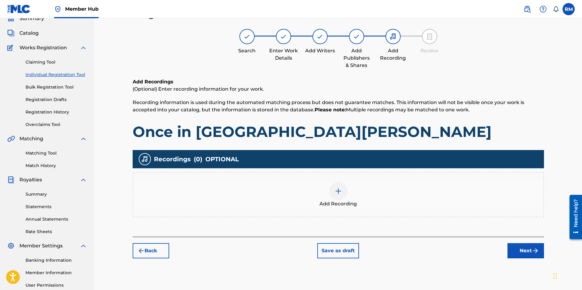
click at [335, 193] on img at bounding box center [338, 190] width 7 height 7
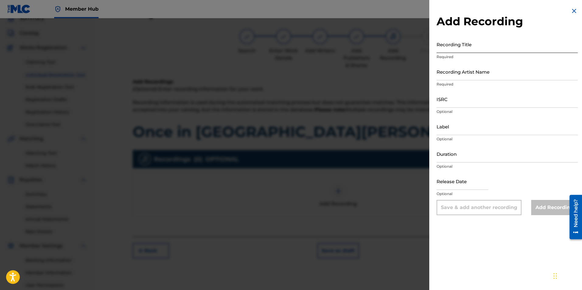
click at [462, 46] on input "Recording Title" at bounding box center [507, 44] width 141 height 17
type input "Once in [GEOGRAPHIC_DATA][PERSON_NAME]"
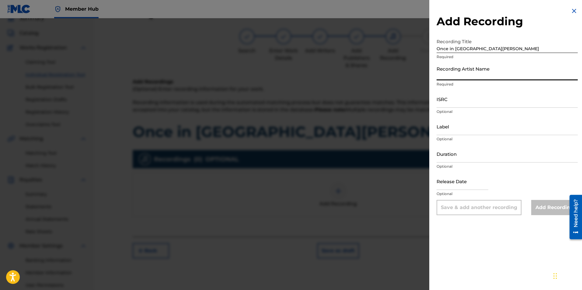
click at [448, 74] on input "Recording Artist Name" at bounding box center [507, 71] width 141 height 17
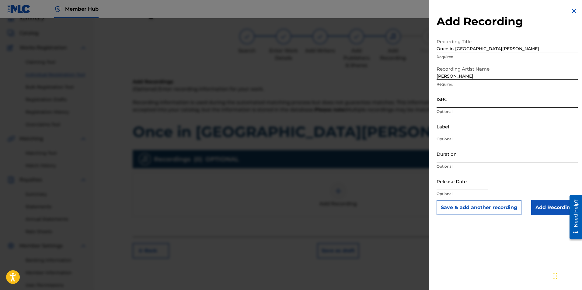
type input "[PERSON_NAME]"
click at [450, 101] on input "ISRC" at bounding box center [507, 98] width 141 height 17
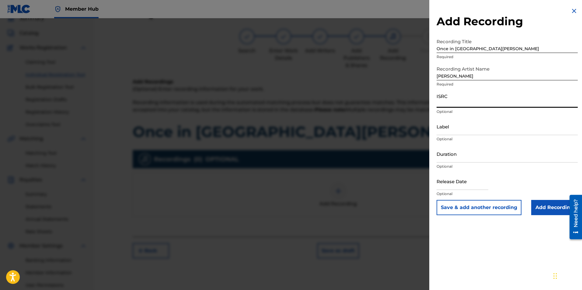
paste input "usl4r2352087"
type input "usl4r2352087"
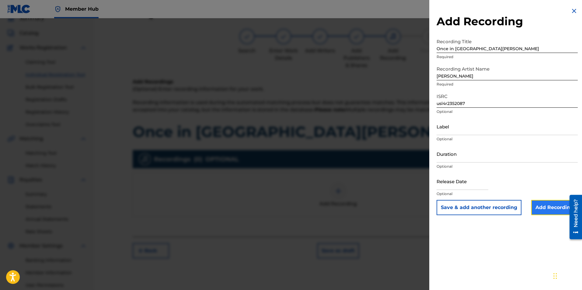
click at [550, 208] on input "Add Recording" at bounding box center [554, 207] width 47 height 15
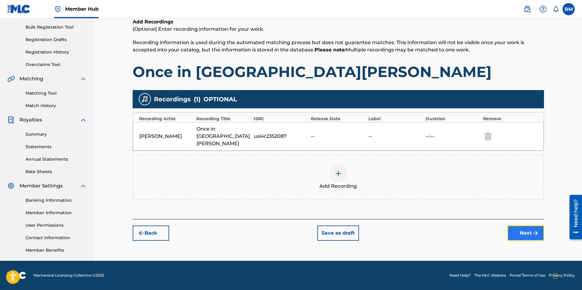
click at [533, 229] on img "submit" at bounding box center [535, 232] width 7 height 7
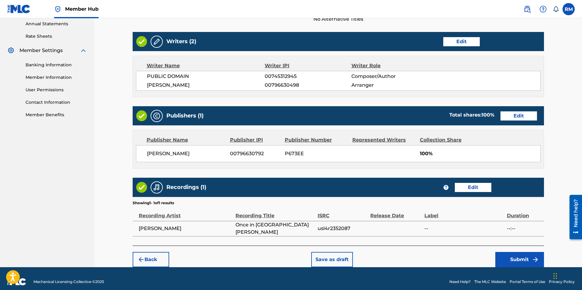
scroll to position [229, 0]
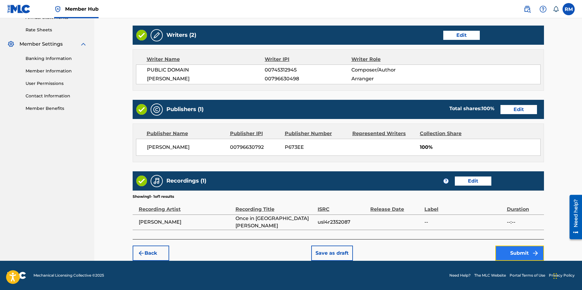
click at [513, 250] on button "Submit" at bounding box center [519, 253] width 49 height 15
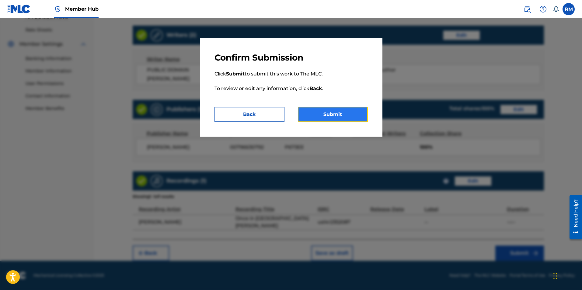
click at [336, 115] on button "Submit" at bounding box center [333, 114] width 70 height 15
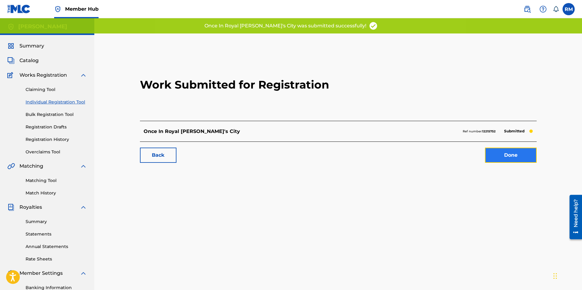
click at [513, 155] on link "Done" at bounding box center [511, 155] width 52 height 15
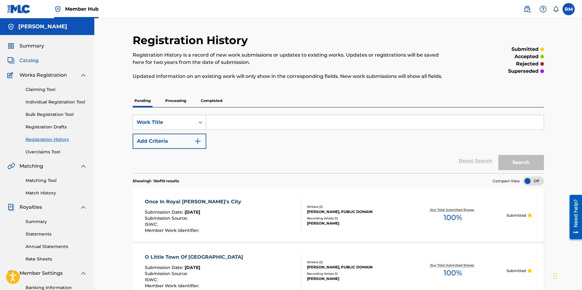
click at [35, 60] on span "Catalog" at bounding box center [28, 60] width 19 height 7
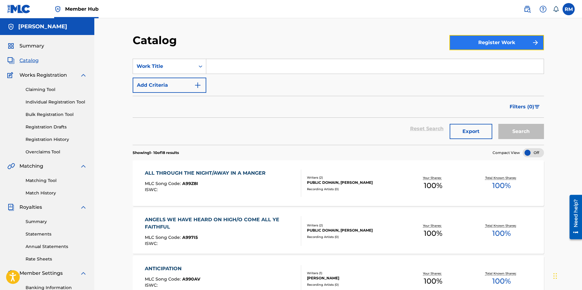
click at [517, 41] on button "Register Work" at bounding box center [497, 42] width 95 height 15
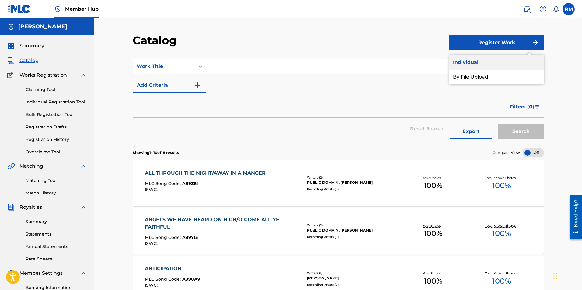
click at [486, 60] on link "Individual" at bounding box center [497, 62] width 95 height 15
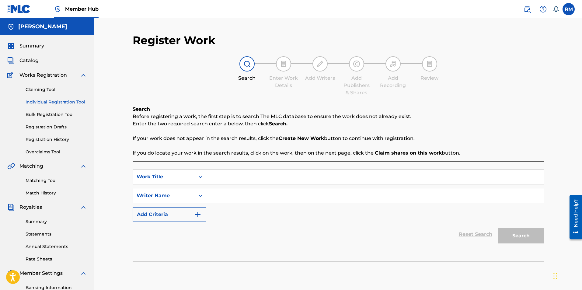
click at [236, 178] on input "Search Form" at bounding box center [375, 177] width 338 height 15
click at [242, 178] on input "Ave [PERSON_NAME]" at bounding box center [375, 177] width 338 height 15
type input "Ave [PERSON_NAME]"
click at [343, 163] on div "SearchWithCriteria9d5061e5-b76f-4e27-863c-b2cc8f2c96d3 Work Title [GEOGRAPHIC_D…" at bounding box center [338, 211] width 411 height 100
click at [293, 201] on input "Search Form" at bounding box center [375, 195] width 338 height 15
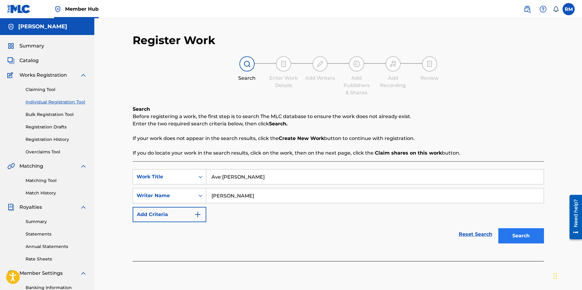
type input "[PERSON_NAME]"
click at [527, 235] on button "Search" at bounding box center [522, 235] width 46 height 15
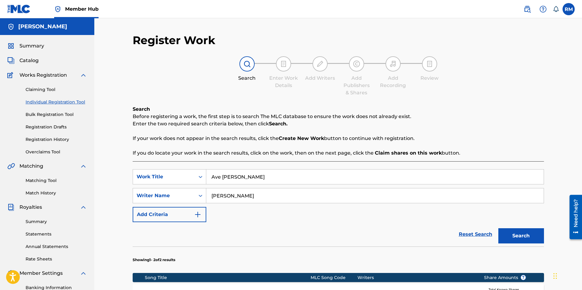
scroll to position [143, 0]
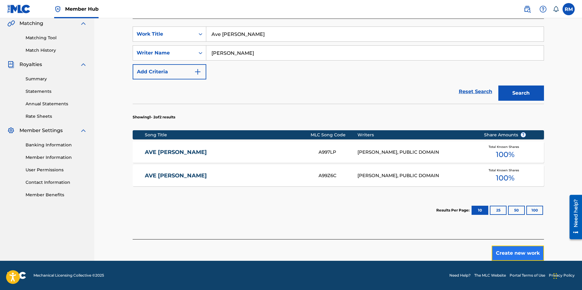
click at [532, 253] on button "Create new work" at bounding box center [518, 253] width 52 height 15
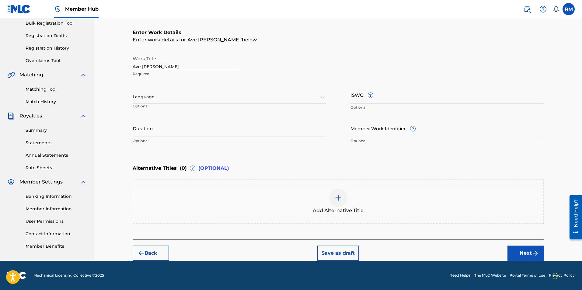
click at [179, 128] on input "Duration" at bounding box center [230, 128] width 194 height 17
type input "02:56"
click at [523, 252] on button "Next" at bounding box center [526, 253] width 37 height 15
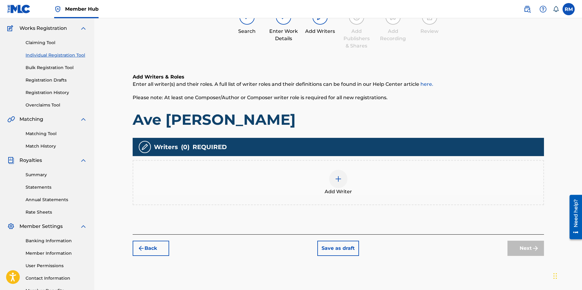
scroll to position [58, 0]
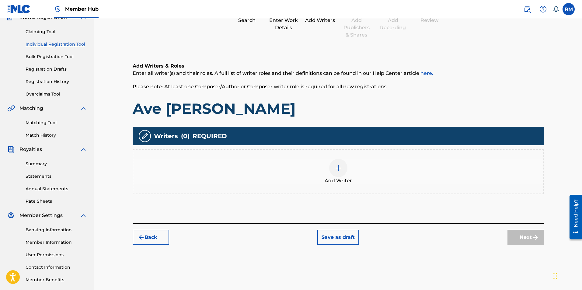
click at [340, 167] on img at bounding box center [338, 167] width 7 height 7
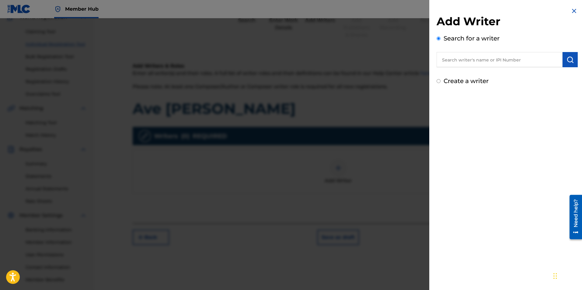
click at [486, 61] on input "text" at bounding box center [500, 59] width 126 height 15
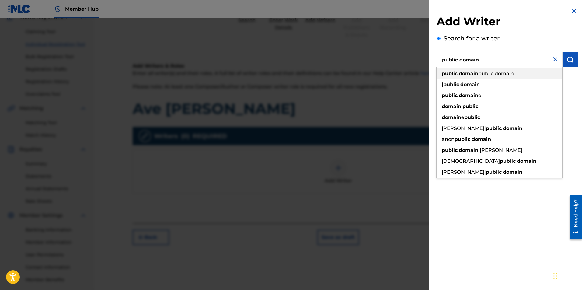
click at [482, 73] on span "public domain" at bounding box center [496, 74] width 36 height 6
type input "public domain public domain"
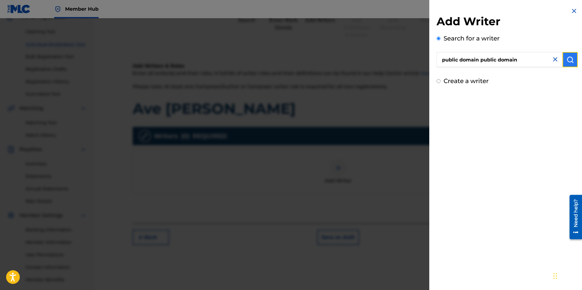
click at [565, 63] on button "submit" at bounding box center [570, 59] width 15 height 15
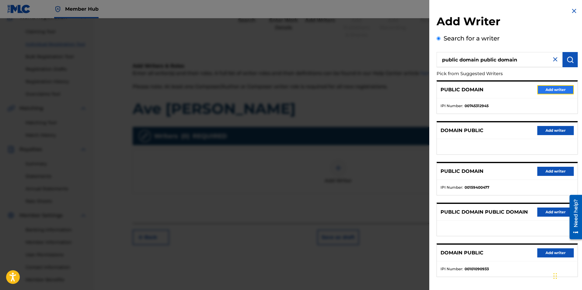
click at [544, 93] on button "Add writer" at bounding box center [555, 89] width 37 height 9
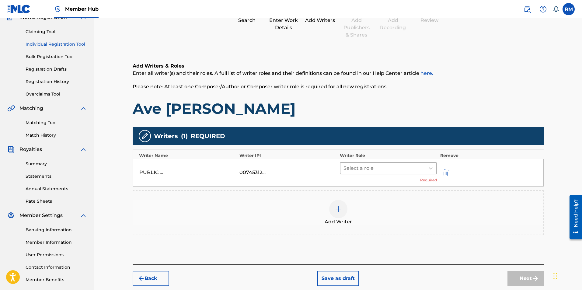
click at [383, 168] on div at bounding box center [383, 168] width 79 height 9
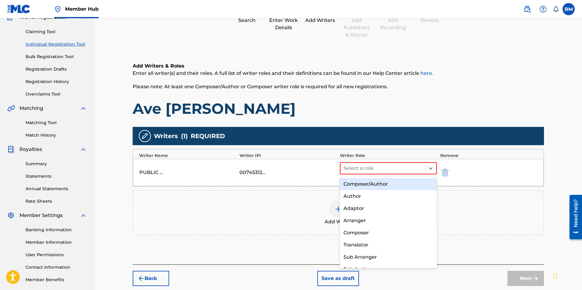
click at [371, 183] on div "Composer/Author" at bounding box center [388, 184] width 97 height 12
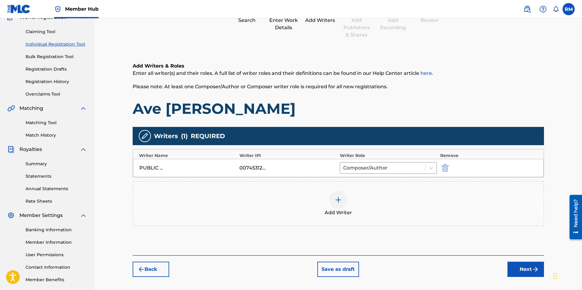
click at [345, 200] on div at bounding box center [338, 200] width 18 height 18
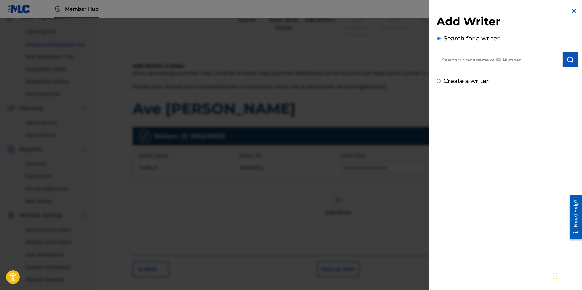
click at [495, 63] on input "text" at bounding box center [500, 59] width 126 height 15
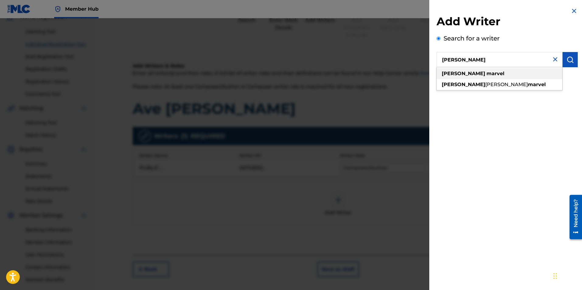
type input "[PERSON_NAME]"
click at [487, 73] on strong "marvel" at bounding box center [496, 74] width 18 height 6
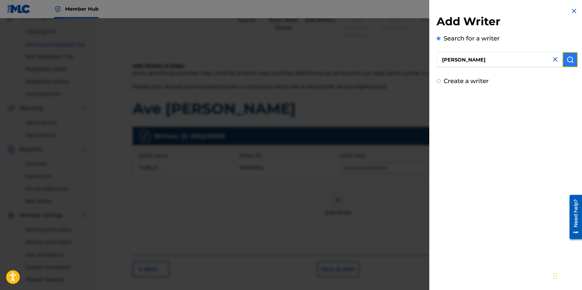
click at [567, 58] on img "submit" at bounding box center [570, 59] width 7 height 7
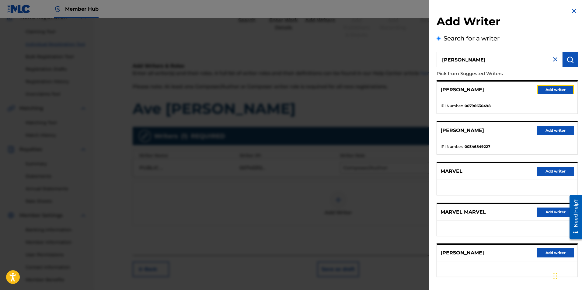
click at [539, 87] on button "Add writer" at bounding box center [555, 89] width 37 height 9
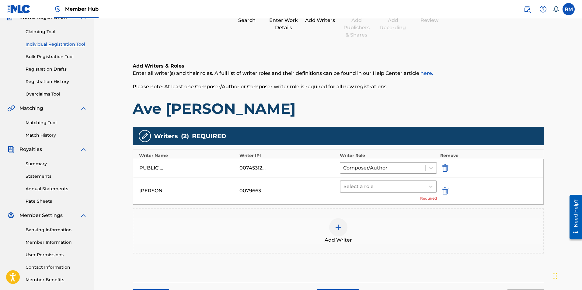
click at [386, 184] on div at bounding box center [383, 186] width 79 height 9
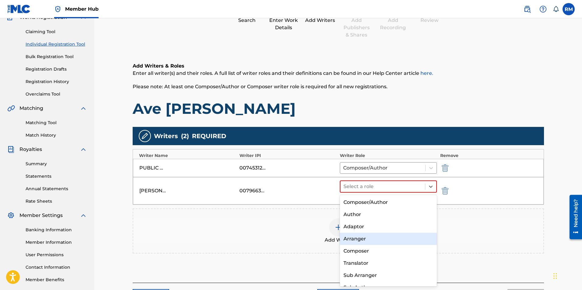
click at [361, 242] on div "Arranger" at bounding box center [388, 239] width 97 height 12
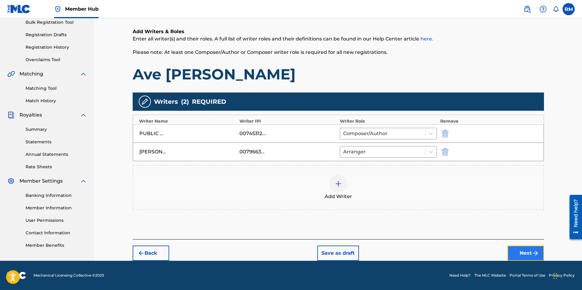
click at [530, 257] on button "Next" at bounding box center [526, 253] width 37 height 15
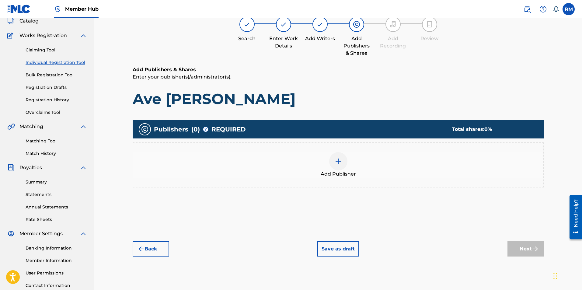
scroll to position [27, 0]
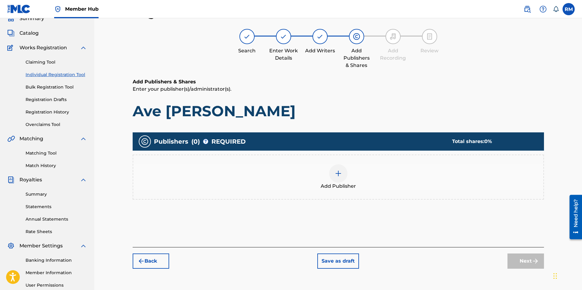
click at [333, 172] on div at bounding box center [338, 173] width 18 height 18
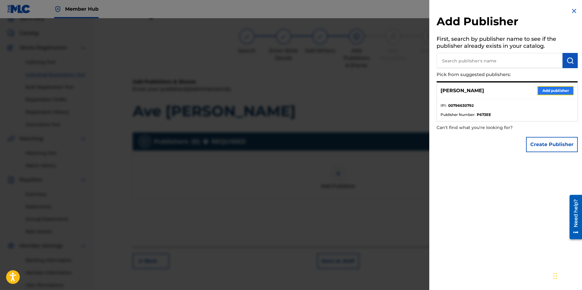
click at [541, 93] on button "Add publisher" at bounding box center [555, 90] width 37 height 9
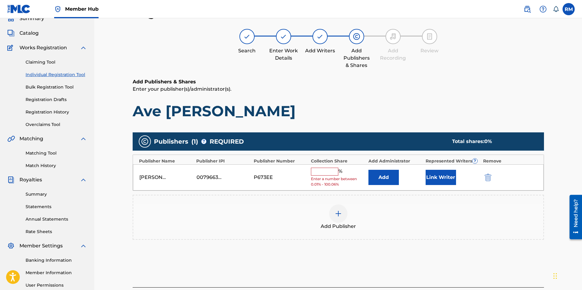
click at [329, 173] on input "text" at bounding box center [324, 172] width 27 height 8
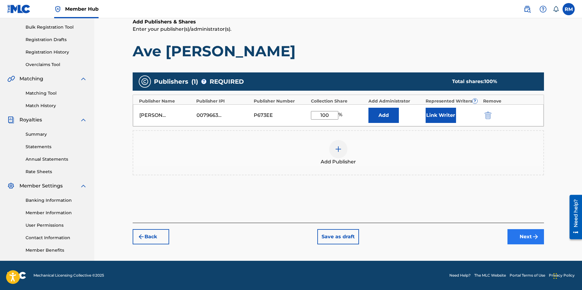
type input "100"
click at [529, 235] on button "Next" at bounding box center [526, 236] width 37 height 15
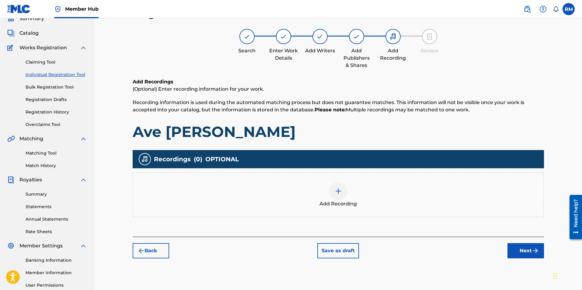
click at [338, 196] on div at bounding box center [338, 191] width 18 height 18
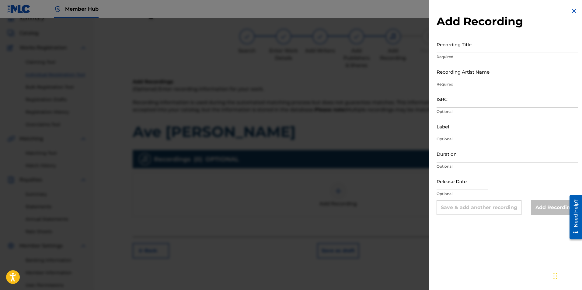
click at [465, 51] on input "Recording Title" at bounding box center [507, 44] width 141 height 17
type input "Ave [PERSON_NAME]"
click at [450, 76] on input "Recording Artist Name" at bounding box center [507, 71] width 141 height 17
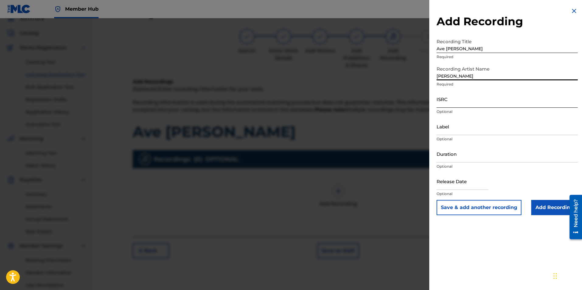
type input "[PERSON_NAME]"
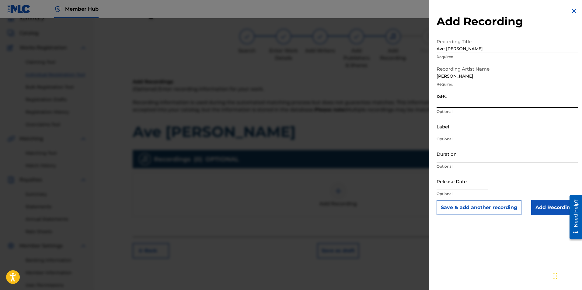
click at [455, 98] on input "ISRC" at bounding box center [507, 98] width 141 height 17
paste input "usl4r2352088"
type input "usl4r2352088"
click at [538, 206] on input "Add Recording" at bounding box center [554, 207] width 47 height 15
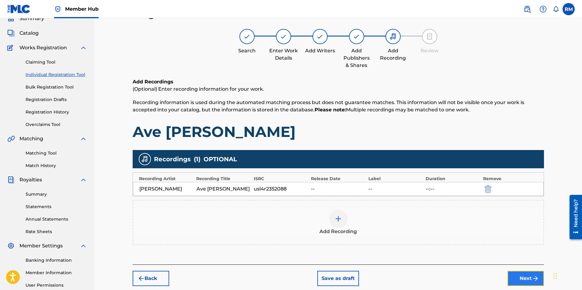
click at [512, 274] on button "Next" at bounding box center [526, 278] width 37 height 15
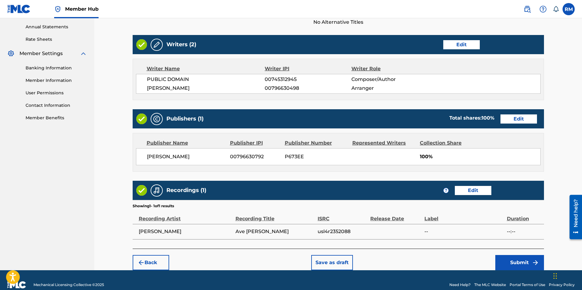
scroll to position [229, 0]
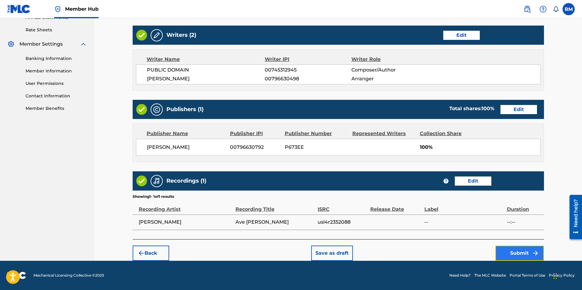
click at [520, 256] on button "Submit" at bounding box center [519, 253] width 49 height 15
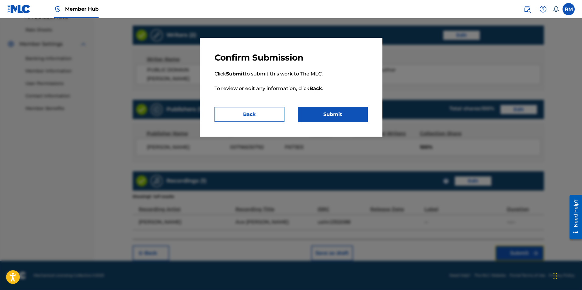
scroll to position [47, 0]
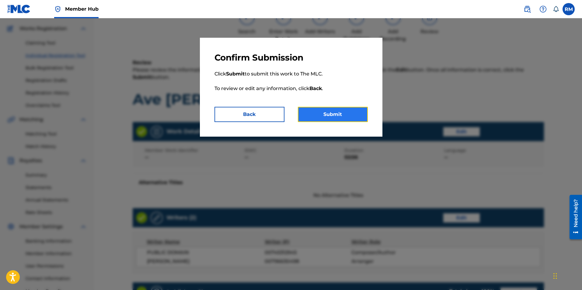
click at [313, 111] on button "Submit" at bounding box center [333, 114] width 70 height 15
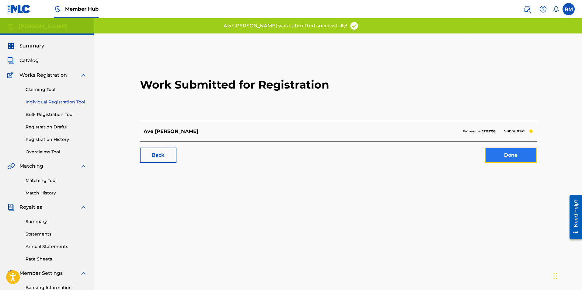
click at [507, 156] on link "Done" at bounding box center [511, 155] width 52 height 15
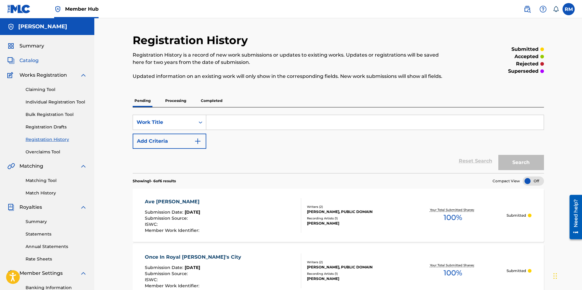
click at [32, 60] on span "Catalog" at bounding box center [28, 60] width 19 height 7
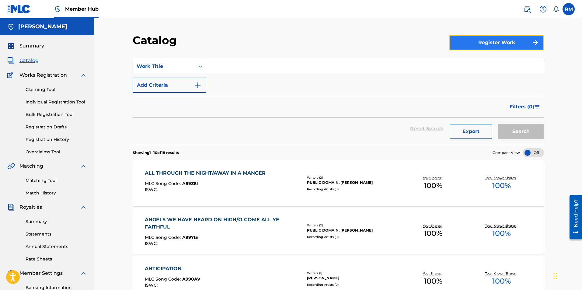
click at [464, 40] on button "Register Work" at bounding box center [497, 42] width 95 height 15
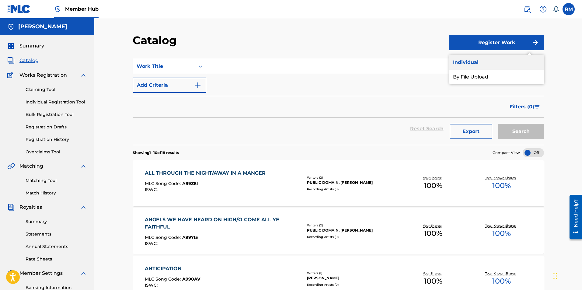
click at [469, 64] on link "Individual" at bounding box center [497, 62] width 95 height 15
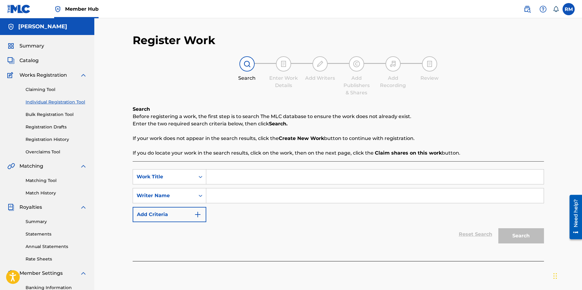
click at [229, 182] on input "Search Form" at bounding box center [375, 177] width 338 height 15
type input "Three Good Kings"
type input "[PERSON_NAME]"
click at [514, 240] on button "Search" at bounding box center [522, 235] width 46 height 15
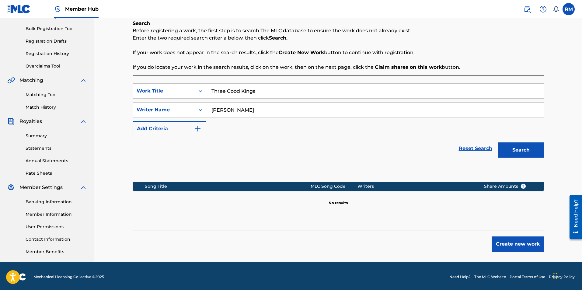
scroll to position [87, 0]
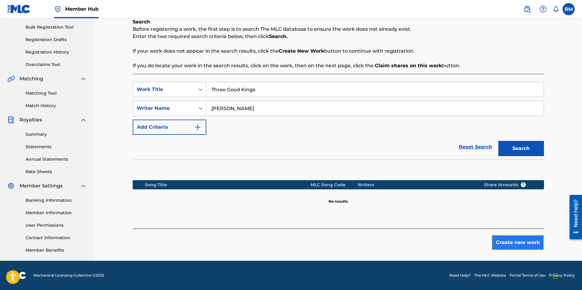
click at [520, 240] on button "Create new work" at bounding box center [518, 242] width 52 height 15
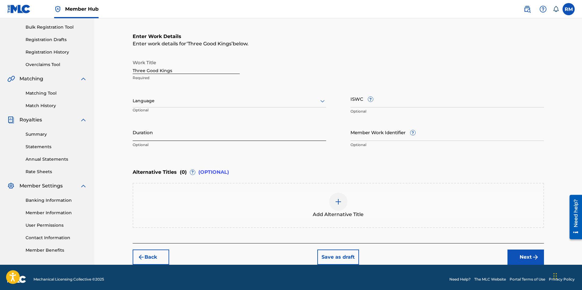
click at [173, 135] on input "Duration" at bounding box center [230, 132] width 194 height 17
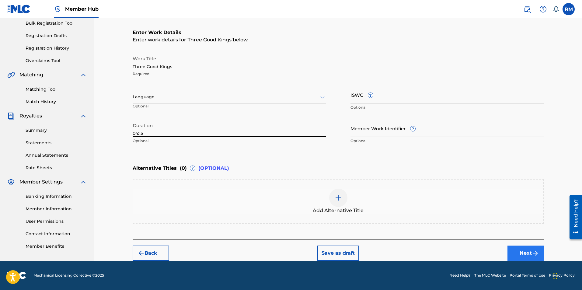
type input "04:15"
click at [532, 250] on img "submit" at bounding box center [535, 253] width 7 height 7
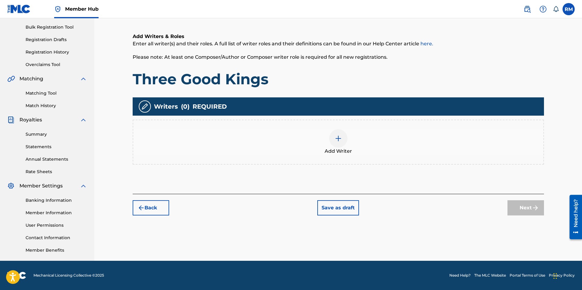
scroll to position [27, 0]
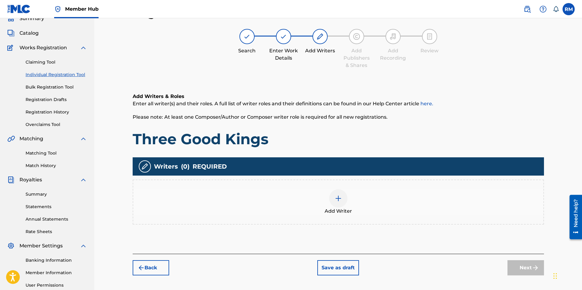
click at [338, 201] on img at bounding box center [338, 198] width 7 height 7
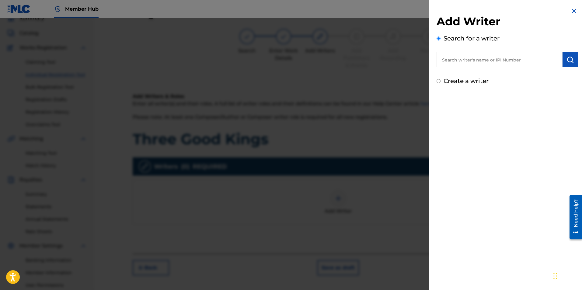
click at [460, 65] on input "text" at bounding box center [500, 59] width 126 height 15
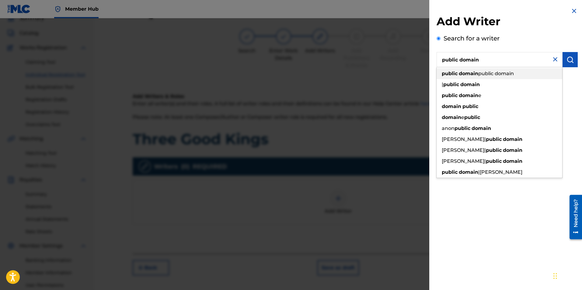
click at [465, 74] on strong "domain" at bounding box center [468, 74] width 19 height 6
type input "public domain public domain"
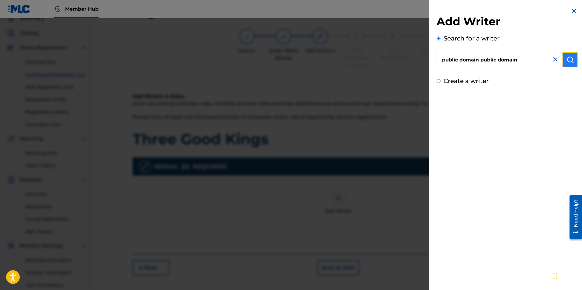
click at [567, 60] on img "submit" at bounding box center [570, 59] width 7 height 7
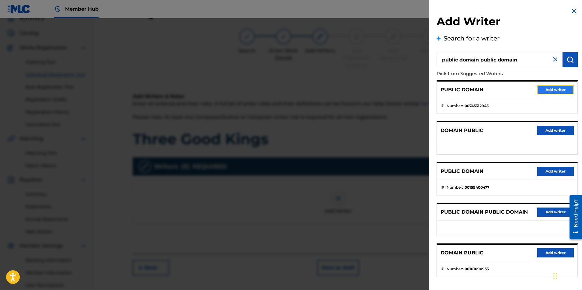
click at [541, 88] on button "Add writer" at bounding box center [555, 89] width 37 height 9
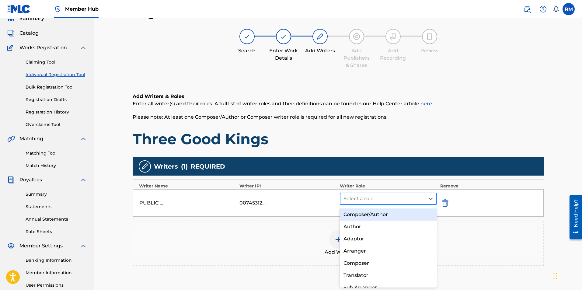
click at [387, 199] on div at bounding box center [383, 198] width 79 height 9
click at [365, 216] on div "Composer/Author" at bounding box center [388, 214] width 97 height 12
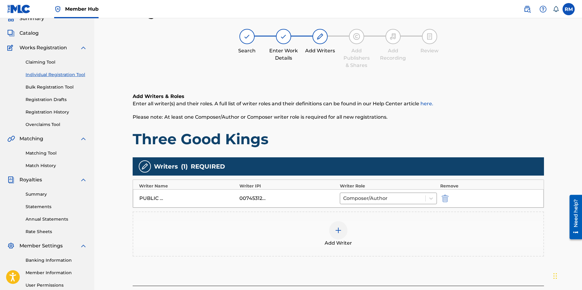
click at [338, 233] on img at bounding box center [338, 230] width 7 height 7
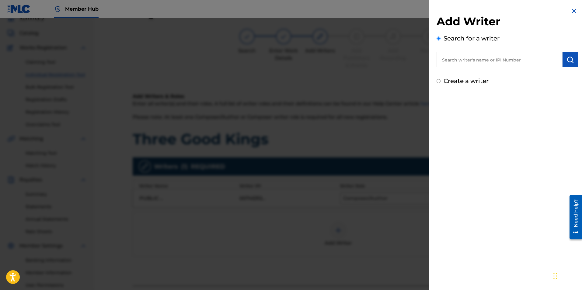
click at [485, 57] on input "text" at bounding box center [500, 59] width 126 height 15
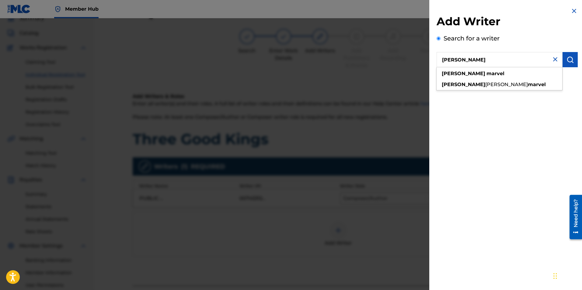
click at [469, 67] on div "[PERSON_NAME] [PERSON_NAME] [PERSON_NAME]" at bounding box center [500, 59] width 126 height 15
click at [469, 71] on div "[PERSON_NAME]" at bounding box center [500, 73] width 126 height 11
type input "[PERSON_NAME]"
click at [571, 58] on img "submit" at bounding box center [570, 59] width 7 height 7
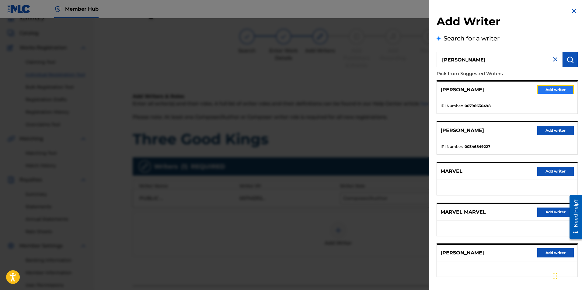
click at [548, 88] on button "Add writer" at bounding box center [555, 89] width 37 height 9
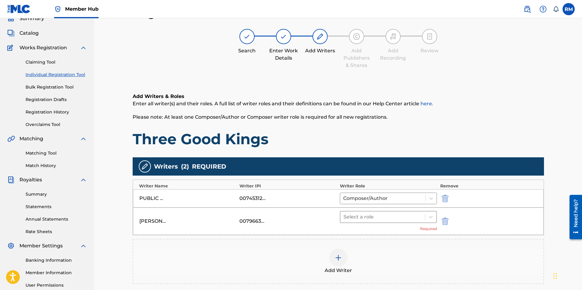
click at [379, 215] on div at bounding box center [383, 217] width 79 height 9
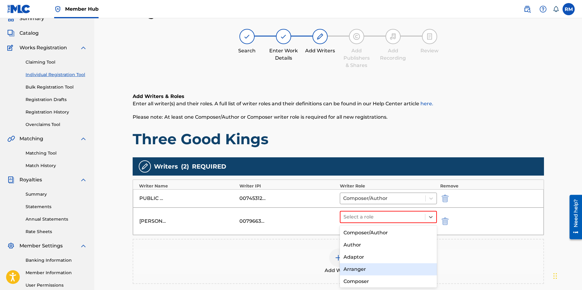
click at [356, 273] on div "Arranger" at bounding box center [388, 269] width 97 height 12
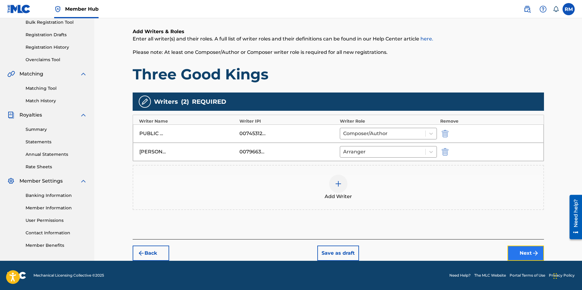
click at [514, 254] on button "Next" at bounding box center [526, 253] width 37 height 15
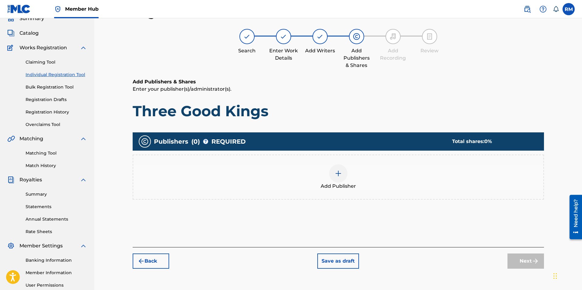
click at [340, 172] on img at bounding box center [338, 173] width 7 height 7
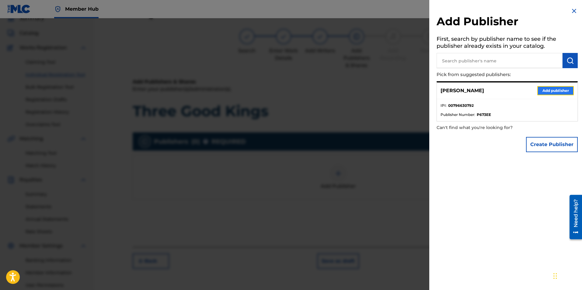
click at [558, 90] on button "Add publisher" at bounding box center [555, 90] width 37 height 9
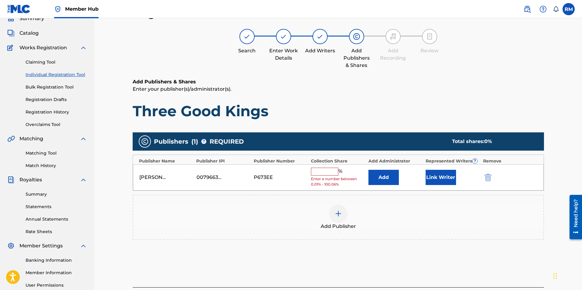
click at [336, 170] on input "text" at bounding box center [324, 172] width 27 height 8
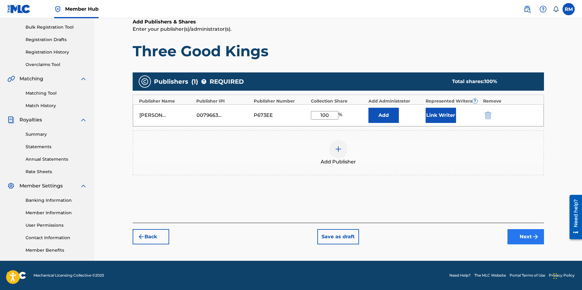
type input "100"
click at [514, 234] on button "Next" at bounding box center [526, 236] width 37 height 15
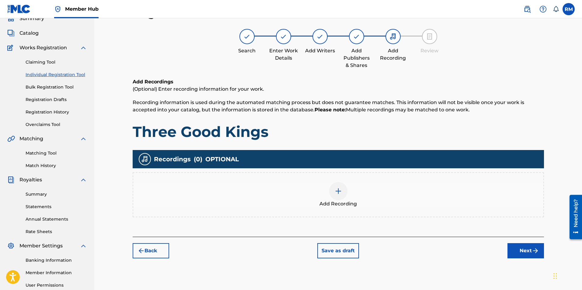
click at [329, 193] on div at bounding box center [338, 191] width 18 height 18
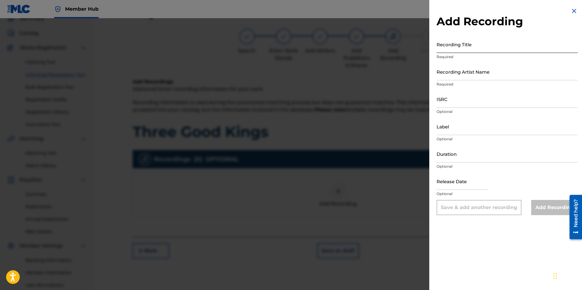
click at [458, 45] on input "Recording Title" at bounding box center [507, 44] width 141 height 17
type input "Three Good Kings"
click at [466, 77] on input "Recording Artist Name" at bounding box center [507, 71] width 141 height 17
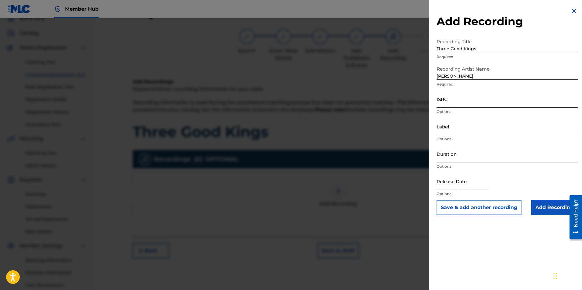
type input "[PERSON_NAME]"
click at [457, 98] on input "ISRC" at bounding box center [507, 98] width 141 height 17
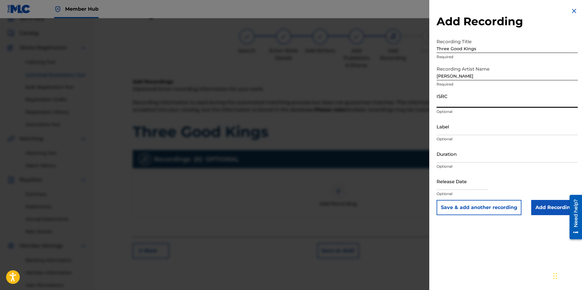
paste input "ushm91711055"
type input "ushm91711055"
click at [543, 205] on input "Add Recording" at bounding box center [554, 207] width 47 height 15
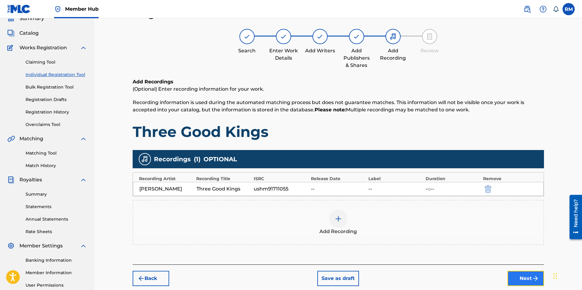
click at [522, 278] on button "Next" at bounding box center [526, 278] width 37 height 15
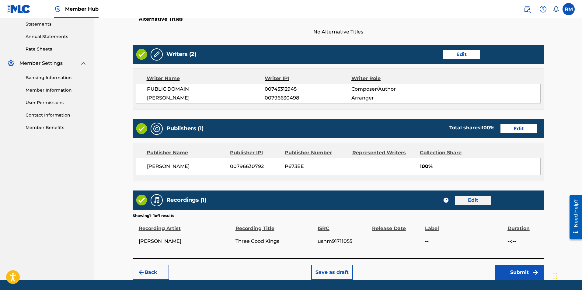
scroll to position [229, 0]
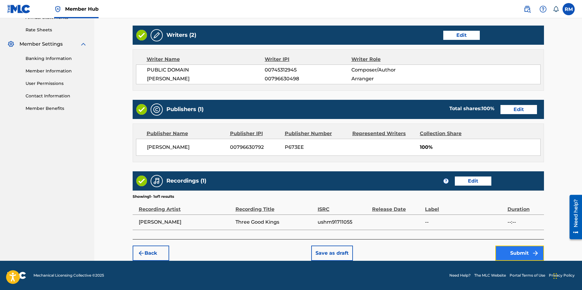
click at [520, 254] on button "Submit" at bounding box center [519, 253] width 49 height 15
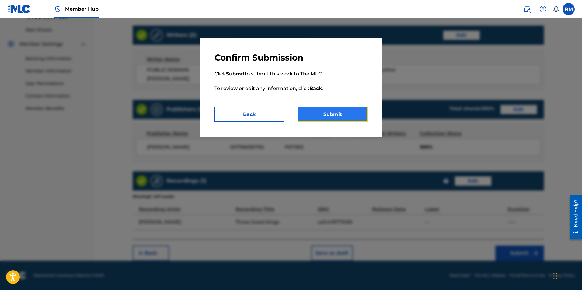
click at [331, 111] on button "Submit" at bounding box center [333, 114] width 70 height 15
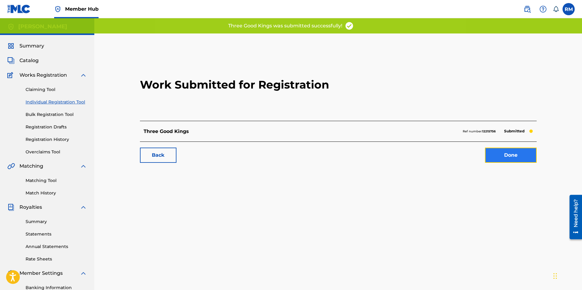
click at [523, 159] on link "Done" at bounding box center [511, 155] width 52 height 15
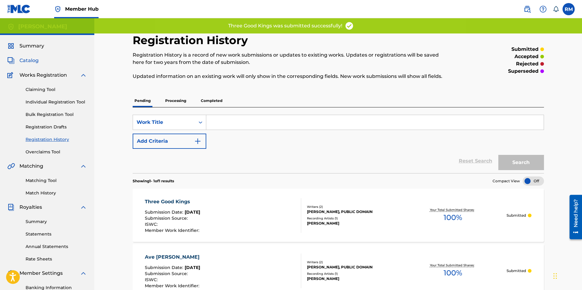
click at [35, 58] on span "Catalog" at bounding box center [28, 60] width 19 height 7
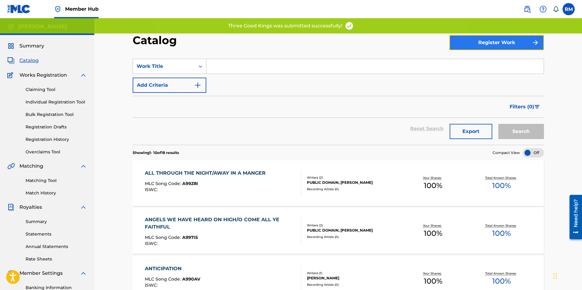
click at [484, 40] on button "Register Work" at bounding box center [497, 42] width 95 height 15
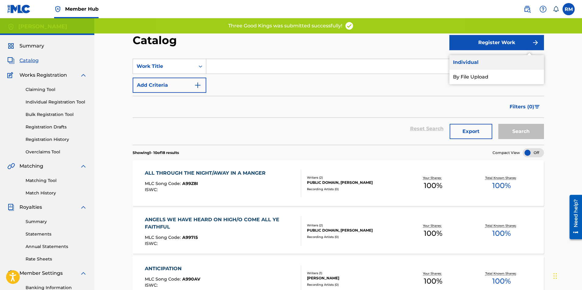
click at [485, 59] on link "Individual" at bounding box center [497, 62] width 95 height 15
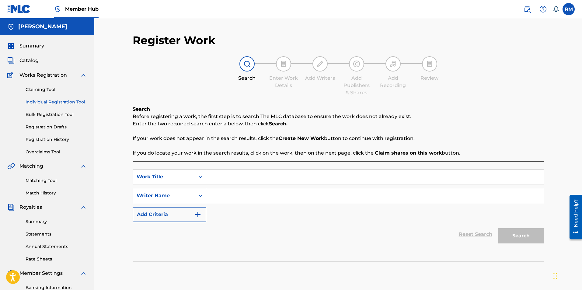
click at [229, 174] on input "Search Form" at bounding box center [375, 177] width 338 height 15
click at [216, 178] on input "O" at bounding box center [375, 177] width 338 height 15
type input "O, Holy Night"
click at [222, 199] on input "Search Form" at bounding box center [375, 195] width 338 height 15
type input "[PERSON_NAME]"
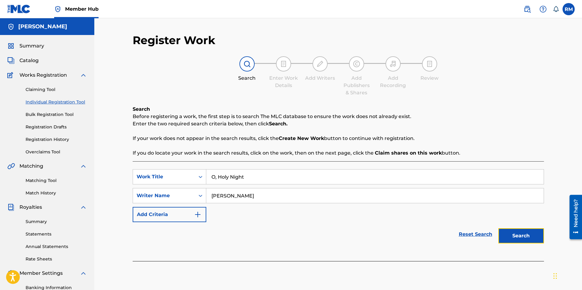
click at [529, 236] on button "Search" at bounding box center [522, 235] width 46 height 15
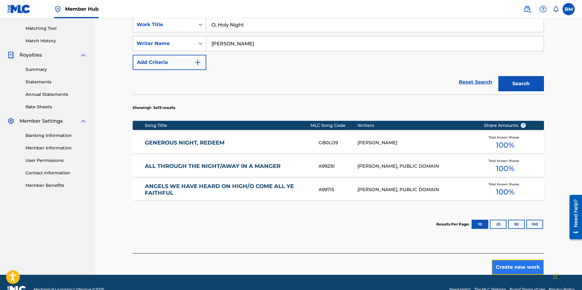
click at [507, 271] on button "Create new work" at bounding box center [518, 267] width 52 height 15
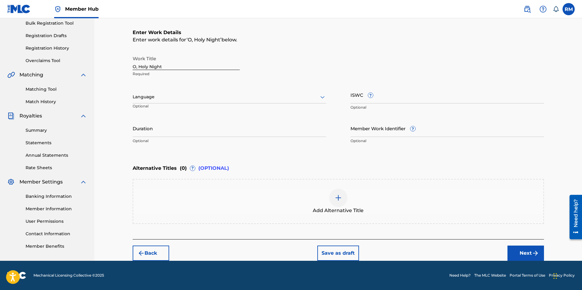
scroll to position [91, 0]
click at [164, 132] on input "Duration" at bounding box center [230, 128] width 194 height 17
click at [173, 133] on input "Duration" at bounding box center [230, 128] width 194 height 17
type input "04:23"
click at [537, 256] on img "submit" at bounding box center [535, 253] width 7 height 7
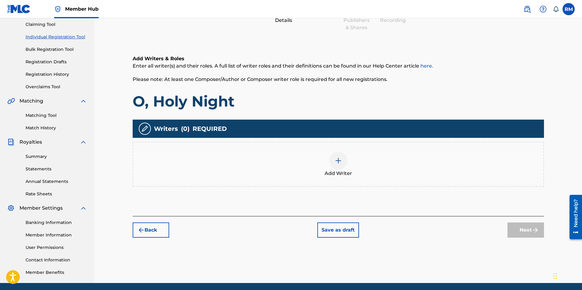
scroll to position [87, 0]
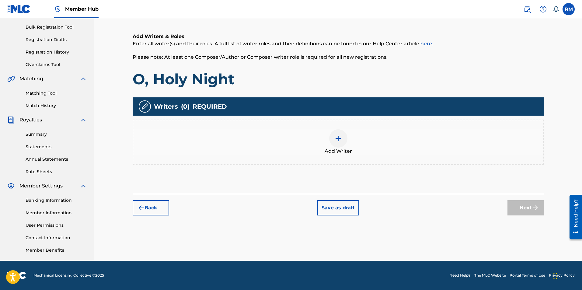
click at [344, 142] on div at bounding box center [338, 138] width 18 height 18
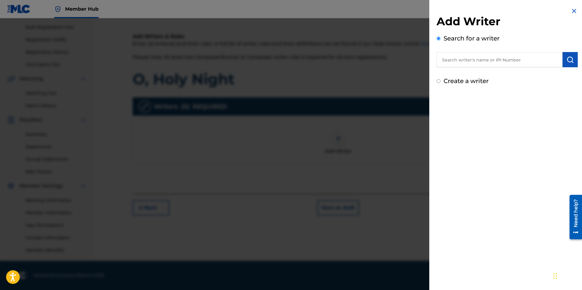
click at [480, 58] on input "text" at bounding box center [500, 59] width 126 height 15
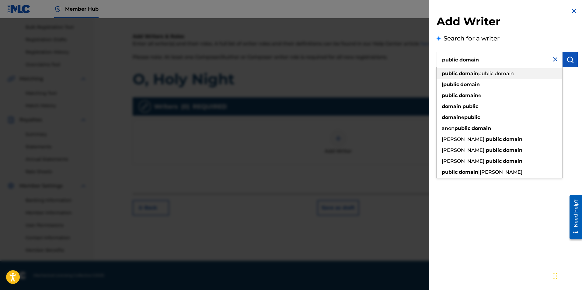
click at [475, 72] on strong "domain" at bounding box center [468, 74] width 19 height 6
type input "public domain public domain"
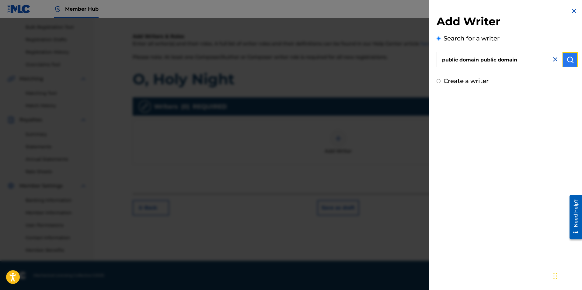
click at [569, 62] on img "submit" at bounding box center [570, 59] width 7 height 7
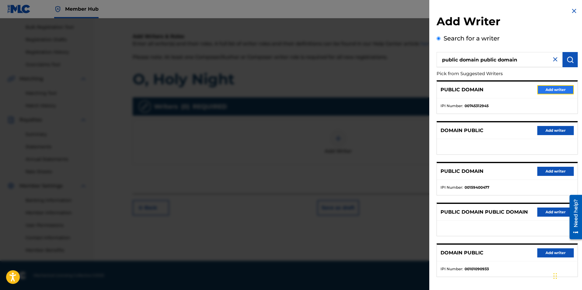
click at [551, 92] on button "Add writer" at bounding box center [555, 89] width 37 height 9
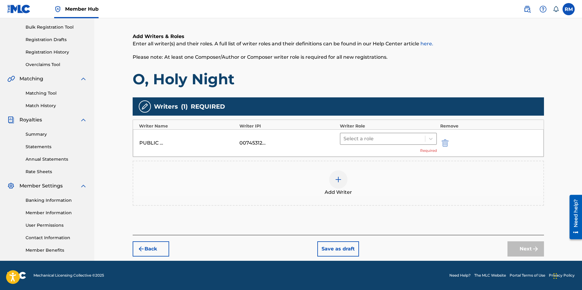
click at [381, 137] on div at bounding box center [383, 139] width 79 height 9
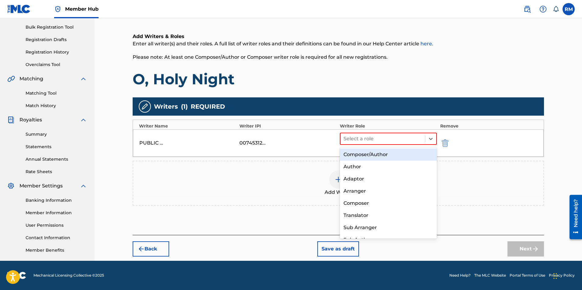
click at [377, 154] on div "Composer/Author" at bounding box center [388, 155] width 97 height 12
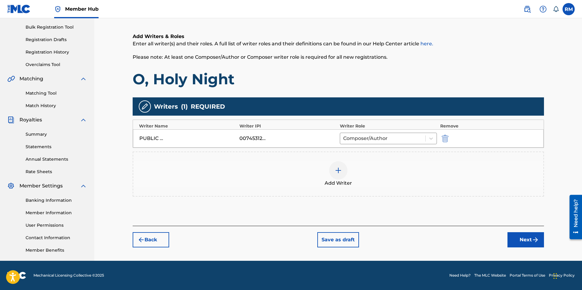
click at [339, 173] on img at bounding box center [338, 170] width 7 height 7
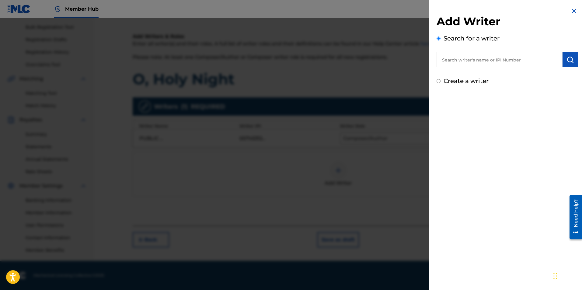
click at [520, 61] on input "text" at bounding box center [500, 59] width 126 height 15
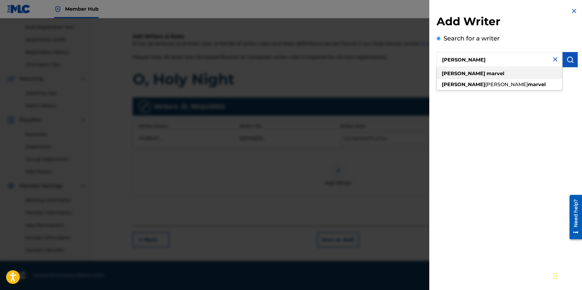
type input "[PERSON_NAME]"
click at [475, 74] on div "[PERSON_NAME]" at bounding box center [500, 73] width 126 height 11
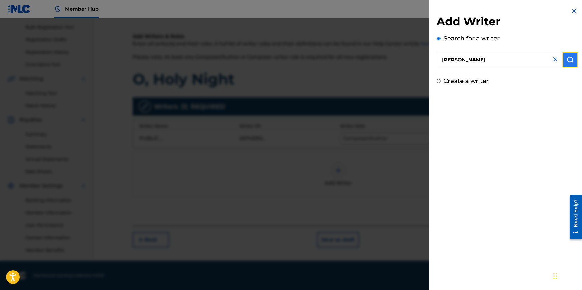
click at [563, 61] on button "submit" at bounding box center [570, 59] width 15 height 15
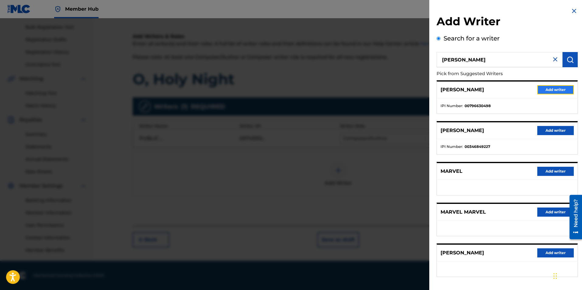
click at [548, 89] on button "Add writer" at bounding box center [555, 89] width 37 height 9
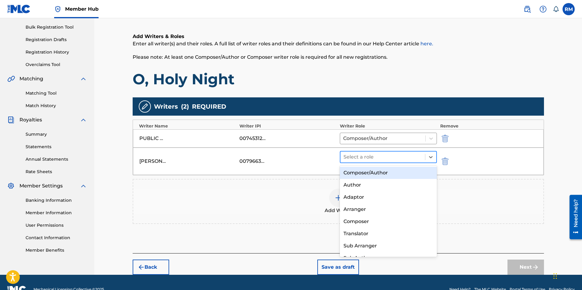
click at [385, 157] on div at bounding box center [383, 157] width 79 height 9
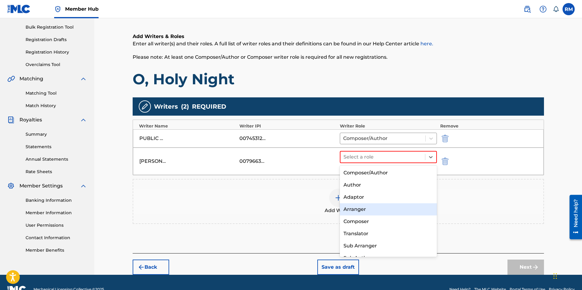
click at [362, 213] on div "Arranger" at bounding box center [388, 209] width 97 height 12
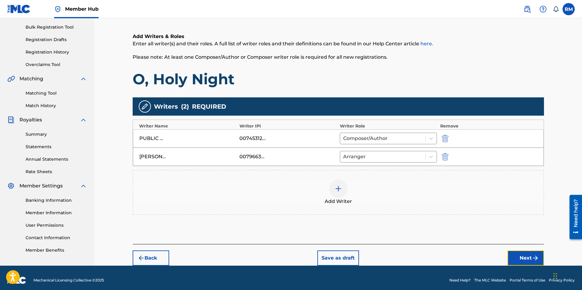
click at [521, 254] on button "Next" at bounding box center [526, 257] width 37 height 15
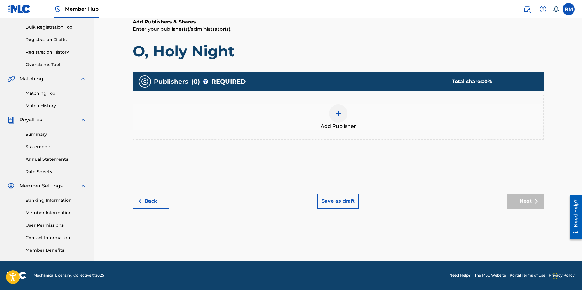
scroll to position [27, 0]
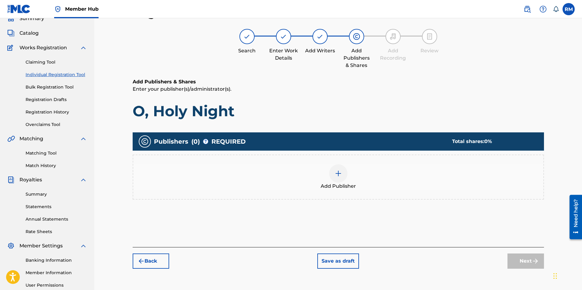
click at [338, 175] on img at bounding box center [338, 173] width 7 height 7
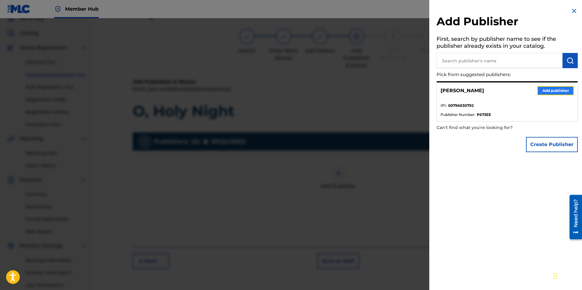
click at [541, 92] on button "Add publisher" at bounding box center [555, 90] width 37 height 9
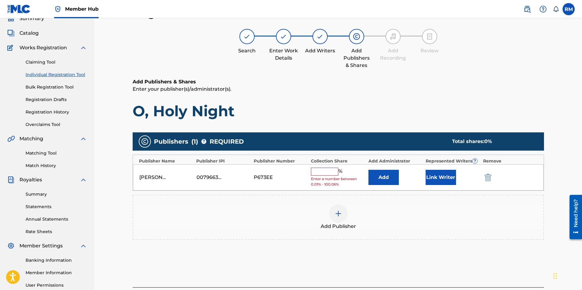
click at [332, 171] on input "text" at bounding box center [324, 172] width 27 height 8
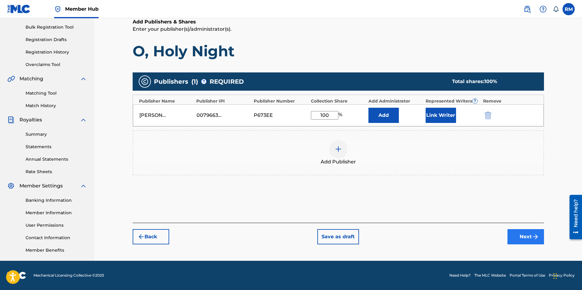
type input "100"
click at [530, 240] on button "Next" at bounding box center [526, 236] width 37 height 15
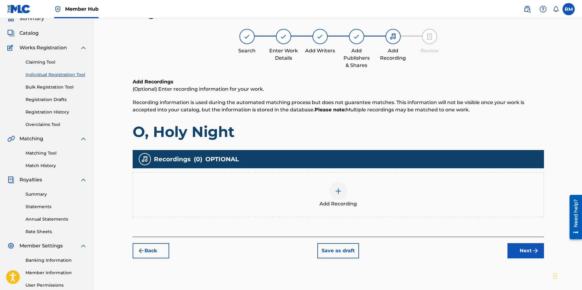
click at [333, 192] on div at bounding box center [338, 191] width 18 height 18
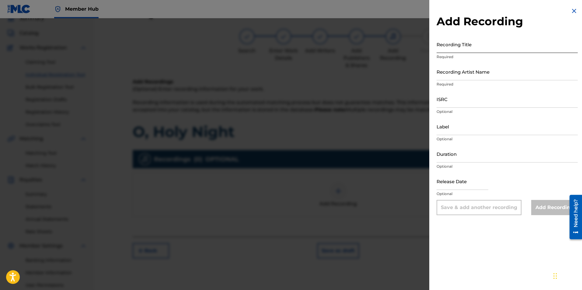
click at [468, 50] on input "Recording Title" at bounding box center [507, 44] width 141 height 17
type input "O, Holy Night"
click at [459, 75] on input "Recording Artist Name" at bounding box center [507, 71] width 141 height 17
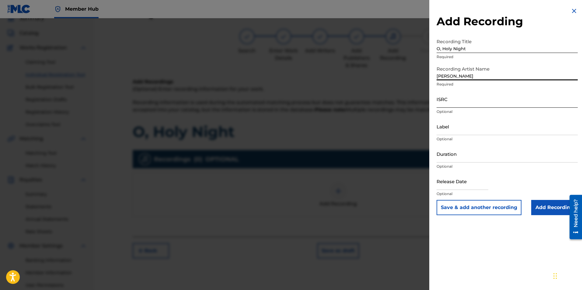
type input "[PERSON_NAME]"
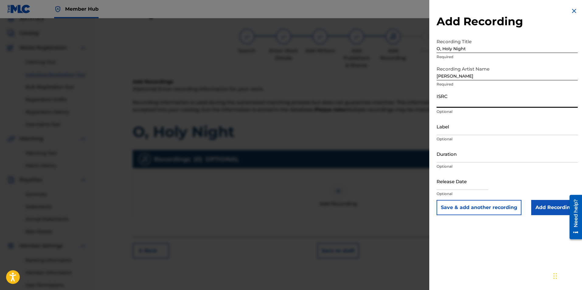
click at [455, 103] on input "ISRC" at bounding box center [507, 98] width 141 height 17
paste input "ushm91711056"
type input "ushm91711056"
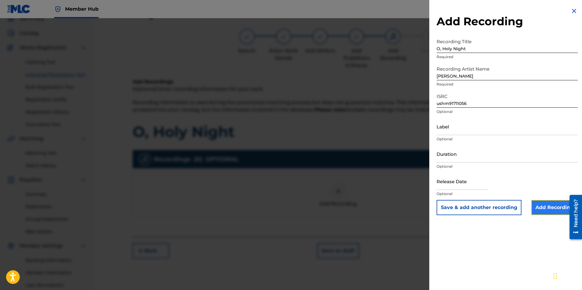
click at [547, 205] on input "Add Recording" at bounding box center [554, 207] width 47 height 15
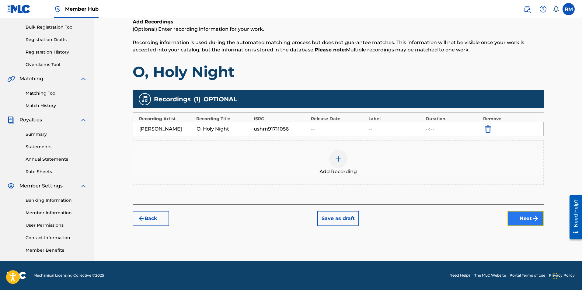
click at [533, 215] on img "submit" at bounding box center [535, 218] width 7 height 7
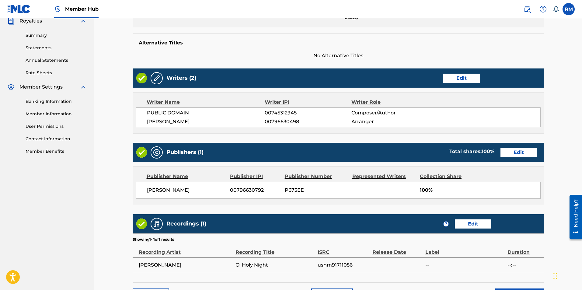
scroll to position [229, 0]
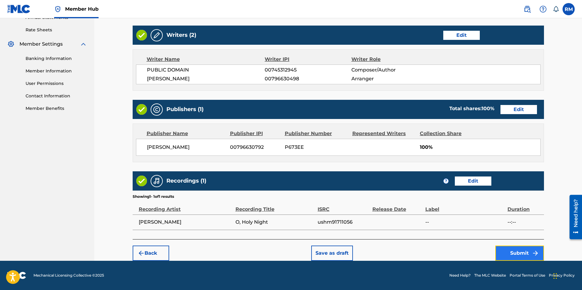
click at [524, 254] on button "Submit" at bounding box center [519, 253] width 49 height 15
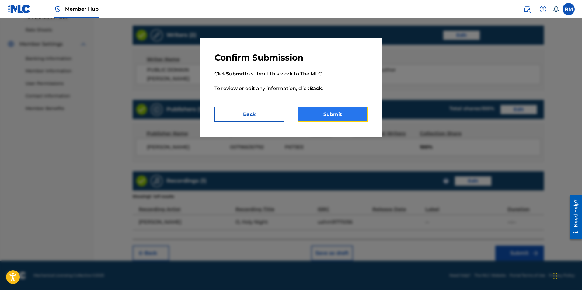
click at [339, 114] on button "Submit" at bounding box center [333, 114] width 70 height 15
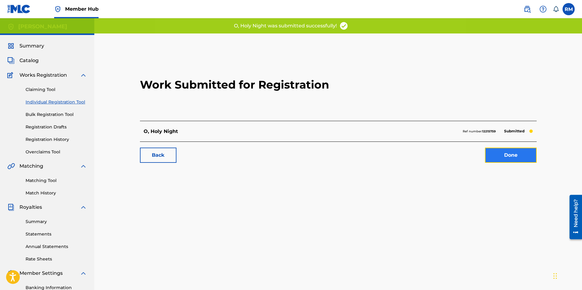
click at [513, 159] on link "Done" at bounding box center [511, 155] width 52 height 15
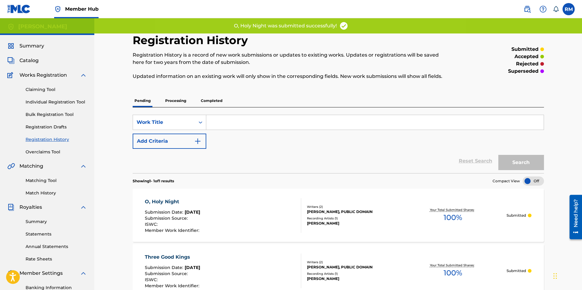
click at [40, 61] on div "Catalog" at bounding box center [47, 60] width 80 height 7
click at [33, 60] on span "Catalog" at bounding box center [28, 60] width 19 height 7
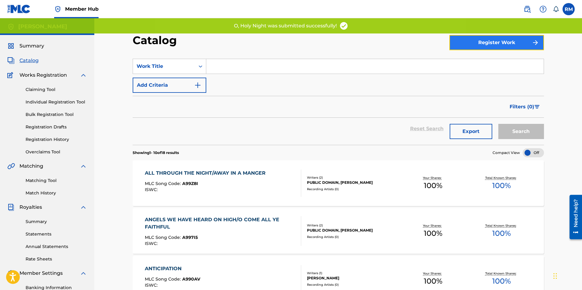
click at [473, 45] on button "Register Work" at bounding box center [497, 42] width 95 height 15
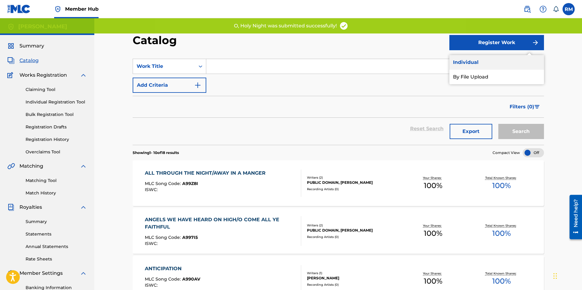
click at [472, 63] on link "Individual" at bounding box center [497, 62] width 95 height 15
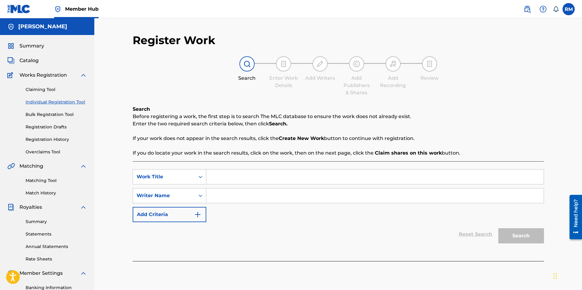
click at [214, 179] on input "Search Form" at bounding box center [375, 177] width 338 height 15
type input "Arran Boat Song/[PERSON_NAME] and the Ivy"
click at [239, 199] on input "Search Form" at bounding box center [375, 195] width 338 height 15
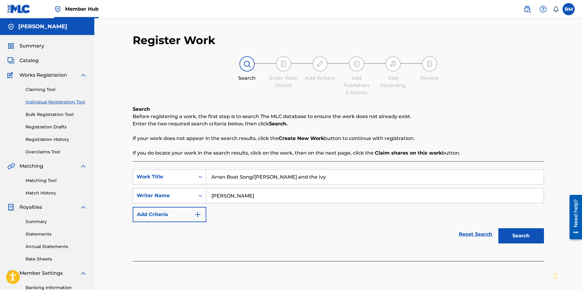
type input "[PERSON_NAME]"
click at [532, 238] on button "Search" at bounding box center [522, 235] width 46 height 15
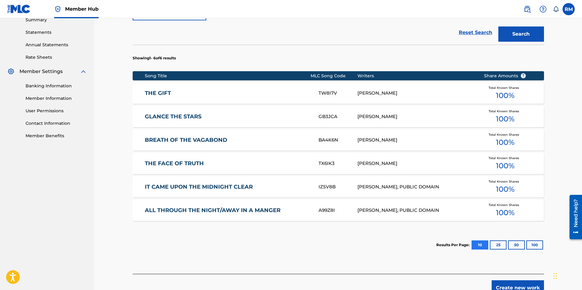
scroll to position [213, 0]
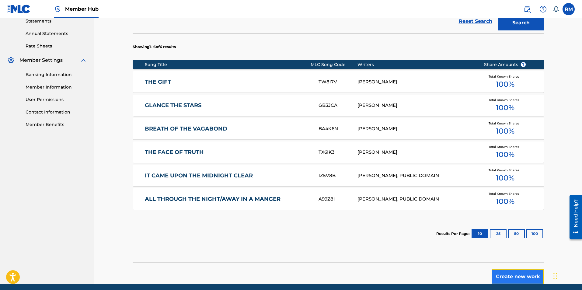
click at [517, 278] on button "Create new work" at bounding box center [518, 276] width 52 height 15
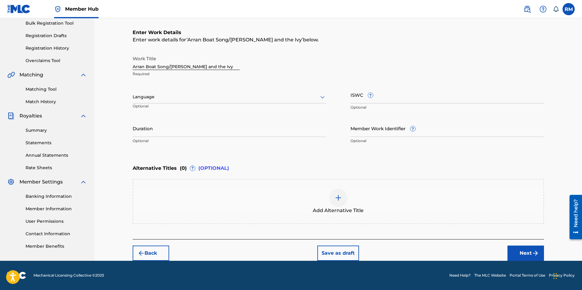
scroll to position [91, 0]
click at [170, 131] on input "Duration" at bounding box center [230, 128] width 194 height 17
type input "06:21"
click at [526, 253] on button "Next" at bounding box center [526, 253] width 37 height 15
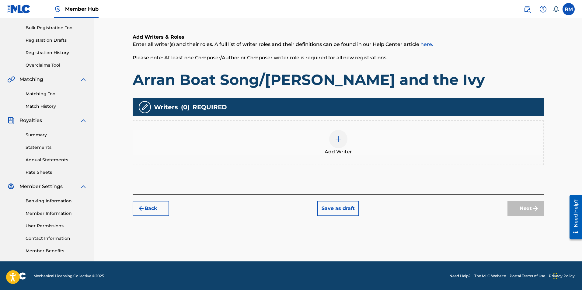
scroll to position [87, 0]
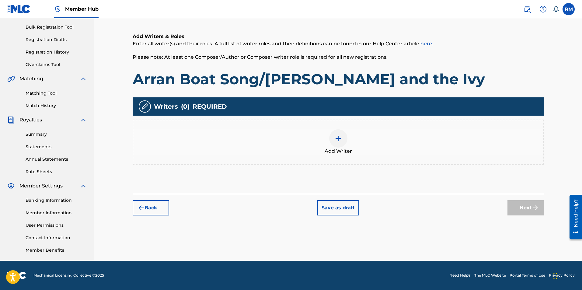
click at [340, 142] on img at bounding box center [338, 138] width 7 height 7
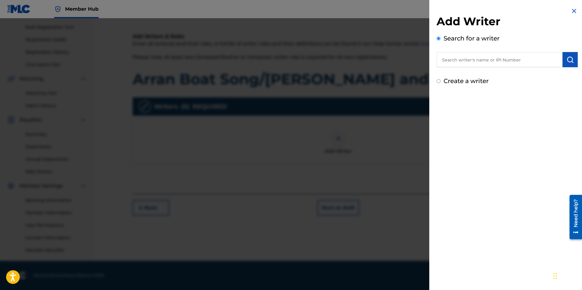
click at [478, 56] on input "text" at bounding box center [500, 59] width 126 height 15
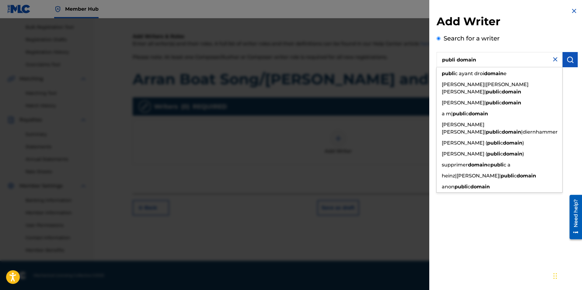
click at [478, 59] on input "publi domain" at bounding box center [500, 59] width 126 height 15
click at [454, 60] on input "publi domain" at bounding box center [500, 59] width 126 height 15
click at [457, 59] on input "publi domain" at bounding box center [500, 59] width 126 height 15
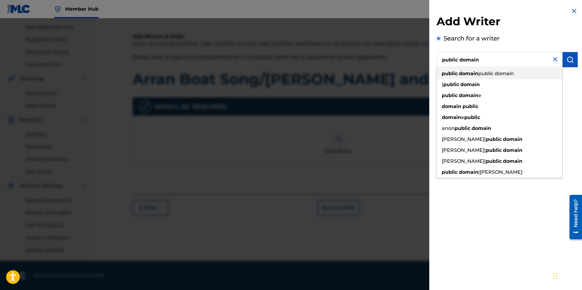
click at [478, 73] on strong "domain" at bounding box center [468, 74] width 19 height 6
type input "public domain public domain"
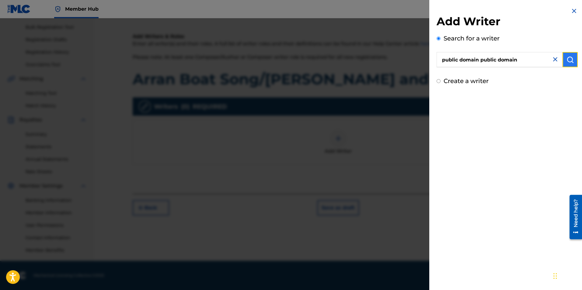
click at [567, 62] on img "submit" at bounding box center [570, 59] width 7 height 7
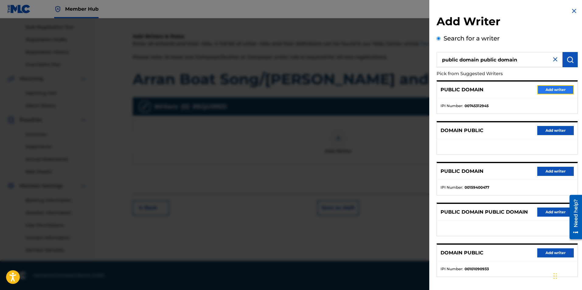
click at [546, 91] on button "Add writer" at bounding box center [555, 89] width 37 height 9
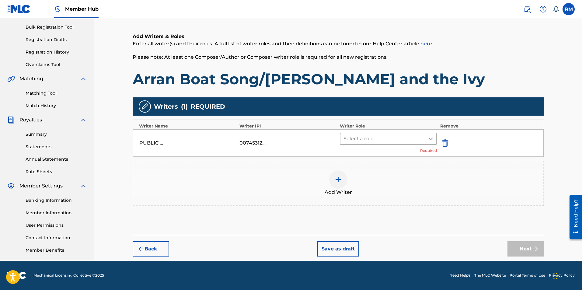
click at [432, 138] on icon at bounding box center [431, 139] width 6 height 6
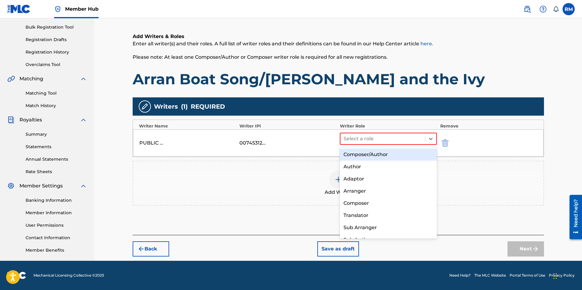
click at [386, 155] on div "Composer/Author" at bounding box center [388, 155] width 97 height 12
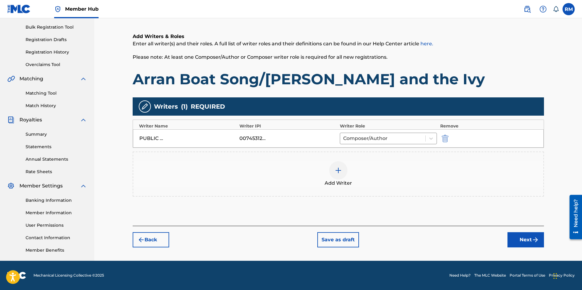
click at [337, 171] on img at bounding box center [338, 170] width 7 height 7
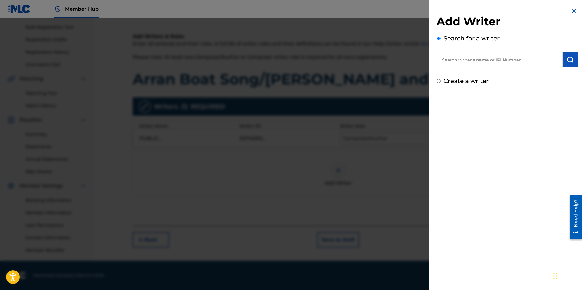
click at [469, 62] on input "text" at bounding box center [500, 59] width 126 height 15
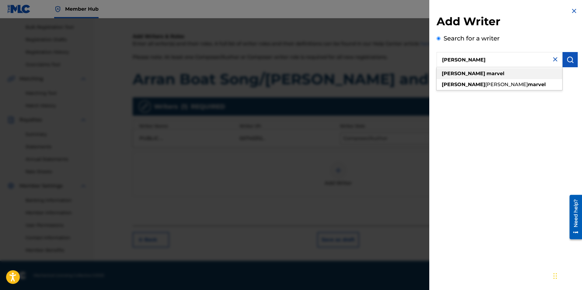
click at [487, 72] on strong "marvel" at bounding box center [496, 74] width 18 height 6
type input "[PERSON_NAME]"
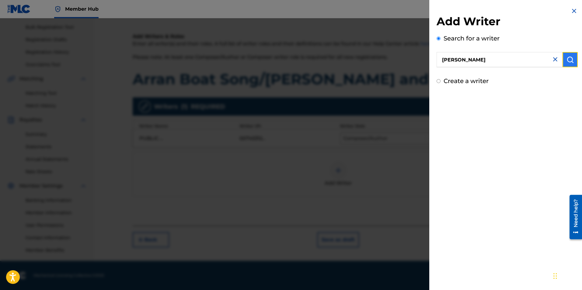
click at [567, 60] on img "submit" at bounding box center [570, 59] width 7 height 7
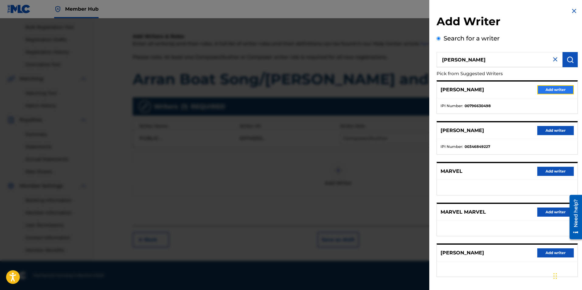
click at [557, 89] on button "Add writer" at bounding box center [555, 89] width 37 height 9
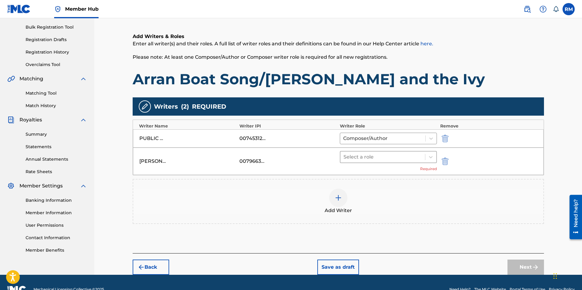
click at [396, 159] on div at bounding box center [383, 157] width 79 height 9
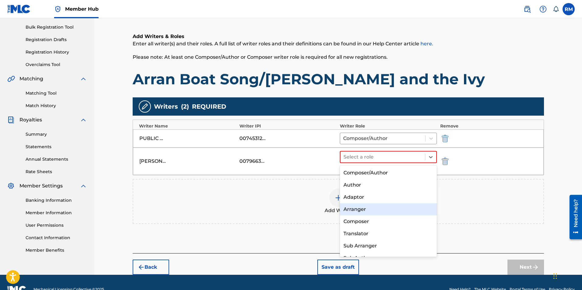
click at [366, 213] on div "Arranger" at bounding box center [388, 209] width 97 height 12
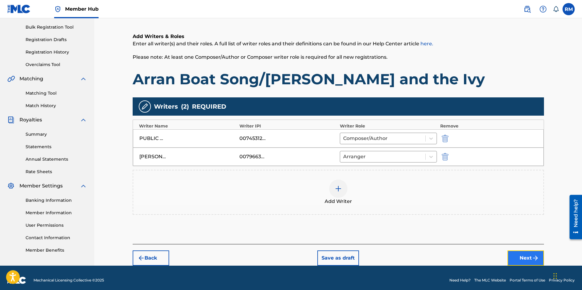
click at [518, 257] on button "Next" at bounding box center [526, 257] width 37 height 15
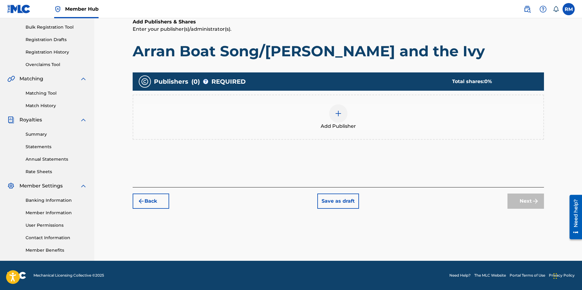
scroll to position [27, 0]
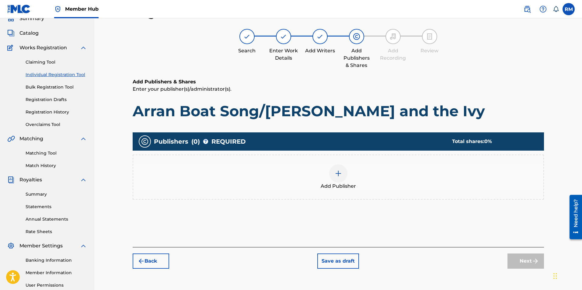
click at [344, 176] on div at bounding box center [338, 173] width 18 height 18
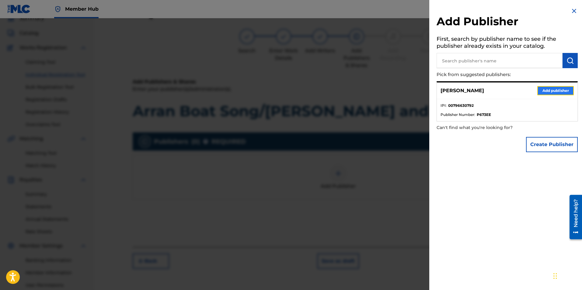
click at [557, 91] on button "Add publisher" at bounding box center [555, 90] width 37 height 9
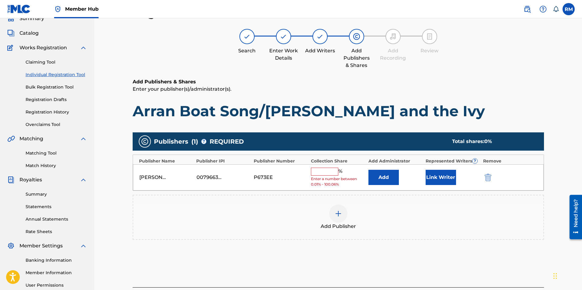
click at [334, 173] on input "text" at bounding box center [324, 172] width 27 height 8
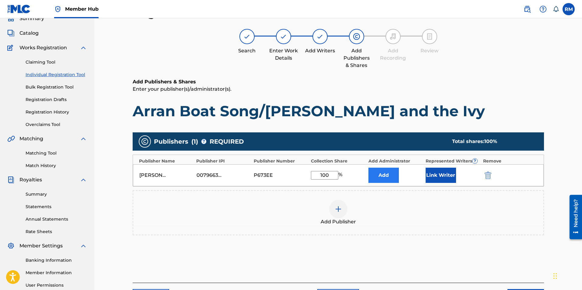
type input "100"
click at [386, 174] on button "Add" at bounding box center [384, 175] width 30 height 15
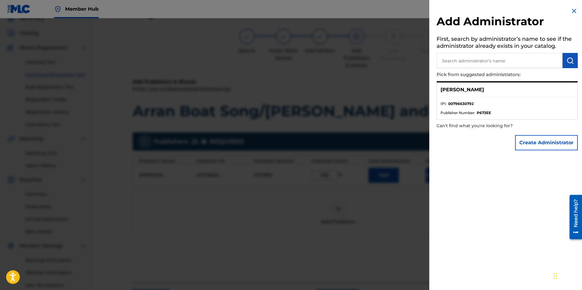
click at [406, 193] on div at bounding box center [291, 163] width 582 height 290
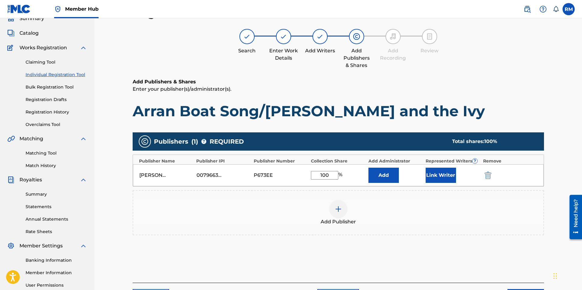
click at [332, 177] on input "100" at bounding box center [324, 175] width 27 height 9
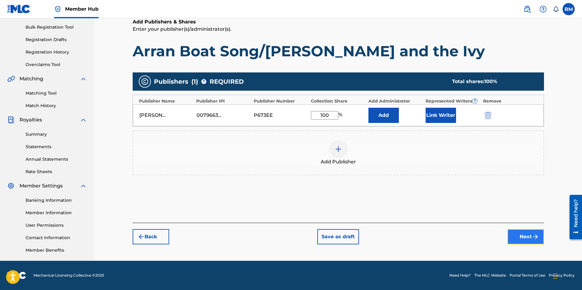
click at [529, 236] on button "Next" at bounding box center [526, 236] width 37 height 15
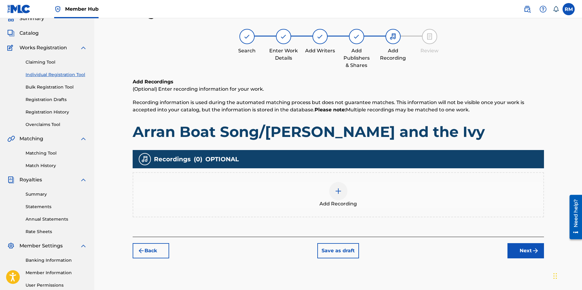
click at [334, 191] on div at bounding box center [338, 191] width 18 height 18
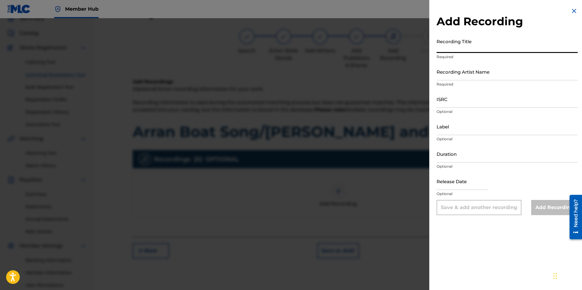
click at [449, 45] on input "Recording Title" at bounding box center [507, 44] width 141 height 17
type input "Arran Boat Song/[PERSON_NAME] and the Ivy"
click at [480, 76] on input "Recording Artist Name" at bounding box center [507, 71] width 141 height 17
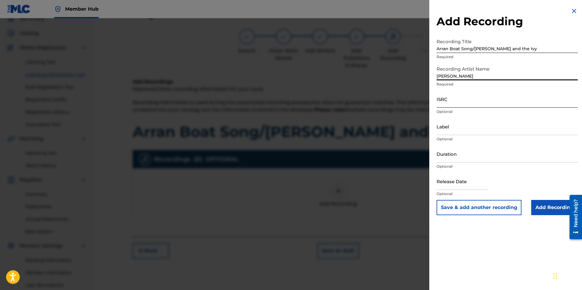
type input "[PERSON_NAME]"
click at [440, 101] on input "ISRC" at bounding box center [507, 98] width 141 height 17
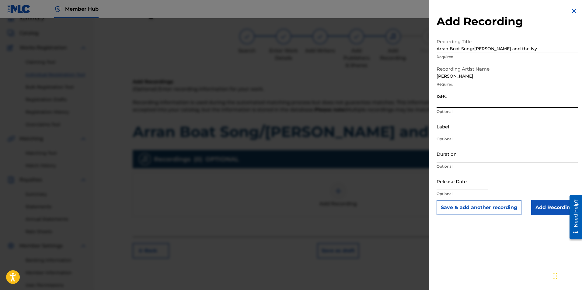
paste input "ushm91711058"
type input "ushm91711058"
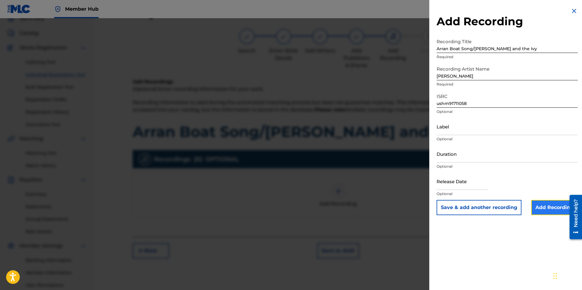
click at [543, 208] on input "Add Recording" at bounding box center [554, 207] width 47 height 15
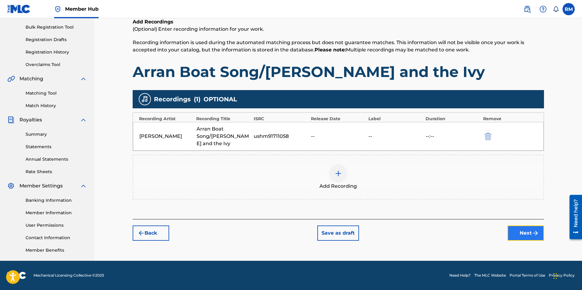
click at [533, 231] on img "submit" at bounding box center [535, 232] width 7 height 7
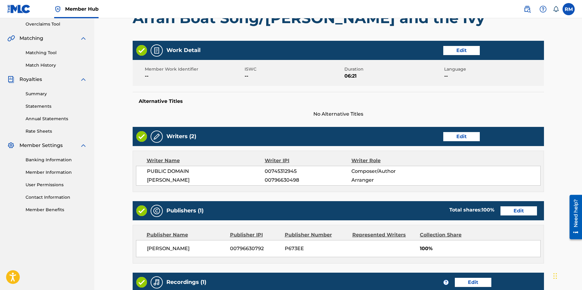
scroll to position [229, 0]
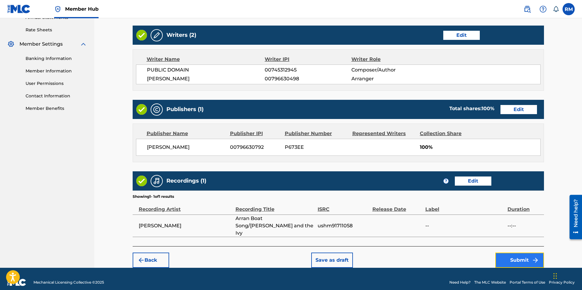
click at [515, 253] on button "Submit" at bounding box center [519, 260] width 49 height 15
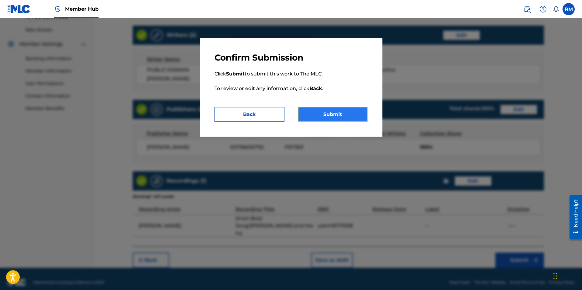
click at [348, 121] on button "Submit" at bounding box center [333, 114] width 70 height 15
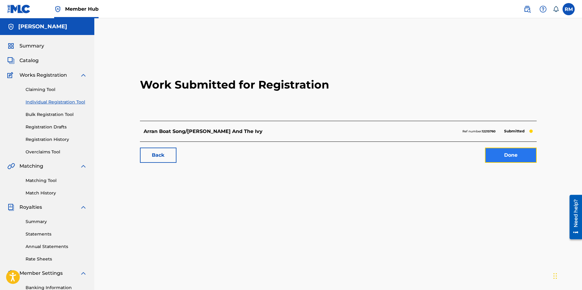
click at [509, 156] on link "Done" at bounding box center [511, 155] width 52 height 15
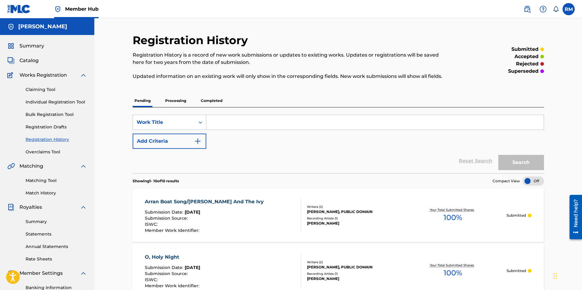
click at [33, 65] on div "Summary Catalog Works Registration Claiming Tool Individual Registration Tool B…" at bounding box center [47, 191] width 94 height 313
click at [31, 61] on span "Catalog" at bounding box center [28, 60] width 19 height 7
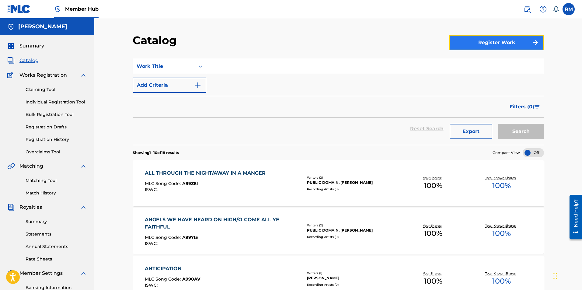
click at [487, 40] on button "Register Work" at bounding box center [497, 42] width 95 height 15
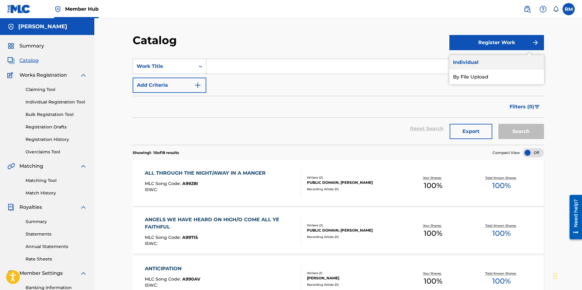
click at [477, 65] on link "Individual" at bounding box center [497, 62] width 95 height 15
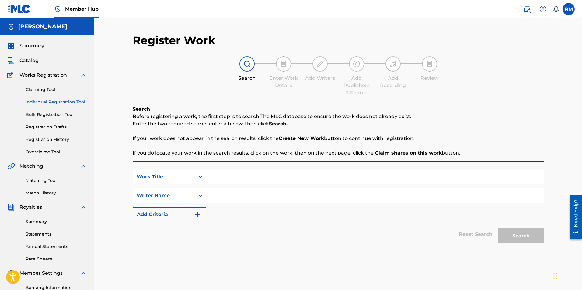
click at [210, 174] on input "Search Form" at bounding box center [375, 177] width 338 height 15
type input "O Come"
click at [266, 240] on div "Reset Search Search" at bounding box center [338, 234] width 411 height 24
click at [243, 200] on input "Search Form" at bounding box center [375, 195] width 338 height 15
type input "[PERSON_NAME]"
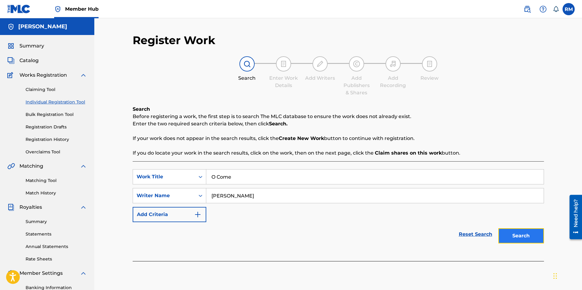
click at [513, 231] on button "Search" at bounding box center [522, 235] width 46 height 15
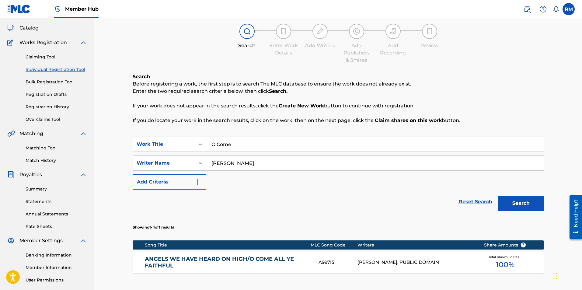
scroll to position [119, 0]
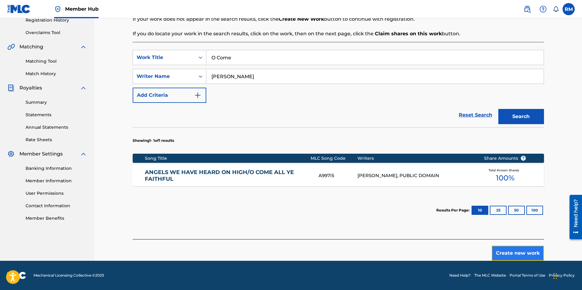
click at [529, 254] on button "Create new work" at bounding box center [518, 253] width 52 height 15
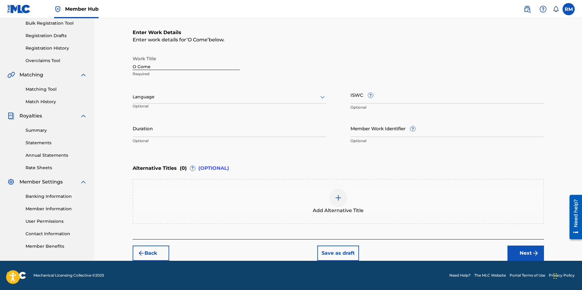
click at [161, 66] on input "O Come" at bounding box center [186, 61] width 107 height 17
click at [229, 66] on input "O Come, O Come [PERSON_NAME]/Lo Ho a Rose [PERSON_NAME]" at bounding box center [186, 61] width 107 height 17
click at [202, 66] on input "O Come, O Come [PERSON_NAME]/Lo Ho a Rose E're Blooming" at bounding box center [186, 61] width 107 height 17
click at [201, 67] on input "O Come, O Come [PERSON_NAME]/Lo Ho a Rose E're Blooming" at bounding box center [186, 61] width 107 height 17
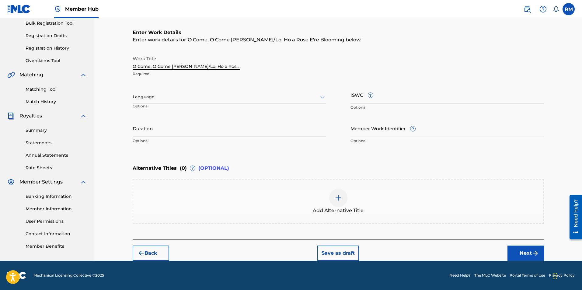
type input "O Come, O Come [PERSON_NAME]/Lo, Ho a Rose E're Blooming"
click at [166, 130] on input "Duration" at bounding box center [230, 128] width 194 height 17
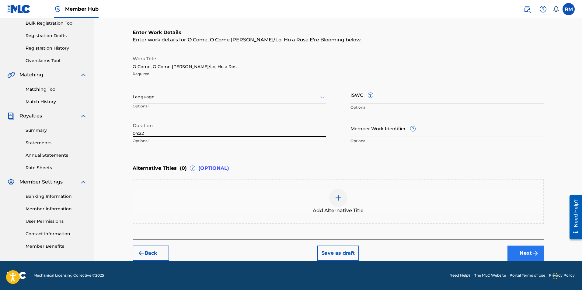
type input "04:22"
click at [536, 257] on img "submit" at bounding box center [535, 253] width 7 height 7
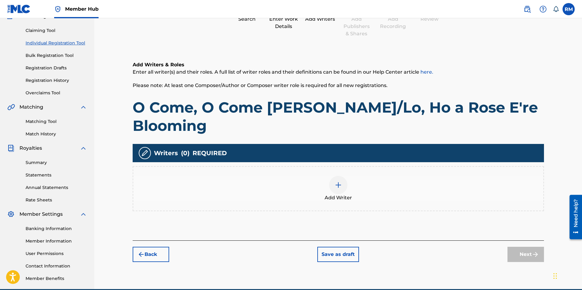
scroll to position [87, 0]
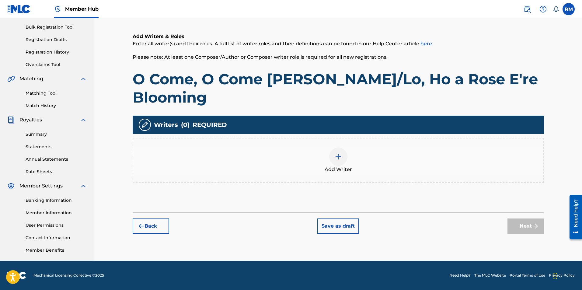
click at [342, 160] on div at bounding box center [338, 157] width 18 height 18
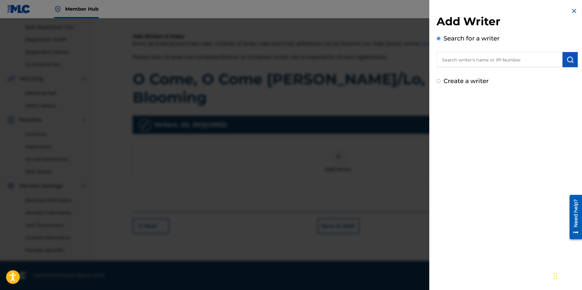
click at [470, 58] on input "text" at bounding box center [500, 59] width 126 height 15
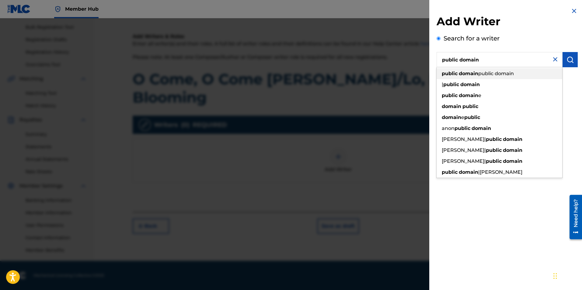
click at [474, 74] on strong "domain" at bounding box center [468, 74] width 19 height 6
type input "public domain public domain"
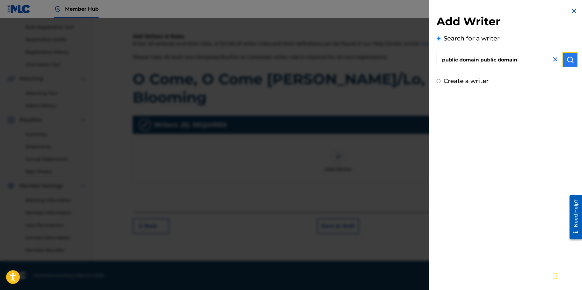
click at [569, 58] on img "submit" at bounding box center [570, 59] width 7 height 7
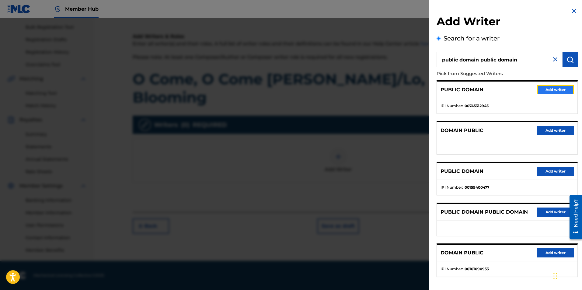
click at [548, 89] on button "Add writer" at bounding box center [555, 89] width 37 height 9
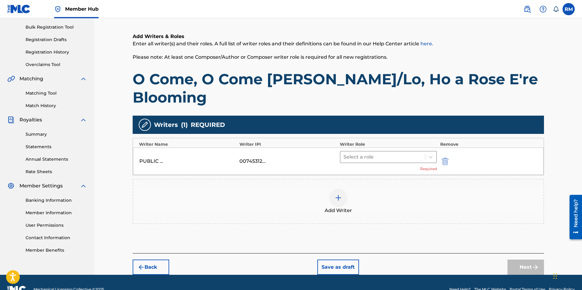
click at [374, 159] on div at bounding box center [383, 157] width 79 height 9
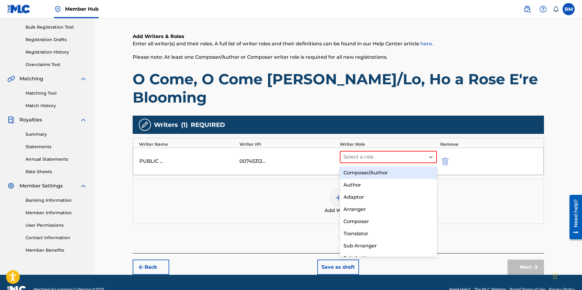
click at [368, 171] on div "Composer/Author" at bounding box center [388, 173] width 97 height 12
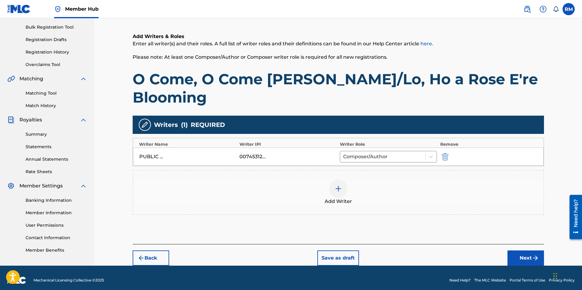
click at [338, 189] on img at bounding box center [338, 188] width 7 height 7
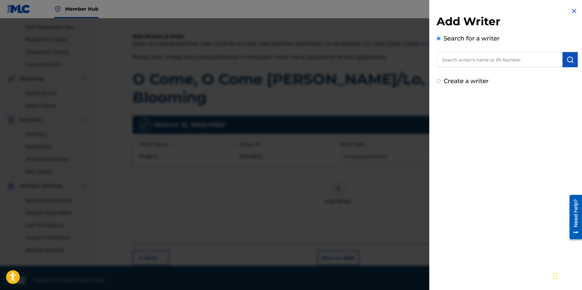
click at [488, 59] on input "text" at bounding box center [500, 59] width 126 height 15
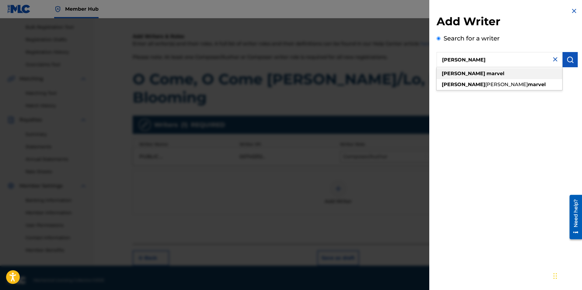
type input "[PERSON_NAME]"
click at [469, 76] on div "[PERSON_NAME]" at bounding box center [500, 73] width 126 height 11
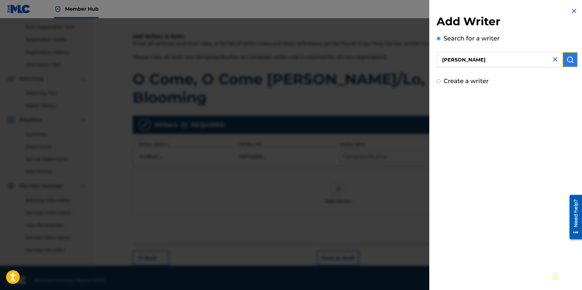
click at [567, 59] on img "submit" at bounding box center [570, 59] width 7 height 7
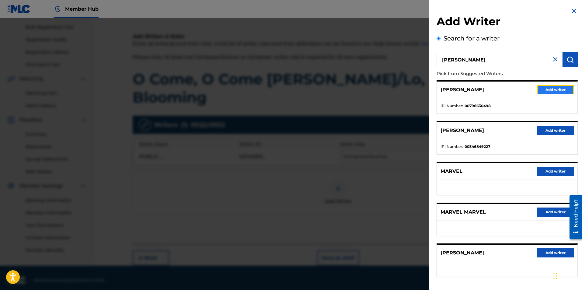
click at [547, 88] on button "Add writer" at bounding box center [555, 89] width 37 height 9
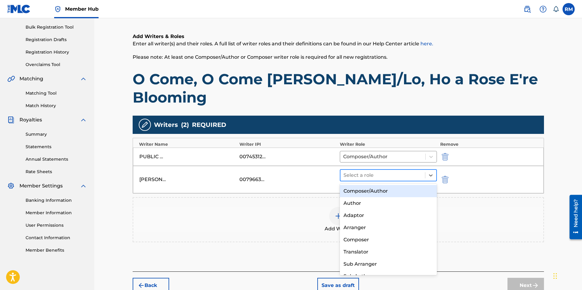
click at [369, 174] on div at bounding box center [383, 175] width 79 height 9
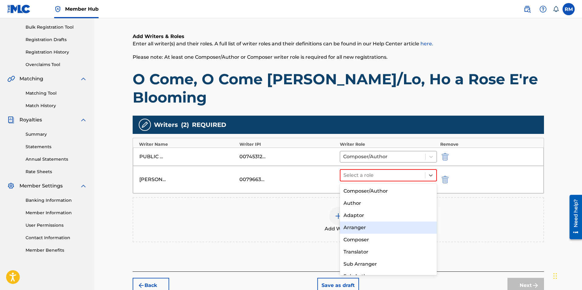
click at [363, 230] on div "Arranger" at bounding box center [388, 228] width 97 height 12
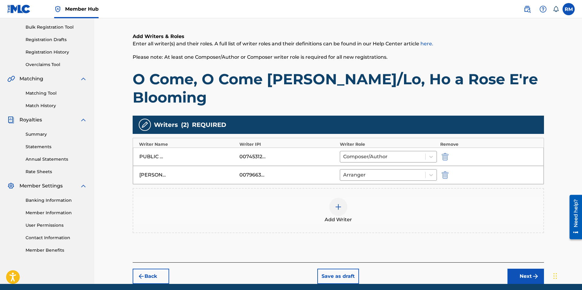
scroll to position [110, 0]
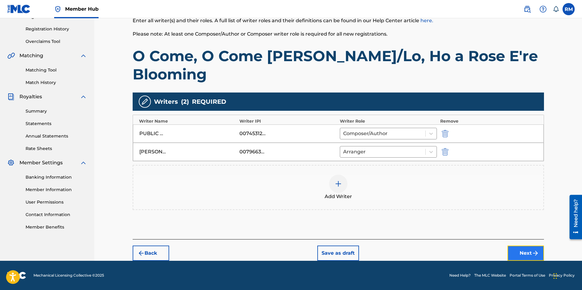
click at [519, 250] on button "Next" at bounding box center [526, 253] width 37 height 15
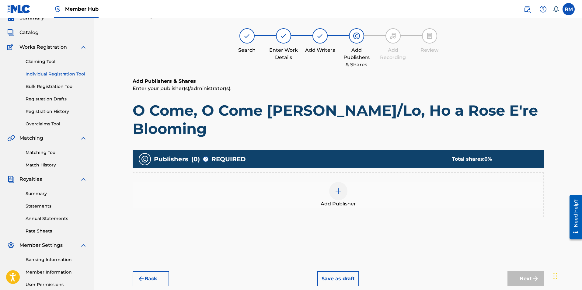
scroll to position [27, 0]
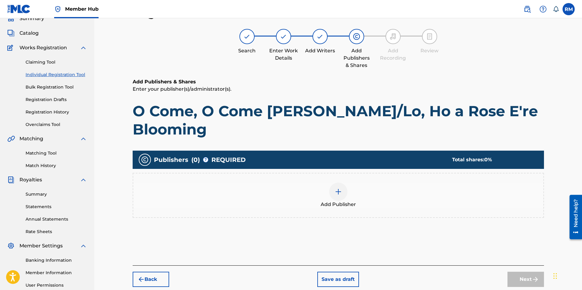
click at [341, 195] on div at bounding box center [338, 192] width 18 height 18
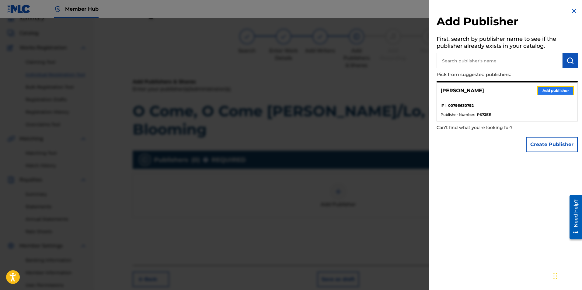
click at [541, 92] on button "Add publisher" at bounding box center [555, 90] width 37 height 9
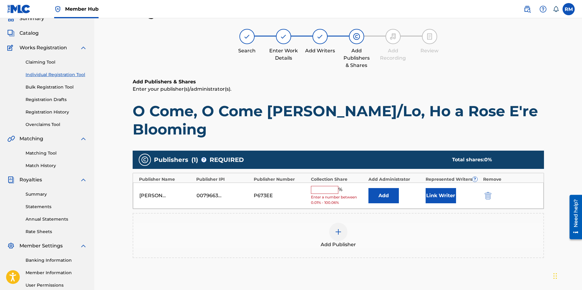
click at [324, 189] on input "text" at bounding box center [324, 190] width 27 height 8
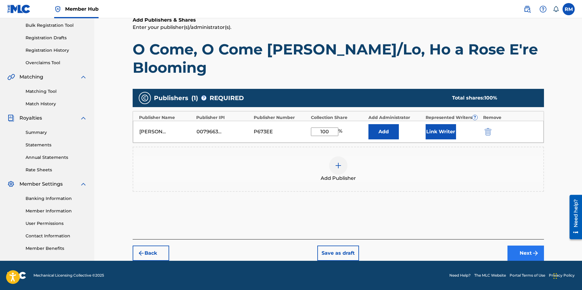
type input "100"
click at [524, 252] on button "Next" at bounding box center [526, 253] width 37 height 15
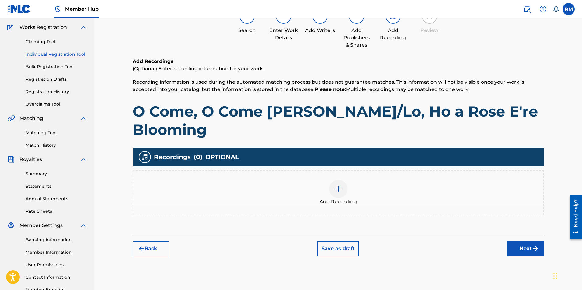
scroll to position [58, 0]
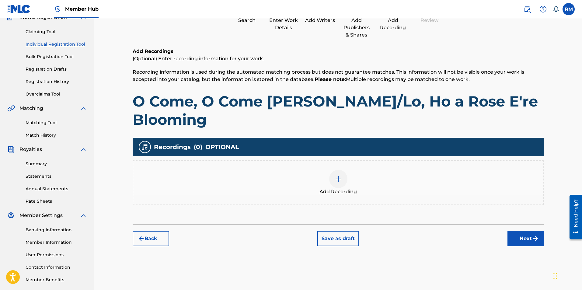
click at [334, 179] on div at bounding box center [338, 179] width 18 height 18
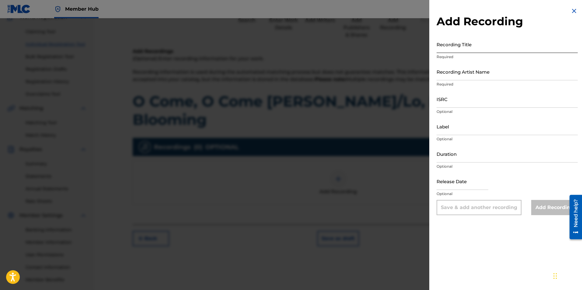
click at [481, 44] on input "Recording Title" at bounding box center [507, 44] width 141 height 17
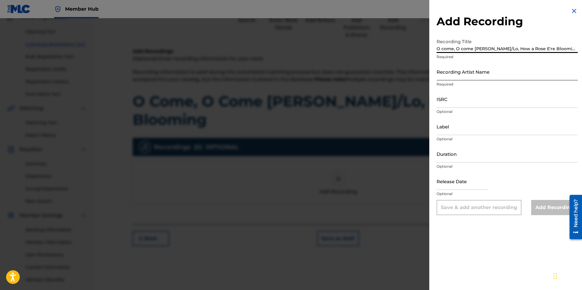
type input "O come, O come [PERSON_NAME]/Lo, How a Rose E're Blooming"
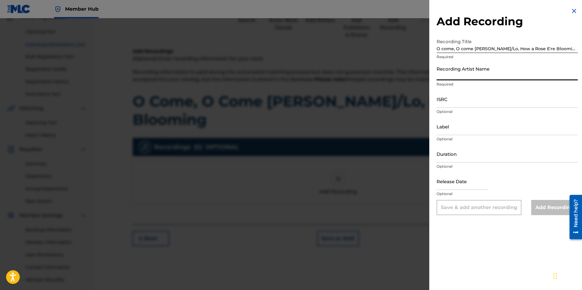
click at [472, 78] on input "Recording Artist Name" at bounding box center [507, 71] width 141 height 17
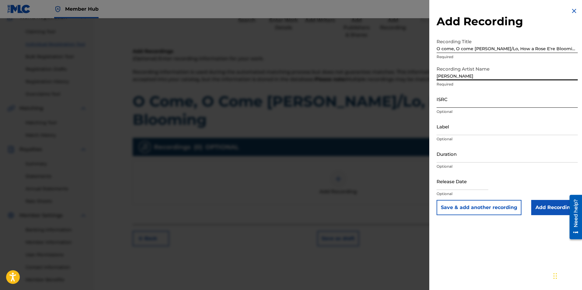
type input "[PERSON_NAME]"
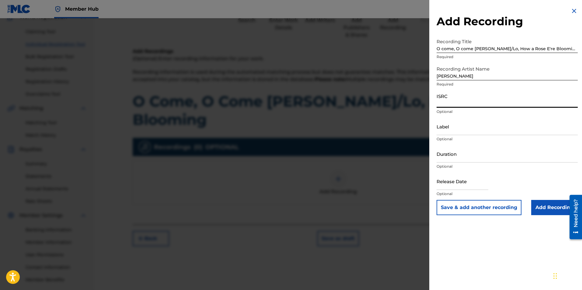
click at [447, 103] on input "ISRC" at bounding box center [507, 98] width 141 height 17
paste input "ushm91711059"
type input "ushm91711059"
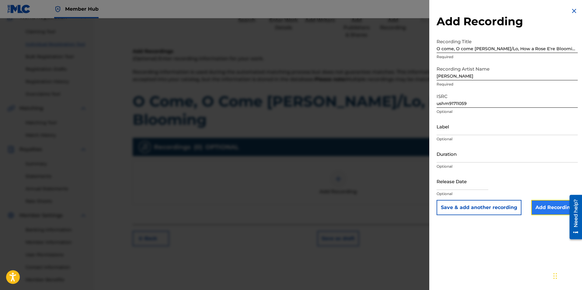
click at [549, 209] on input "Add Recording" at bounding box center [554, 207] width 47 height 15
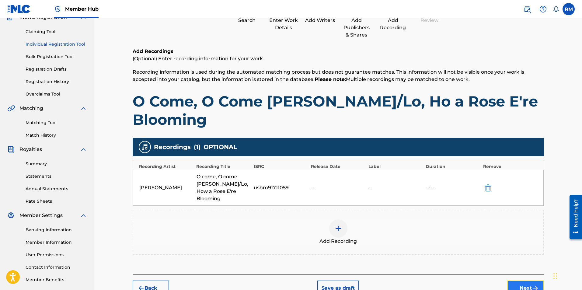
click at [530, 281] on button "Next" at bounding box center [526, 288] width 37 height 15
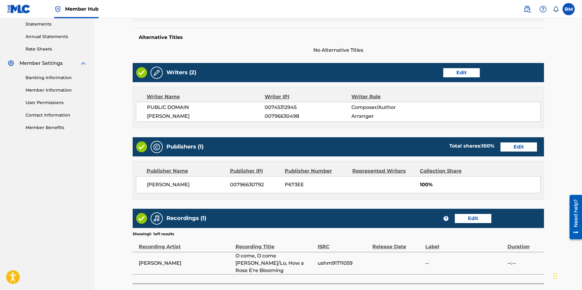
scroll to position [247, 0]
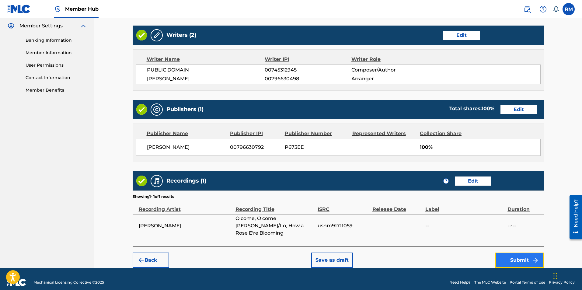
click at [523, 257] on button "Submit" at bounding box center [519, 260] width 49 height 15
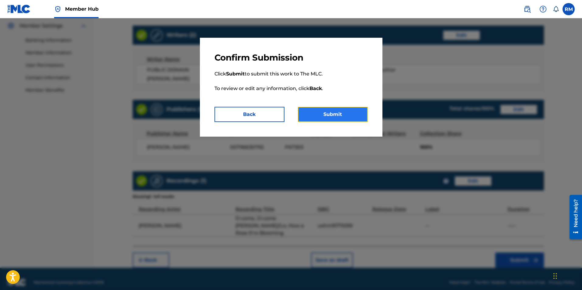
click at [319, 111] on button "Submit" at bounding box center [333, 114] width 70 height 15
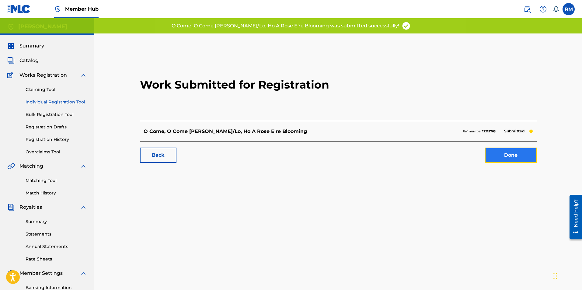
click at [510, 155] on link "Done" at bounding box center [511, 155] width 52 height 15
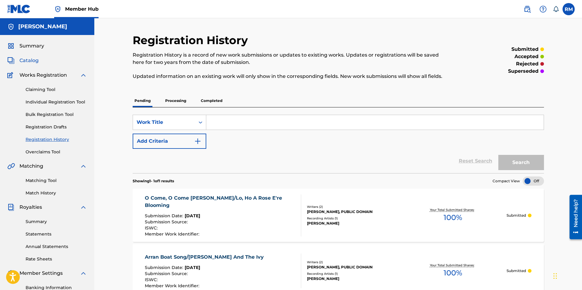
click at [30, 59] on span "Catalog" at bounding box center [28, 60] width 19 height 7
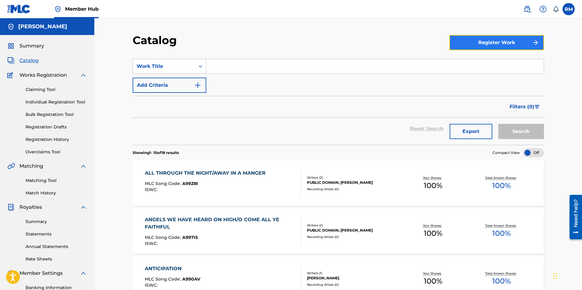
click at [486, 44] on button "Register Work" at bounding box center [497, 42] width 95 height 15
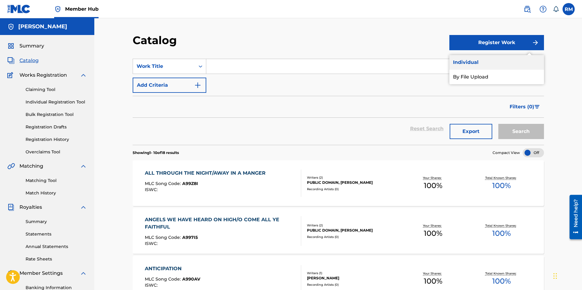
click at [477, 61] on link "Individual" at bounding box center [497, 62] width 95 height 15
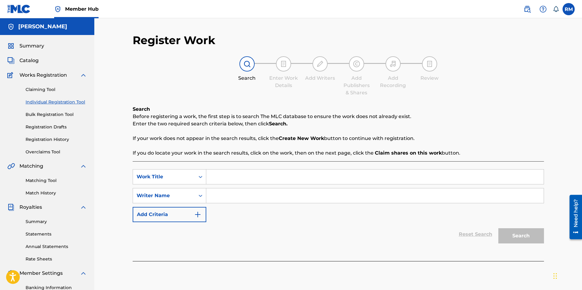
click at [248, 179] on input "Search Form" at bounding box center [375, 177] width 338 height 15
type input "V"
click at [226, 199] on input "Search Form" at bounding box center [375, 195] width 338 height 15
click at [532, 232] on button "Search" at bounding box center [522, 235] width 46 height 15
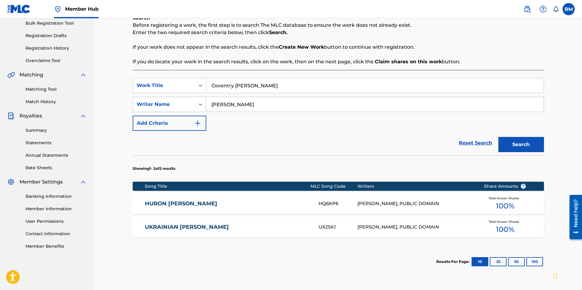
scroll to position [143, 0]
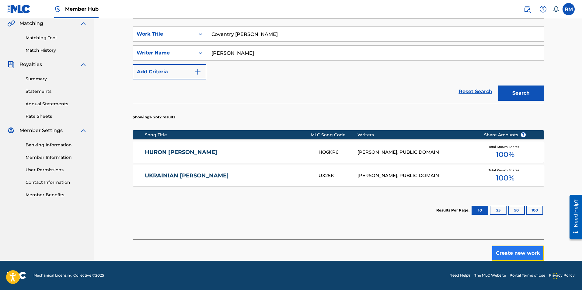
click at [526, 253] on button "Create new work" at bounding box center [518, 253] width 52 height 15
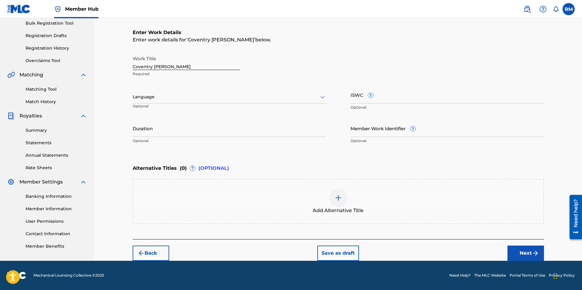
scroll to position [91, 0]
click at [157, 130] on input "Duration" at bounding box center [230, 128] width 194 height 17
click at [514, 250] on button "Next" at bounding box center [526, 253] width 37 height 15
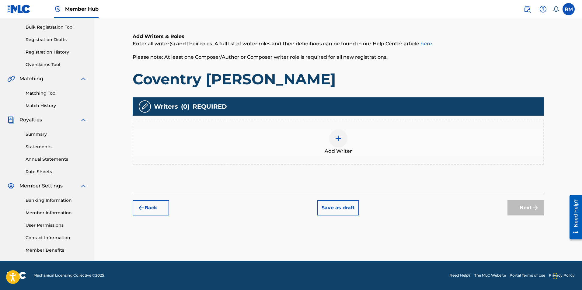
scroll to position [27, 0]
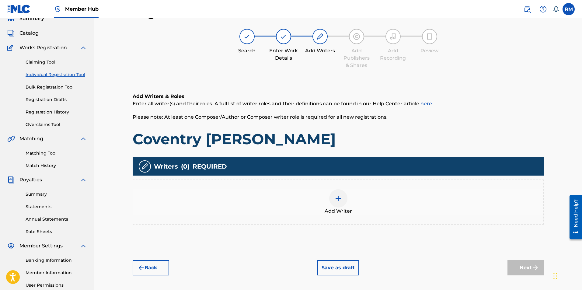
click at [340, 199] on img at bounding box center [338, 198] width 7 height 7
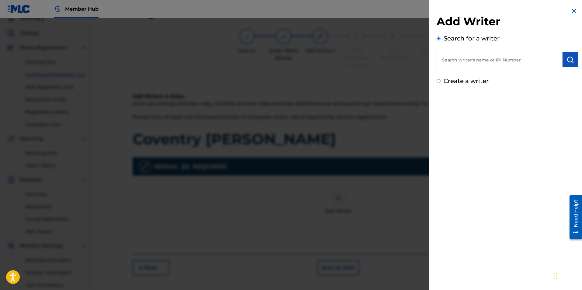
click at [476, 60] on input "text" at bounding box center [500, 59] width 126 height 15
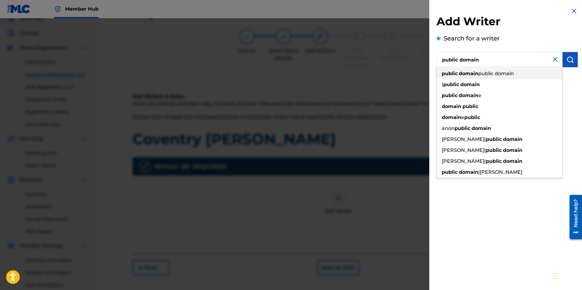
click at [482, 72] on span "public domain" at bounding box center [496, 74] width 36 height 6
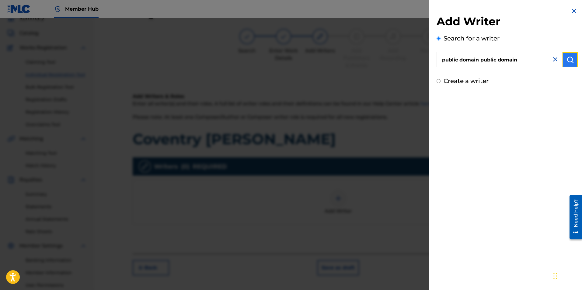
click at [567, 58] on img "submit" at bounding box center [570, 59] width 7 height 7
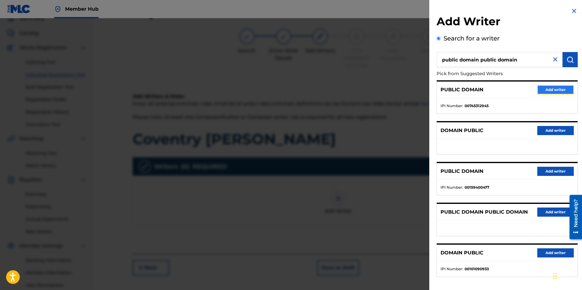
click at [543, 91] on button "Add writer" at bounding box center [555, 89] width 37 height 9
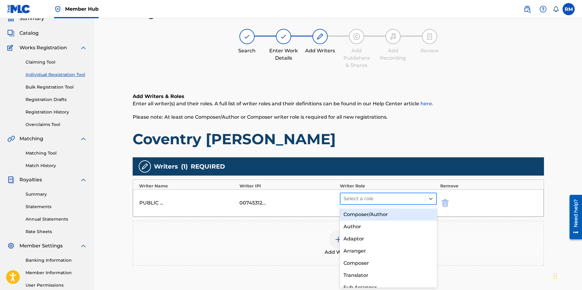
click at [373, 198] on div at bounding box center [383, 198] width 79 height 9
click at [369, 215] on div "Composer/Author" at bounding box center [388, 214] width 97 height 12
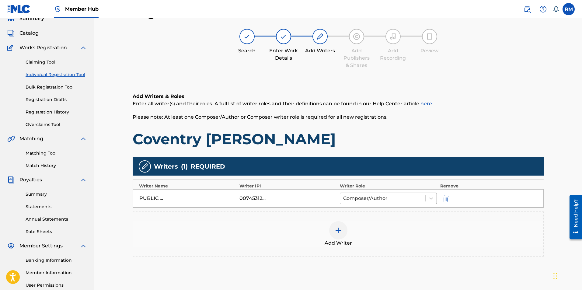
click at [335, 233] on img at bounding box center [338, 230] width 7 height 7
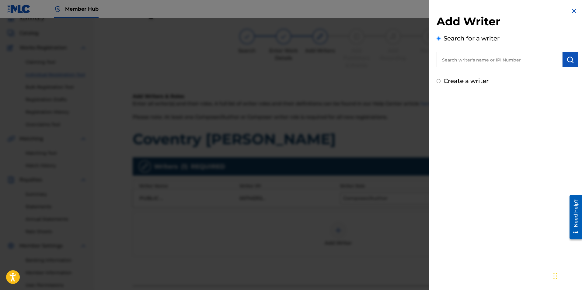
click at [464, 60] on input "text" at bounding box center [500, 59] width 126 height 15
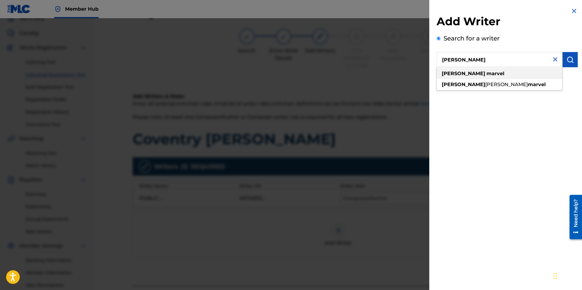
click at [465, 70] on div "[PERSON_NAME]" at bounding box center [500, 73] width 126 height 11
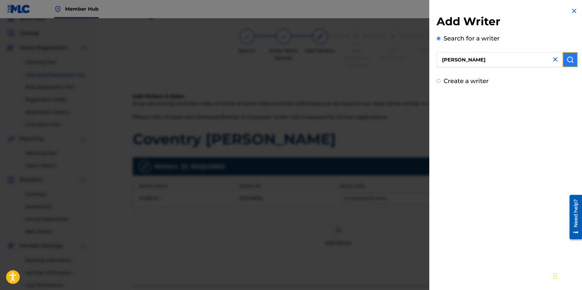
click at [567, 56] on img "submit" at bounding box center [570, 59] width 7 height 7
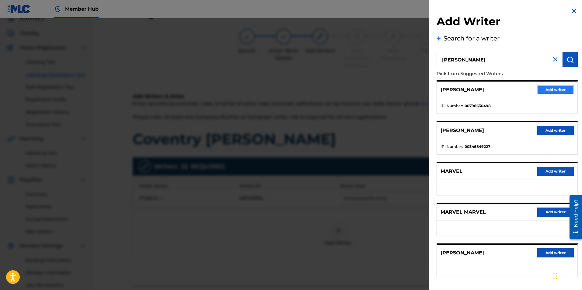
click at [555, 89] on button "Add writer" at bounding box center [555, 89] width 37 height 9
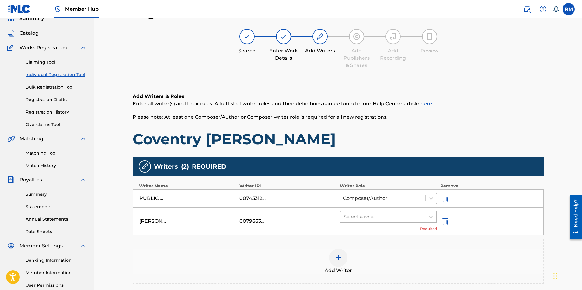
click at [382, 220] on div at bounding box center [383, 217] width 79 height 9
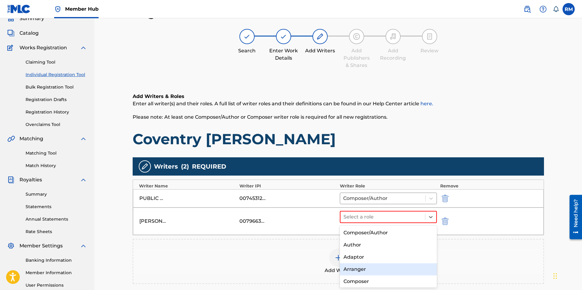
click at [361, 270] on div "Arranger" at bounding box center [388, 269] width 97 height 12
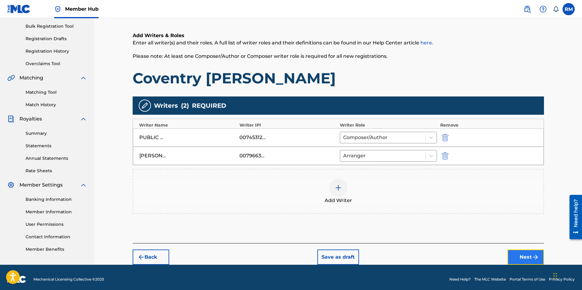
click at [517, 254] on button "Next" at bounding box center [526, 257] width 37 height 15
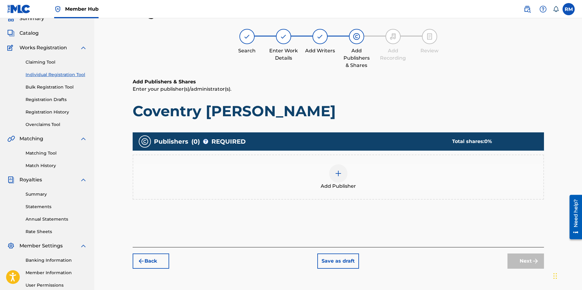
click at [335, 171] on img at bounding box center [338, 173] width 7 height 7
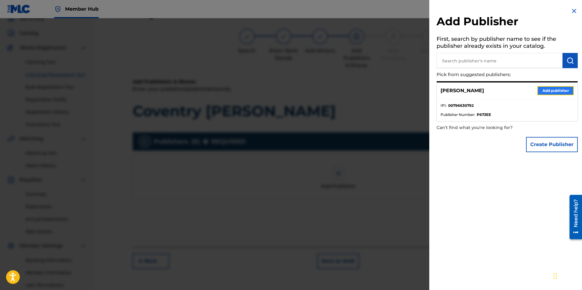
click at [543, 91] on button "Add publisher" at bounding box center [555, 90] width 37 height 9
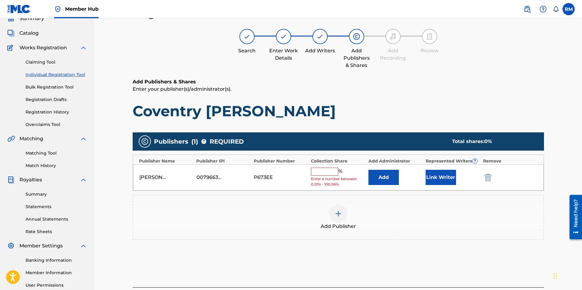
click at [330, 165] on div "[PERSON_NAME] 00796630792 P673EE % Enter a number between 0.01% - 100.06% Add L…" at bounding box center [338, 177] width 411 height 26
click at [329, 168] on div "[PERSON_NAME] 00796630792 P673EE % Enter a number between 0.01% - 100.06% Add L…" at bounding box center [338, 177] width 411 height 26
click at [329, 170] on input "text" at bounding box center [324, 172] width 27 height 8
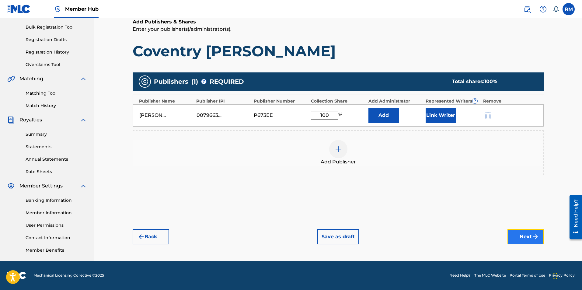
click at [533, 241] on button "Next" at bounding box center [526, 236] width 37 height 15
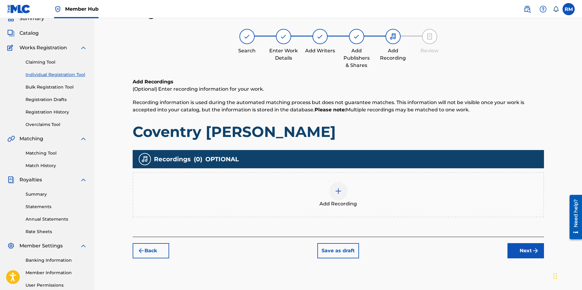
click at [337, 194] on img at bounding box center [338, 190] width 7 height 7
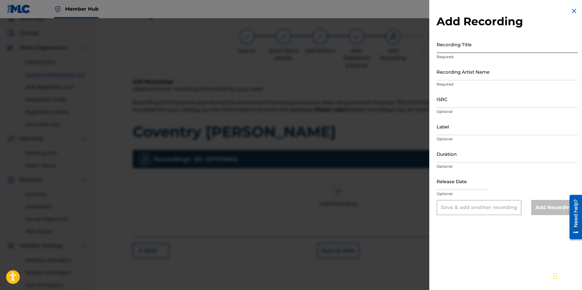
click at [486, 40] on input "Recording Title" at bounding box center [507, 44] width 141 height 17
click at [466, 75] on input "Recording Artist Name" at bounding box center [507, 71] width 141 height 17
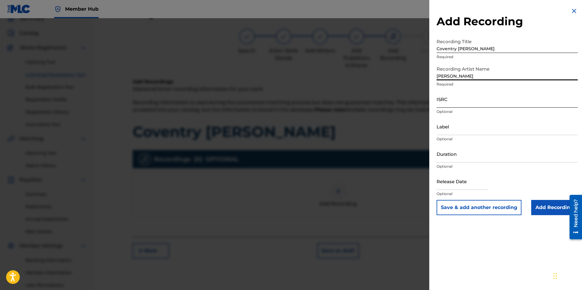
click at [456, 105] on input "ISRC" at bounding box center [507, 98] width 141 height 17
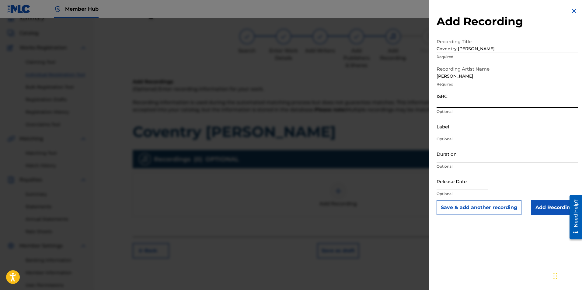
click at [450, 100] on input "ISRC" at bounding box center [507, 98] width 141 height 17
paste input "ushm91711060"
click at [552, 205] on input "Add Recording" at bounding box center [554, 207] width 47 height 15
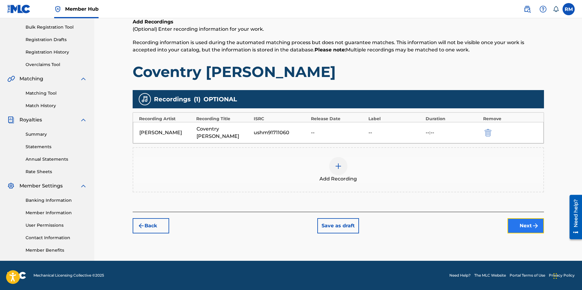
click at [530, 218] on button "Next" at bounding box center [526, 225] width 37 height 15
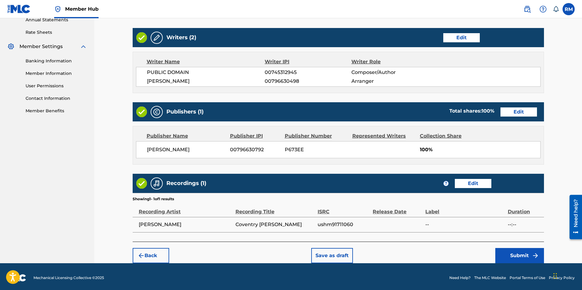
scroll to position [229, 0]
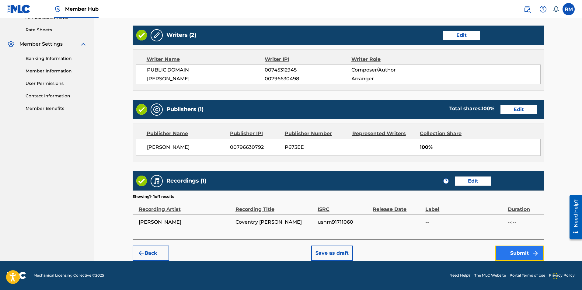
click at [521, 252] on button "Submit" at bounding box center [519, 253] width 49 height 15
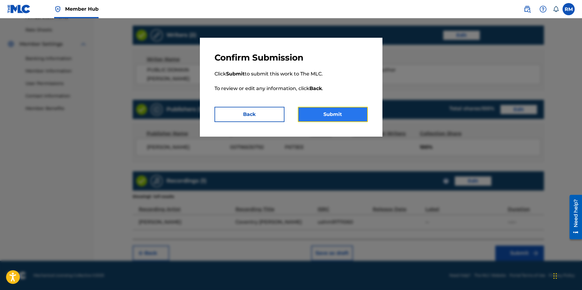
click at [346, 116] on button "Submit" at bounding box center [333, 114] width 70 height 15
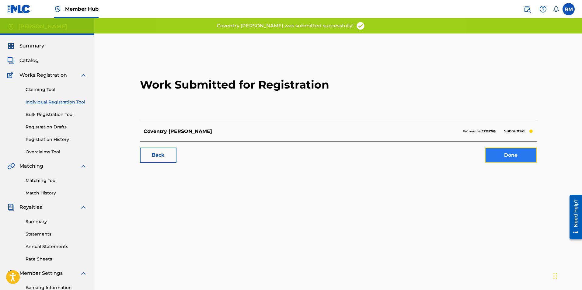
click at [509, 152] on link "Done" at bounding box center [511, 155] width 52 height 15
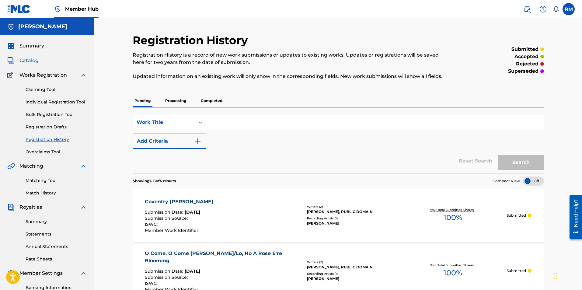
click at [27, 61] on span "Catalog" at bounding box center [28, 60] width 19 height 7
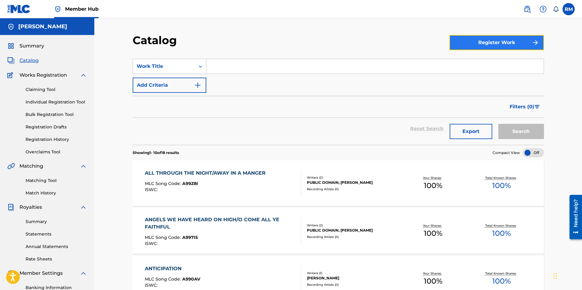
click at [491, 41] on button "Register Work" at bounding box center [497, 42] width 95 height 15
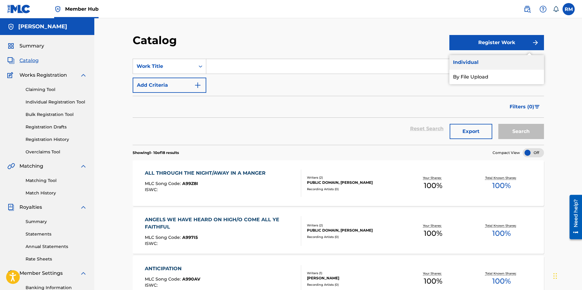
click at [480, 62] on link "Individual" at bounding box center [497, 62] width 95 height 15
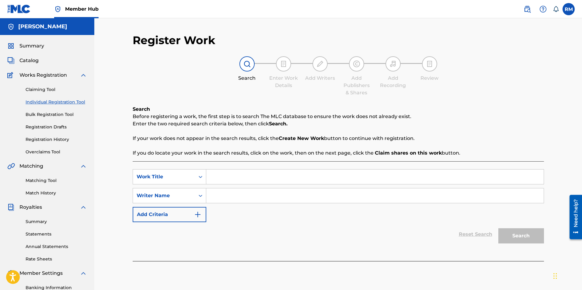
click at [215, 184] on div "SearchWithCriteria9d5061e5-b76f-4e27-863c-b2cc8f2c96d3 Work Title SearchWithCri…" at bounding box center [338, 195] width 411 height 53
click at [226, 178] on input "Search Form" at bounding box center [375, 177] width 338 height 15
click at [228, 194] on input "Search Form" at bounding box center [375, 195] width 338 height 15
click at [520, 238] on button "Search" at bounding box center [522, 235] width 46 height 15
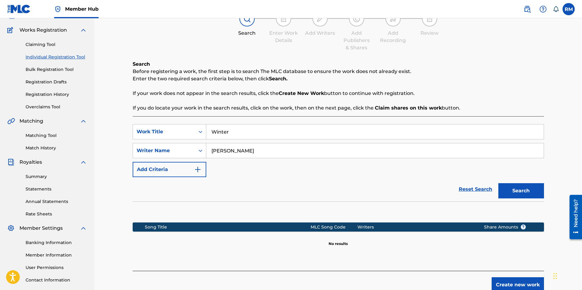
scroll to position [87, 0]
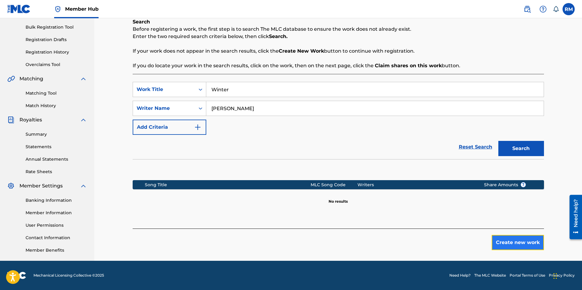
click at [533, 243] on button "Create new work" at bounding box center [518, 242] width 52 height 15
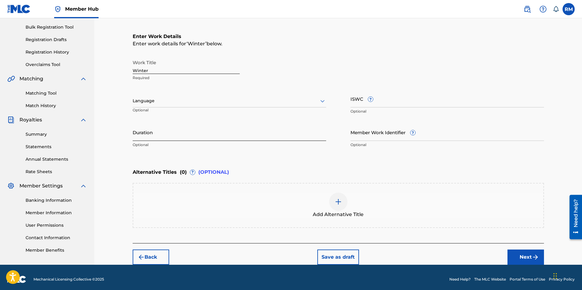
click at [172, 132] on input "Duration" at bounding box center [230, 132] width 194 height 17
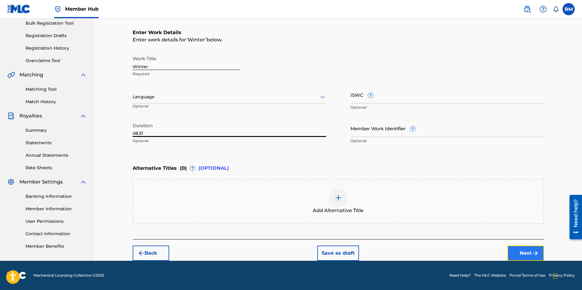
click at [527, 252] on button "Next" at bounding box center [526, 253] width 37 height 15
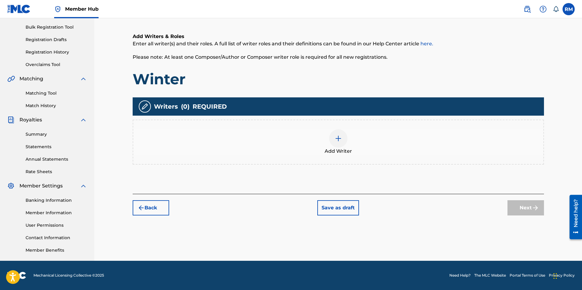
scroll to position [27, 0]
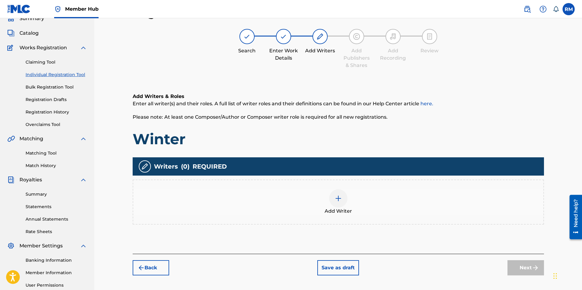
click at [343, 200] on div at bounding box center [338, 198] width 18 height 18
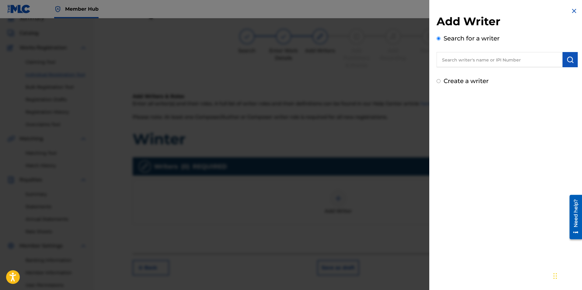
click at [482, 61] on input "text" at bounding box center [500, 59] width 126 height 15
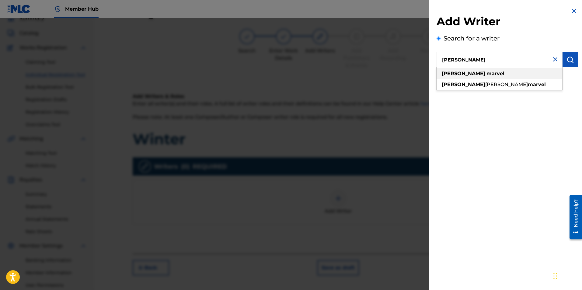
click at [475, 72] on div "[PERSON_NAME]" at bounding box center [500, 73] width 126 height 11
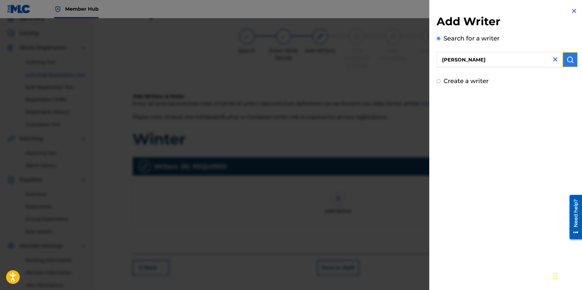
click at [567, 58] on img "submit" at bounding box center [570, 59] width 7 height 7
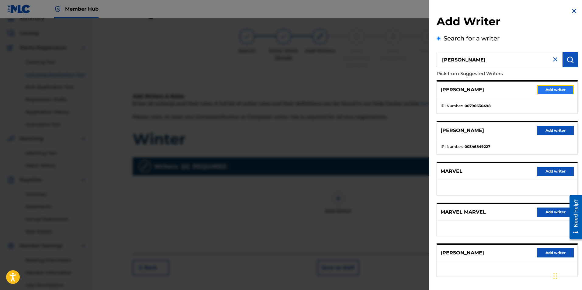
click at [549, 91] on button "Add writer" at bounding box center [555, 89] width 37 height 9
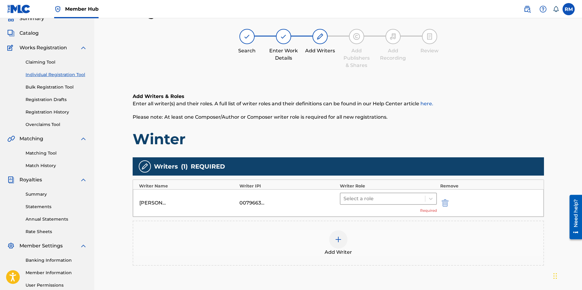
click at [378, 197] on div at bounding box center [383, 198] width 79 height 9
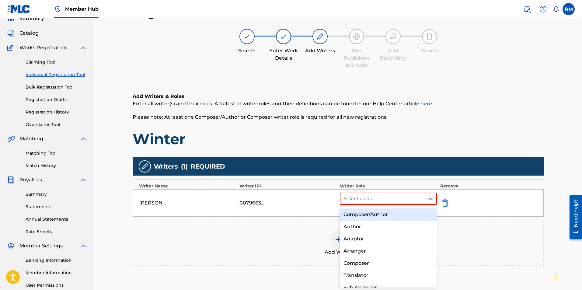
click at [367, 213] on div "Composer/Author" at bounding box center [388, 214] width 97 height 12
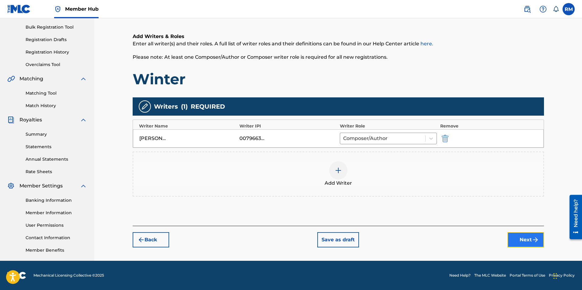
click at [529, 240] on button "Next" at bounding box center [526, 239] width 37 height 15
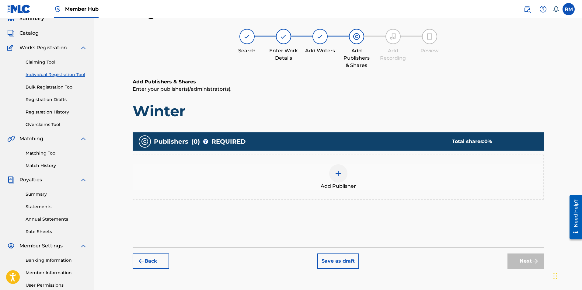
click at [336, 175] on img at bounding box center [338, 173] width 7 height 7
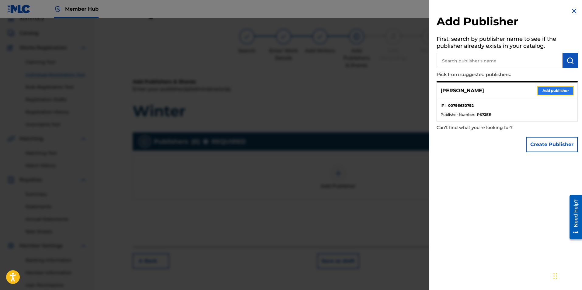
click at [550, 93] on button "Add publisher" at bounding box center [555, 90] width 37 height 9
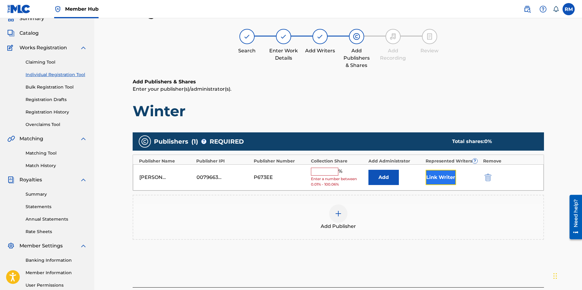
click at [445, 178] on button "Link Writer" at bounding box center [441, 177] width 30 height 15
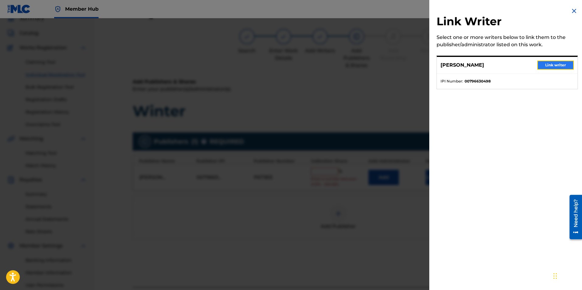
click at [555, 65] on button "Link writer" at bounding box center [555, 65] width 37 height 9
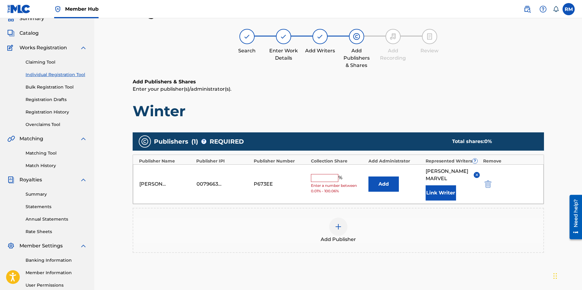
click at [328, 178] on input "text" at bounding box center [324, 178] width 27 height 8
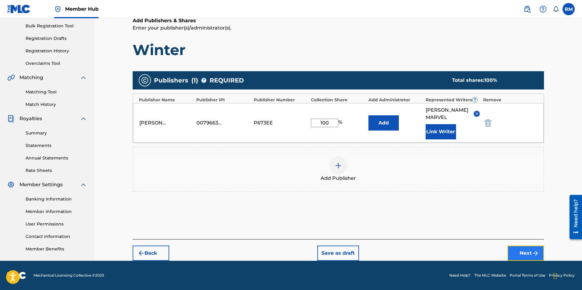
click at [522, 252] on button "Next" at bounding box center [526, 253] width 37 height 15
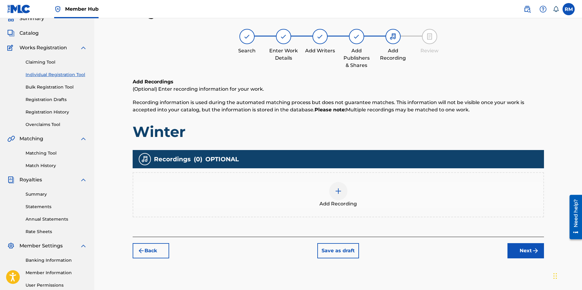
click at [335, 191] on img at bounding box center [338, 190] width 7 height 7
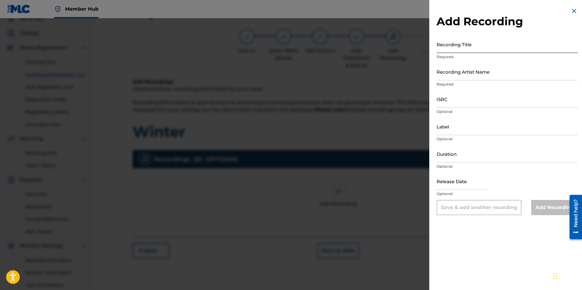
click at [457, 47] on input "Recording Title" at bounding box center [507, 44] width 141 height 17
click at [463, 74] on input "Recording Artist Name" at bounding box center [507, 71] width 141 height 17
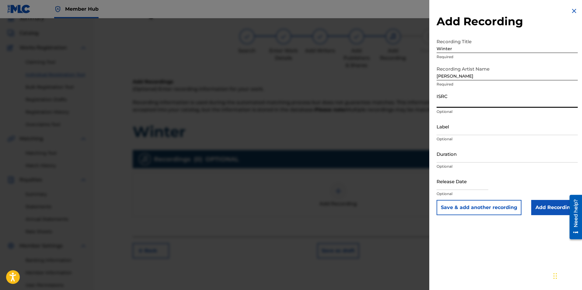
click at [450, 101] on input "ISRC" at bounding box center [507, 98] width 141 height 17
paste input "ushm91711061"
click at [542, 205] on input "Add Recording" at bounding box center [554, 207] width 47 height 15
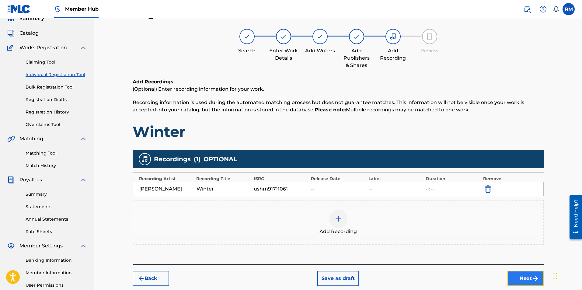
click at [525, 280] on button "Next" at bounding box center [526, 278] width 37 height 15
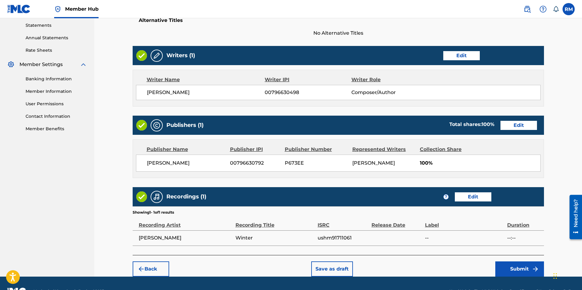
scroll to position [232, 0]
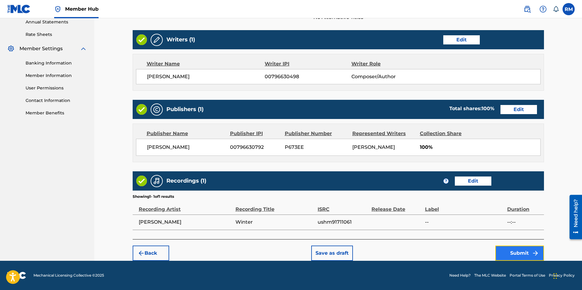
click at [524, 256] on button "Submit" at bounding box center [519, 253] width 49 height 15
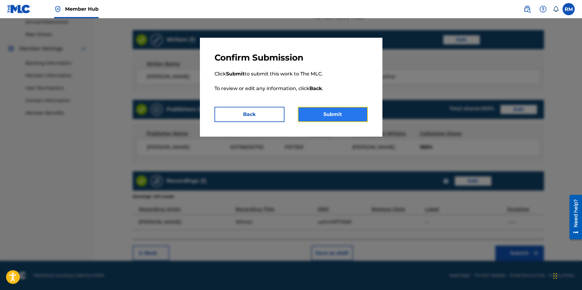
click at [346, 116] on button "Submit" at bounding box center [333, 114] width 70 height 15
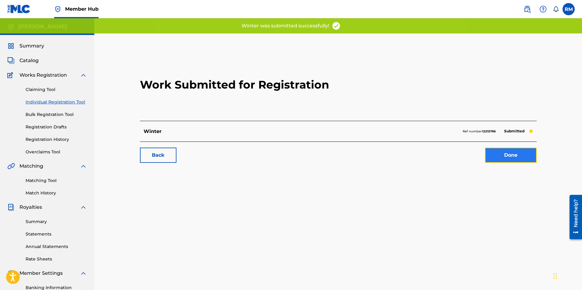
click at [506, 159] on link "Done" at bounding box center [511, 155] width 52 height 15
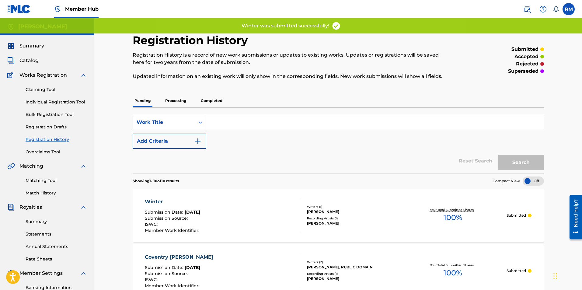
click at [30, 54] on div "Summary Catalog Works Registration Claiming Tool Individual Registration Tool B…" at bounding box center [47, 191] width 94 height 313
click at [31, 59] on span "Catalog" at bounding box center [28, 60] width 19 height 7
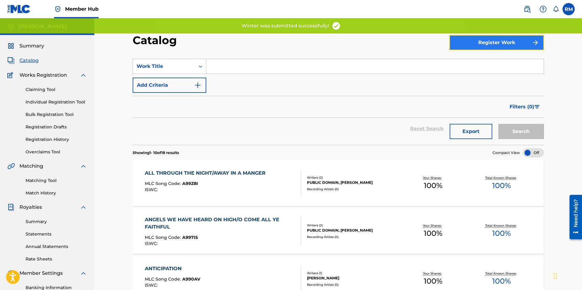
click at [497, 46] on button "Register Work" at bounding box center [497, 42] width 95 height 15
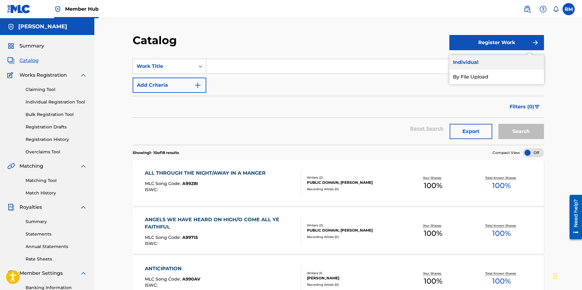
click at [475, 65] on link "Individual" at bounding box center [497, 62] width 95 height 15
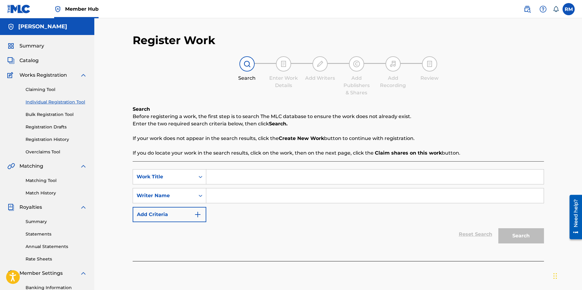
click at [251, 176] on input "Search Form" at bounding box center [375, 177] width 338 height 15
click at [296, 194] on input "Search Form" at bounding box center [375, 195] width 338 height 15
click at [516, 234] on button "Search" at bounding box center [522, 235] width 46 height 15
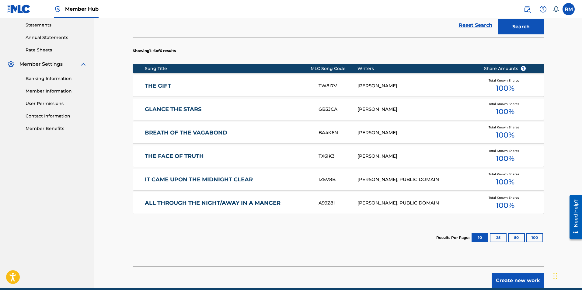
scroll to position [213, 0]
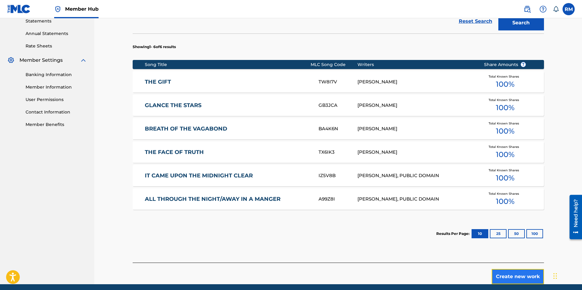
click at [523, 276] on button "Create new work" at bounding box center [518, 276] width 52 height 15
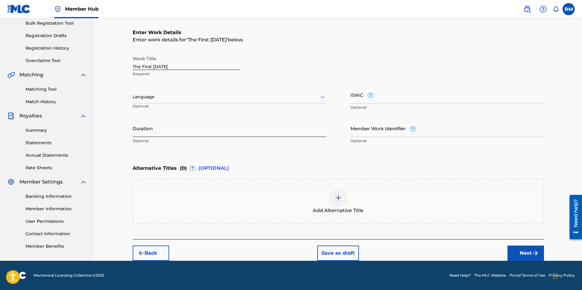
click at [183, 128] on input "Duration" at bounding box center [230, 128] width 194 height 17
click at [145, 133] on input "Duration" at bounding box center [230, 128] width 194 height 17
click at [516, 254] on button "Next" at bounding box center [526, 253] width 37 height 15
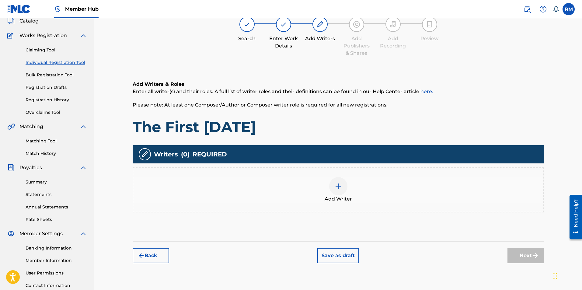
scroll to position [27, 0]
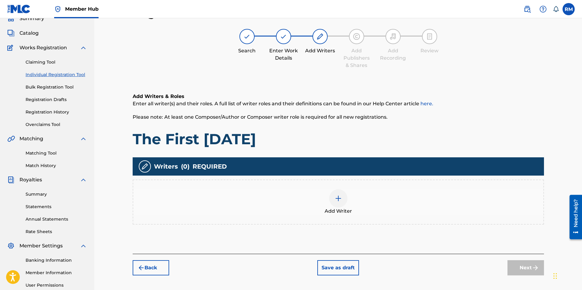
click at [338, 204] on div at bounding box center [338, 198] width 18 height 18
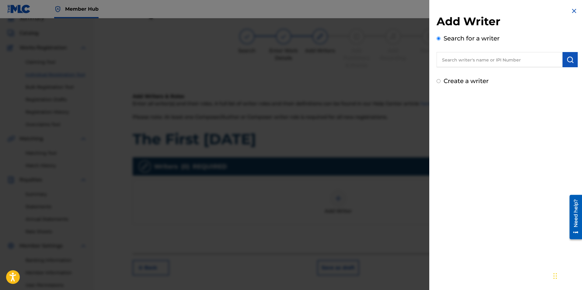
click at [457, 62] on input "text" at bounding box center [500, 59] width 126 height 15
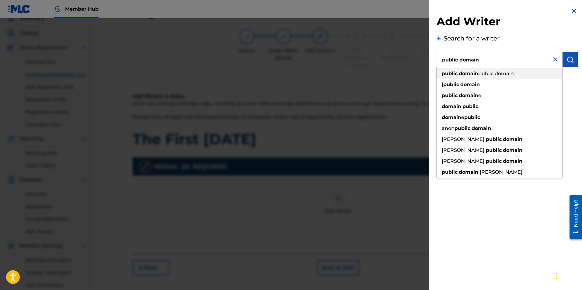
click at [460, 70] on div "public domain public domain" at bounding box center [500, 73] width 126 height 11
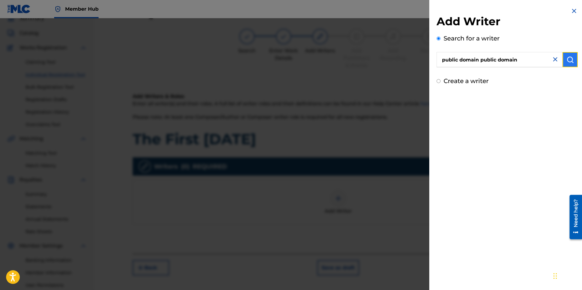
click at [567, 61] on img "submit" at bounding box center [570, 59] width 7 height 7
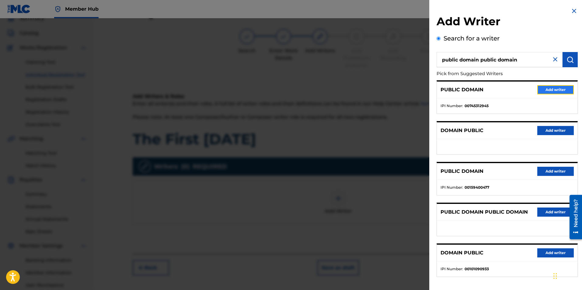
click at [538, 90] on button "Add writer" at bounding box center [555, 89] width 37 height 9
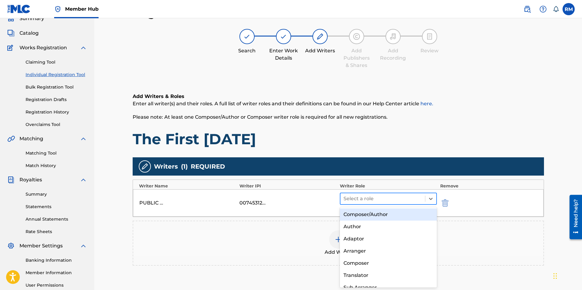
click at [376, 199] on div at bounding box center [383, 198] width 79 height 9
click at [370, 217] on div "Composer/Author" at bounding box center [388, 214] width 97 height 12
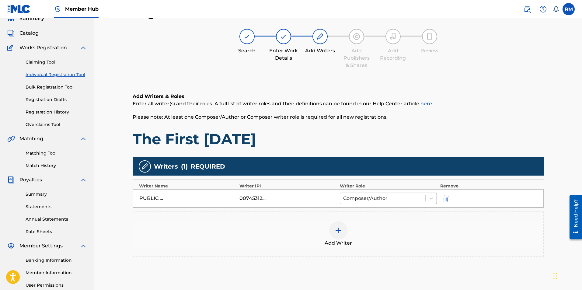
click at [332, 226] on div at bounding box center [338, 230] width 18 height 18
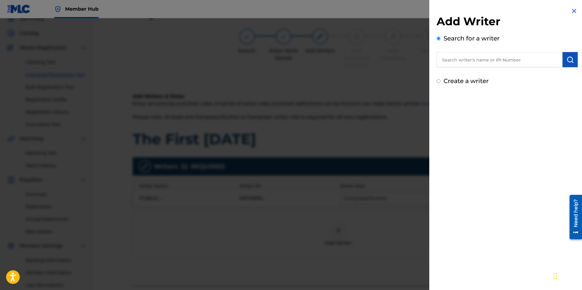
click at [488, 63] on input "text" at bounding box center [500, 59] width 126 height 15
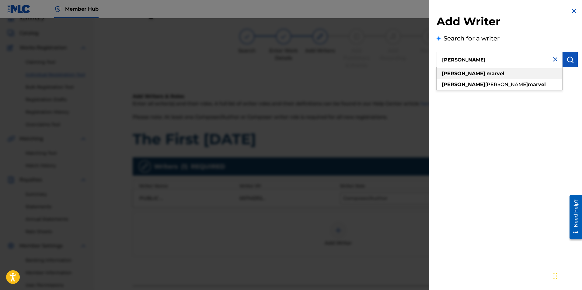
click at [473, 72] on div "[PERSON_NAME]" at bounding box center [500, 73] width 126 height 11
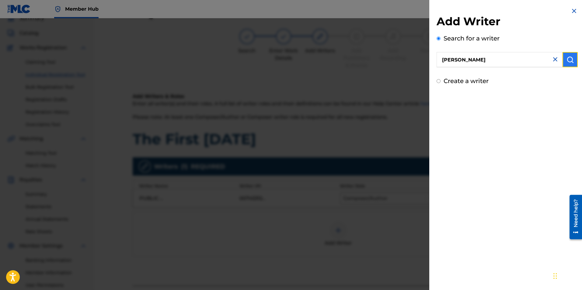
click at [572, 59] on button "submit" at bounding box center [570, 59] width 15 height 15
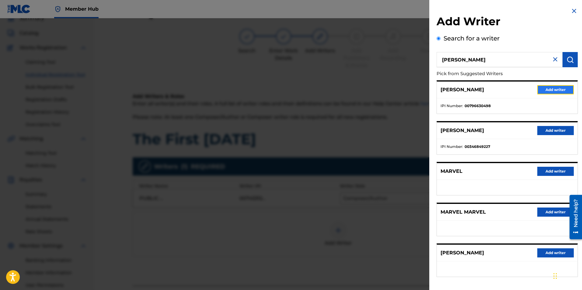
click at [561, 93] on button "Add writer" at bounding box center [555, 89] width 37 height 9
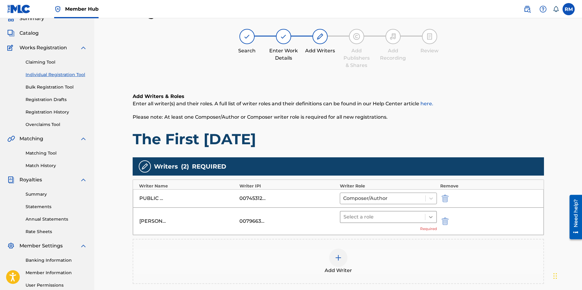
click at [430, 217] on icon at bounding box center [431, 217] width 4 height 2
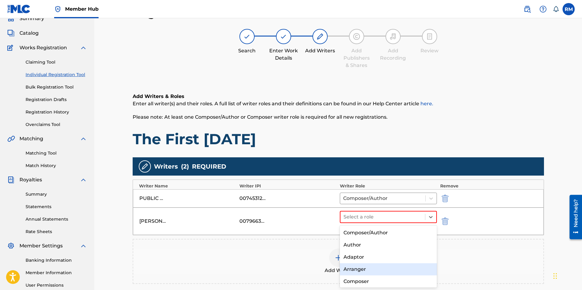
click at [364, 270] on div "Arranger" at bounding box center [388, 269] width 97 height 12
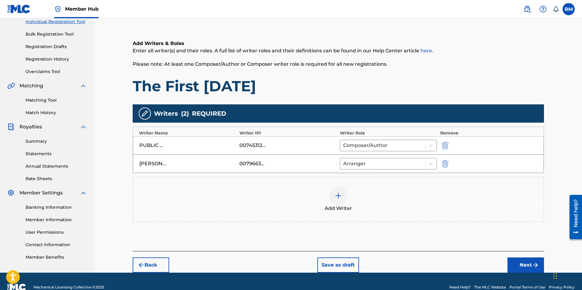
scroll to position [92, 0]
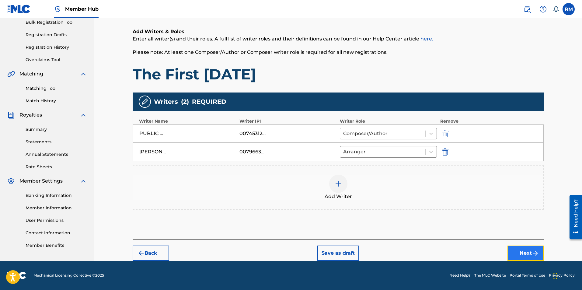
click at [525, 253] on button "Next" at bounding box center [526, 253] width 37 height 15
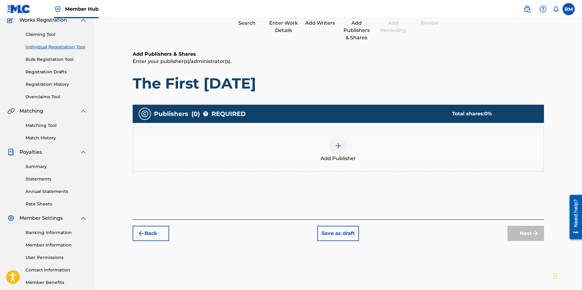
scroll to position [87, 0]
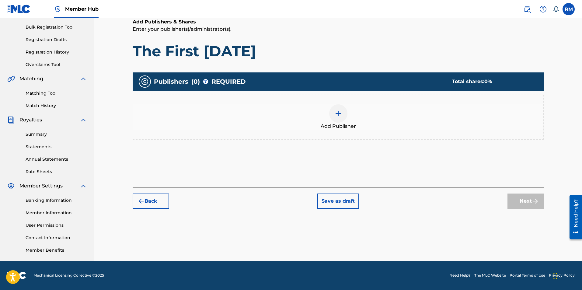
click at [342, 116] on img at bounding box center [338, 113] width 7 height 7
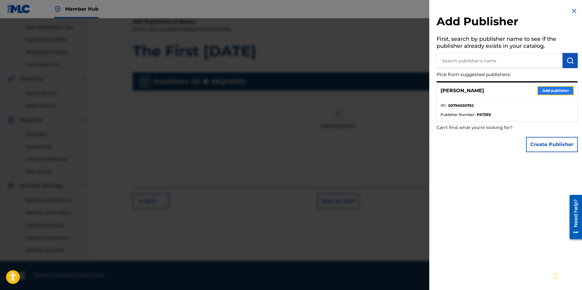
click at [557, 92] on button "Add publisher" at bounding box center [555, 90] width 37 height 9
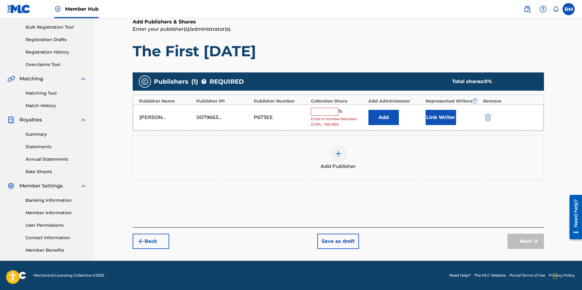
click at [325, 109] on input "text" at bounding box center [324, 112] width 27 height 8
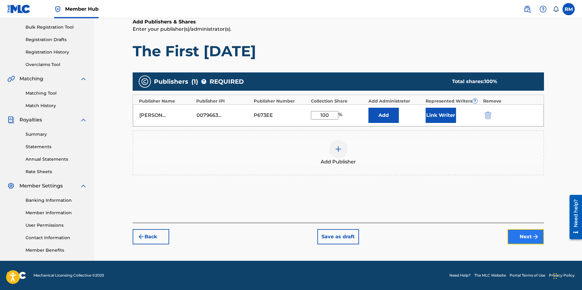
click at [530, 233] on button "Next" at bounding box center [526, 236] width 37 height 15
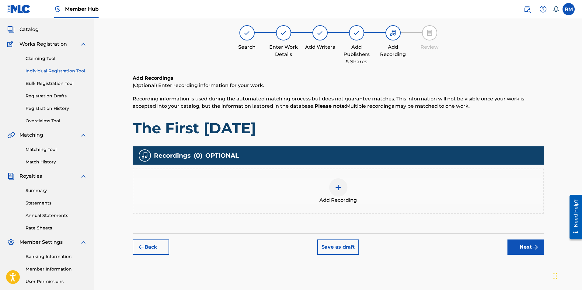
scroll to position [27, 0]
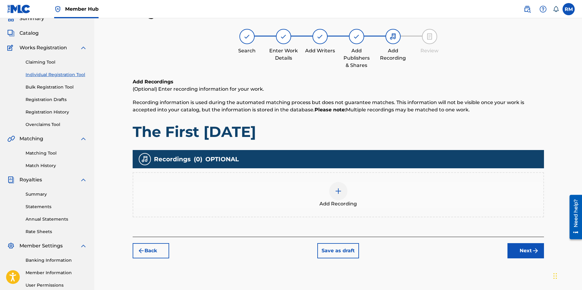
click at [338, 188] on img at bounding box center [338, 190] width 7 height 7
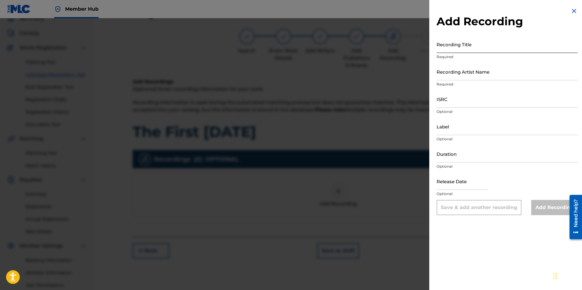
click at [495, 47] on input "Recording Title" at bounding box center [507, 44] width 141 height 17
click at [455, 76] on input "Recording Artist Name" at bounding box center [507, 71] width 141 height 17
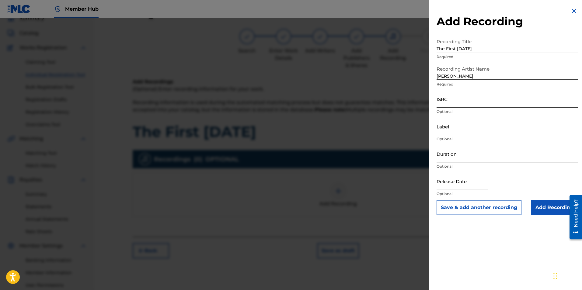
click at [451, 103] on input "ISRC" at bounding box center [507, 98] width 141 height 17
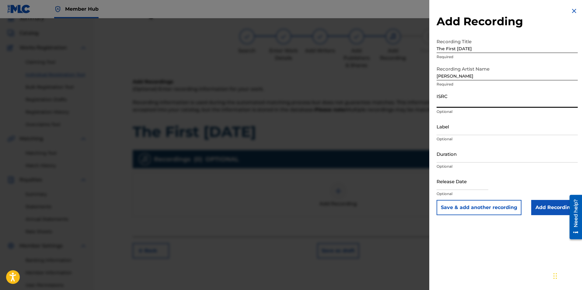
paste input "ushm91711064"
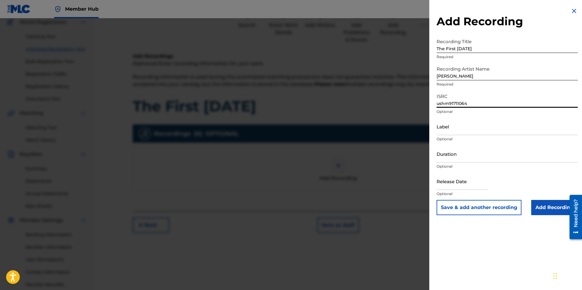
scroll to position [87, 0]
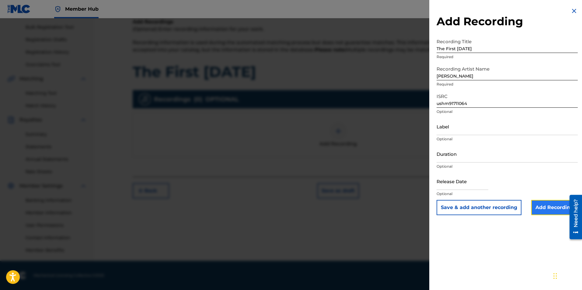
click at [557, 212] on input "Add Recording" at bounding box center [554, 207] width 47 height 15
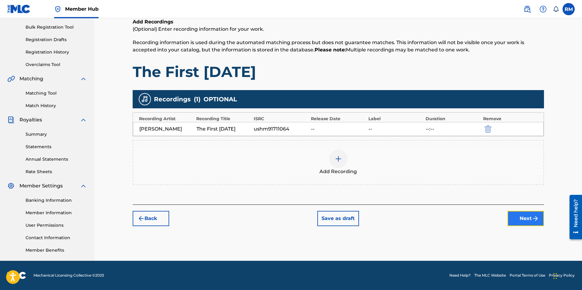
click at [527, 222] on button "Next" at bounding box center [526, 218] width 37 height 15
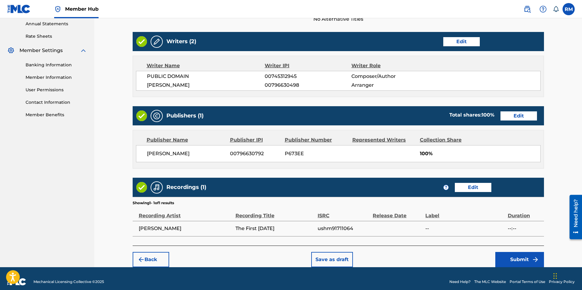
scroll to position [229, 0]
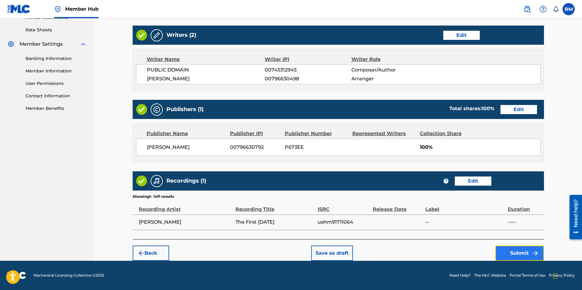
click at [521, 253] on button "Submit" at bounding box center [519, 253] width 49 height 15
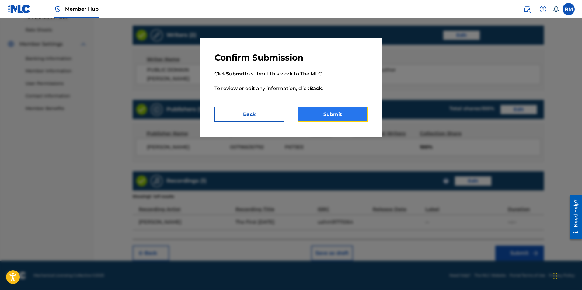
click at [351, 116] on button "Submit" at bounding box center [333, 114] width 70 height 15
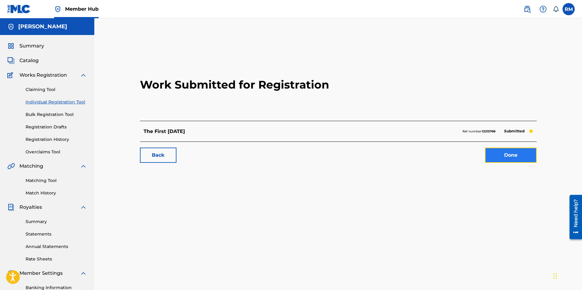
click at [503, 155] on link "Done" at bounding box center [511, 155] width 52 height 15
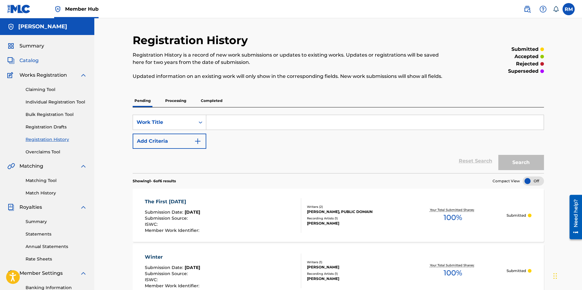
click at [30, 59] on span "Catalog" at bounding box center [28, 60] width 19 height 7
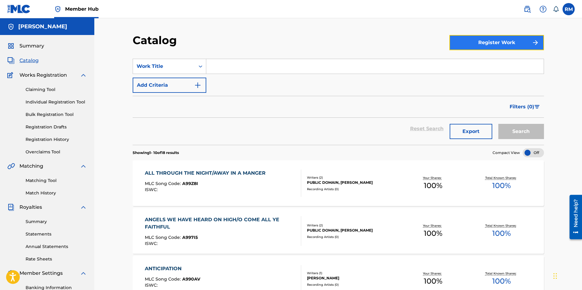
click at [467, 42] on button "Register Work" at bounding box center [497, 42] width 95 height 15
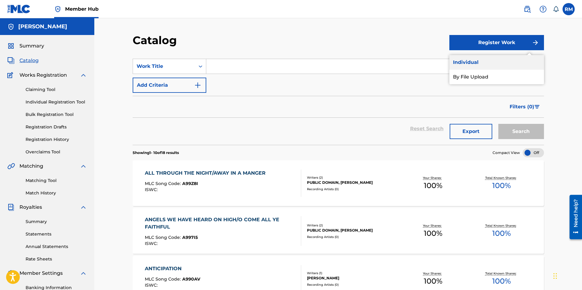
click at [499, 59] on link "Individual" at bounding box center [497, 62] width 95 height 15
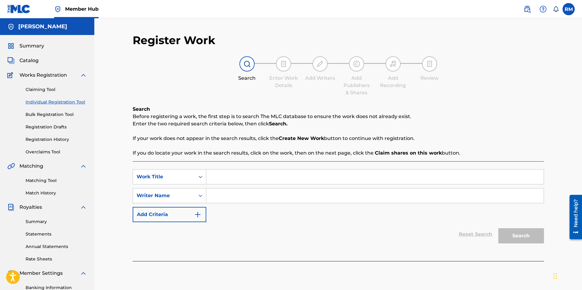
click at [293, 178] on input "Search Form" at bounding box center [375, 177] width 338 height 15
click at [234, 196] on input "Search Form" at bounding box center [375, 195] width 338 height 15
click at [518, 234] on button "Search" at bounding box center [522, 235] width 46 height 15
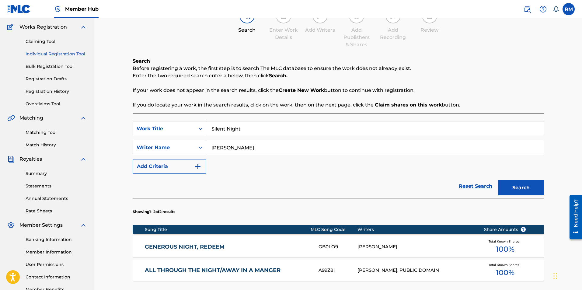
scroll to position [122, 0]
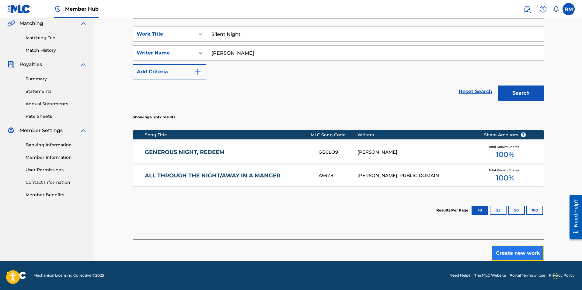
click at [523, 250] on button "Create new work" at bounding box center [518, 253] width 52 height 15
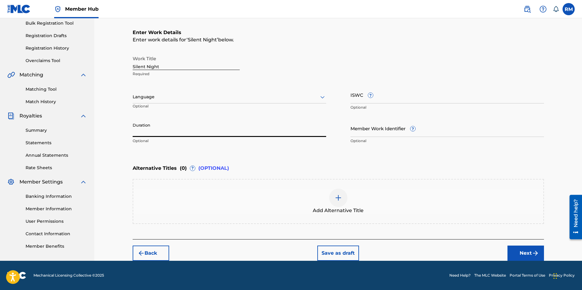
click at [165, 131] on input "Duration" at bounding box center [230, 128] width 194 height 17
click at [530, 254] on button "Next" at bounding box center [526, 253] width 37 height 15
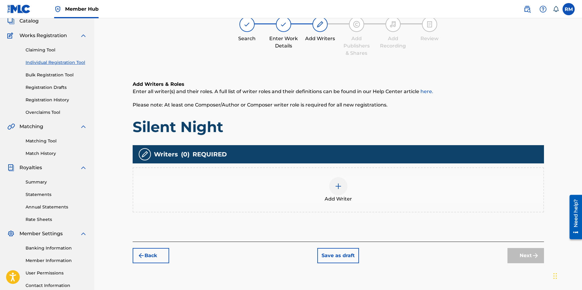
scroll to position [27, 0]
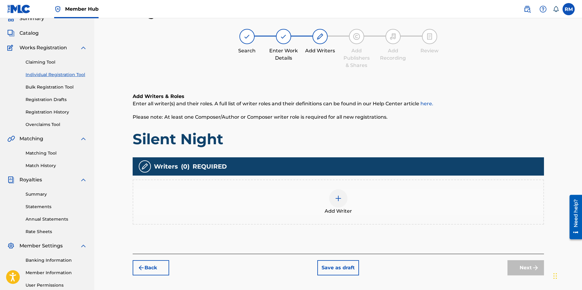
click at [339, 203] on div at bounding box center [338, 198] width 18 height 18
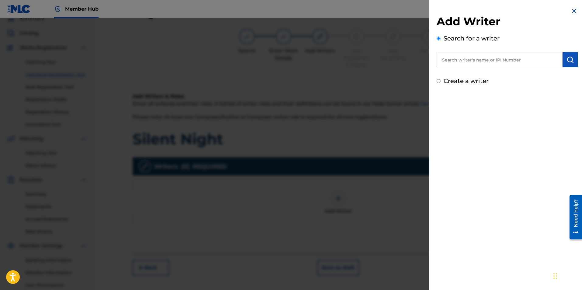
click at [472, 60] on input "text" at bounding box center [500, 59] width 126 height 15
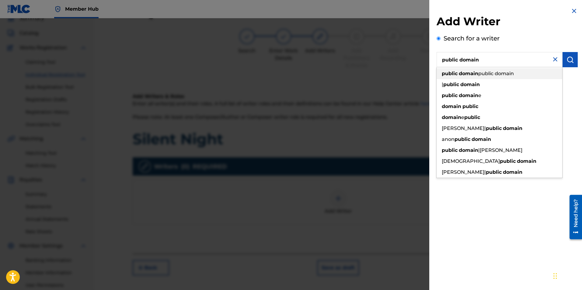
click at [470, 72] on strong "domain" at bounding box center [468, 74] width 19 height 6
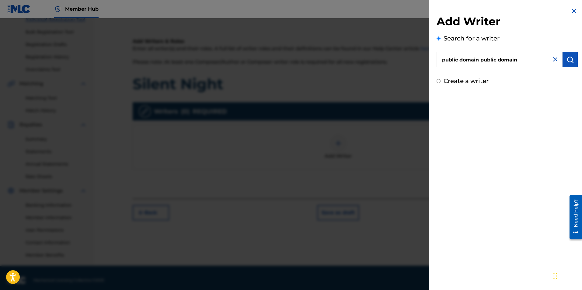
scroll to position [87, 0]
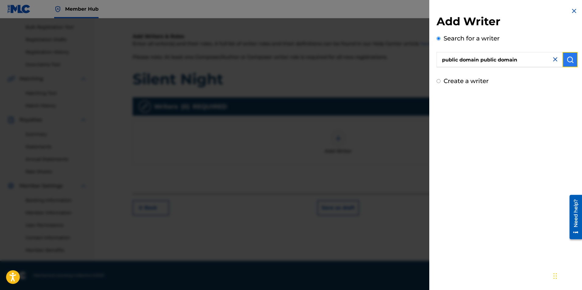
click at [568, 58] on img "submit" at bounding box center [570, 59] width 7 height 7
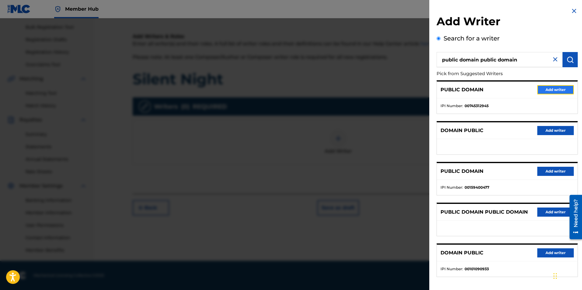
click at [549, 88] on button "Add writer" at bounding box center [555, 89] width 37 height 9
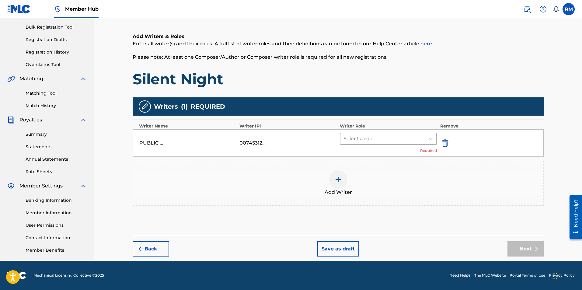
click at [375, 138] on div at bounding box center [383, 139] width 79 height 9
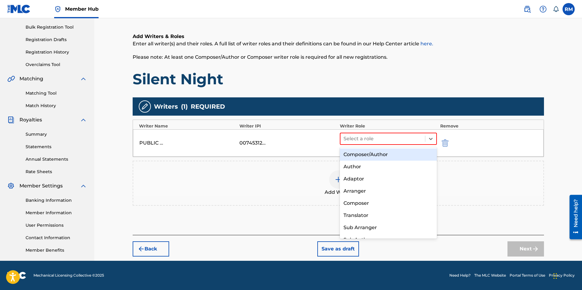
click at [364, 157] on div "Composer/Author" at bounding box center [388, 155] width 97 height 12
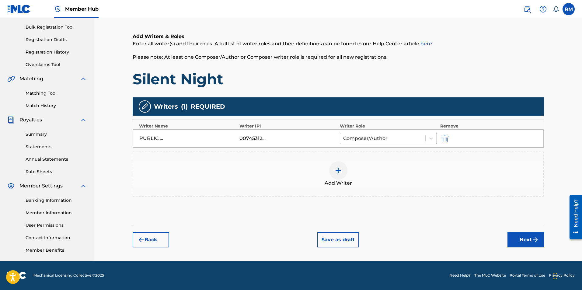
click at [339, 174] on img at bounding box center [338, 170] width 7 height 7
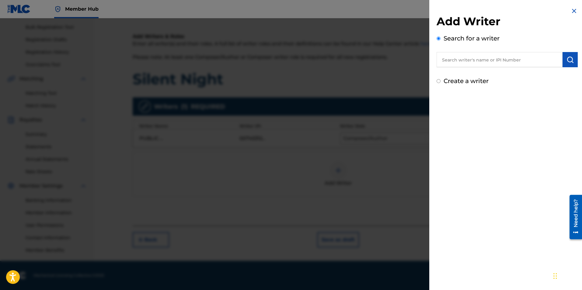
click at [481, 61] on input "text" at bounding box center [500, 59] width 126 height 15
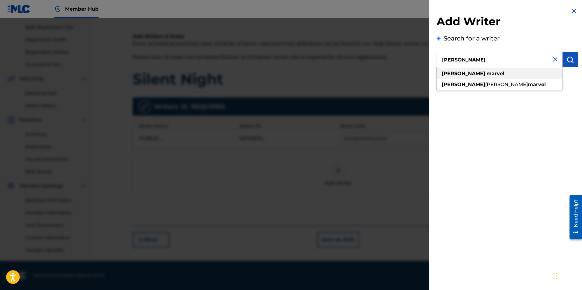
click at [487, 72] on strong "marvel" at bounding box center [496, 74] width 18 height 6
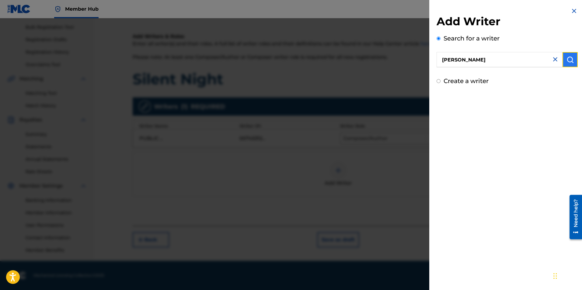
click at [572, 59] on button "submit" at bounding box center [570, 59] width 15 height 15
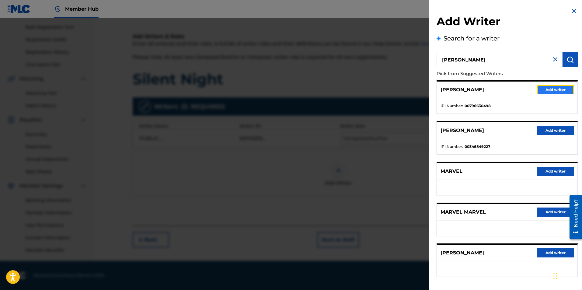
click at [559, 94] on button "Add writer" at bounding box center [555, 89] width 37 height 9
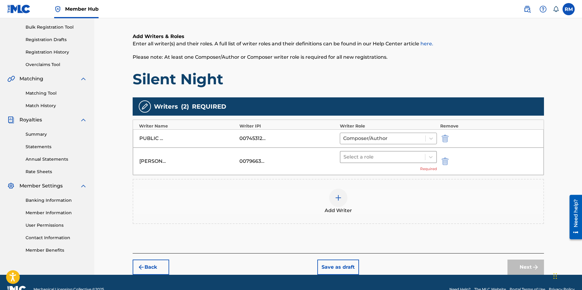
click at [381, 152] on div "Select a role" at bounding box center [383, 157] width 85 height 11
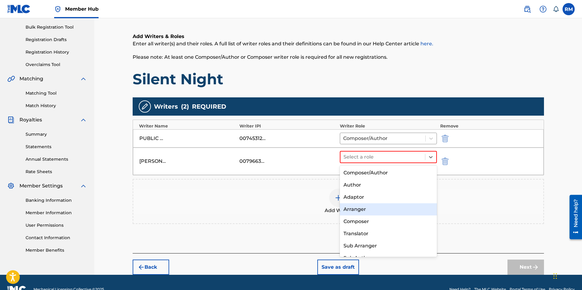
click at [369, 211] on div "Arranger" at bounding box center [388, 209] width 97 height 12
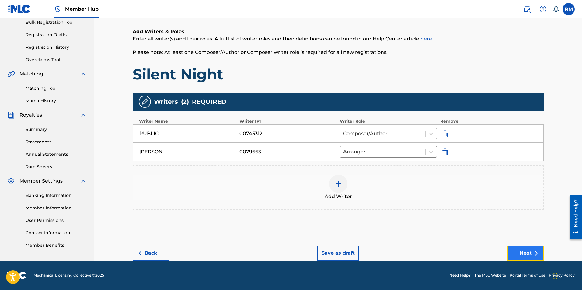
click at [528, 251] on button "Next" at bounding box center [526, 253] width 37 height 15
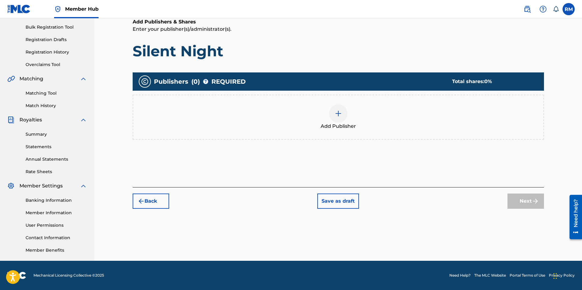
scroll to position [27, 0]
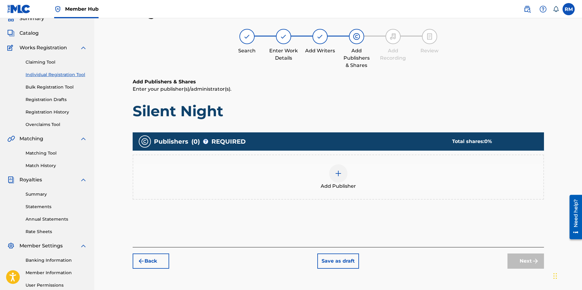
click at [337, 176] on img at bounding box center [338, 173] width 7 height 7
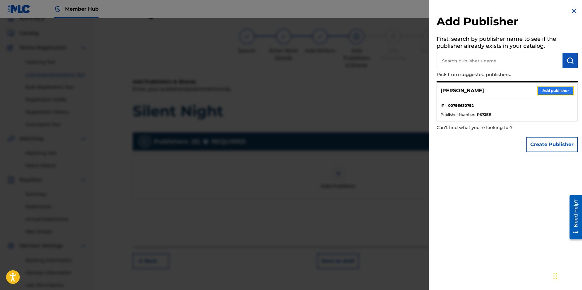
click at [550, 89] on button "Add publisher" at bounding box center [555, 90] width 37 height 9
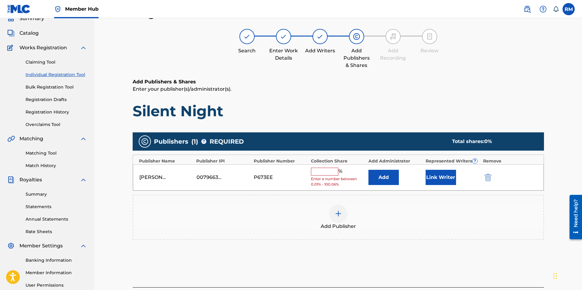
click at [339, 172] on span "%" at bounding box center [340, 172] width 5 height 8
click at [336, 172] on input "text" at bounding box center [324, 172] width 27 height 8
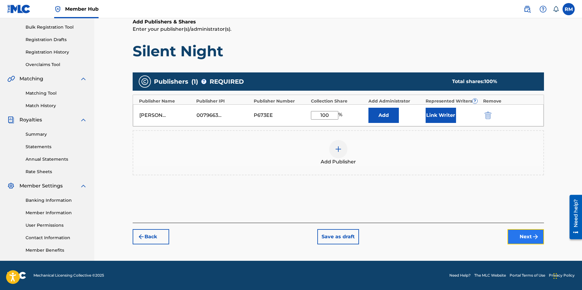
click at [527, 240] on button "Next" at bounding box center [526, 236] width 37 height 15
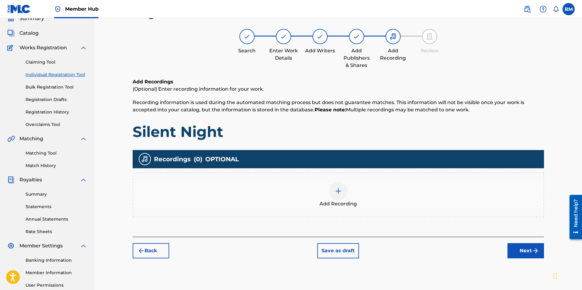
click at [334, 193] on div at bounding box center [338, 191] width 18 height 18
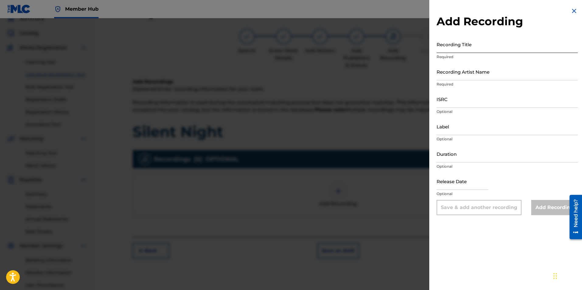
click at [479, 50] on input "Recording Title" at bounding box center [507, 44] width 141 height 17
click at [472, 78] on input "Recording Artist Name" at bounding box center [507, 71] width 141 height 17
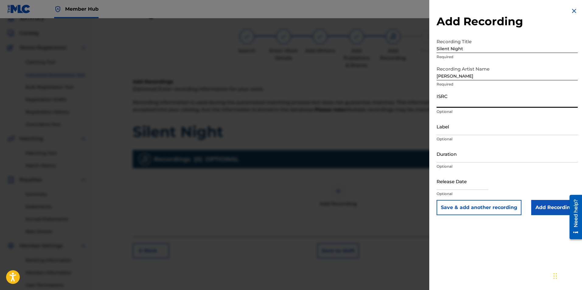
click at [458, 105] on input "ISRC" at bounding box center [507, 98] width 141 height 17
paste input "ushm91711066"
click at [541, 204] on input "Add Recording" at bounding box center [554, 207] width 47 height 15
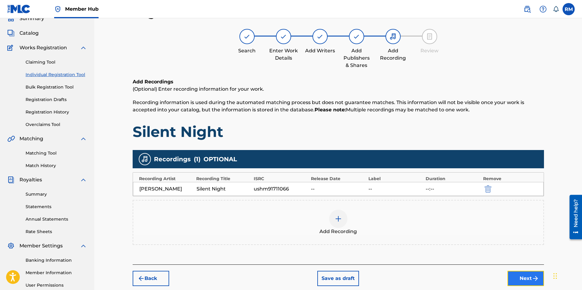
click at [521, 276] on button "Next" at bounding box center [526, 278] width 37 height 15
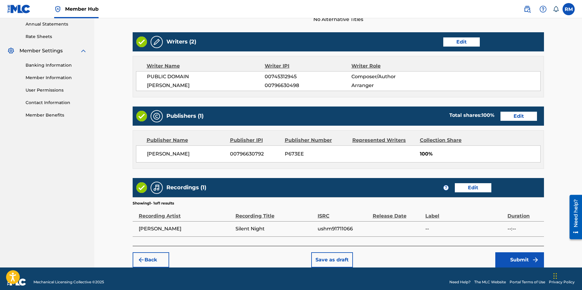
scroll to position [229, 0]
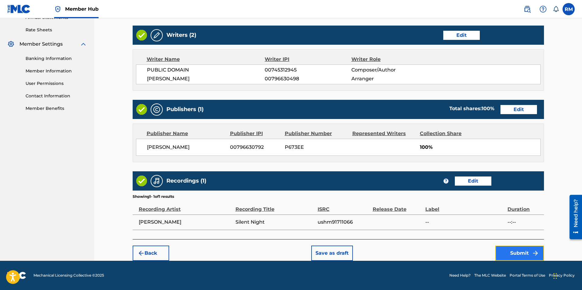
click at [517, 257] on button "Submit" at bounding box center [519, 253] width 49 height 15
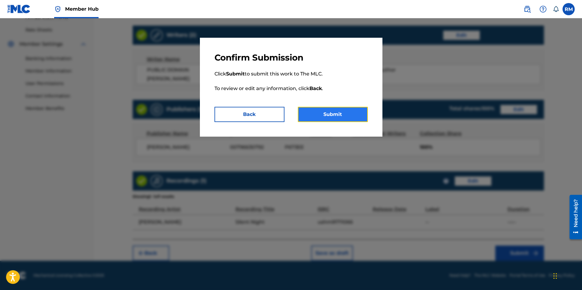
click at [352, 114] on button "Submit" at bounding box center [333, 114] width 70 height 15
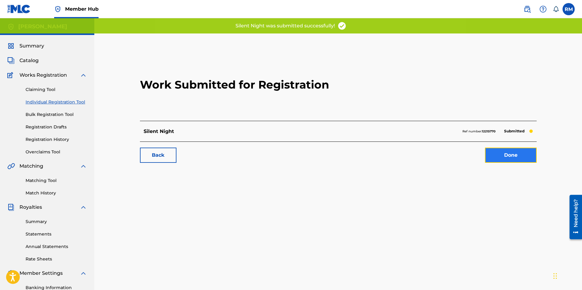
click at [525, 160] on link "Done" at bounding box center [511, 155] width 52 height 15
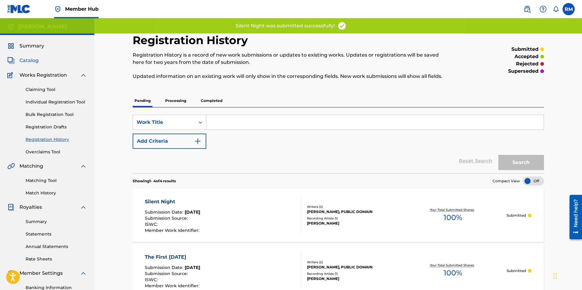
click at [28, 59] on span "Catalog" at bounding box center [28, 60] width 19 height 7
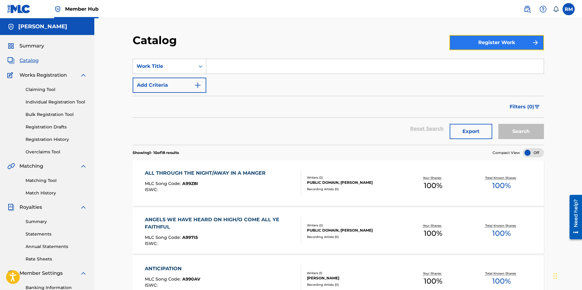
click at [477, 37] on button "Register Work" at bounding box center [497, 42] width 95 height 15
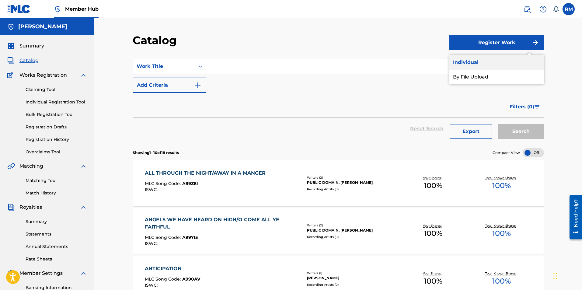
click at [483, 62] on link "Individual" at bounding box center [497, 62] width 95 height 15
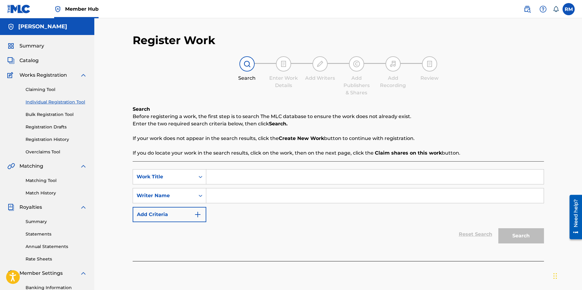
click at [233, 180] on input "Search Form" at bounding box center [375, 177] width 338 height 15
click at [227, 194] on input "Search Form" at bounding box center [375, 195] width 338 height 15
click at [517, 232] on button "Search" at bounding box center [522, 235] width 46 height 15
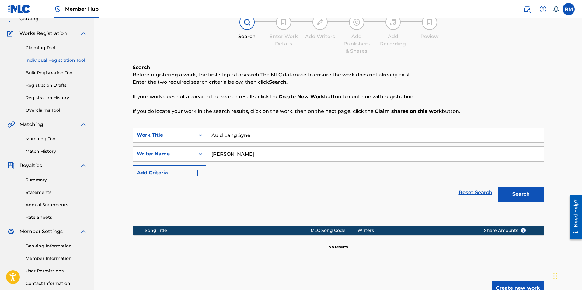
scroll to position [87, 0]
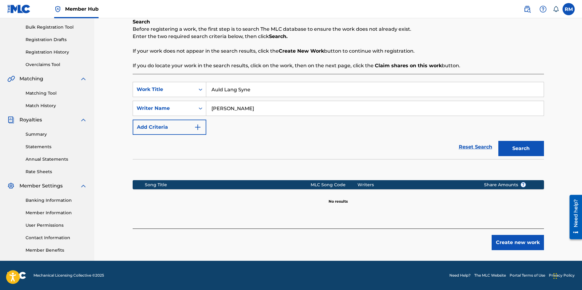
click at [506, 250] on div "Register Work Search Enter Work Details Add Writers Add Publishers & Shares Add…" at bounding box center [338, 103] width 426 height 315
click at [506, 246] on button "Create new work" at bounding box center [518, 242] width 52 height 15
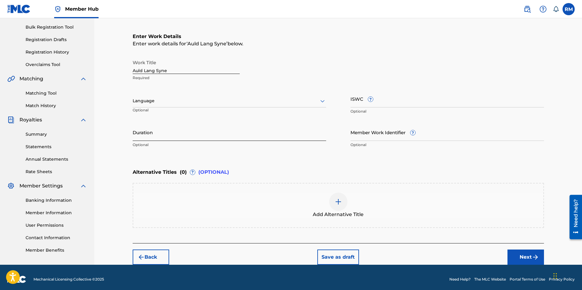
click at [171, 125] on input "Duration" at bounding box center [230, 132] width 194 height 17
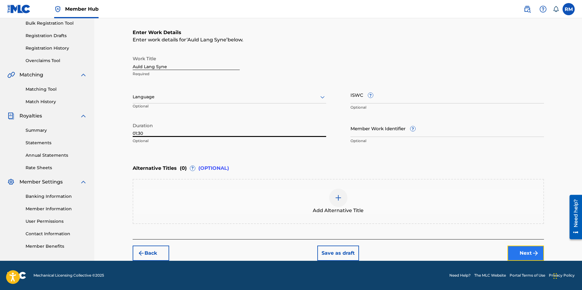
click at [516, 249] on button "Next" at bounding box center [526, 253] width 37 height 15
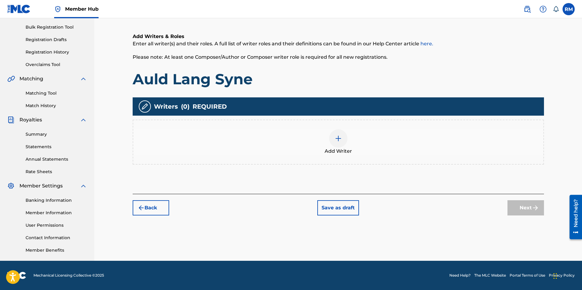
scroll to position [27, 0]
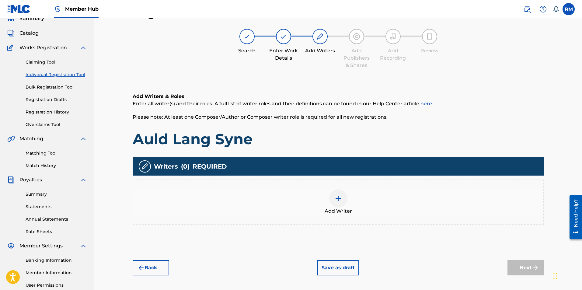
click at [339, 197] on img at bounding box center [338, 198] width 7 height 7
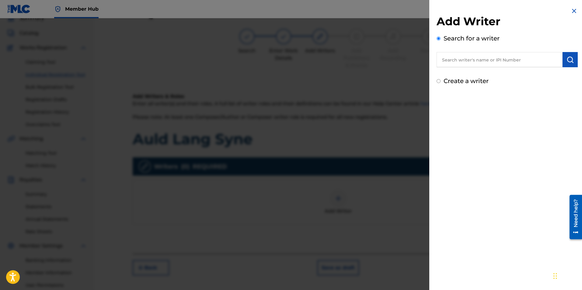
click at [487, 58] on input "text" at bounding box center [500, 59] width 126 height 15
click at [567, 60] on img "submit" at bounding box center [570, 59] width 7 height 7
click at [477, 63] on input "text" at bounding box center [500, 59] width 126 height 15
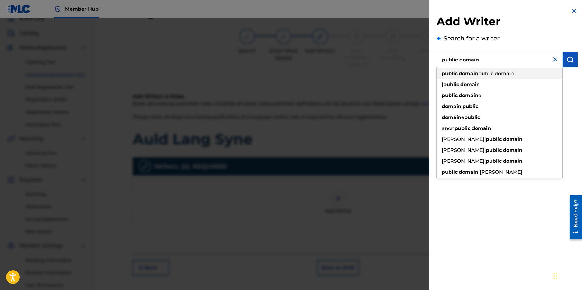
click at [480, 70] on div "public domain public domain" at bounding box center [500, 73] width 126 height 11
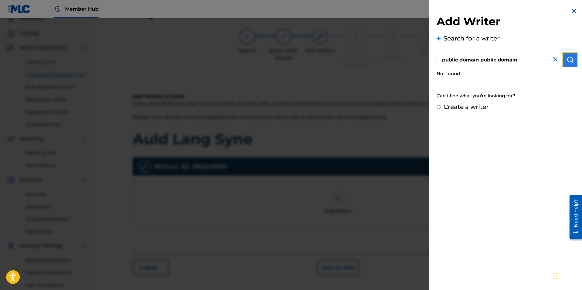
click at [563, 59] on button "submit" at bounding box center [570, 59] width 15 height 15
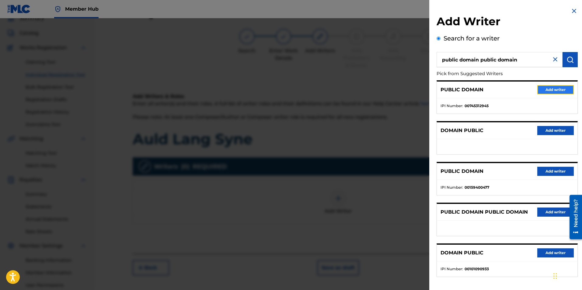
click at [537, 89] on button "Add writer" at bounding box center [555, 89] width 37 height 9
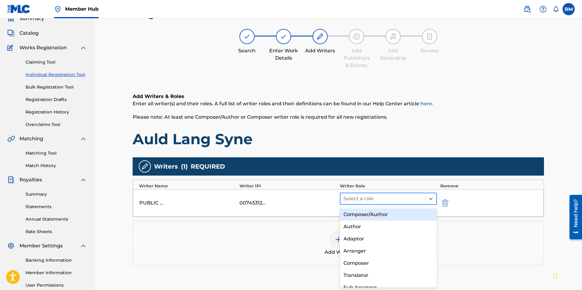
click at [345, 198] on div at bounding box center [383, 198] width 79 height 9
click at [351, 213] on div "Composer/Author" at bounding box center [388, 214] width 97 height 12
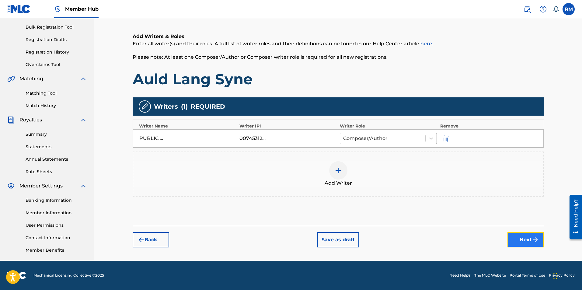
click at [526, 241] on button "Next" at bounding box center [526, 239] width 37 height 15
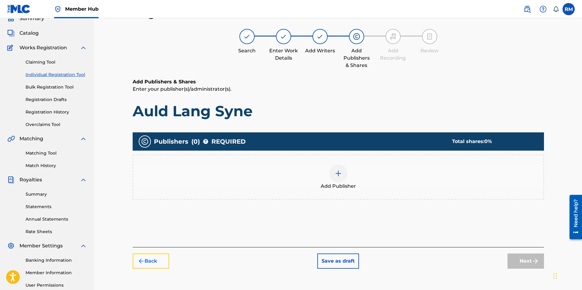
click at [156, 263] on button "Back" at bounding box center [151, 261] width 37 height 15
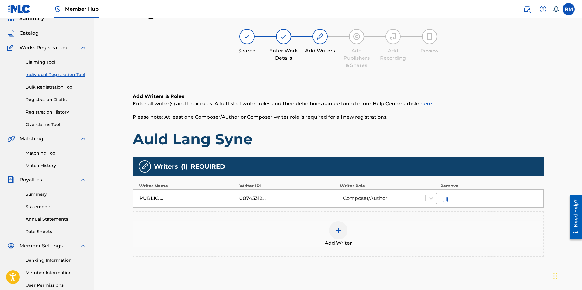
click at [334, 234] on div at bounding box center [338, 230] width 18 height 18
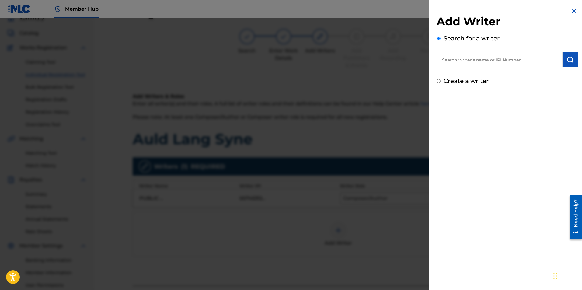
click at [480, 60] on input "text" at bounding box center [500, 59] width 126 height 15
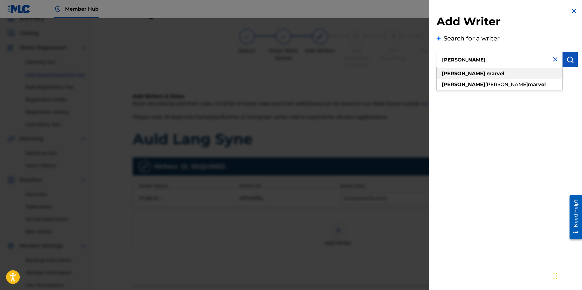
click at [487, 75] on strong "marvel" at bounding box center [496, 74] width 18 height 6
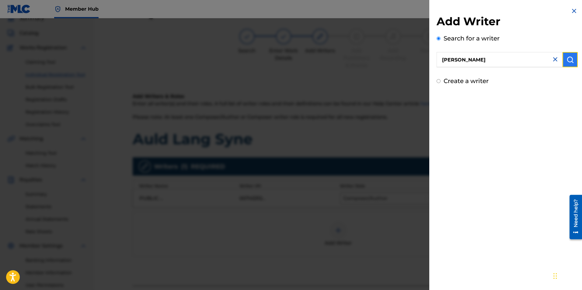
click at [567, 61] on img "submit" at bounding box center [570, 59] width 7 height 7
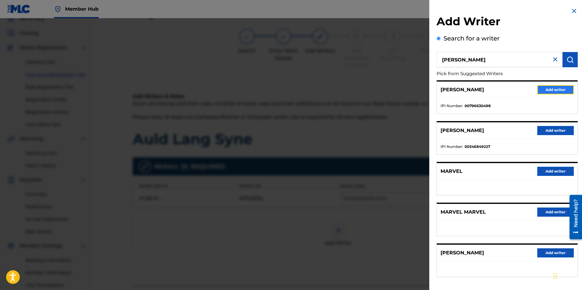
click at [554, 90] on button "Add writer" at bounding box center [555, 89] width 37 height 9
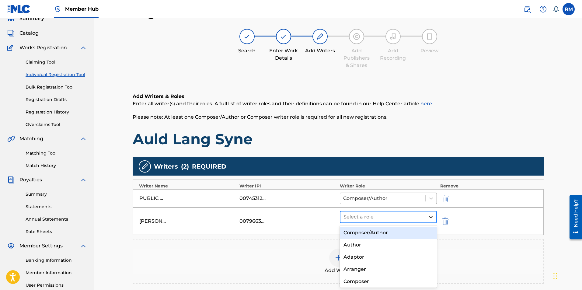
click at [428, 218] on icon at bounding box center [431, 217] width 6 height 6
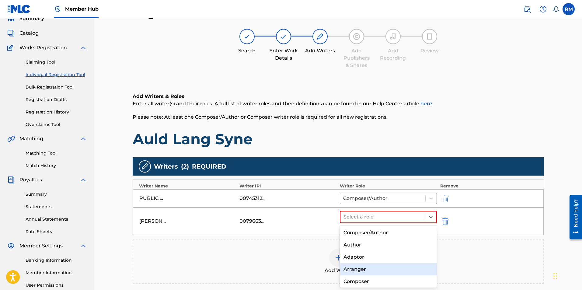
click at [358, 271] on div "Arranger" at bounding box center [388, 269] width 97 height 12
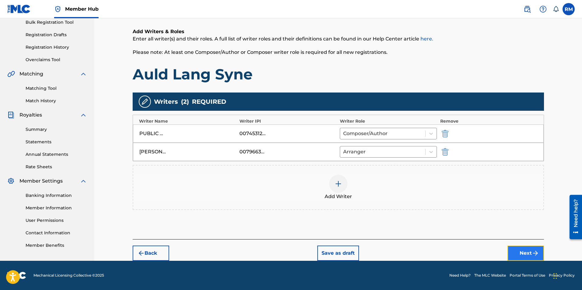
click at [516, 252] on button "Next" at bounding box center [526, 253] width 37 height 15
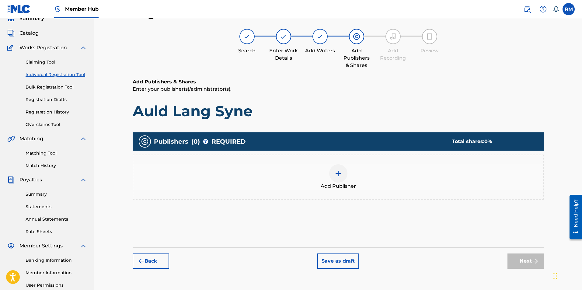
click at [344, 180] on div at bounding box center [338, 173] width 18 height 18
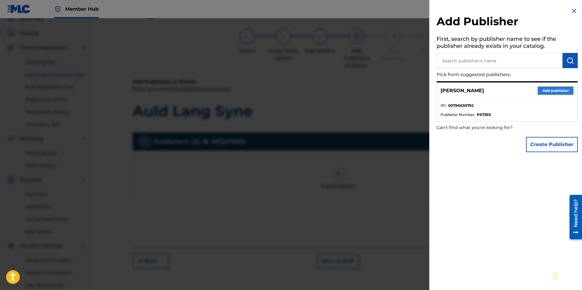
click at [558, 89] on button "Add publisher" at bounding box center [555, 90] width 37 height 9
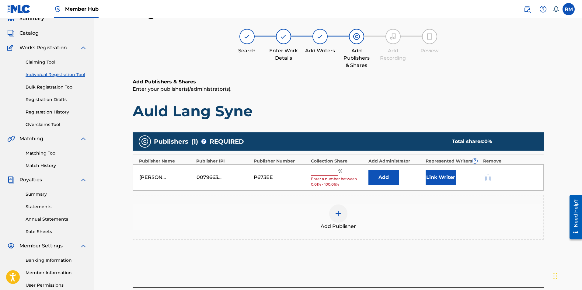
click at [333, 171] on input "text" at bounding box center [324, 172] width 27 height 8
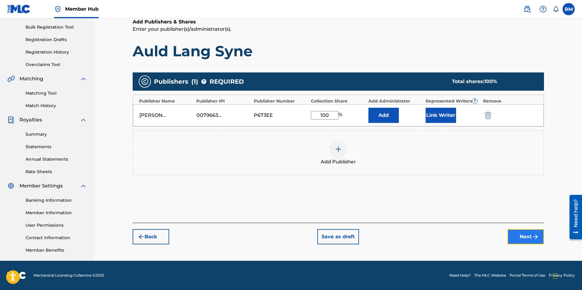
click at [513, 238] on button "Next" at bounding box center [526, 236] width 37 height 15
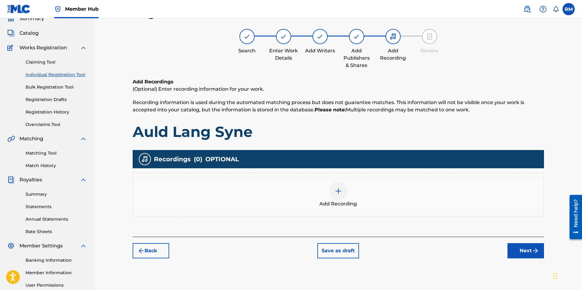
click at [328, 187] on div "Add Recording" at bounding box center [338, 195] width 410 height 26
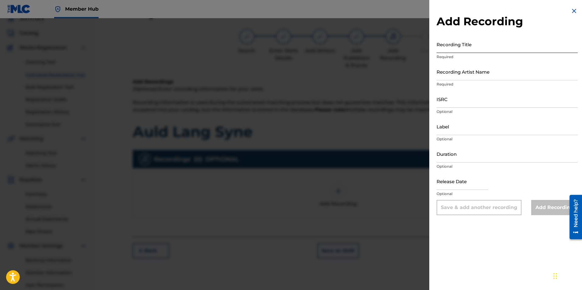
click at [481, 39] on input "Recording Title" at bounding box center [507, 44] width 141 height 17
click at [474, 76] on input "Recording Artist Name" at bounding box center [507, 71] width 141 height 17
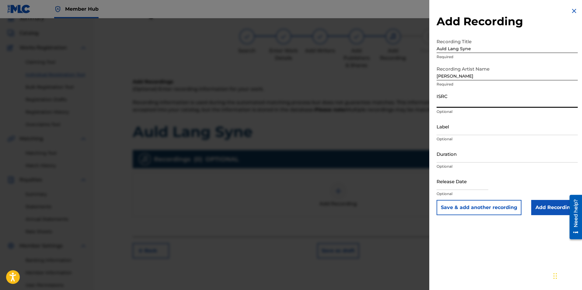
click at [448, 100] on input "ISRC" at bounding box center [507, 98] width 141 height 17
click at [470, 103] on input "ISRC" at bounding box center [507, 98] width 141 height 17
paste input "ushm91711067"
click at [541, 210] on input "Add Recording" at bounding box center [554, 207] width 47 height 15
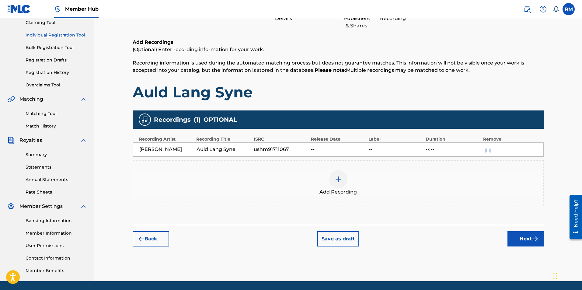
scroll to position [87, 0]
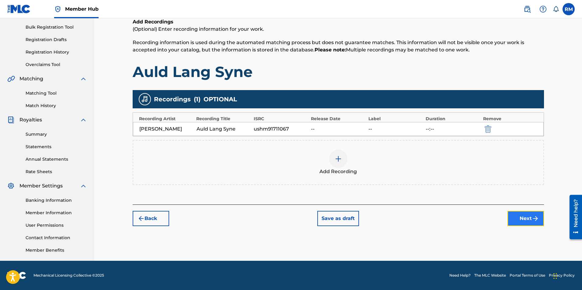
click at [530, 217] on button "Next" at bounding box center [526, 218] width 37 height 15
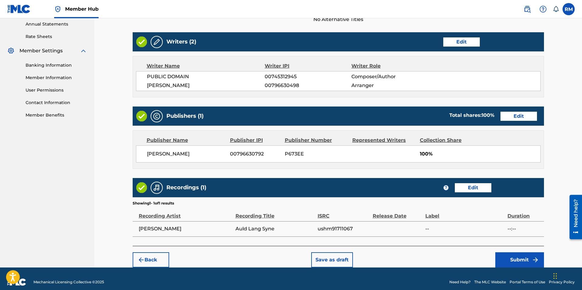
scroll to position [229, 0]
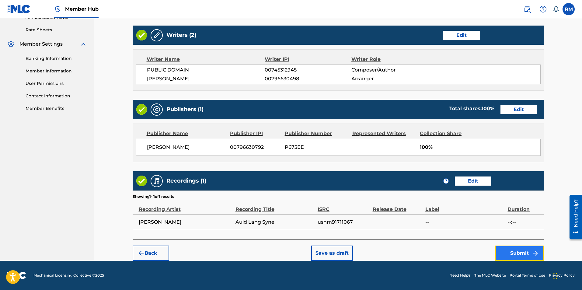
click at [520, 251] on button "Submit" at bounding box center [519, 253] width 49 height 15
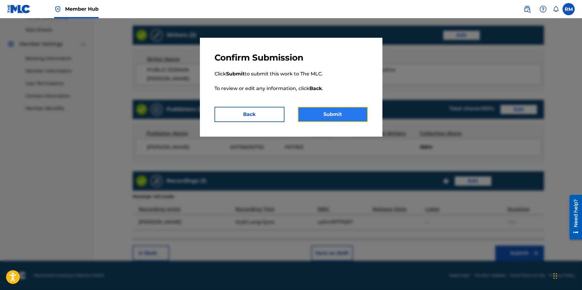
click at [354, 117] on button "Submit" at bounding box center [333, 114] width 70 height 15
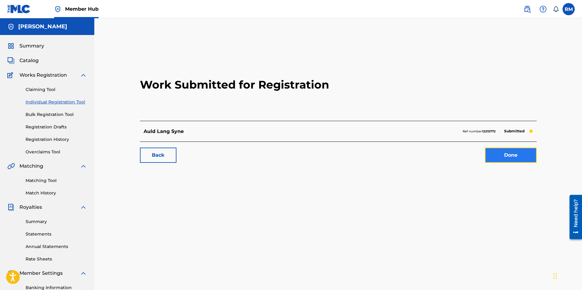
click at [492, 150] on link "Done" at bounding box center [511, 155] width 52 height 15
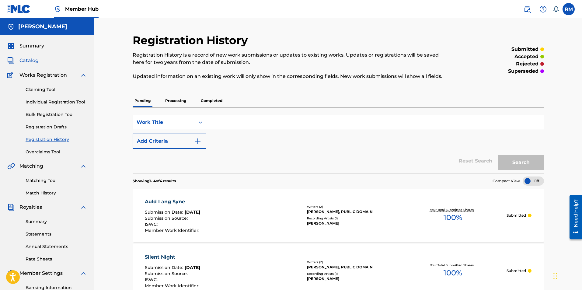
click at [31, 60] on span "Catalog" at bounding box center [28, 60] width 19 height 7
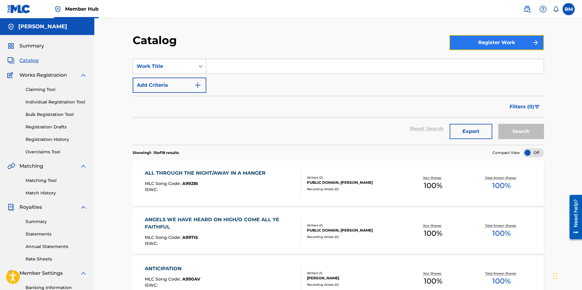
click at [480, 47] on button "Register Work" at bounding box center [497, 42] width 95 height 15
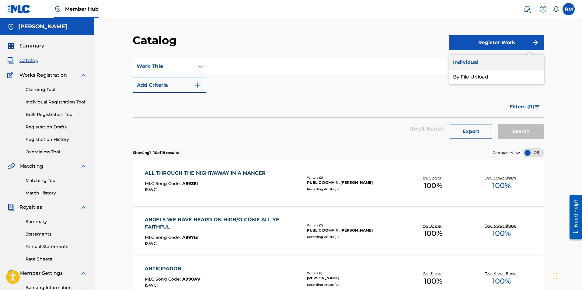
click at [471, 60] on link "Individual" at bounding box center [497, 62] width 95 height 15
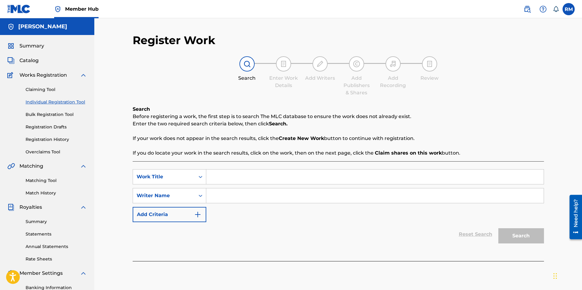
click at [212, 175] on input "Search Form" at bounding box center [375, 177] width 338 height 15
click at [218, 201] on input "Search Form" at bounding box center [375, 195] width 338 height 15
click at [499, 228] on button "Search" at bounding box center [522, 235] width 46 height 15
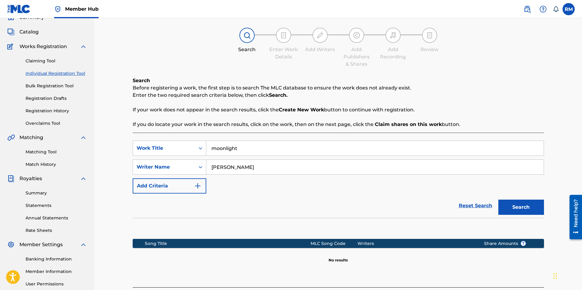
scroll to position [87, 0]
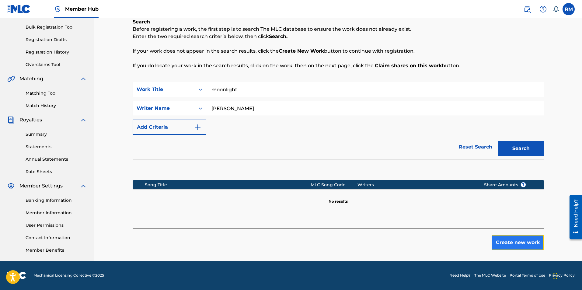
click at [520, 246] on button "Create new work" at bounding box center [518, 242] width 52 height 15
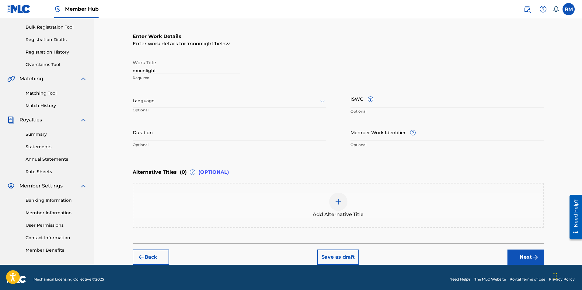
click at [182, 67] on input "moonlight" at bounding box center [186, 65] width 107 height 17
drag, startPoint x: 158, startPoint y: 68, endPoint x: 114, endPoint y: 68, distance: 43.5
click at [114, 68] on div "Register Work Search Enter Work Details Add Writers Add Publishers & Shares Add…" at bounding box center [338, 98] width 488 height 334
click at [187, 71] on input ""Moonlight" [MEDICAL_DATA], 1st movt." at bounding box center [186, 65] width 107 height 17
click at [162, 71] on input ""Moonlight" [MEDICAL_DATA], 1st Movt." at bounding box center [186, 65] width 107 height 17
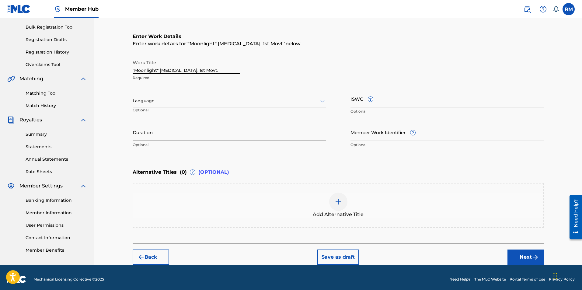
click at [147, 134] on input "Duration" at bounding box center [230, 132] width 194 height 17
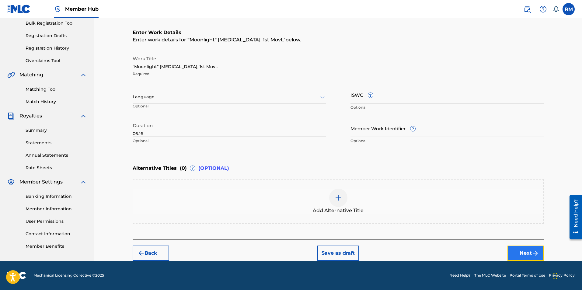
click at [520, 254] on button "Next" at bounding box center [526, 253] width 37 height 15
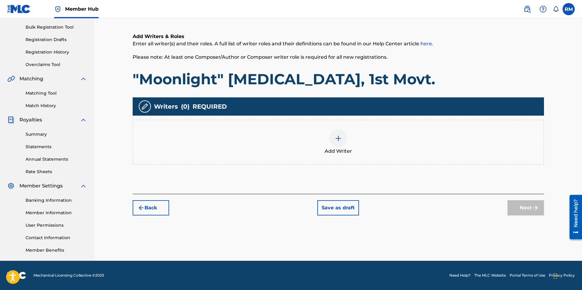
click at [342, 141] on div at bounding box center [338, 138] width 18 height 18
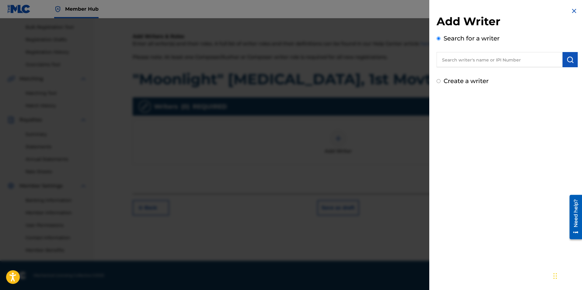
click at [471, 61] on input "text" at bounding box center [500, 59] width 126 height 15
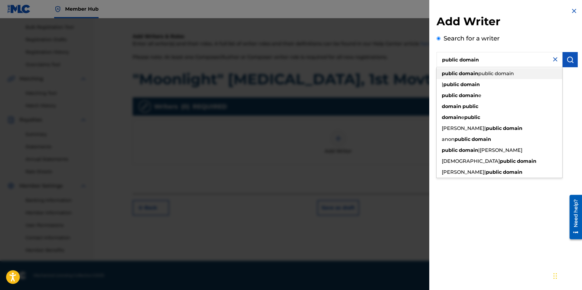
click at [476, 72] on strong "domain" at bounding box center [468, 74] width 19 height 6
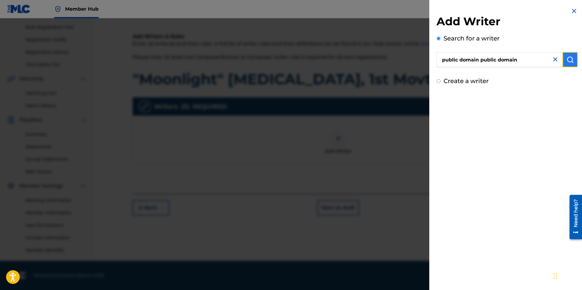
click at [572, 58] on button "submit" at bounding box center [570, 59] width 15 height 15
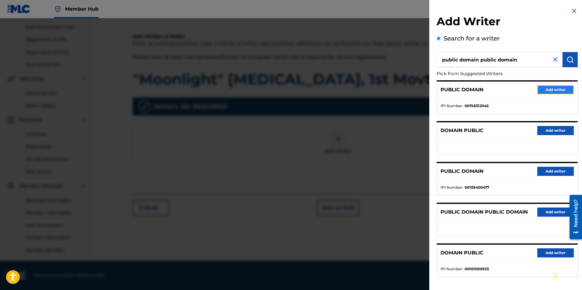
click at [556, 89] on button "Add writer" at bounding box center [555, 89] width 37 height 9
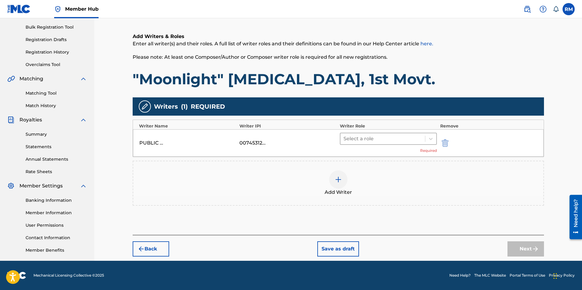
click at [422, 143] on div at bounding box center [383, 139] width 79 height 9
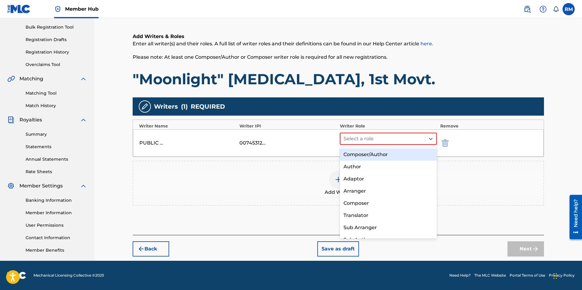
click at [373, 156] on div "Composer/Author" at bounding box center [388, 155] width 97 height 12
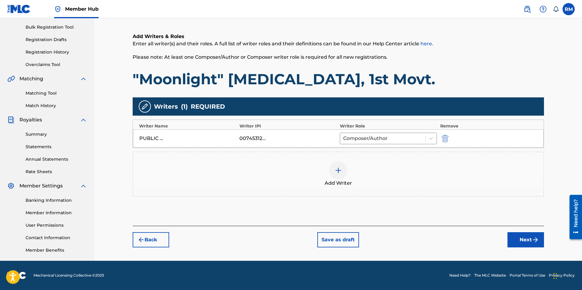
click at [341, 173] on img at bounding box center [338, 170] width 7 height 7
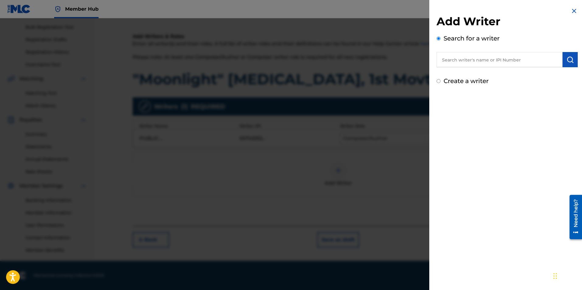
click at [501, 60] on input "text" at bounding box center [500, 59] width 126 height 15
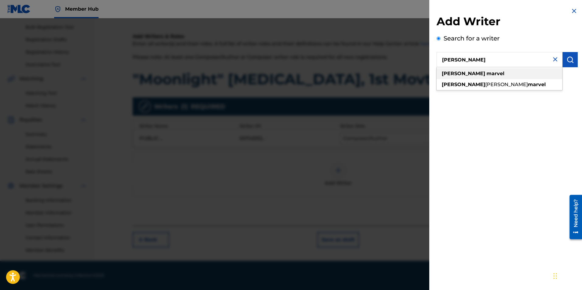
click at [487, 72] on strong "marvel" at bounding box center [496, 74] width 18 height 6
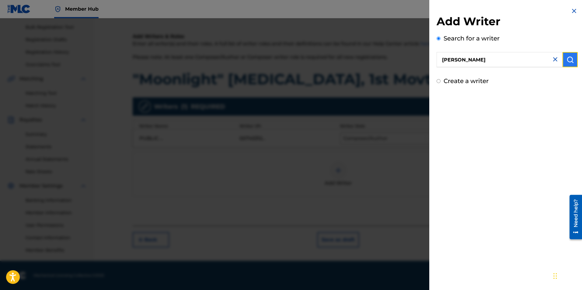
click at [569, 57] on img "submit" at bounding box center [570, 59] width 7 height 7
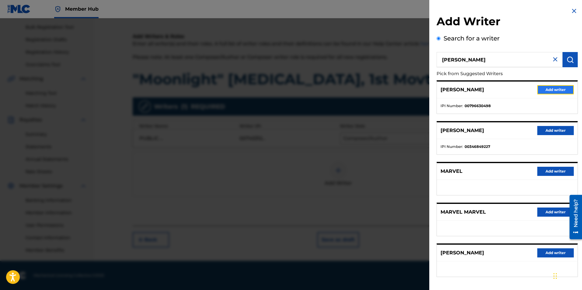
click at [546, 90] on button "Add writer" at bounding box center [555, 89] width 37 height 9
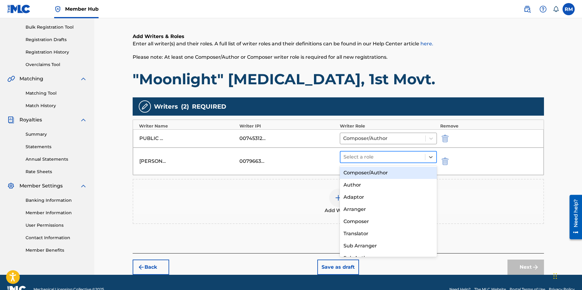
click at [387, 152] on div "Select a role" at bounding box center [383, 157] width 85 height 11
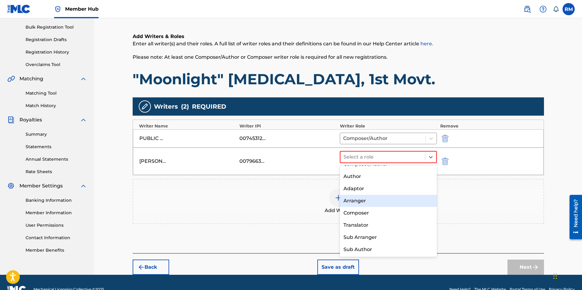
scroll to position [0, 0]
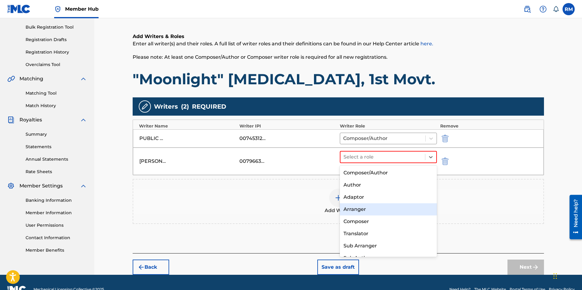
click at [362, 208] on div "Arranger" at bounding box center [388, 209] width 97 height 12
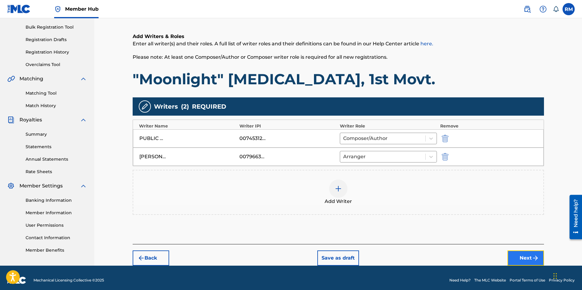
click at [520, 261] on button "Next" at bounding box center [526, 257] width 37 height 15
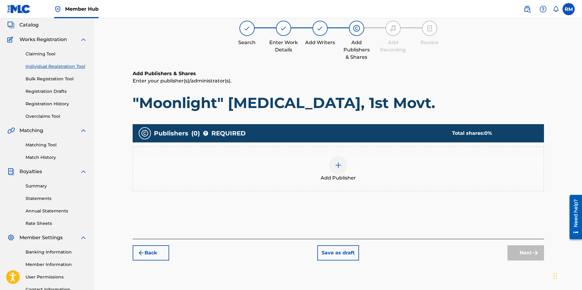
scroll to position [27, 0]
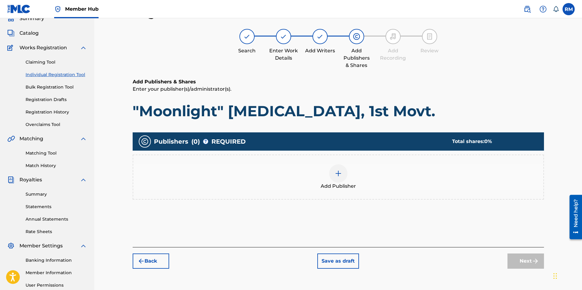
click at [334, 173] on div at bounding box center [338, 173] width 18 height 18
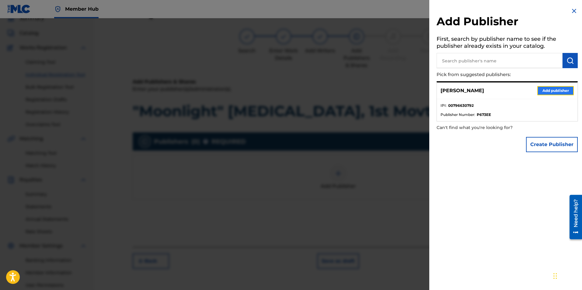
click at [537, 92] on button "Add publisher" at bounding box center [555, 90] width 37 height 9
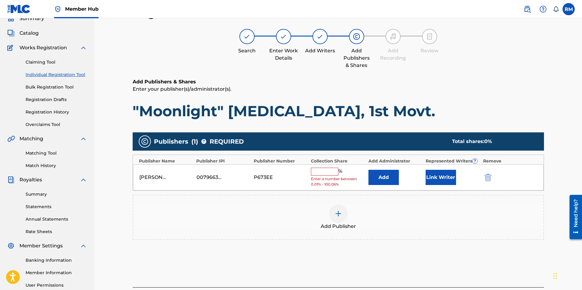
click at [325, 173] on input "text" at bounding box center [324, 172] width 27 height 8
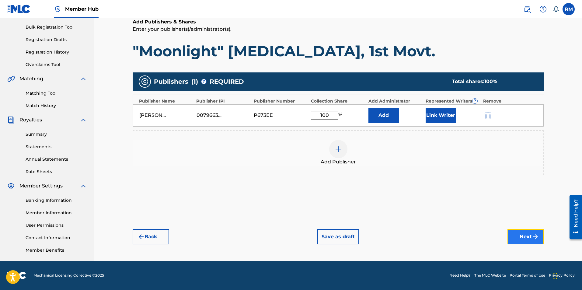
click at [524, 234] on button "Next" at bounding box center [526, 236] width 37 height 15
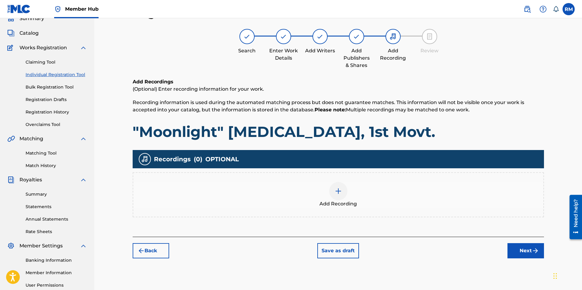
click at [336, 190] on img at bounding box center [338, 190] width 7 height 7
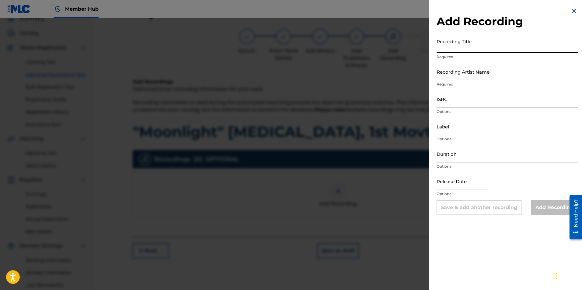
click at [485, 47] on input "Recording Title" at bounding box center [507, 44] width 141 height 17
drag, startPoint x: 487, startPoint y: 48, endPoint x: 492, endPoint y: 48, distance: 4.9
click at [487, 48] on input ""Moonlight" [MEDICAL_DATA], 1st. Movt." at bounding box center [507, 44] width 141 height 17
click at [447, 75] on input "Recording Artist Name" at bounding box center [507, 71] width 141 height 17
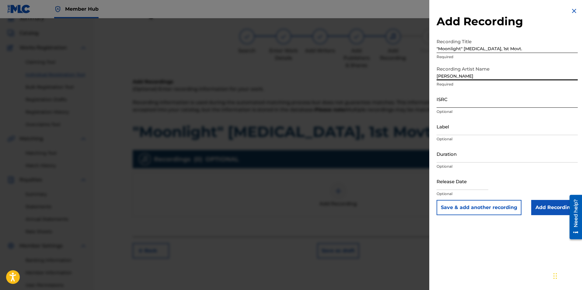
click at [459, 99] on input "ISRC" at bounding box center [507, 98] width 141 height 17
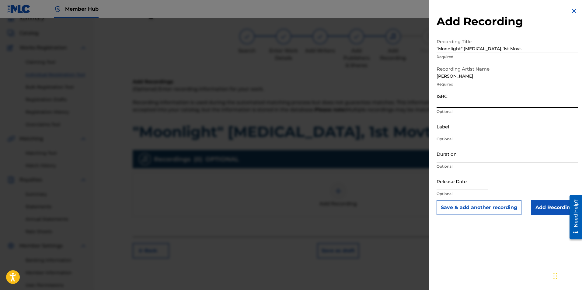
paste input "QZK6P1901528"
click at [545, 203] on input "Add Recording" at bounding box center [554, 207] width 47 height 15
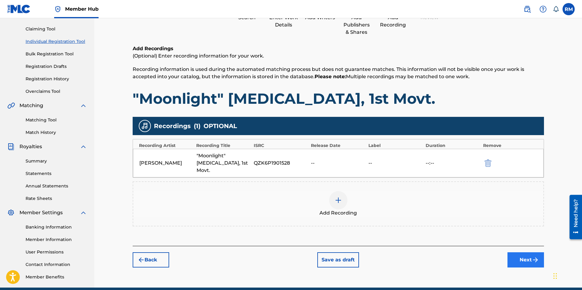
scroll to position [87, 0]
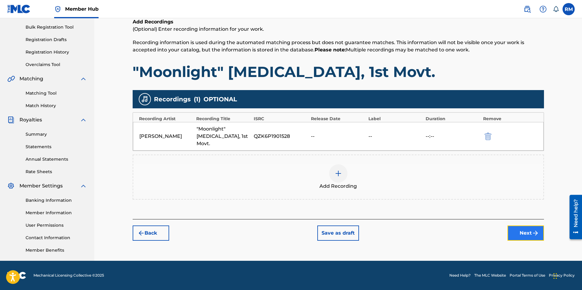
click at [537, 229] on img "submit" at bounding box center [535, 232] width 7 height 7
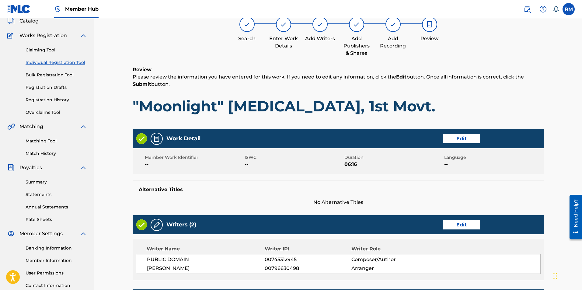
scroll to position [229, 0]
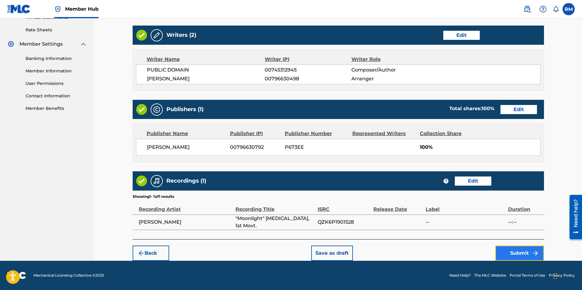
click at [523, 251] on button "Submit" at bounding box center [519, 253] width 49 height 15
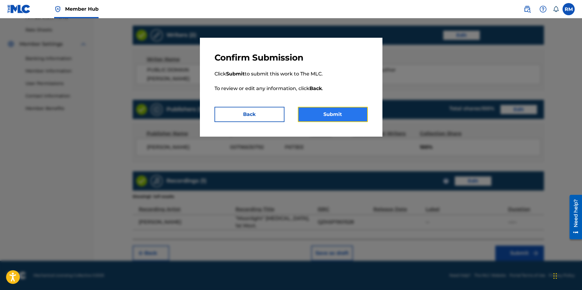
click at [333, 116] on button "Submit" at bounding box center [333, 114] width 70 height 15
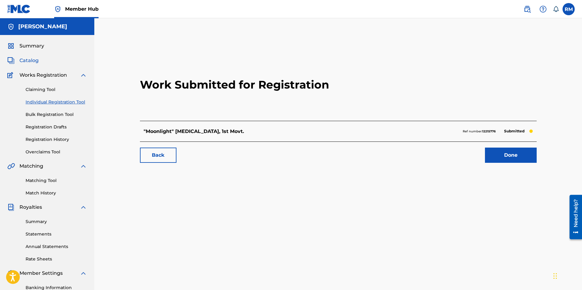
click at [36, 60] on span "Catalog" at bounding box center [28, 60] width 19 height 7
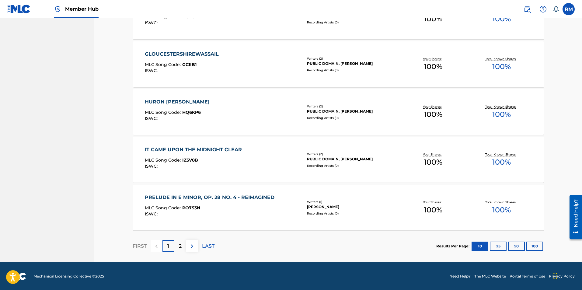
scroll to position [407, 0]
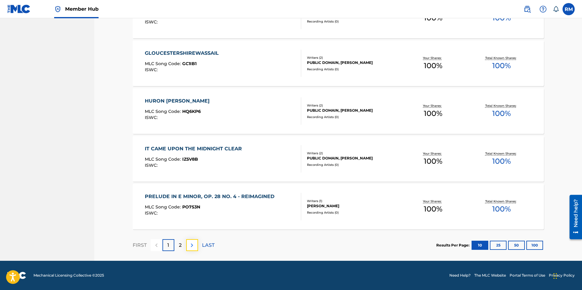
click at [192, 245] on img at bounding box center [191, 245] width 7 height 7
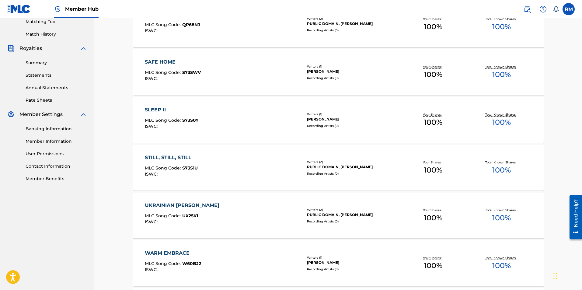
scroll to position [0, 0]
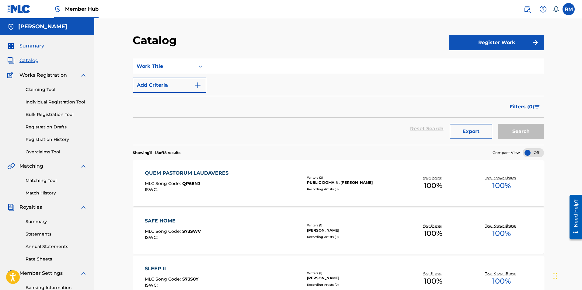
click at [30, 49] on span "Summary" at bounding box center [31, 45] width 25 height 7
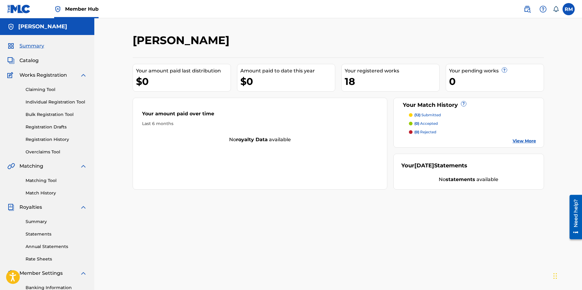
click at [490, 51] on div at bounding box center [497, 42] width 95 height 18
click at [33, 60] on span "Catalog" at bounding box center [28, 60] width 19 height 7
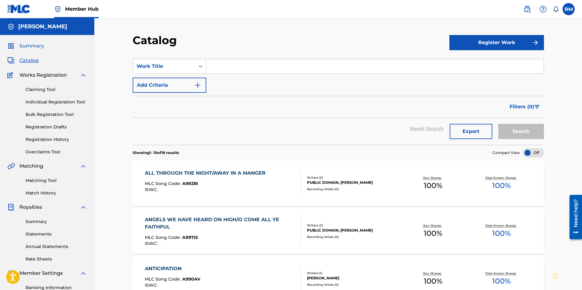
click at [27, 49] on span "Summary" at bounding box center [31, 45] width 25 height 7
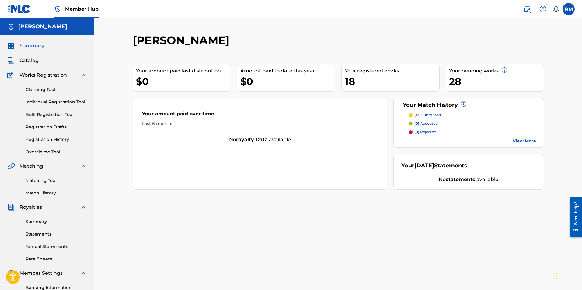
click at [380, 235] on div "Ryan Marvel Your amount paid last distribution $0 Amount paid to date this year…" at bounding box center [338, 190] width 426 height 315
click at [347, 43] on div "[PERSON_NAME]" at bounding box center [291, 42] width 317 height 18
click at [362, 83] on div "18" at bounding box center [392, 82] width 95 height 14
click at [426, 115] on p "(12) submitted" at bounding box center [428, 114] width 26 height 5
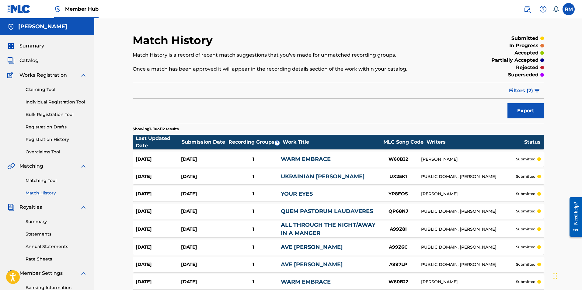
click at [551, 172] on div "Match History Match History is a record of recent match suggestions that you've…" at bounding box center [338, 194] width 426 height 323
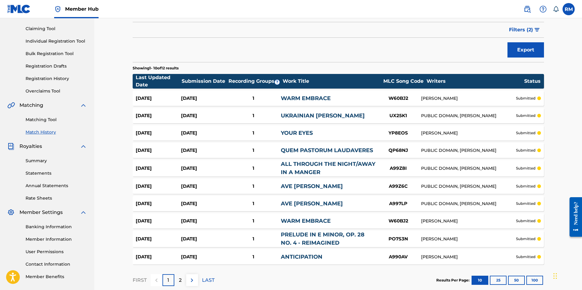
scroll to position [96, 0]
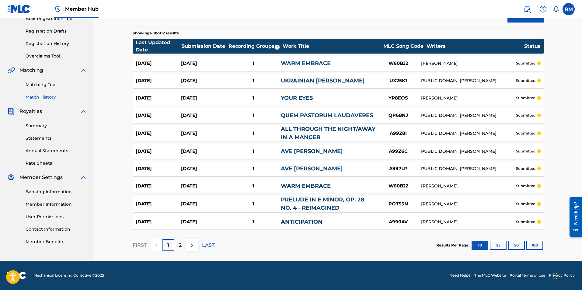
click at [551, 172] on div "Match History Match History is a record of recent match suggestions that you've…" at bounding box center [338, 99] width 426 height 323
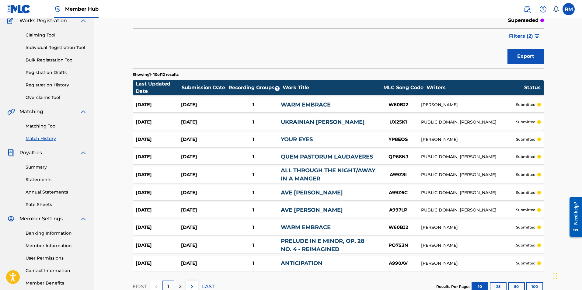
scroll to position [0, 0]
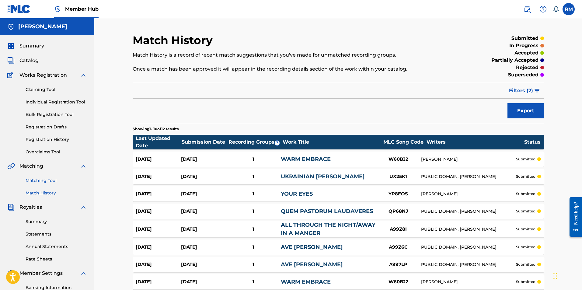
click at [35, 181] on link "Matching Tool" at bounding box center [56, 180] width 61 height 6
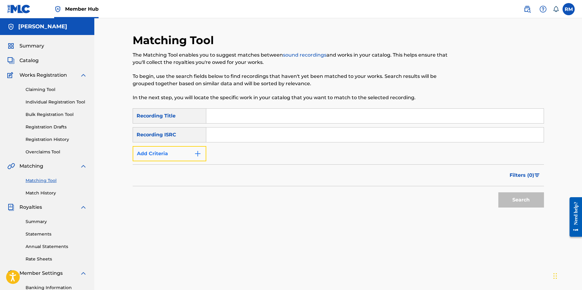
click at [199, 153] on img "Search Form" at bounding box center [197, 153] width 7 height 7
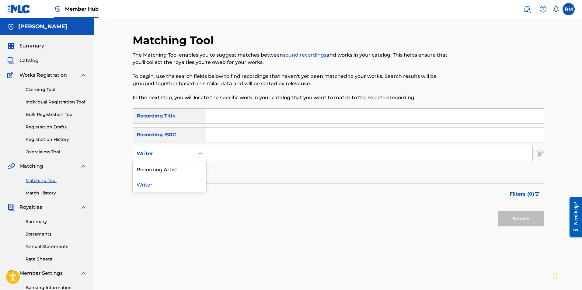
click at [200, 155] on icon "Search Form" at bounding box center [201, 154] width 6 height 6
click at [191, 167] on div "Recording Artist" at bounding box center [169, 168] width 73 height 15
click at [218, 151] on input "Search Form" at bounding box center [369, 153] width 326 height 15
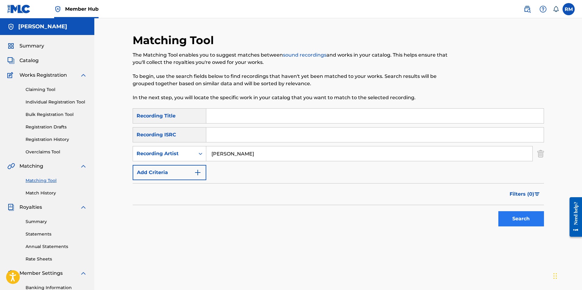
type input "[PERSON_NAME]"
click at [507, 217] on button "Search" at bounding box center [522, 218] width 46 height 15
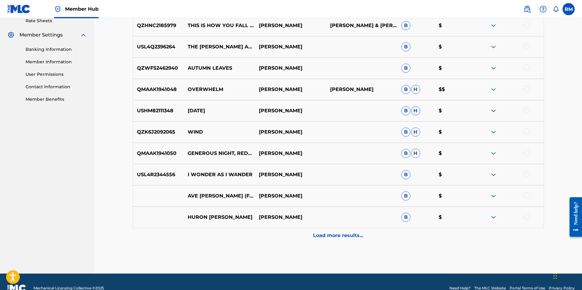
scroll to position [243, 0]
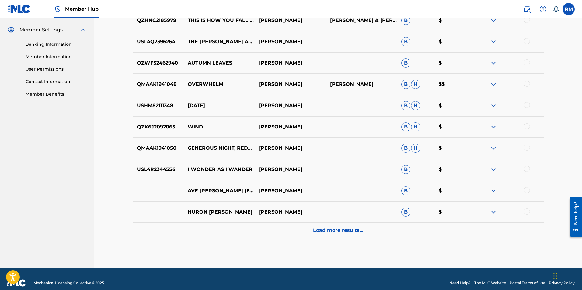
click at [491, 86] on img at bounding box center [493, 84] width 7 height 7
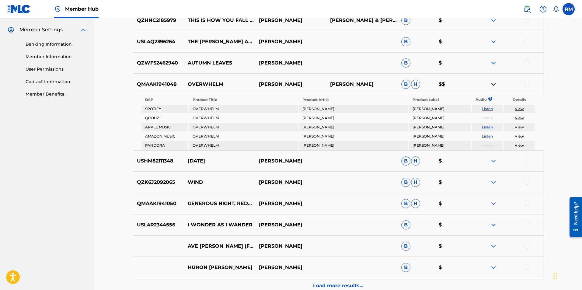
click at [494, 84] on img at bounding box center [493, 84] width 7 height 7
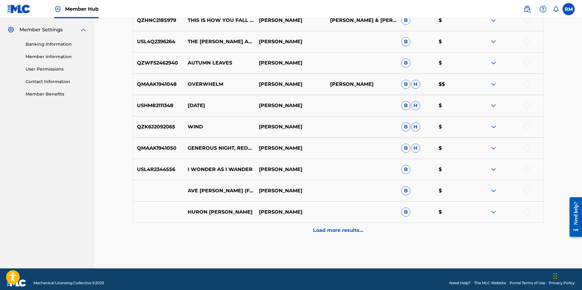
click at [493, 211] on img at bounding box center [493, 211] width 7 height 7
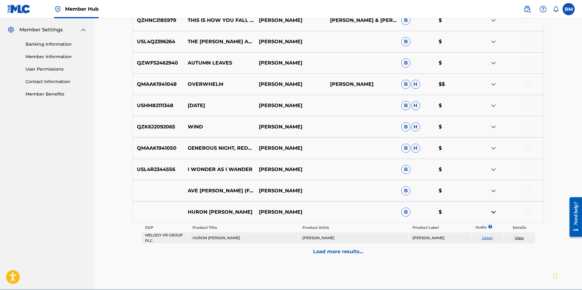
click at [493, 211] on img at bounding box center [493, 211] width 7 height 7
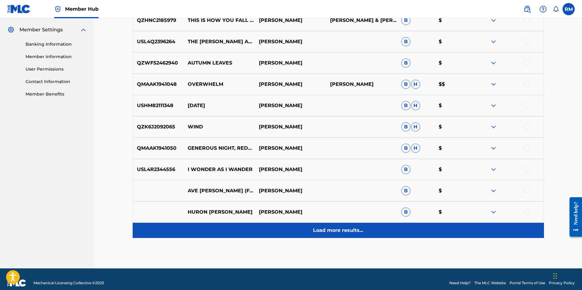
click at [342, 230] on p "Load more results..." at bounding box center [338, 230] width 50 height 7
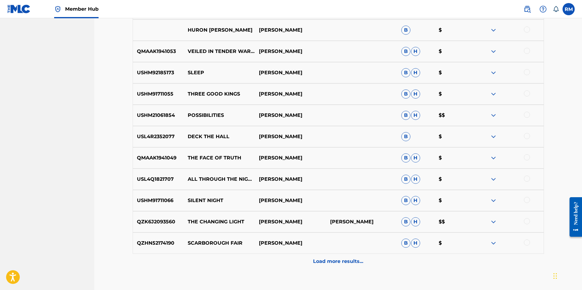
scroll to position [426, 0]
click at [493, 114] on img at bounding box center [493, 114] width 7 height 7
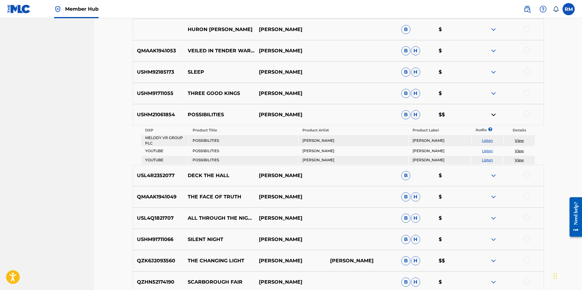
click at [493, 114] on img at bounding box center [493, 114] width 7 height 7
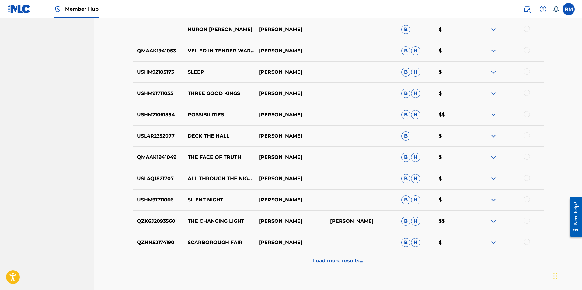
click at [493, 220] on img at bounding box center [493, 221] width 7 height 7
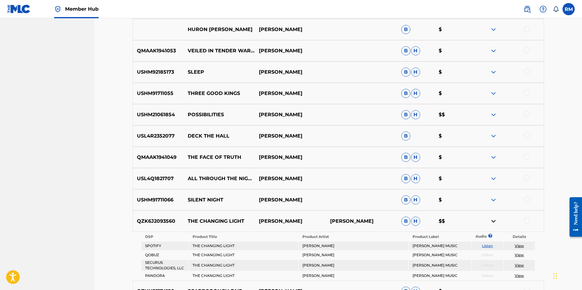
click at [493, 220] on img at bounding box center [493, 221] width 7 height 7
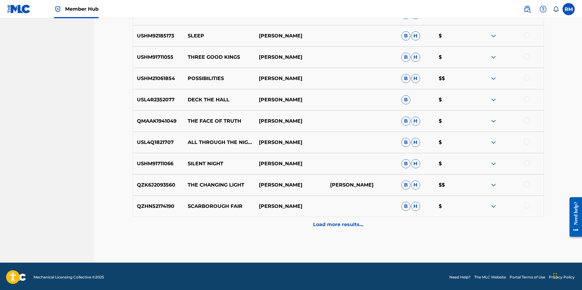
scroll to position [464, 0]
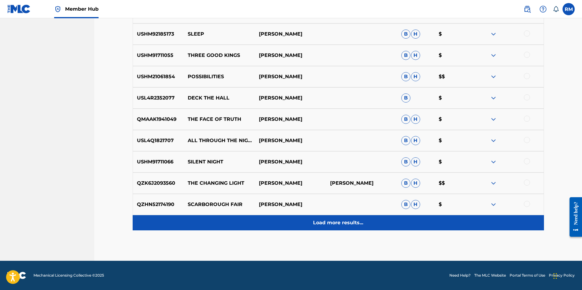
click at [345, 221] on p "Load more results..." at bounding box center [338, 222] width 50 height 7
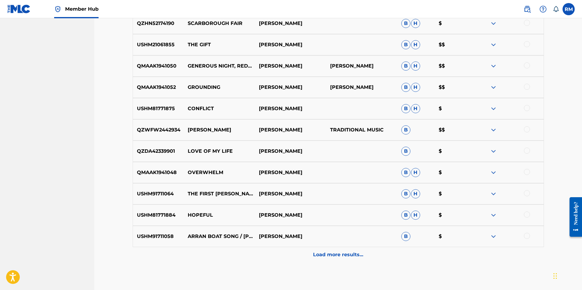
scroll to position [647, 0]
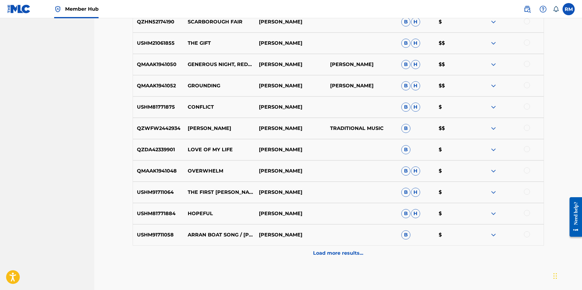
click at [491, 127] on img at bounding box center [493, 128] width 7 height 7
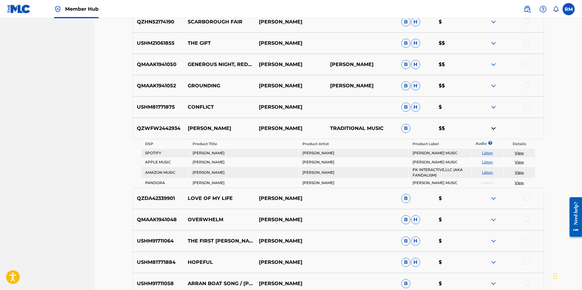
click at [491, 127] on img at bounding box center [493, 128] width 7 height 7
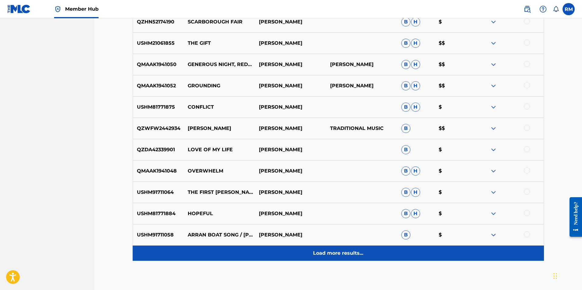
click at [347, 250] on p "Load more results..." at bounding box center [338, 253] width 50 height 7
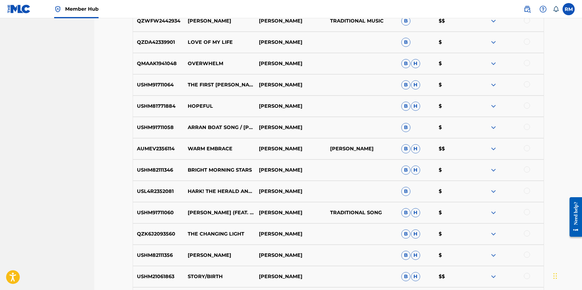
scroll to position [768, 0]
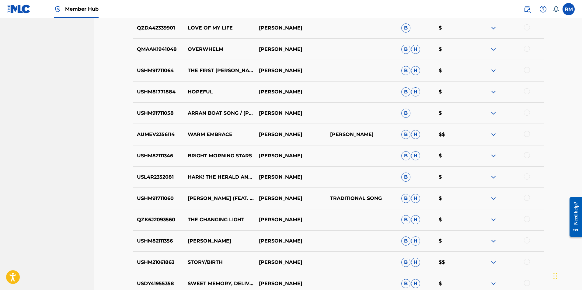
click at [493, 134] on img at bounding box center [493, 134] width 7 height 7
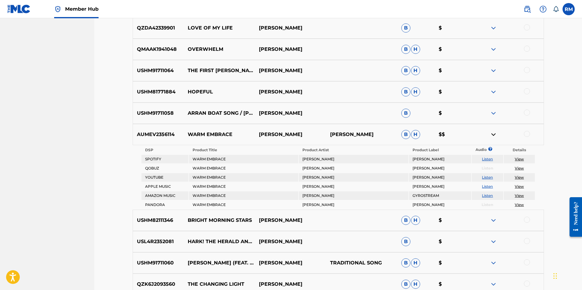
click at [493, 134] on img at bounding box center [493, 134] width 7 height 7
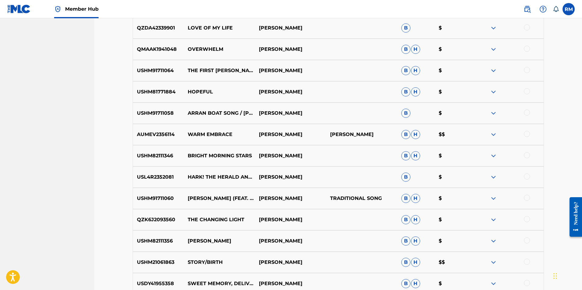
click at [495, 264] on img at bounding box center [493, 262] width 7 height 7
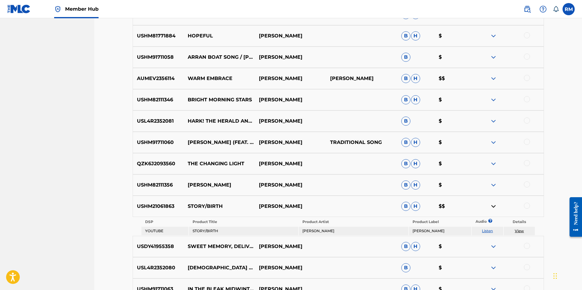
scroll to position [860, 0]
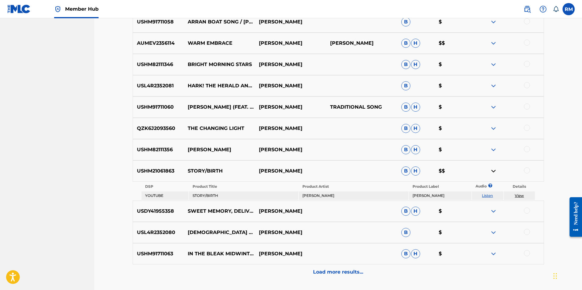
click at [491, 169] on img at bounding box center [493, 170] width 7 height 7
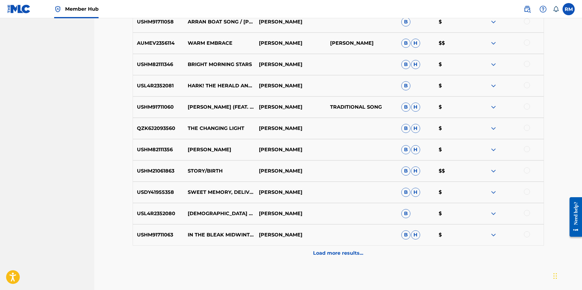
click at [492, 171] on img at bounding box center [493, 170] width 7 height 7
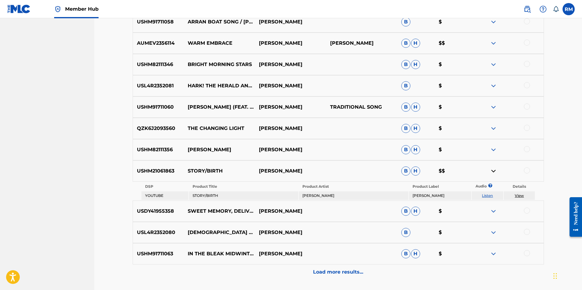
click at [492, 171] on img at bounding box center [493, 170] width 7 height 7
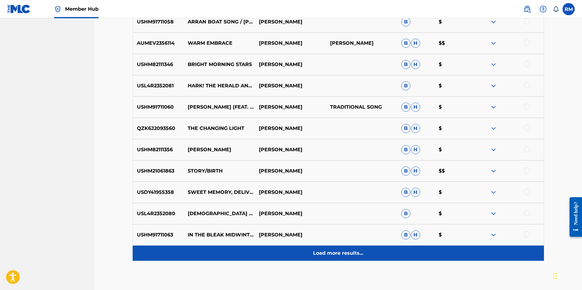
click at [342, 253] on p "Load more results..." at bounding box center [338, 253] width 50 height 7
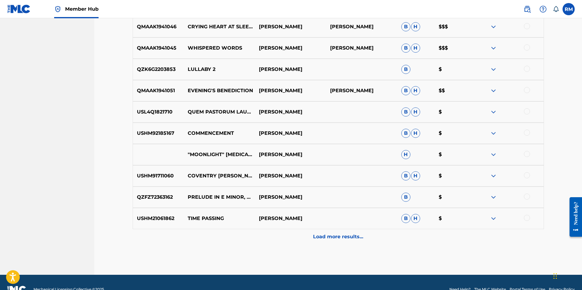
scroll to position [1103, 0]
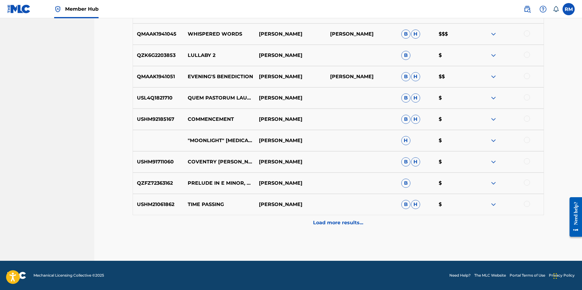
click at [492, 141] on img at bounding box center [493, 140] width 7 height 7
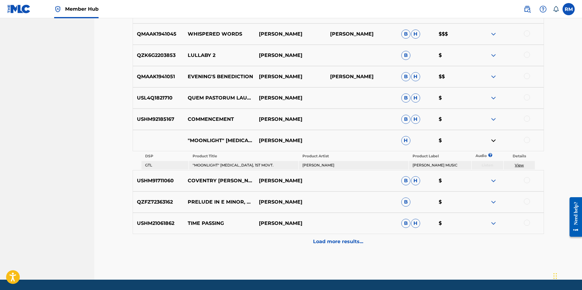
click at [492, 140] on img at bounding box center [493, 140] width 7 height 7
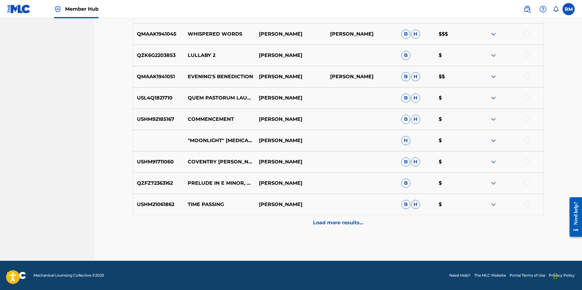
click at [492, 140] on img at bounding box center [493, 140] width 7 height 7
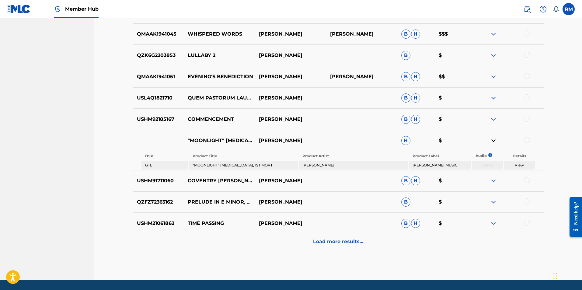
click at [492, 140] on img at bounding box center [493, 140] width 7 height 7
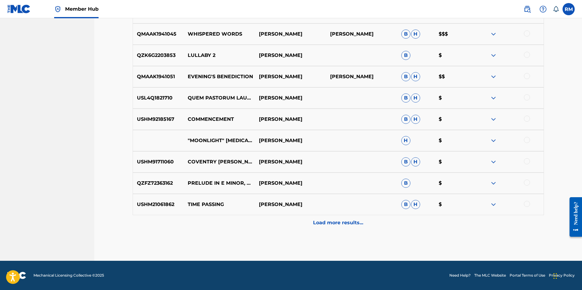
click at [495, 35] on img at bounding box center [493, 33] width 7 height 7
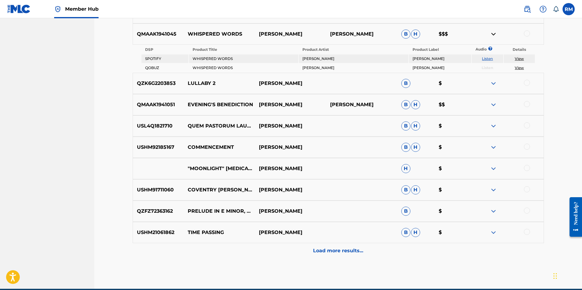
click at [495, 35] on img at bounding box center [493, 33] width 7 height 7
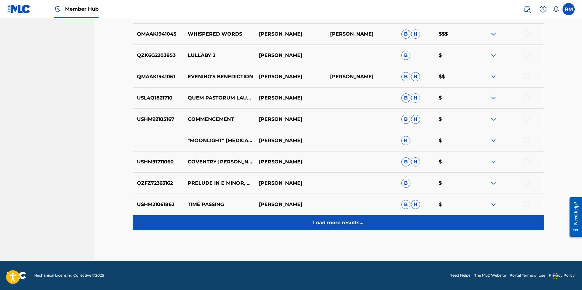
click at [321, 221] on p "Load more results..." at bounding box center [338, 222] width 50 height 7
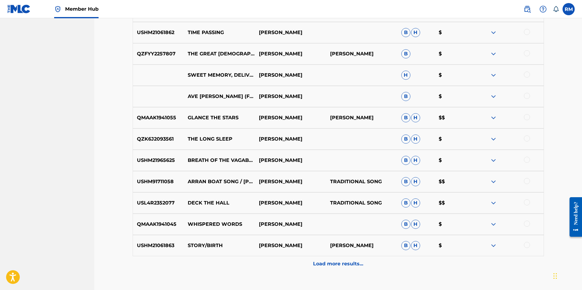
scroll to position [1286, 0]
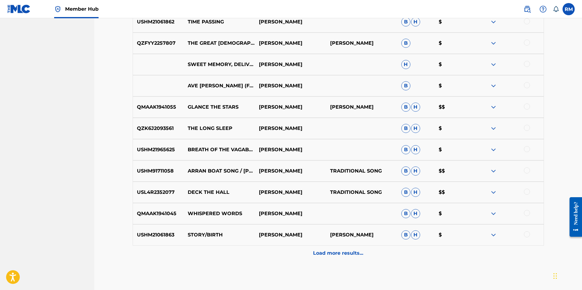
click at [491, 191] on img at bounding box center [493, 192] width 7 height 7
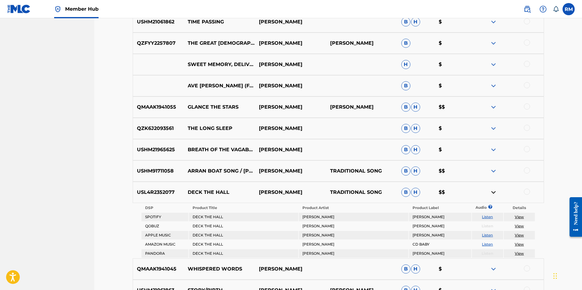
click at [491, 191] on img at bounding box center [493, 192] width 7 height 7
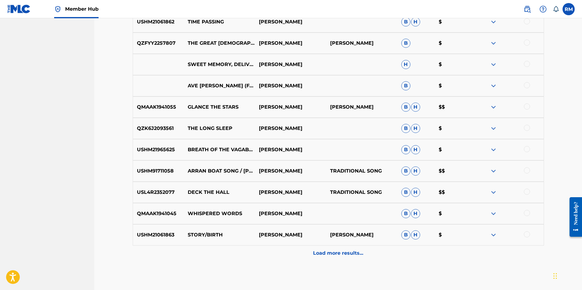
click at [494, 170] on img at bounding box center [493, 170] width 7 height 7
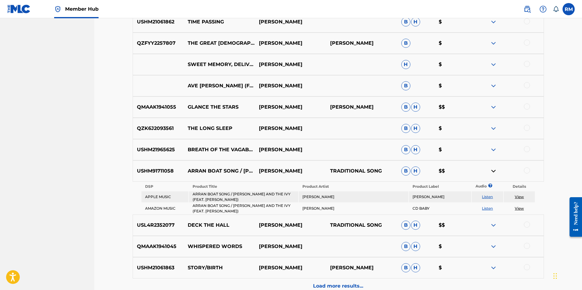
click at [494, 170] on img at bounding box center [493, 170] width 7 height 7
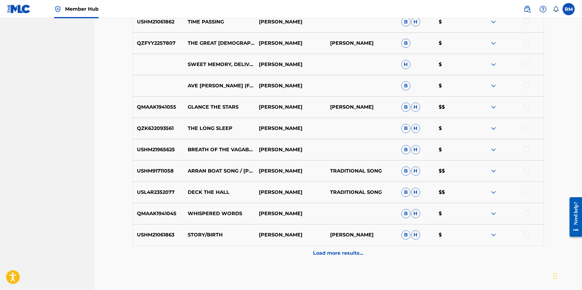
click at [497, 236] on img at bounding box center [493, 234] width 7 height 7
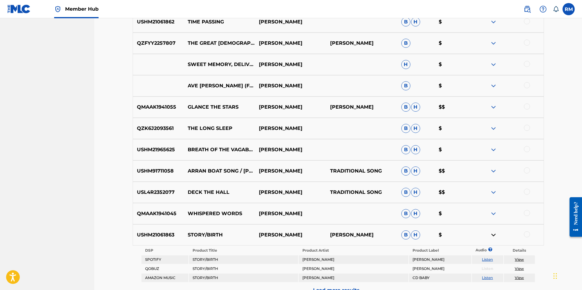
click at [497, 236] on img at bounding box center [493, 234] width 7 height 7
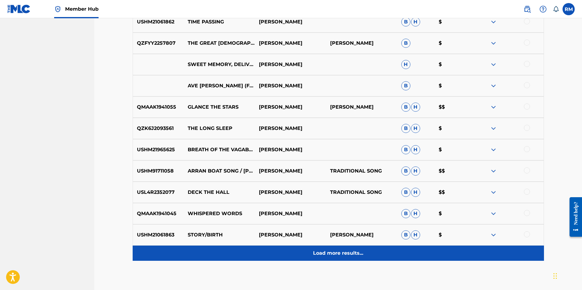
click at [353, 256] on p "Load more results..." at bounding box center [338, 253] width 50 height 7
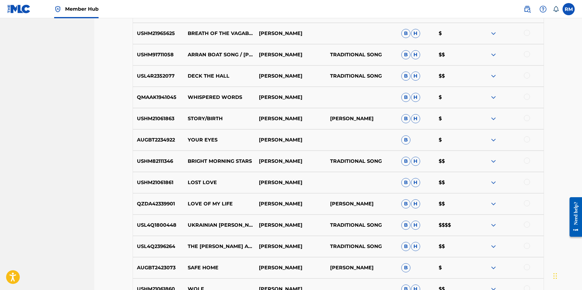
scroll to position [1438, 0]
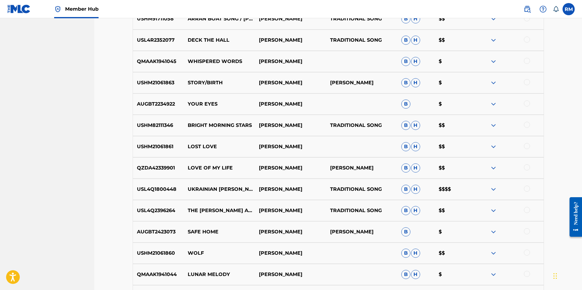
click at [492, 189] on img at bounding box center [493, 189] width 7 height 7
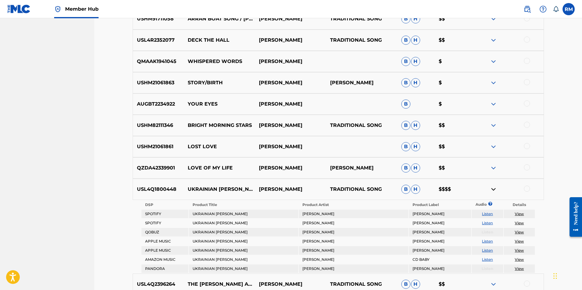
click at [446, 190] on p "$$$$" at bounding box center [454, 189] width 38 height 7
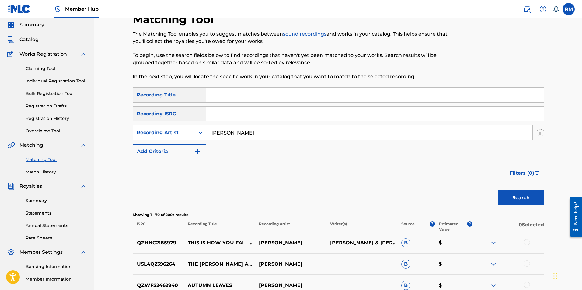
scroll to position [0, 0]
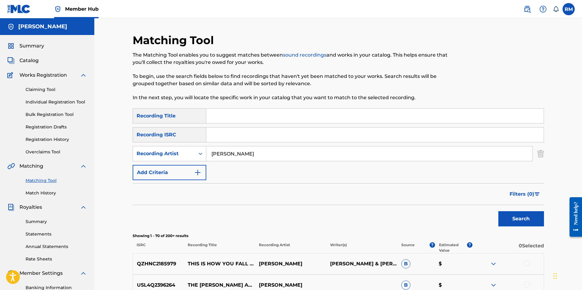
click at [284, 68] on div "The Matching Tool enables you to suggest matches between sound recordings and w…" at bounding box center [291, 76] width 317 height 50
click at [324, 207] on div "Search" at bounding box center [338, 217] width 411 height 24
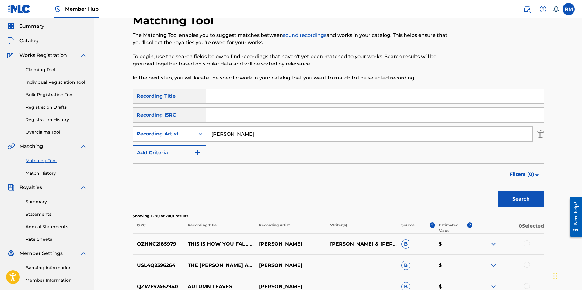
scroll to position [30, 0]
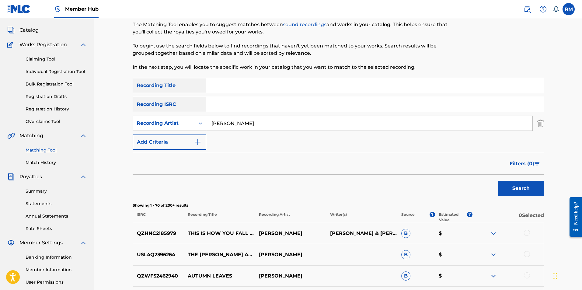
click at [51, 123] on link "Overclaims Tool" at bounding box center [56, 121] width 61 height 6
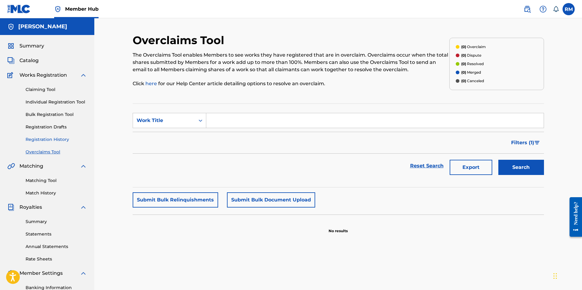
click at [52, 138] on link "Registration History" at bounding box center [56, 139] width 61 height 6
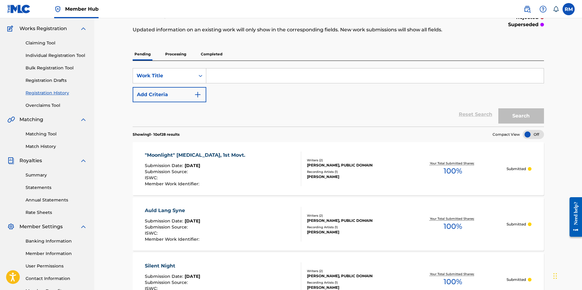
scroll to position [3, 0]
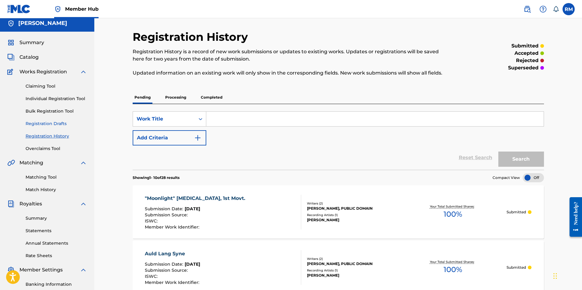
click at [57, 124] on link "Registration Drafts" at bounding box center [56, 124] width 61 height 6
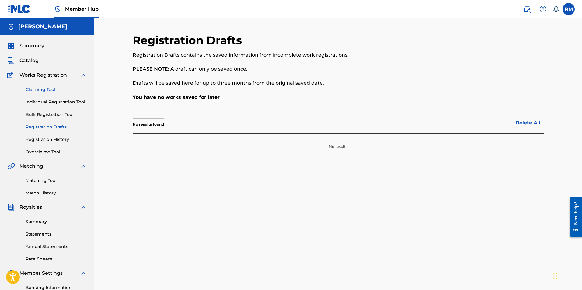
click at [35, 89] on link "Claiming Tool" at bounding box center [56, 89] width 61 height 6
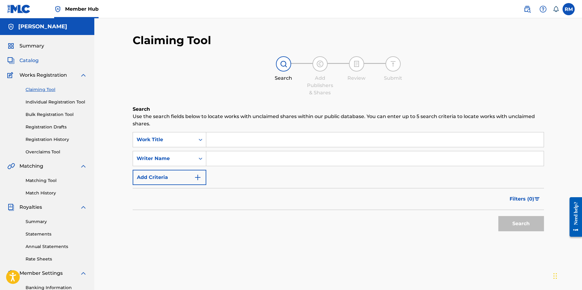
click at [35, 59] on span "Catalog" at bounding box center [28, 60] width 19 height 7
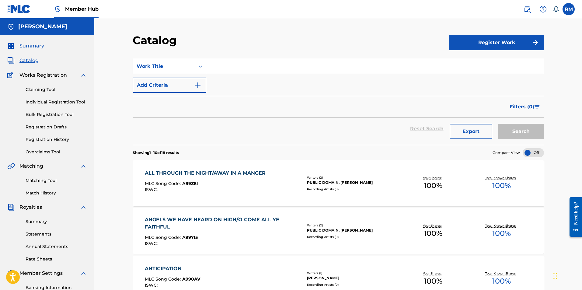
click at [32, 48] on span "Summary" at bounding box center [31, 45] width 25 height 7
